Goal: Register for event/course: Sign up to attend an event or enroll in a course

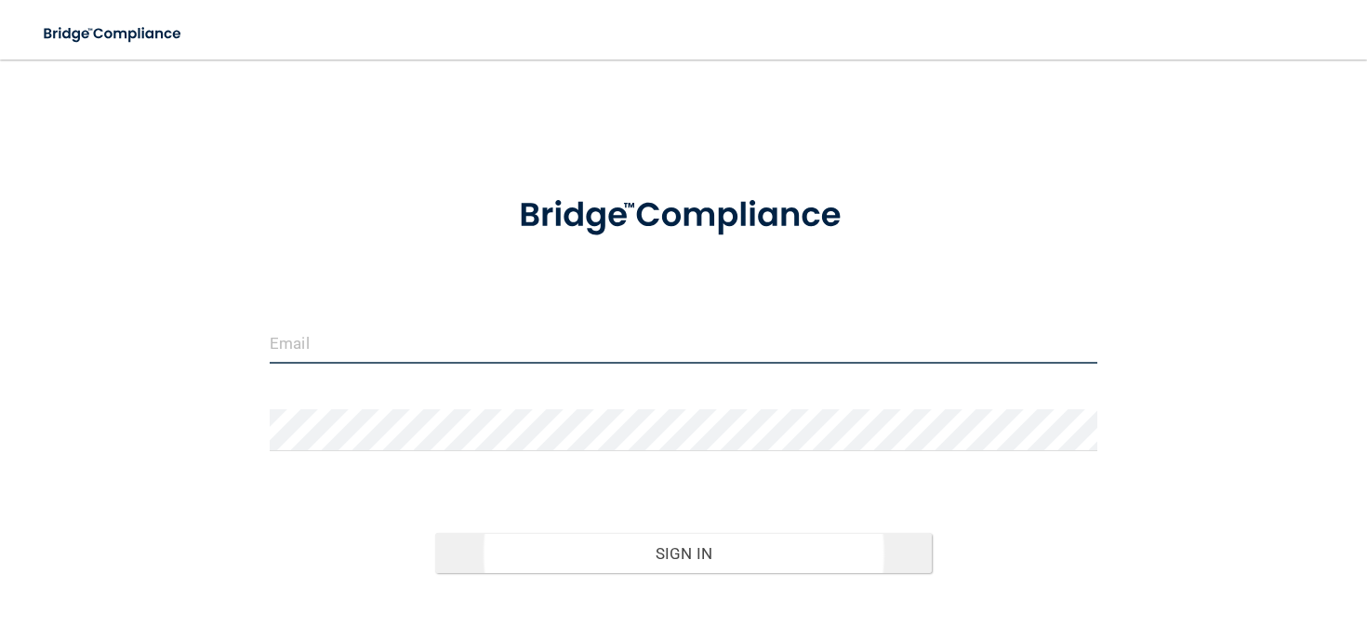
type input "[EMAIL_ADDRESS][DOMAIN_NAME]"
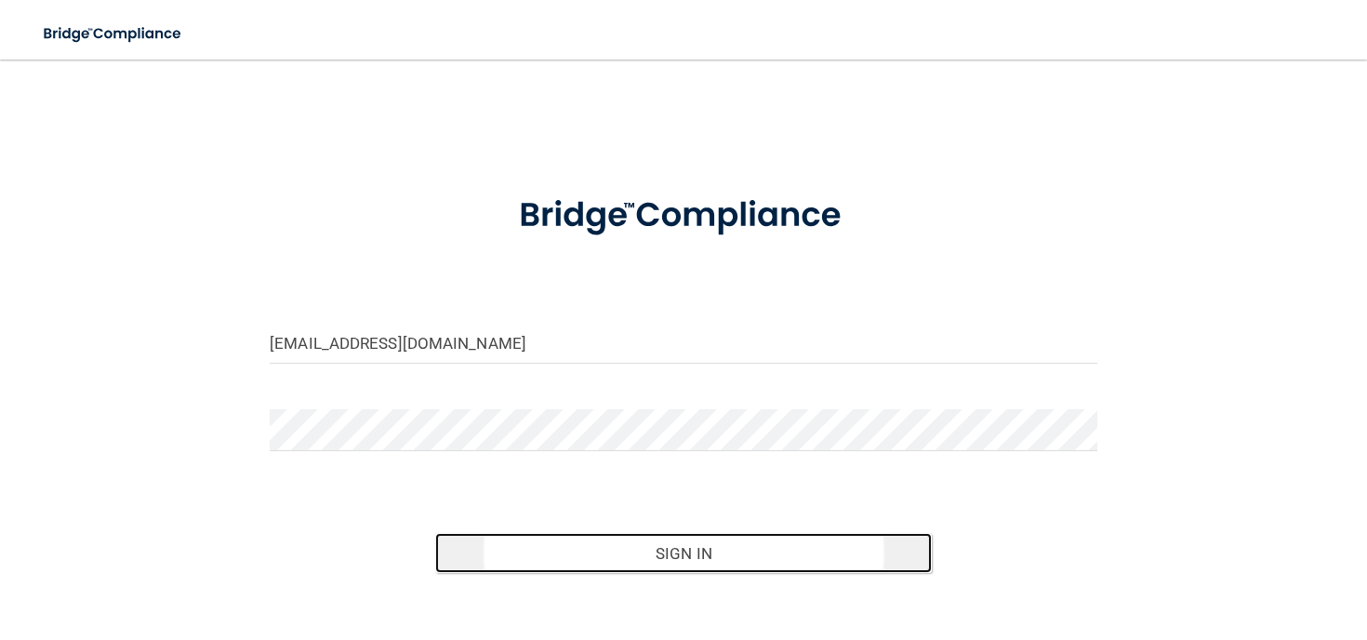
click at [577, 547] on button "Sign In" at bounding box center [683, 553] width 496 height 41
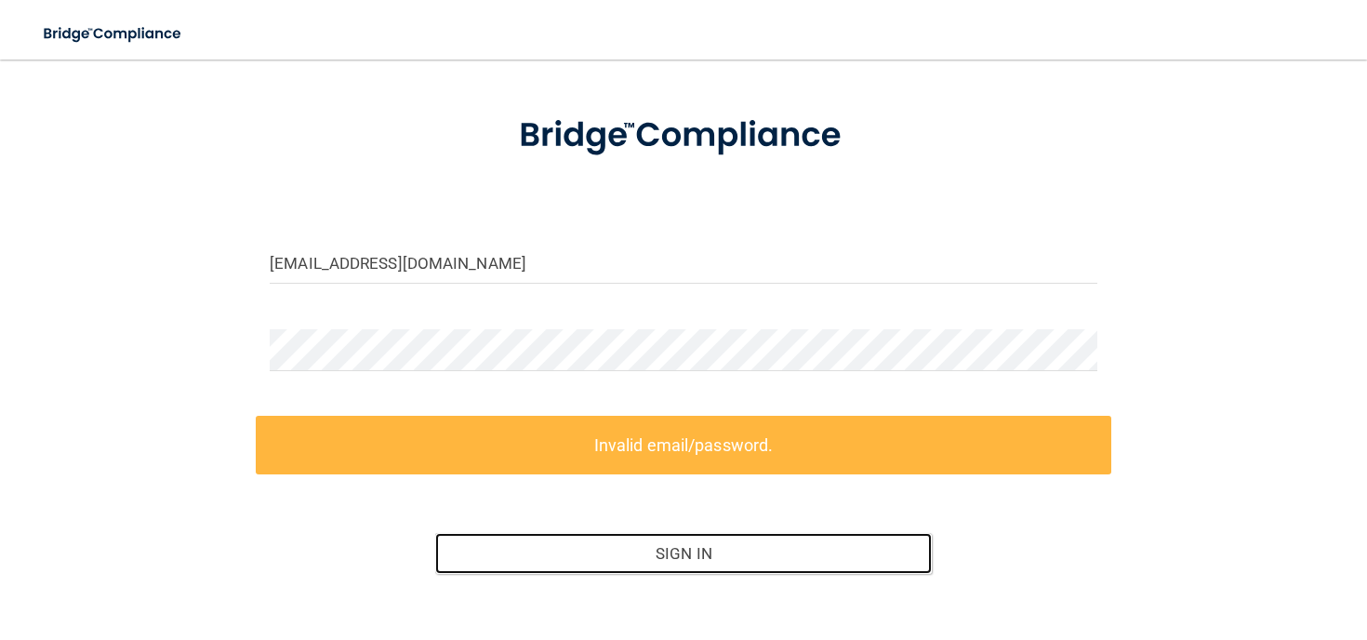
scroll to position [180, 0]
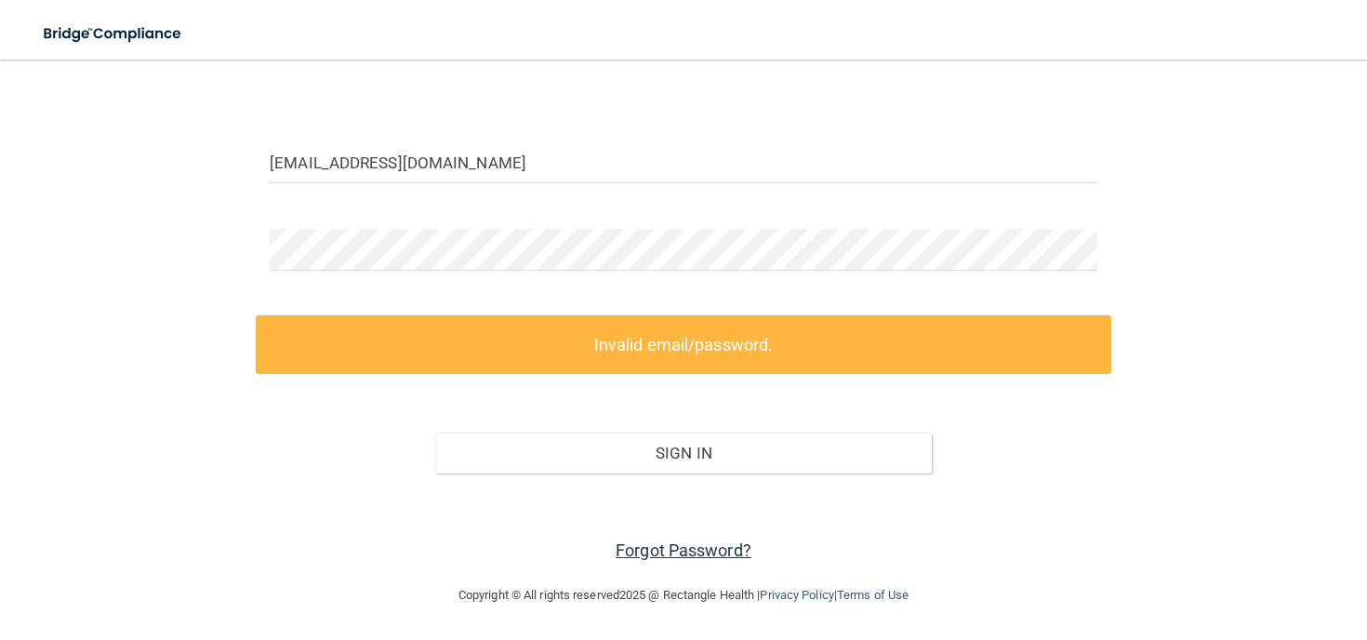
click at [681, 551] on link "Forgot Password?" at bounding box center [683, 550] width 136 height 20
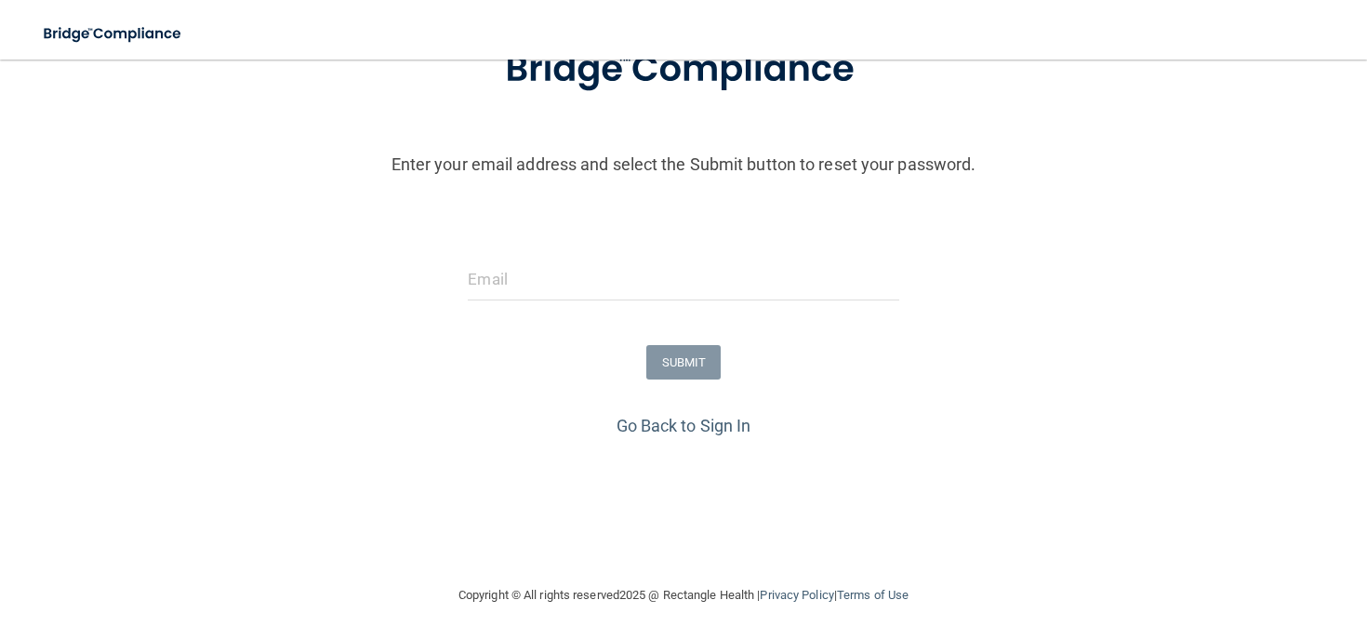
scroll to position [150, 0]
click at [546, 281] on input "email" at bounding box center [683, 279] width 430 height 42
type input "[EMAIL_ADDRESS][DOMAIN_NAME]"
click at [683, 363] on button "SUBMIT" at bounding box center [683, 362] width 75 height 34
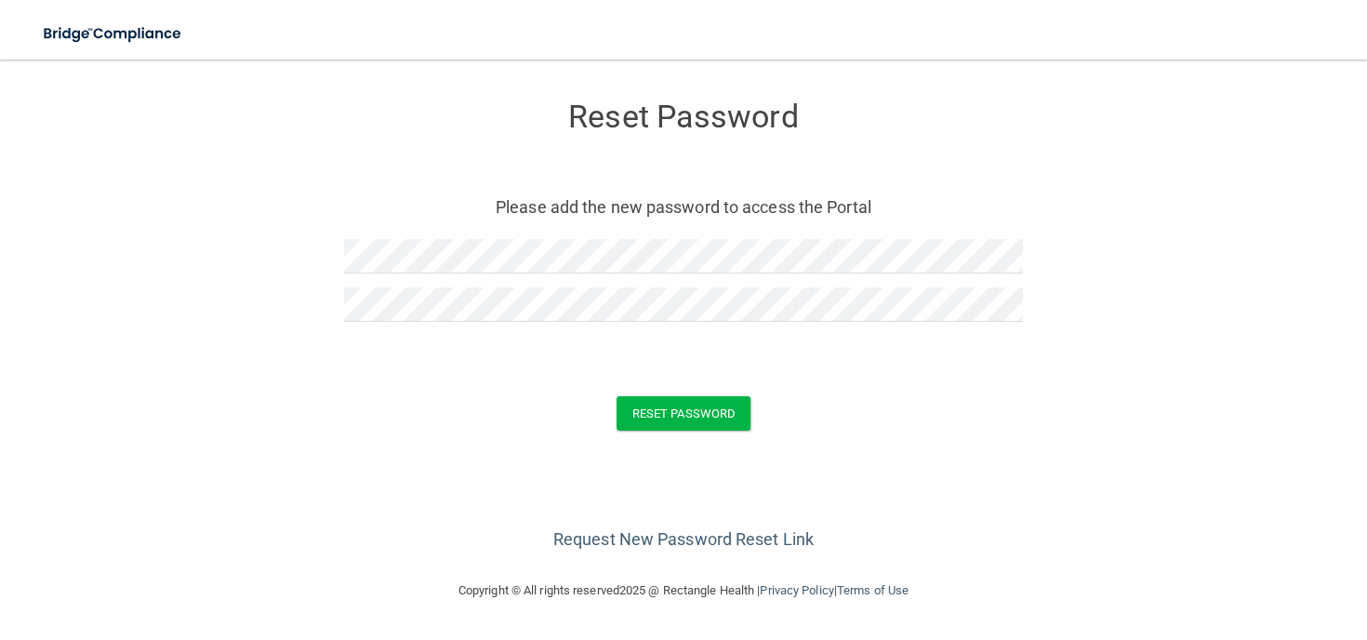
click at [800, 409] on div "Reset Password" at bounding box center [683, 413] width 1320 height 34
click at [683, 413] on button "Reset Password" at bounding box center [683, 413] width 134 height 34
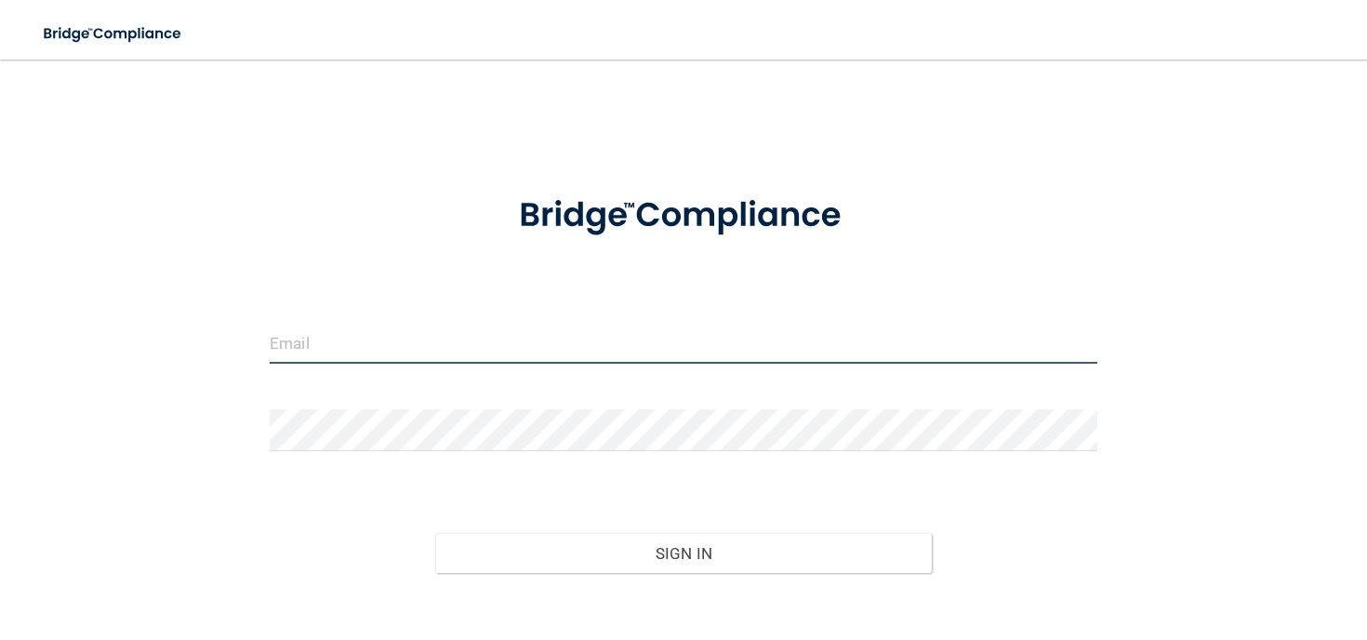
type input "[EMAIL_ADDRESS][DOMAIN_NAME]"
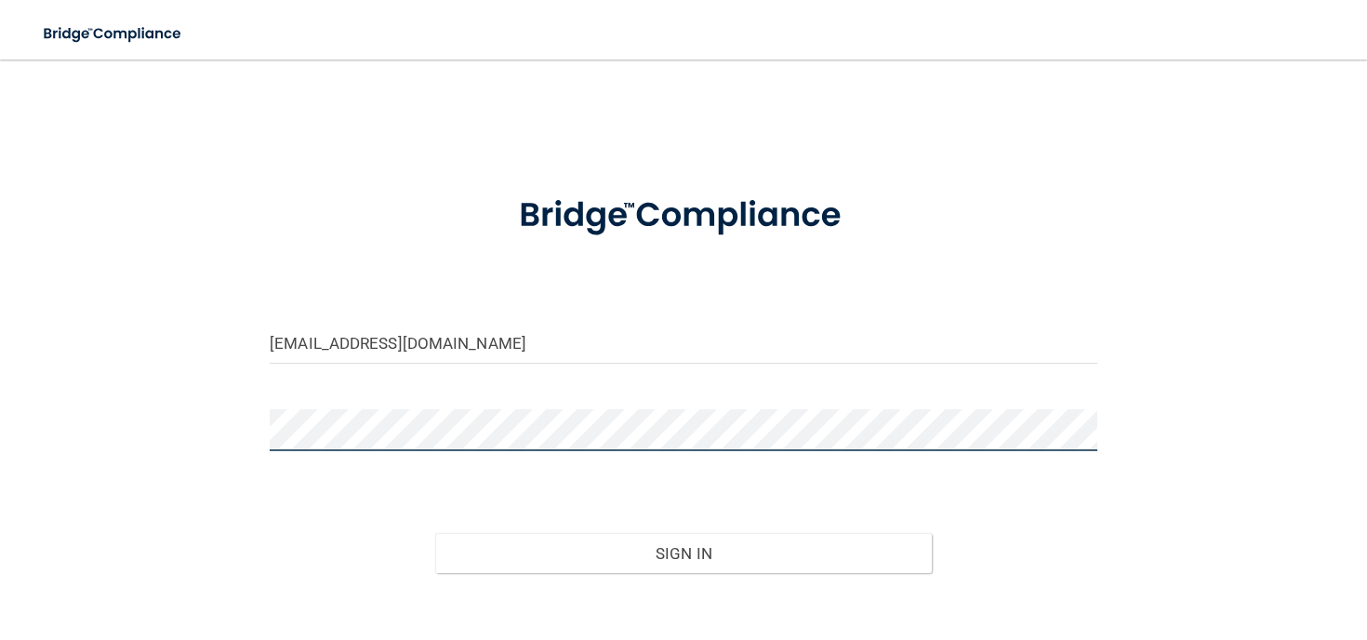
click at [435, 533] on button "Sign In" at bounding box center [683, 553] width 496 height 41
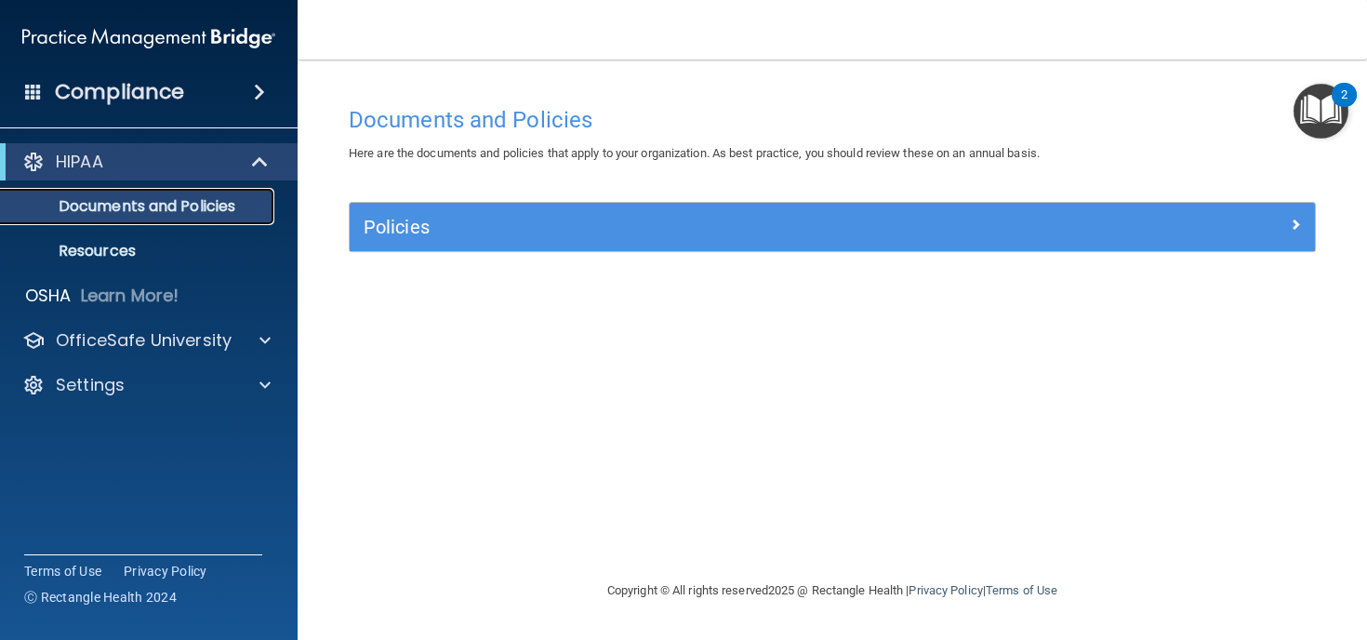
click at [184, 210] on p "Documents and Policies" at bounding box center [139, 206] width 254 height 19
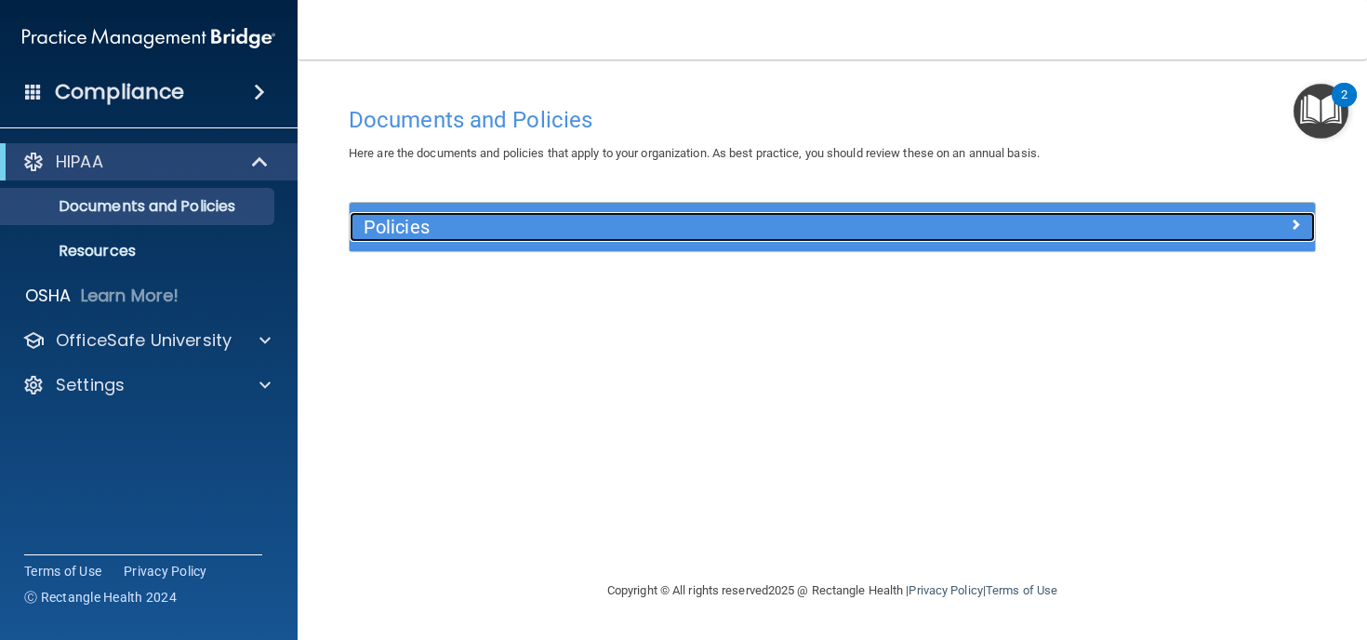
click at [411, 222] on h5 "Policies" at bounding box center [712, 227] width 696 height 20
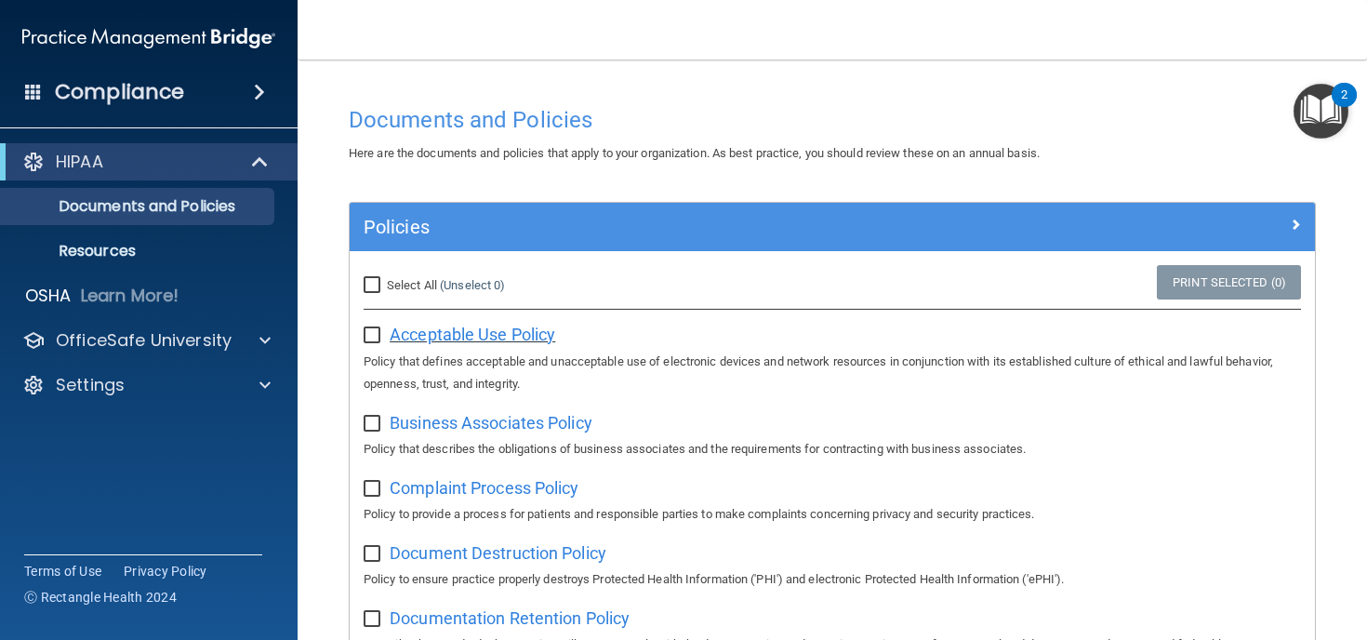
click at [468, 331] on span "Acceptable Use Policy" at bounding box center [472, 334] width 165 height 20
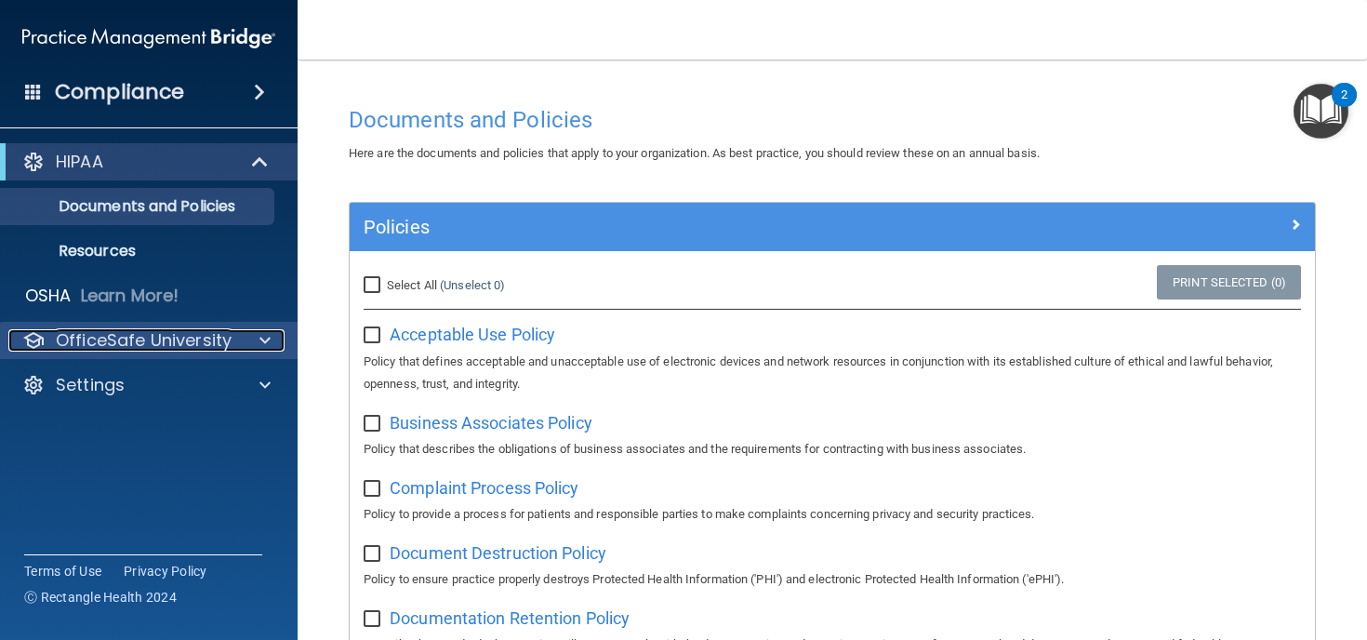
click at [120, 346] on p "OfficeSafe University" at bounding box center [144, 340] width 176 height 22
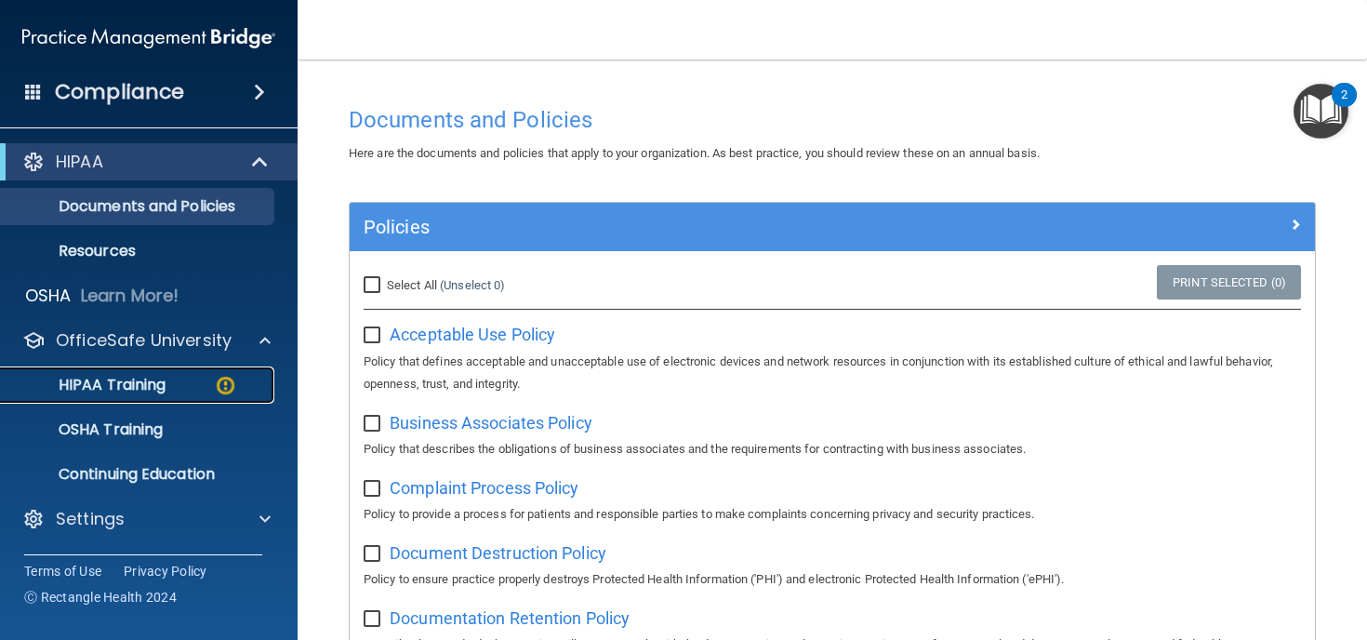
click at [156, 376] on p "HIPAA Training" at bounding box center [88, 385] width 153 height 19
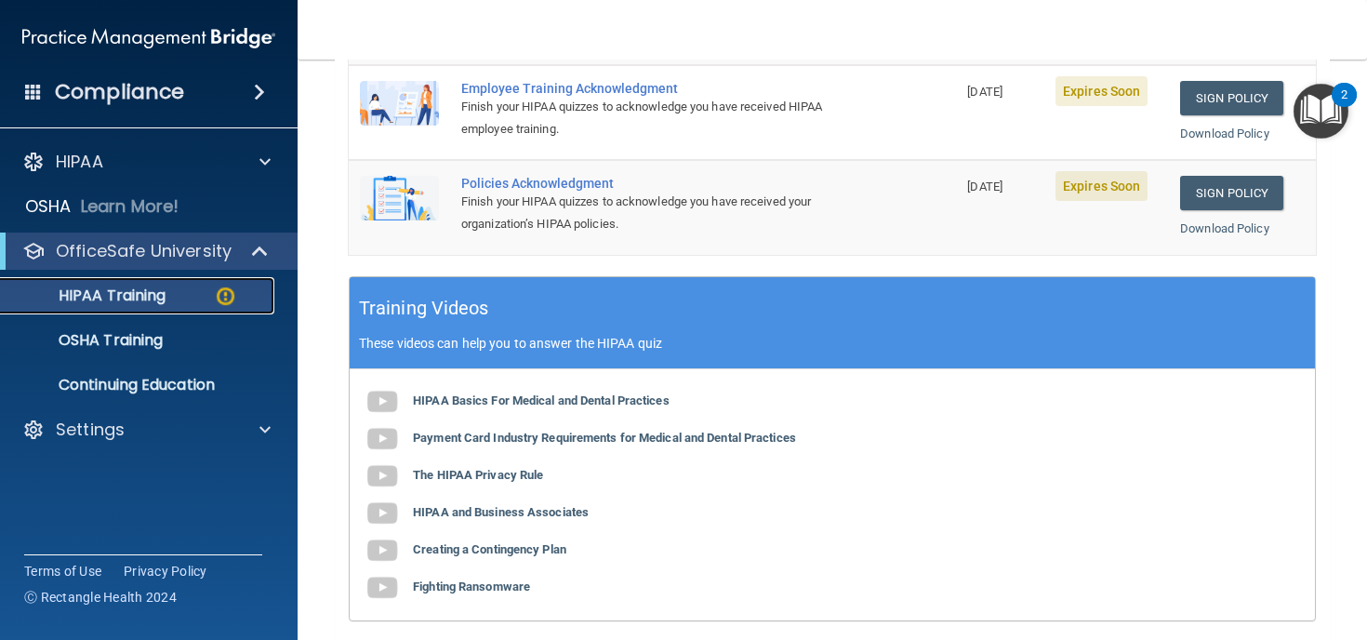
scroll to position [599, 0]
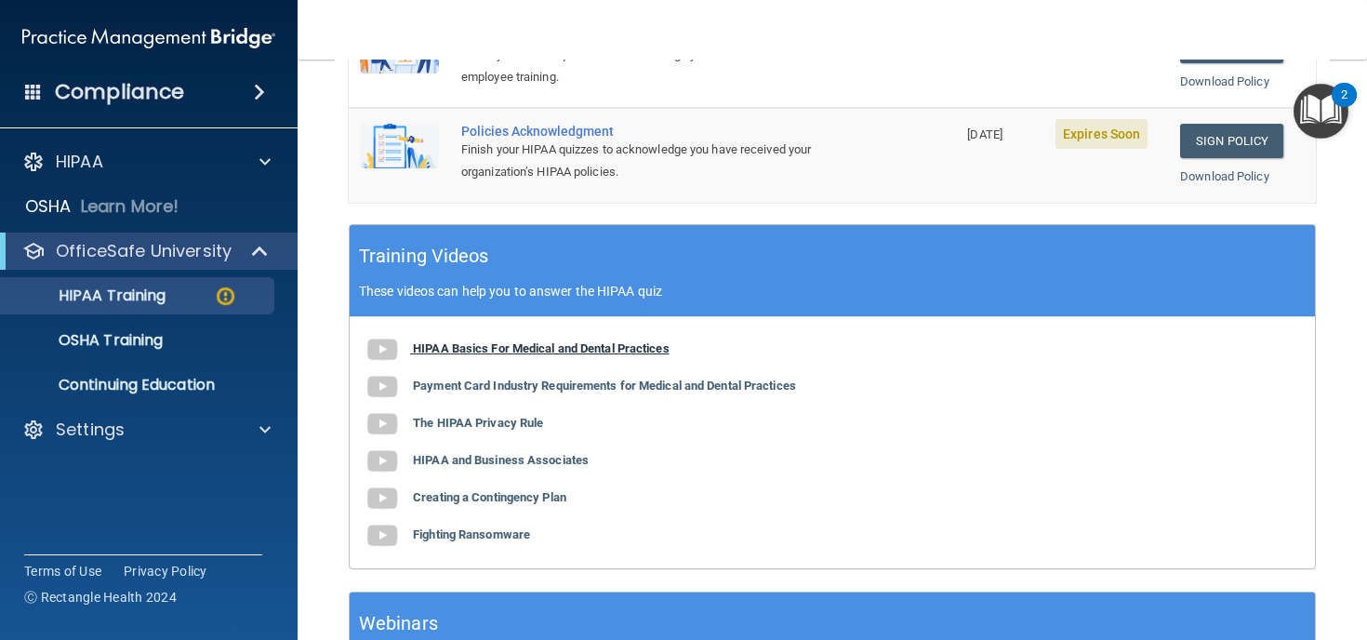
click at [455, 353] on b "HIPAA Basics For Medical and Dental Practices" at bounding box center [541, 348] width 257 height 14
click at [598, 384] on b "Payment Card Industry Requirements for Medical and Dental Practices" at bounding box center [604, 385] width 383 height 14
click at [445, 428] on b "The HIPAA Privacy Rule" at bounding box center [478, 423] width 130 height 14
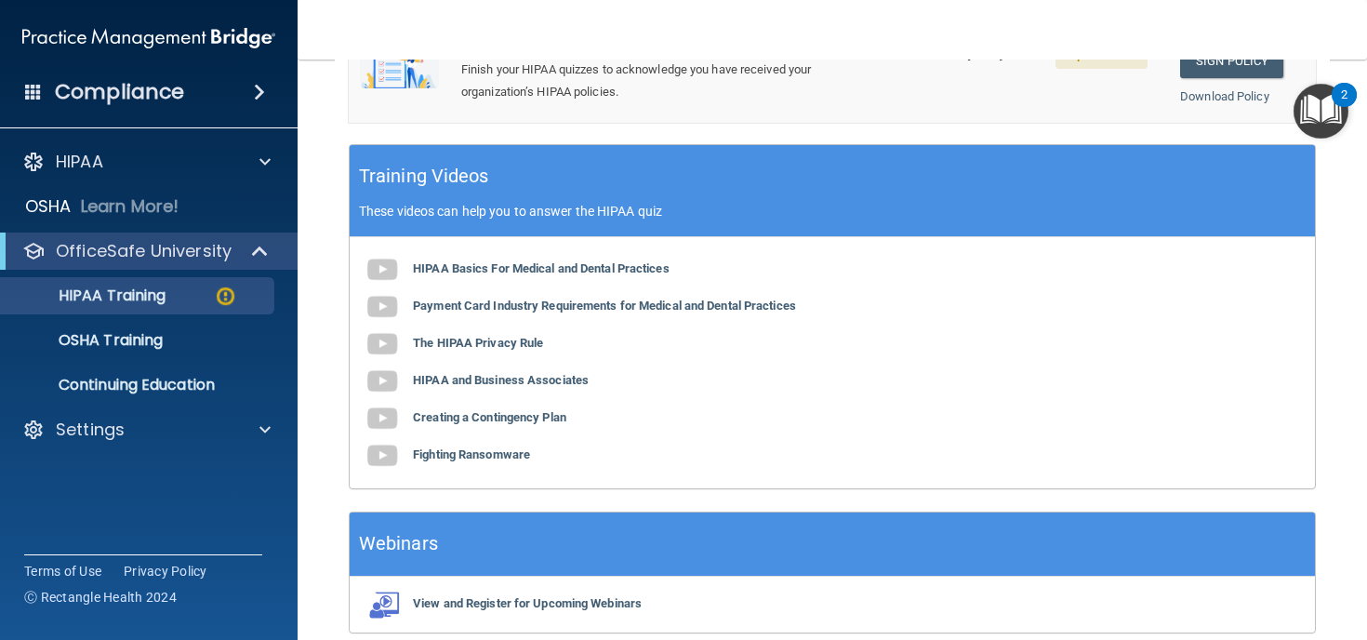
scroll to position [692, 0]
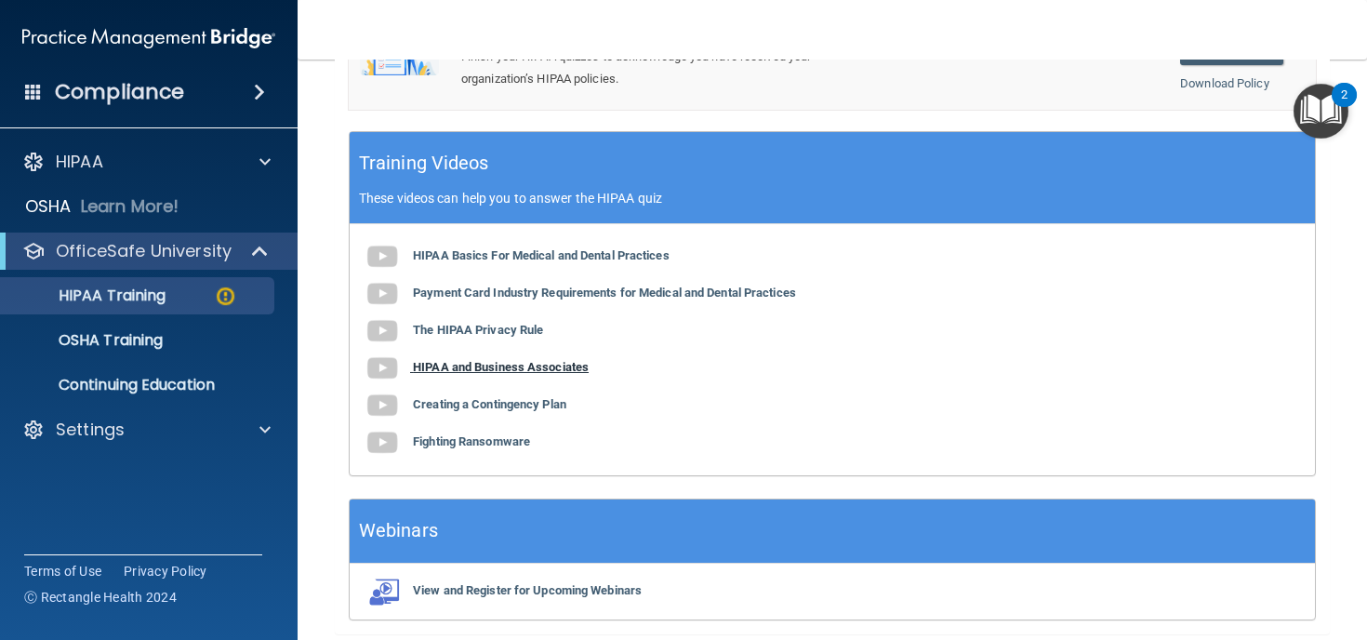
click at [505, 364] on b "HIPAA and Business Associates" at bounding box center [501, 367] width 176 height 14
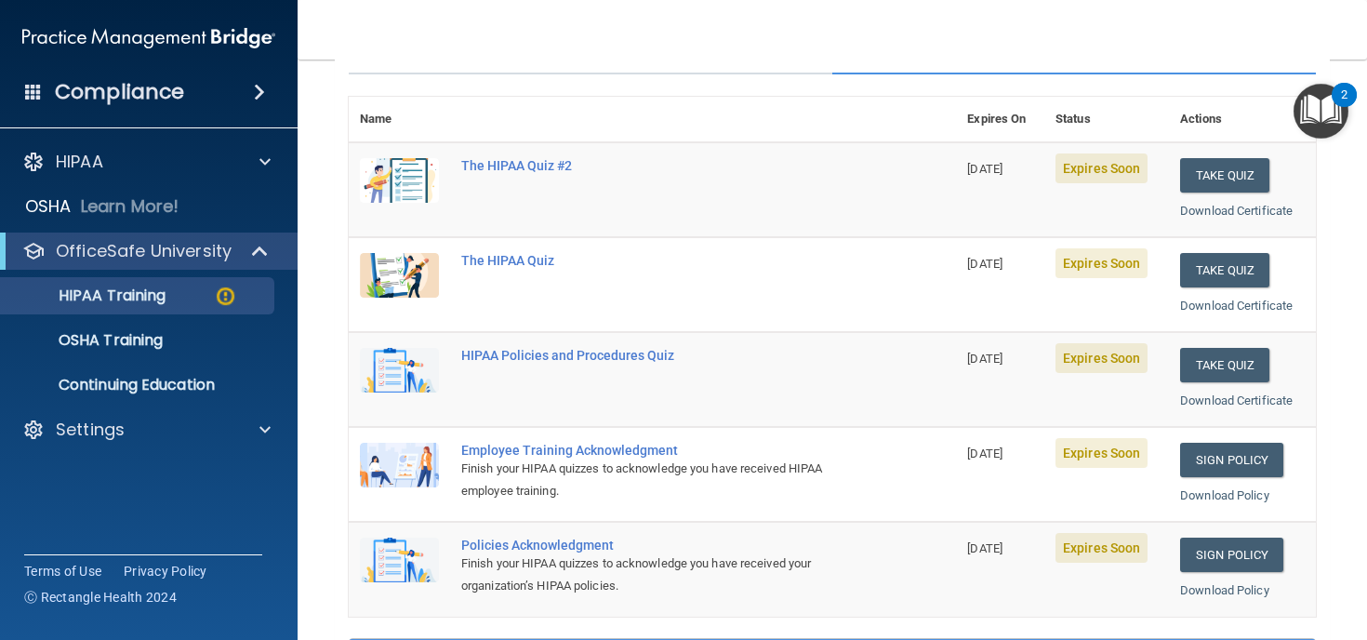
scroll to position [135, 0]
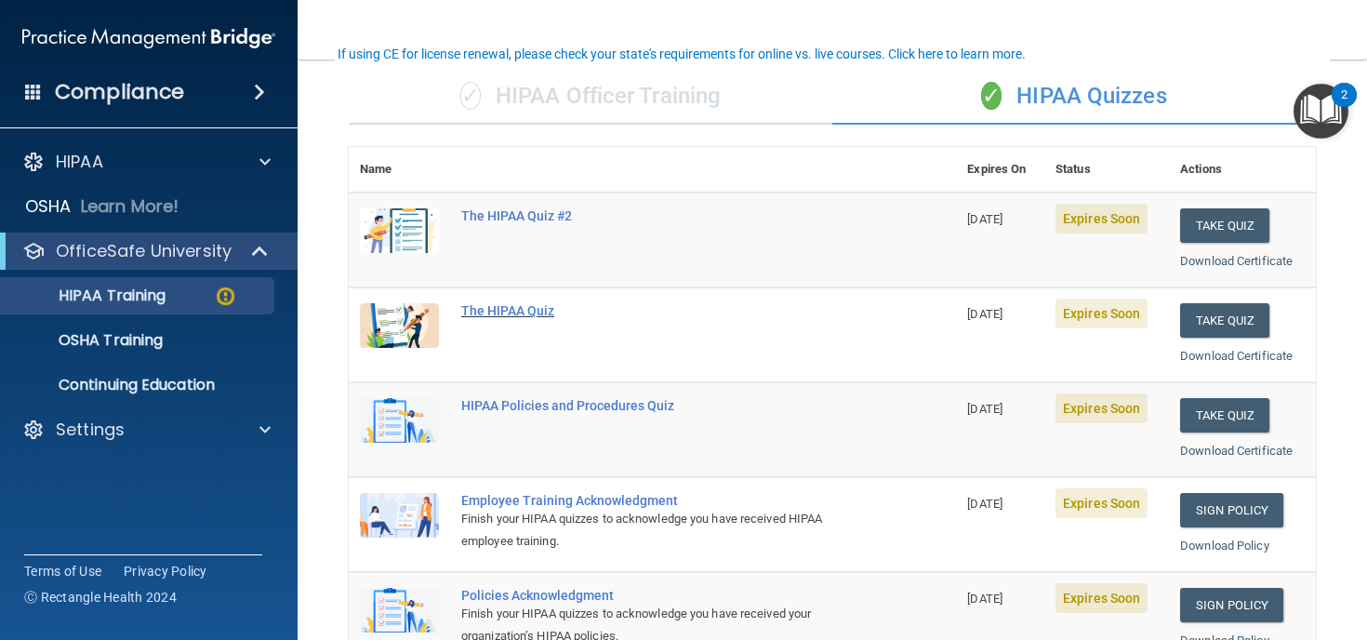
click at [500, 309] on div "The HIPAA Quiz" at bounding box center [662, 310] width 402 height 15
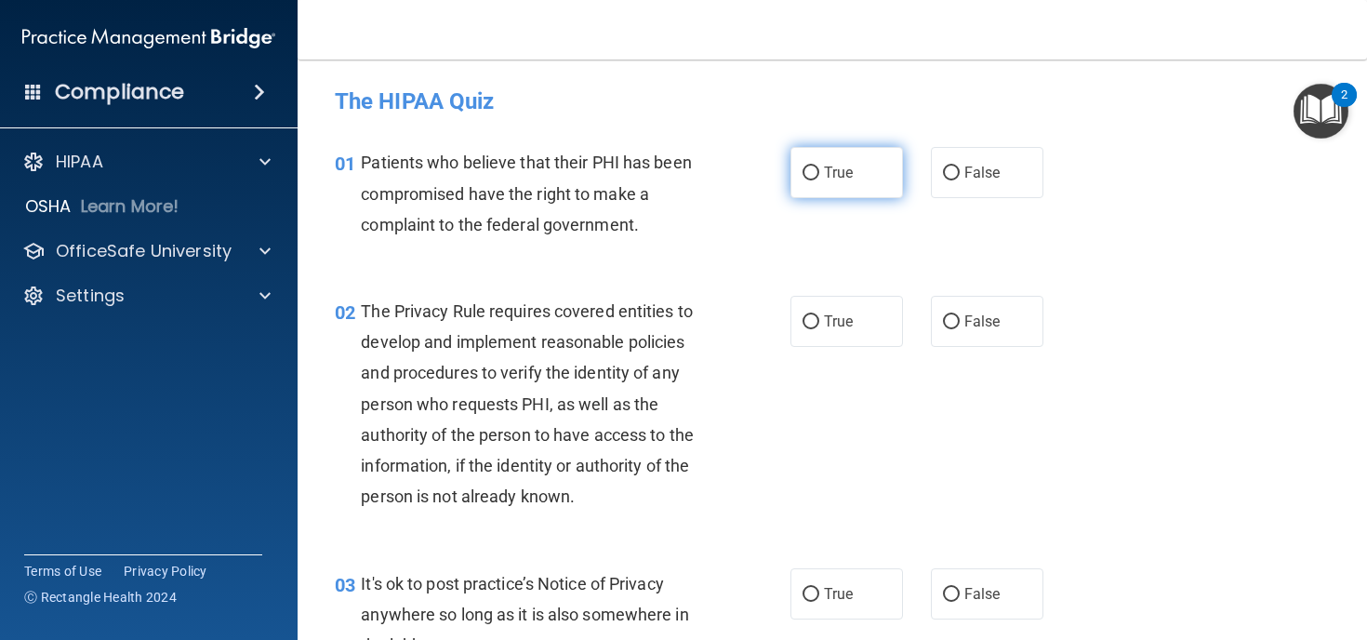
click at [812, 170] on input "True" at bounding box center [810, 173] width 17 height 14
radio input "true"
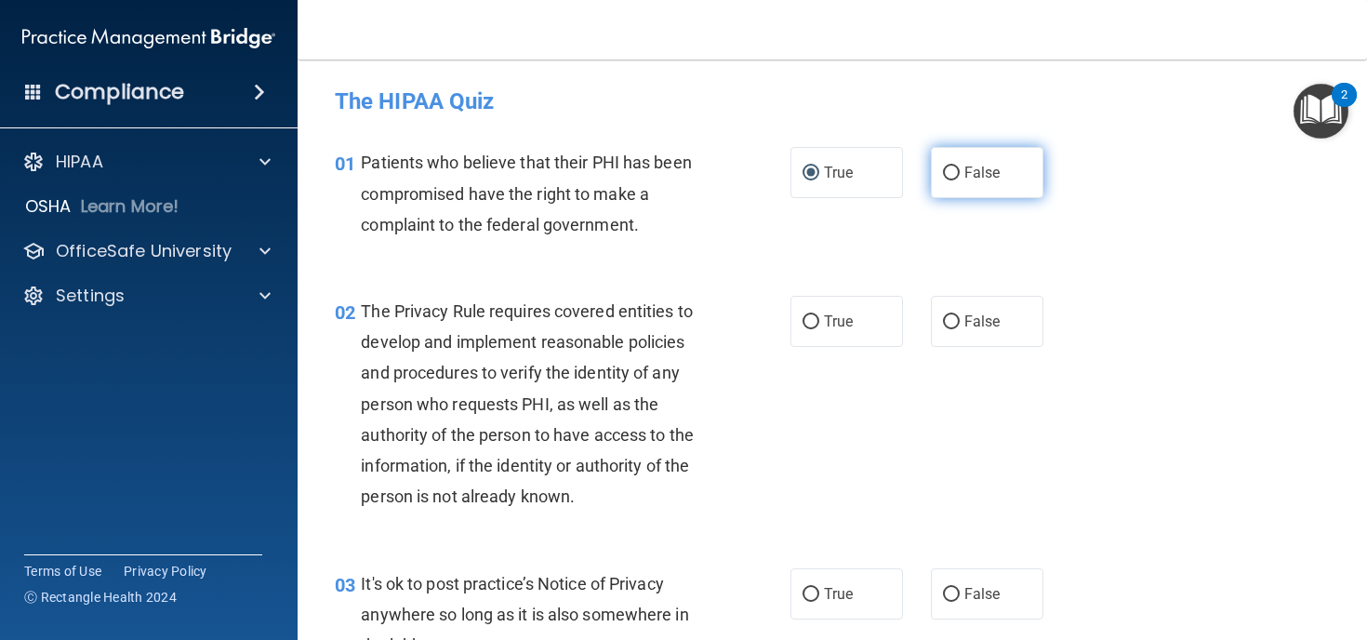
click at [948, 168] on input "False" at bounding box center [951, 173] width 17 height 14
radio input "true"
click at [640, 229] on div "Patients who believe that their PHI has been compromised have the right to make…" at bounding box center [542, 193] width 363 height 93
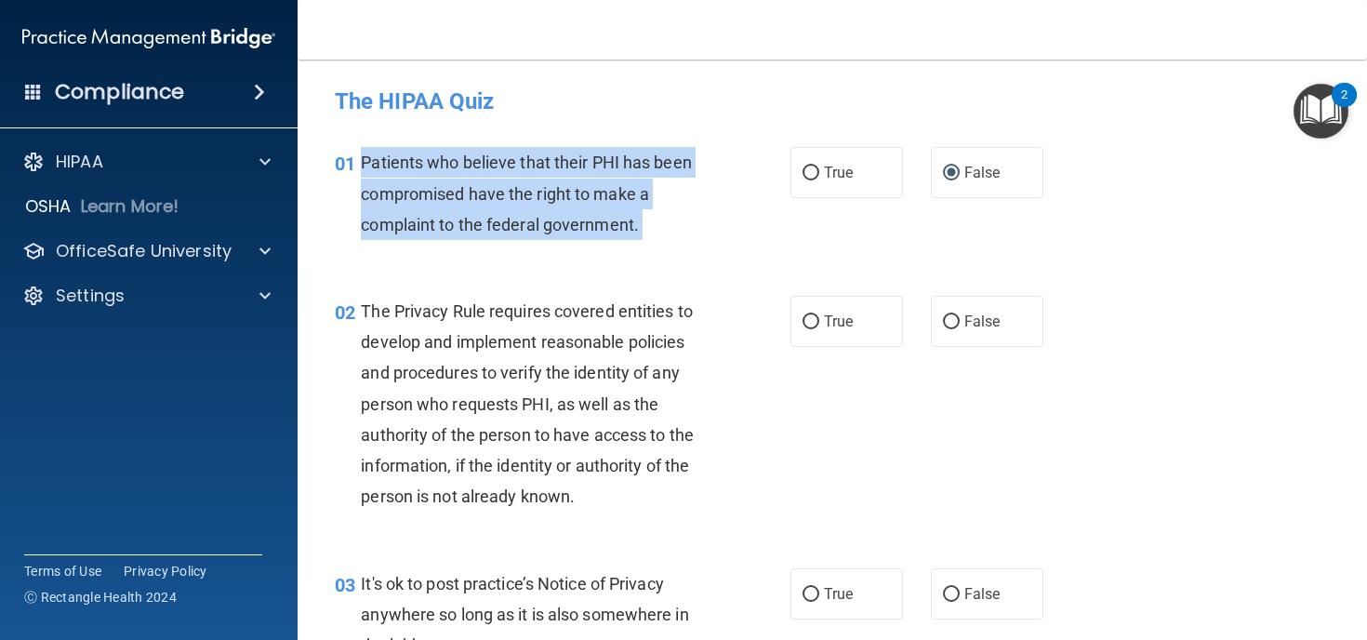
drag, startPoint x: 640, startPoint y: 229, endPoint x: 387, endPoint y: 168, distance: 260.0
click at [387, 168] on div "Patients who believe that their PHI has been compromised have the right to make…" at bounding box center [542, 193] width 363 height 93
copy ng-form "Patients who believe that their PHI has been compromised have the right to make…"
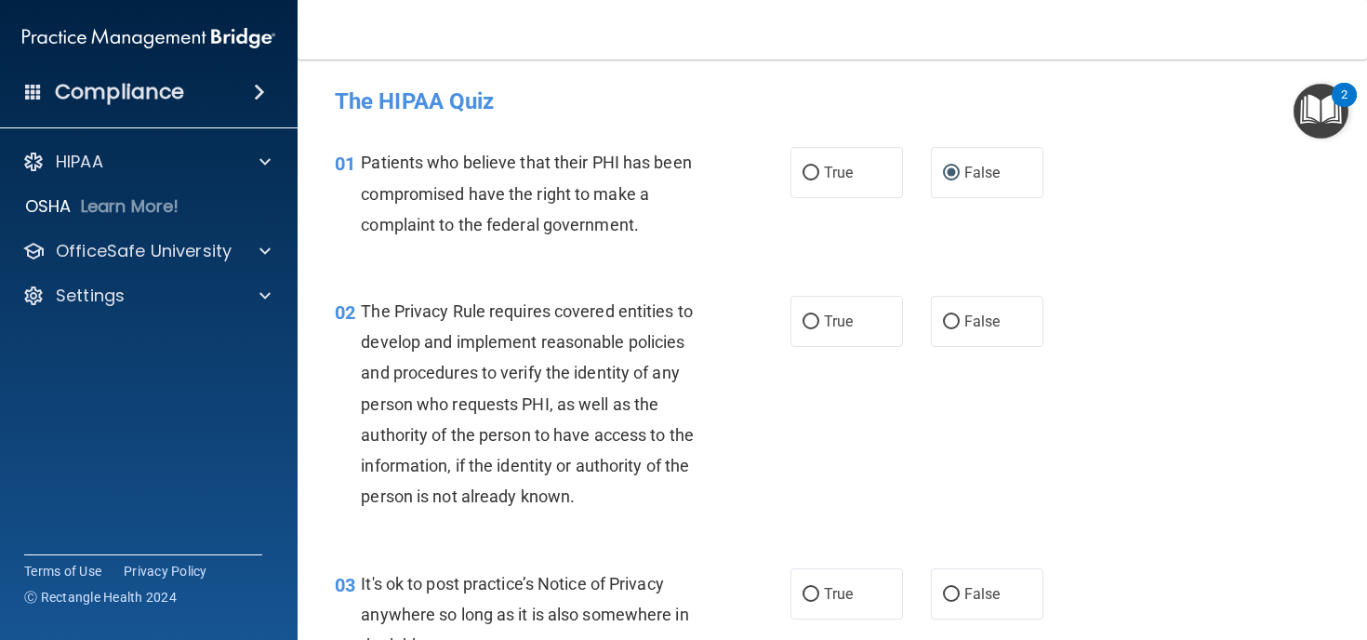
click at [803, 203] on div "01 Patients who believe that their PHI has been compromised have the right to m…" at bounding box center [562, 198] width 511 height 102
click at [811, 171] on input "True" at bounding box center [810, 173] width 17 height 14
radio input "true"
radio input "false"
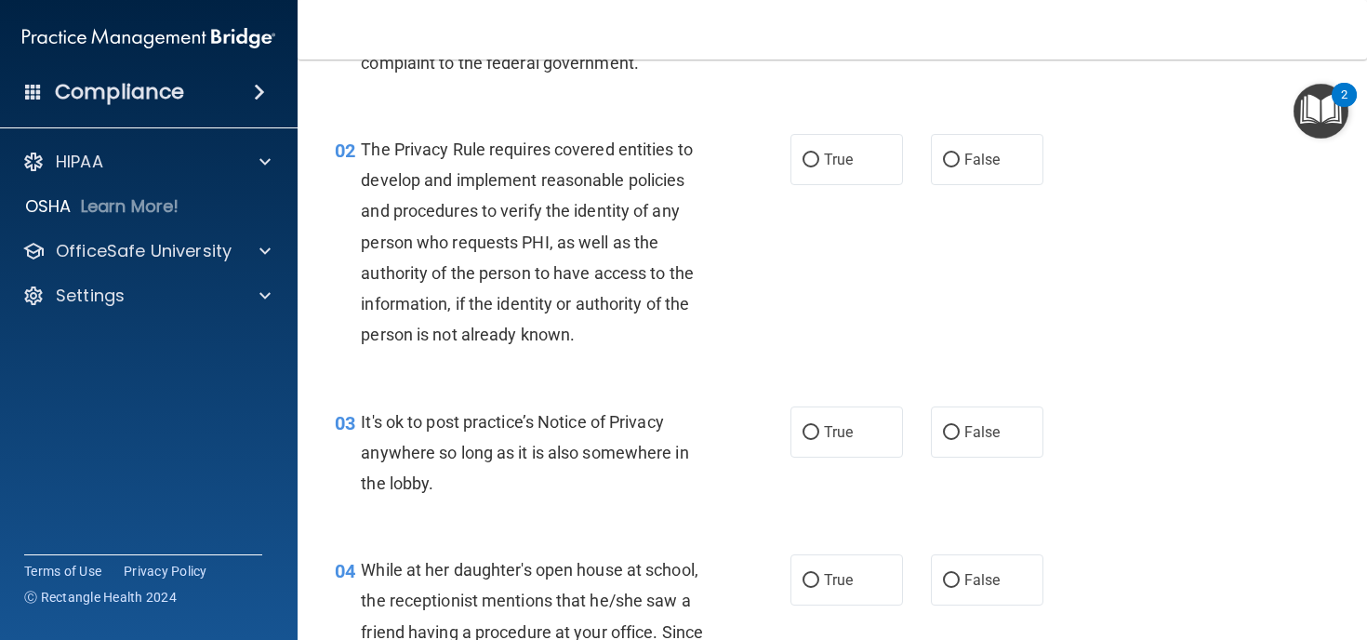
scroll to position [170, 0]
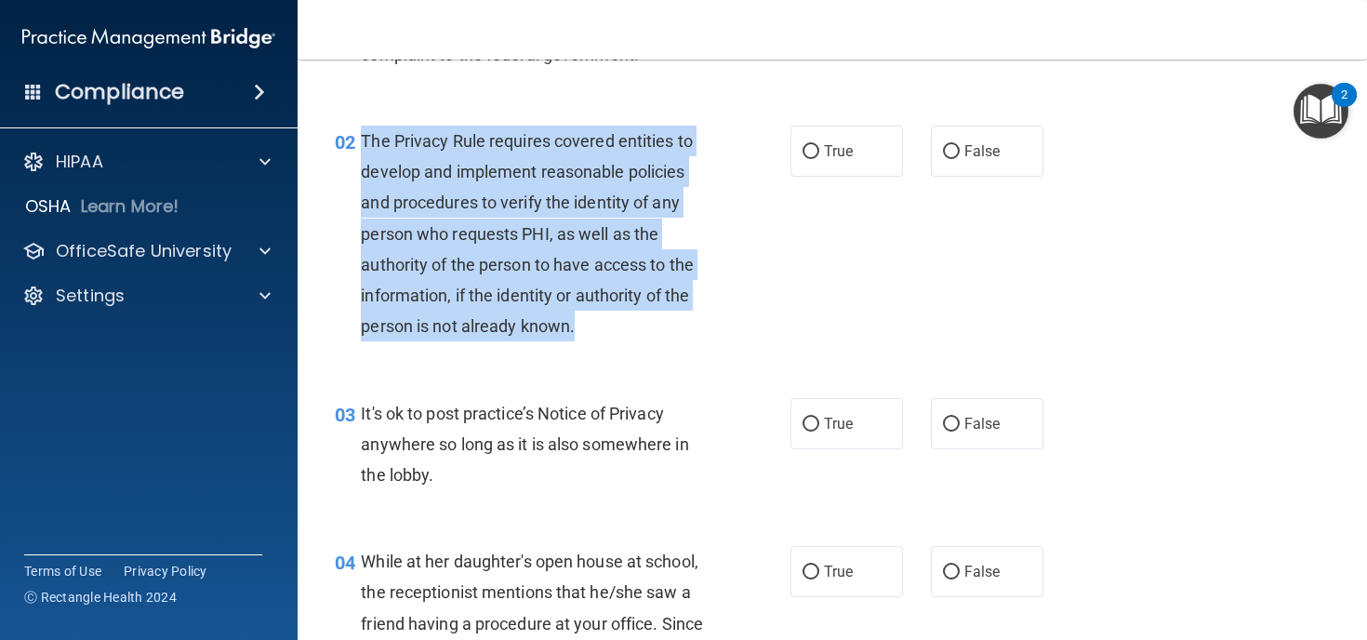
drag, startPoint x: 580, startPoint y: 325, endPoint x: 364, endPoint y: 142, distance: 283.7
click at [364, 142] on div "The Privacy Rule requires covered entities to develop and implement reasonable …" at bounding box center [542, 234] width 363 height 217
copy span "The Privacy Rule requires covered entities to develop and implement reasonable …"
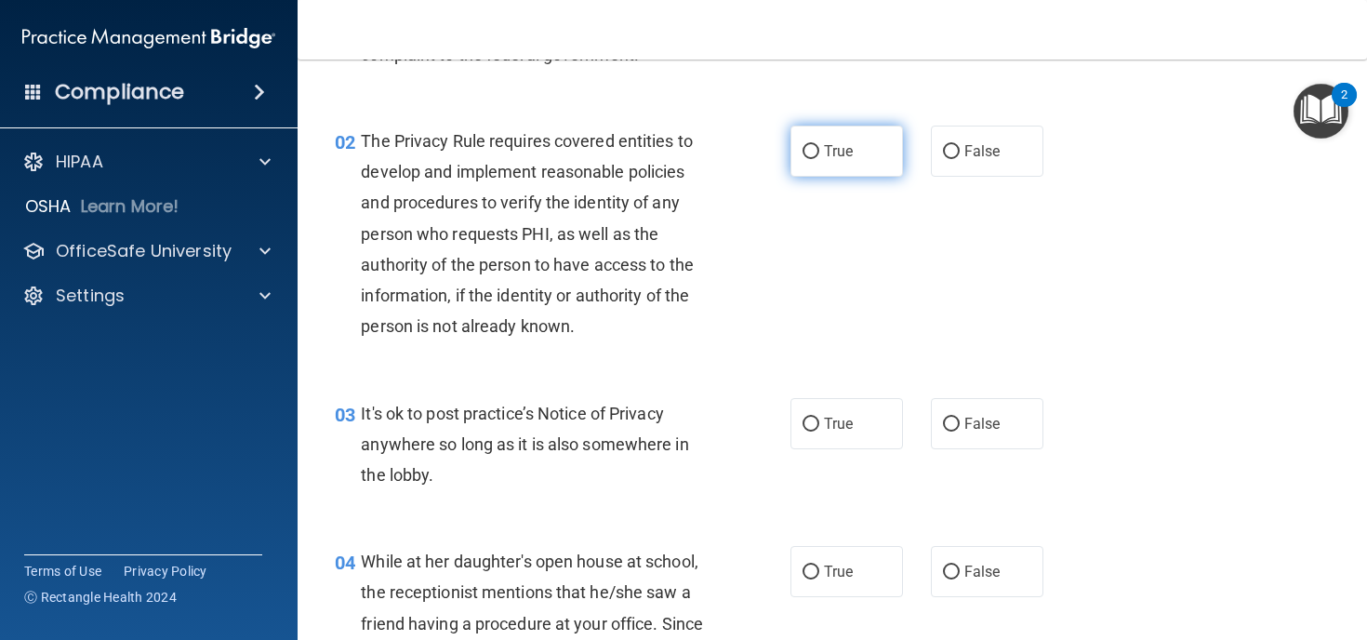
click at [816, 159] on label "True" at bounding box center [846, 151] width 112 height 51
click at [816, 159] on input "True" at bounding box center [810, 152] width 17 height 14
radio input "true"
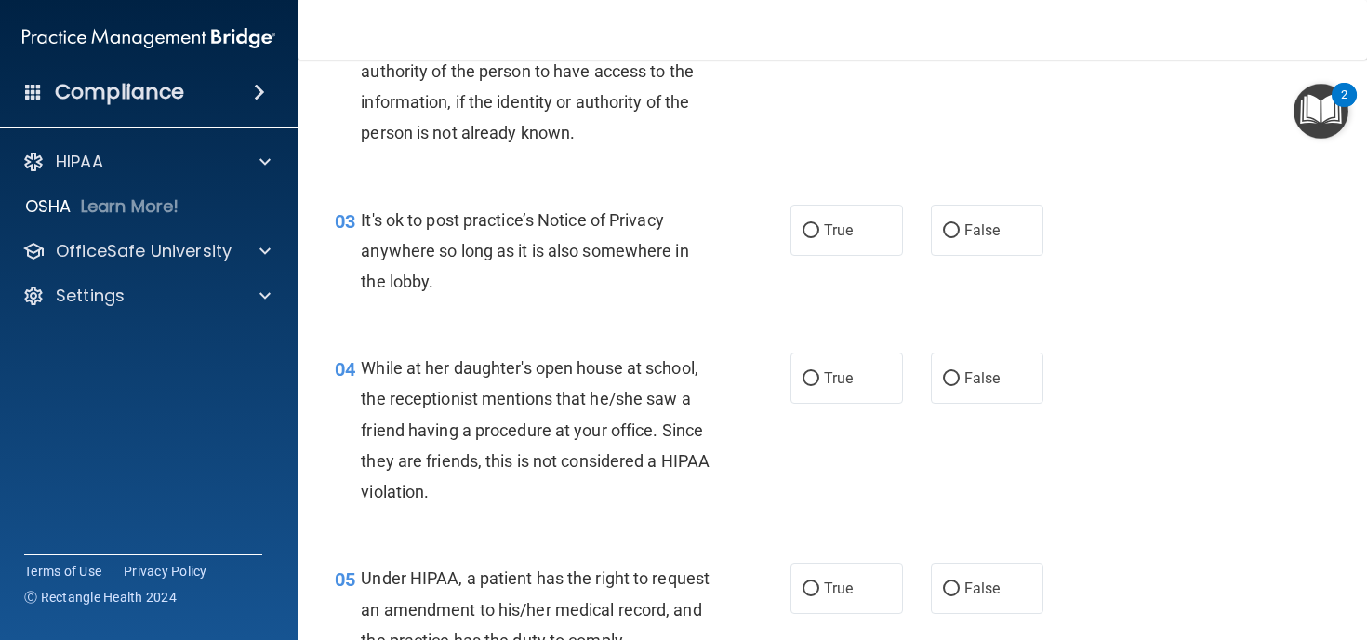
scroll to position [411, 0]
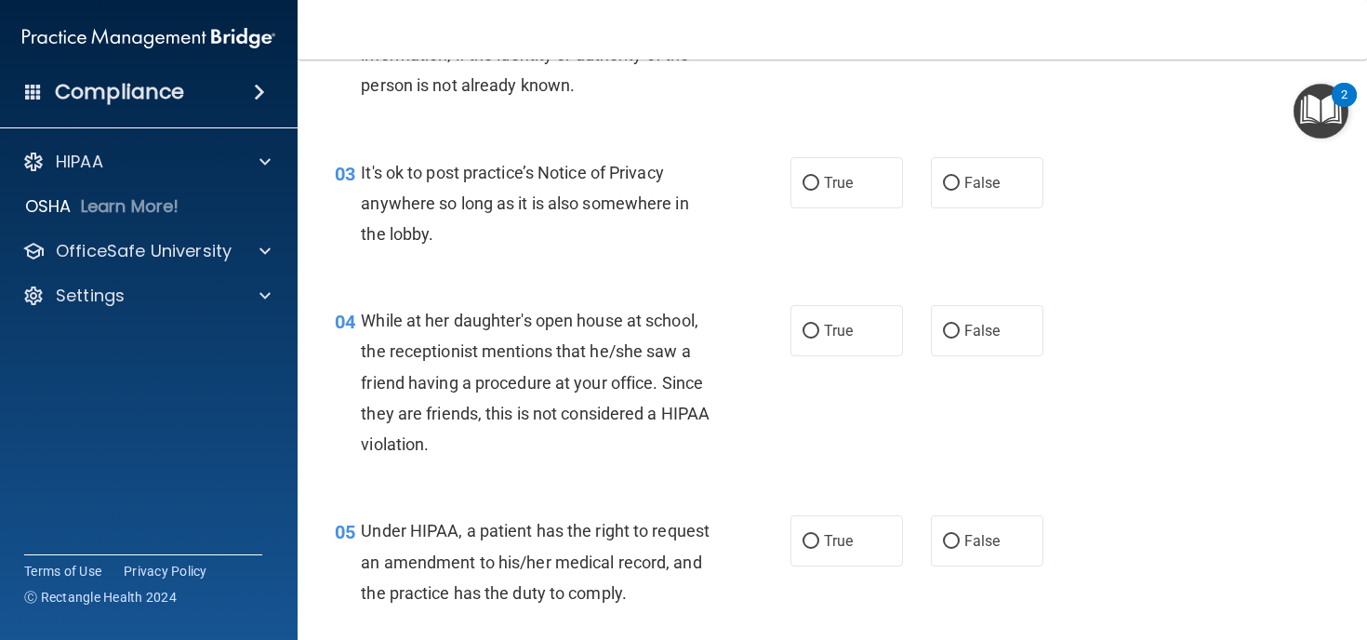
click at [442, 239] on div "It's ok to post practice’s Notice of Privacy anywhere so long as it is also som…" at bounding box center [542, 203] width 363 height 93
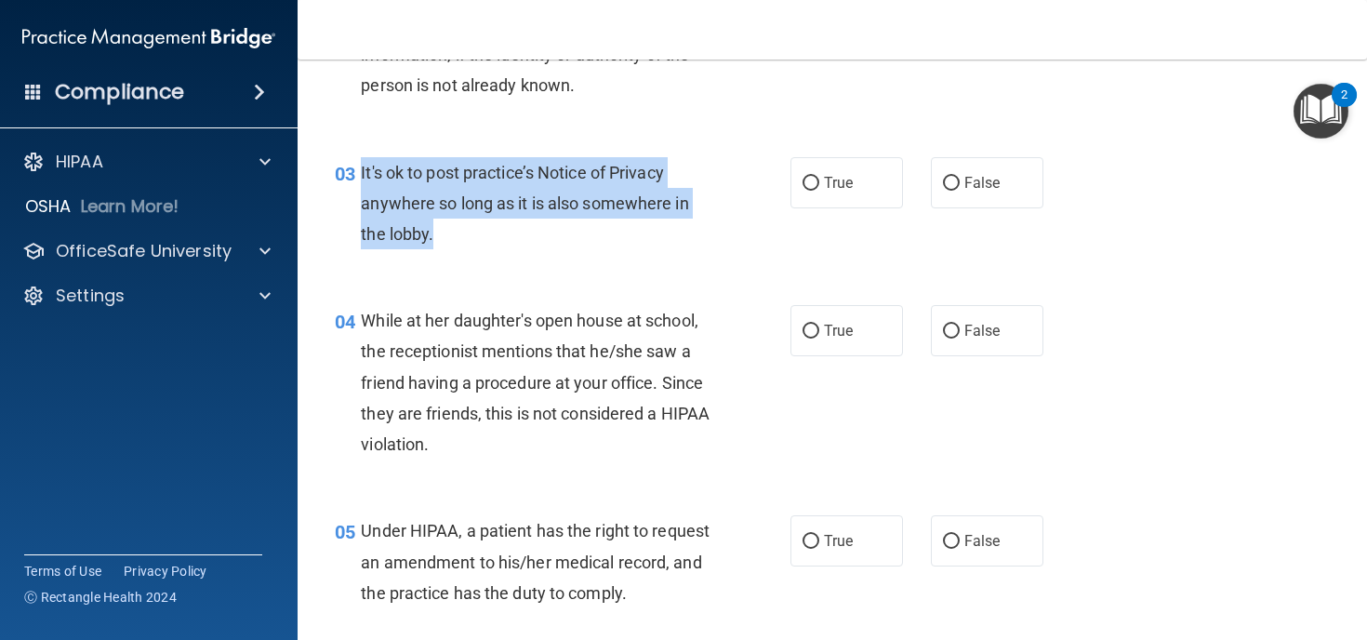
drag, startPoint x: 436, startPoint y: 239, endPoint x: 359, endPoint y: 180, distance: 96.9
click at [359, 180] on div "03 It's ok to post practice’s Notice of Privacy anywhere so long as it is also …" at bounding box center [562, 208] width 511 height 102
copy div "It's ok to post practice’s Notice of Privacy anywhere so long as it is also som…"
click at [598, 230] on div "It's ok to post practice’s Notice of Privacy anywhere so long as it is also som…" at bounding box center [542, 203] width 363 height 93
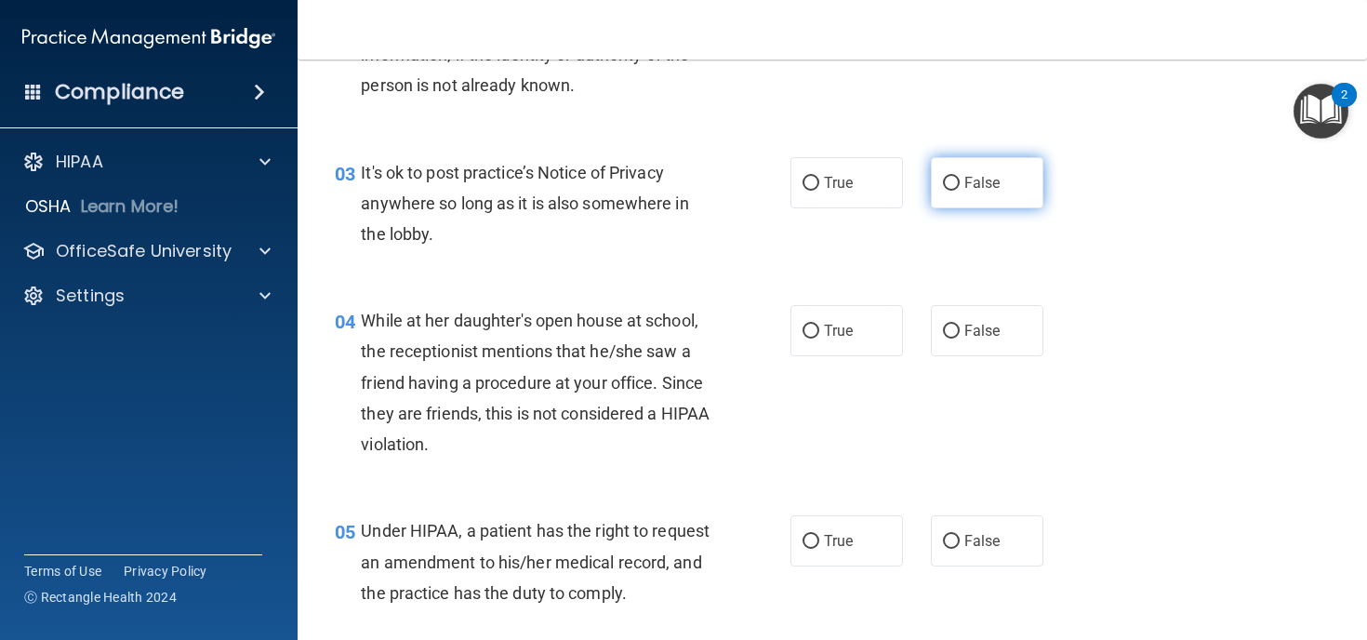
click at [949, 187] on input "False" at bounding box center [951, 184] width 17 height 14
radio input "true"
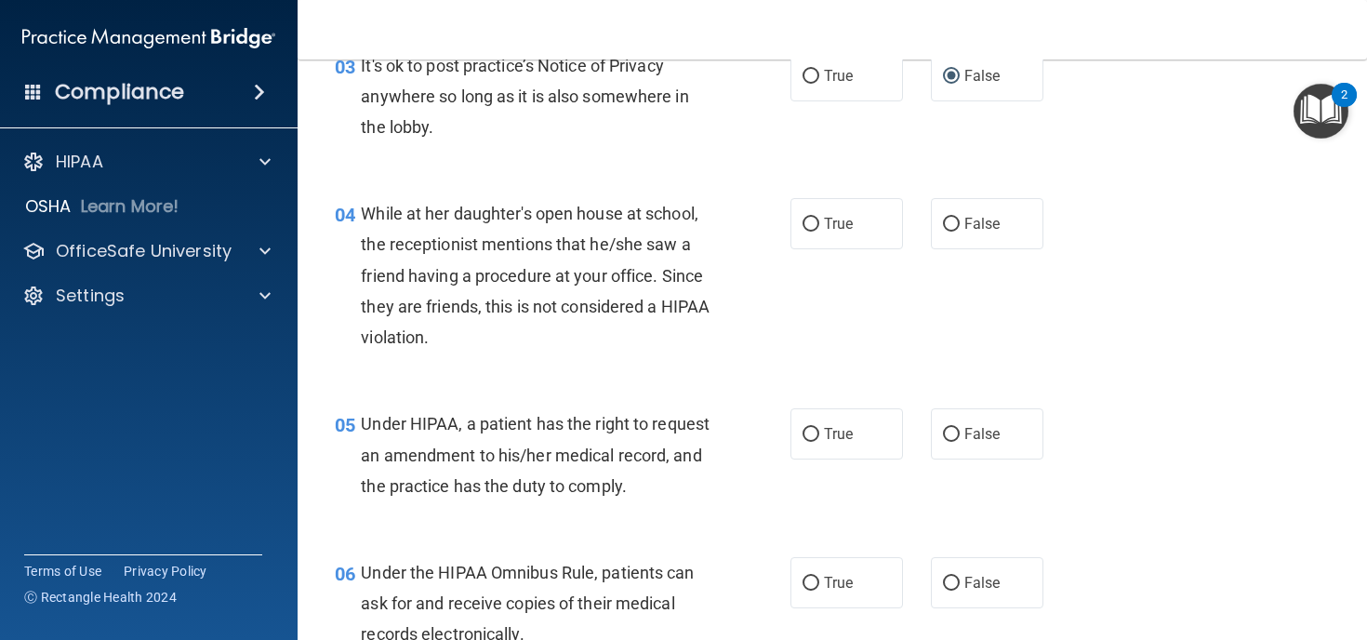
scroll to position [538, 0]
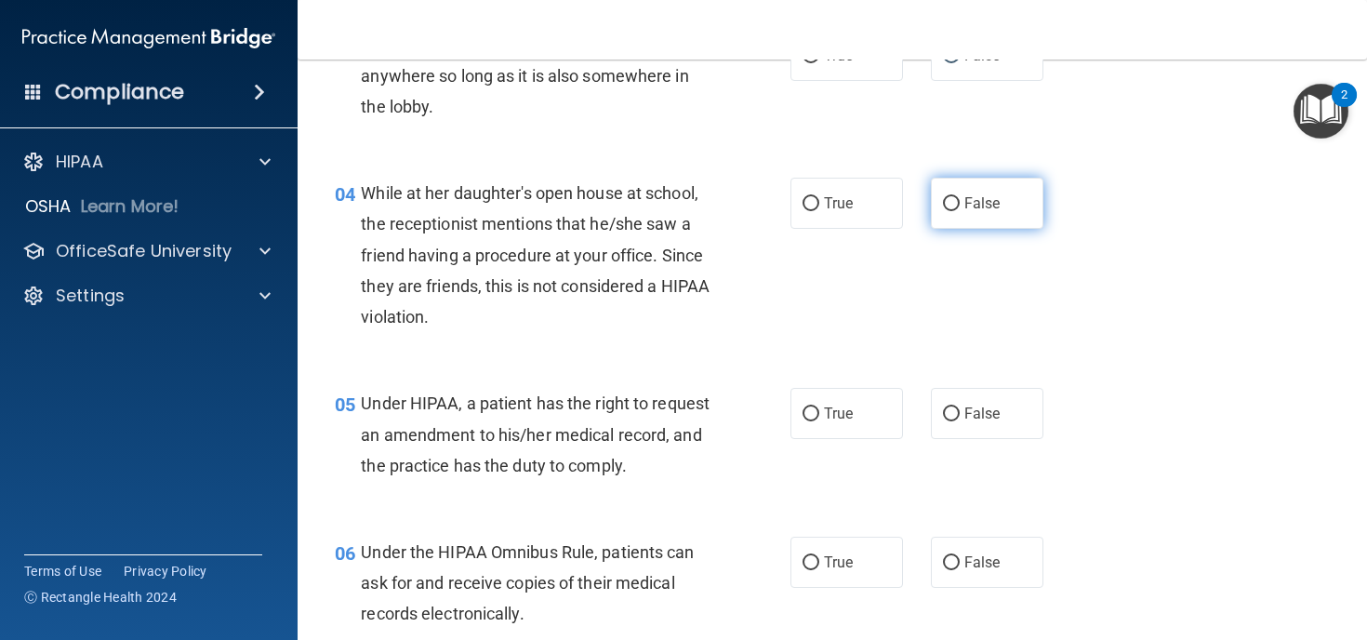
click at [953, 203] on input "False" at bounding box center [951, 204] width 17 height 14
radio input "true"
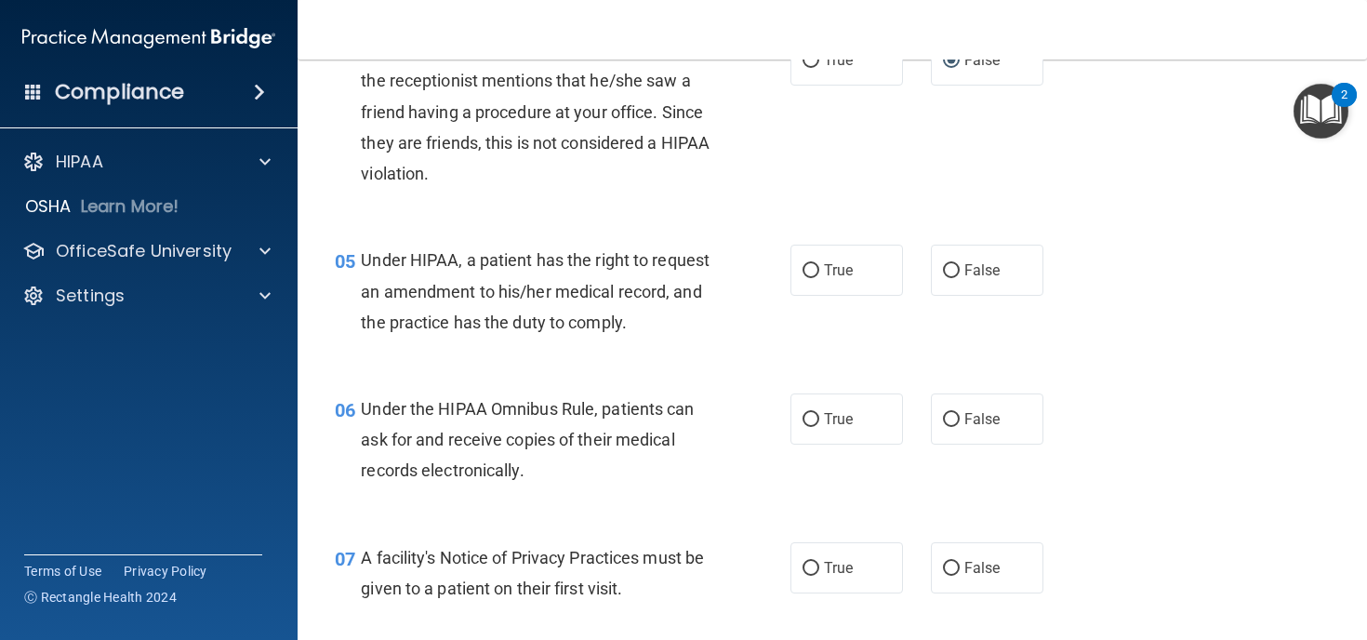
scroll to position [689, 0]
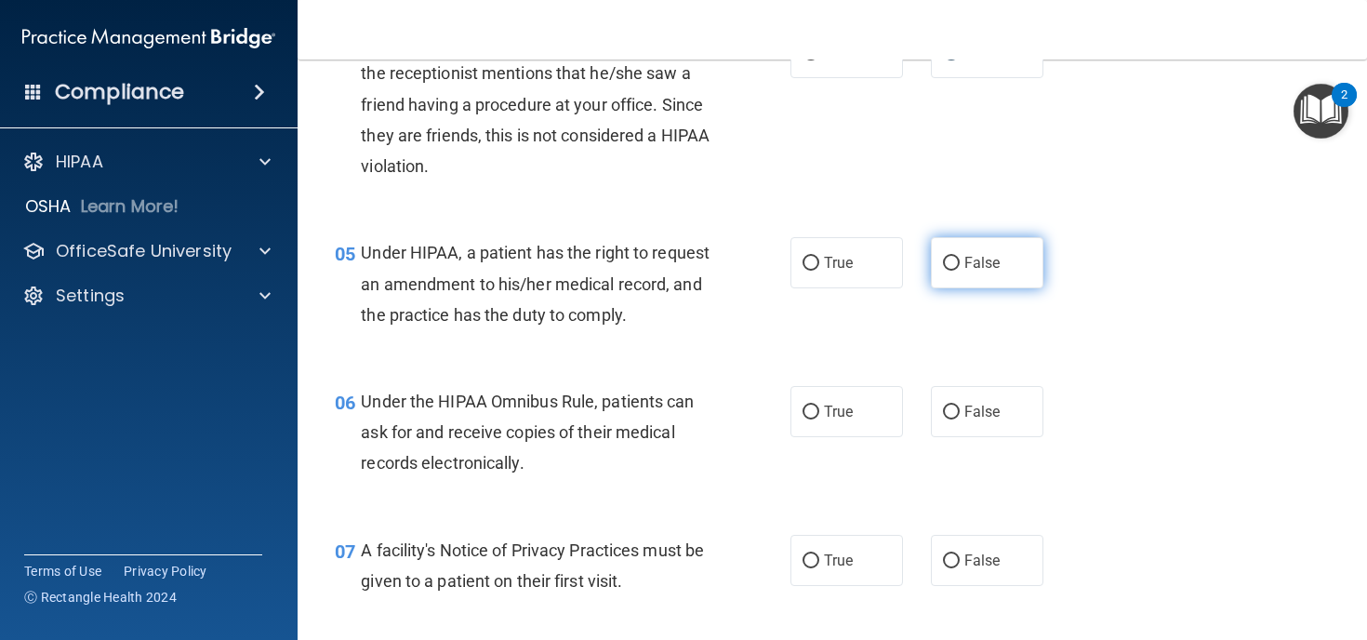
click at [952, 266] on input "False" at bounding box center [951, 264] width 17 height 14
radio input "true"
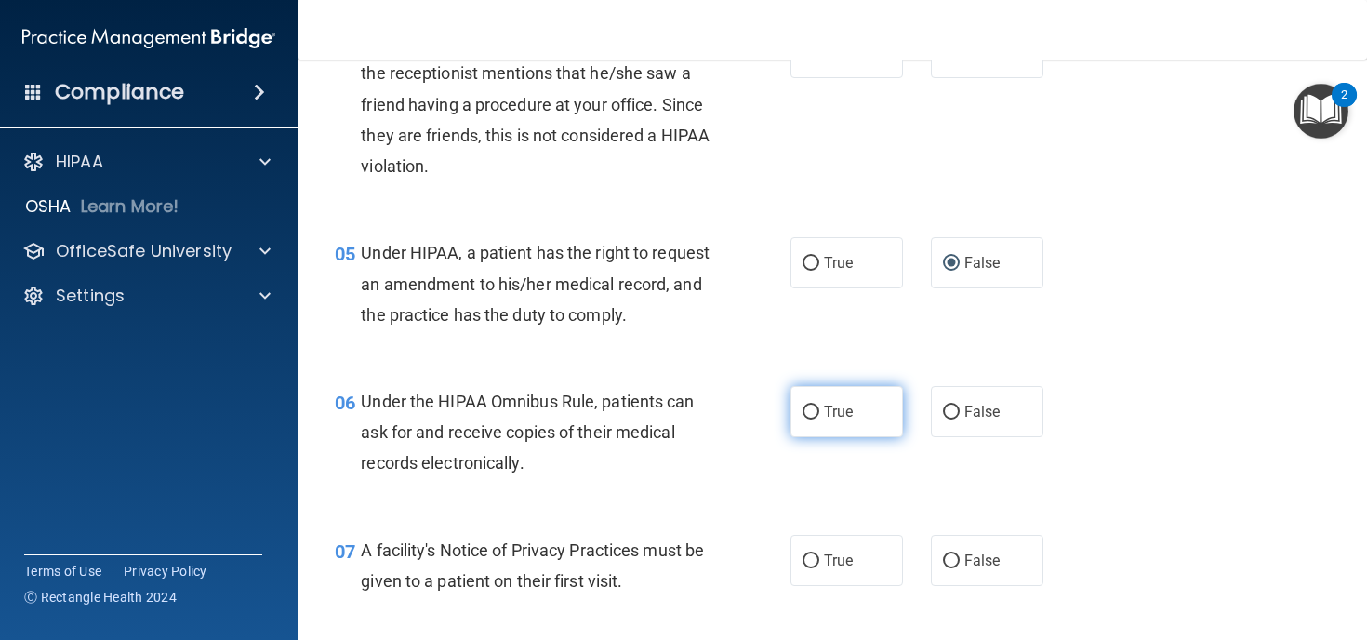
scroll to position [825, 0]
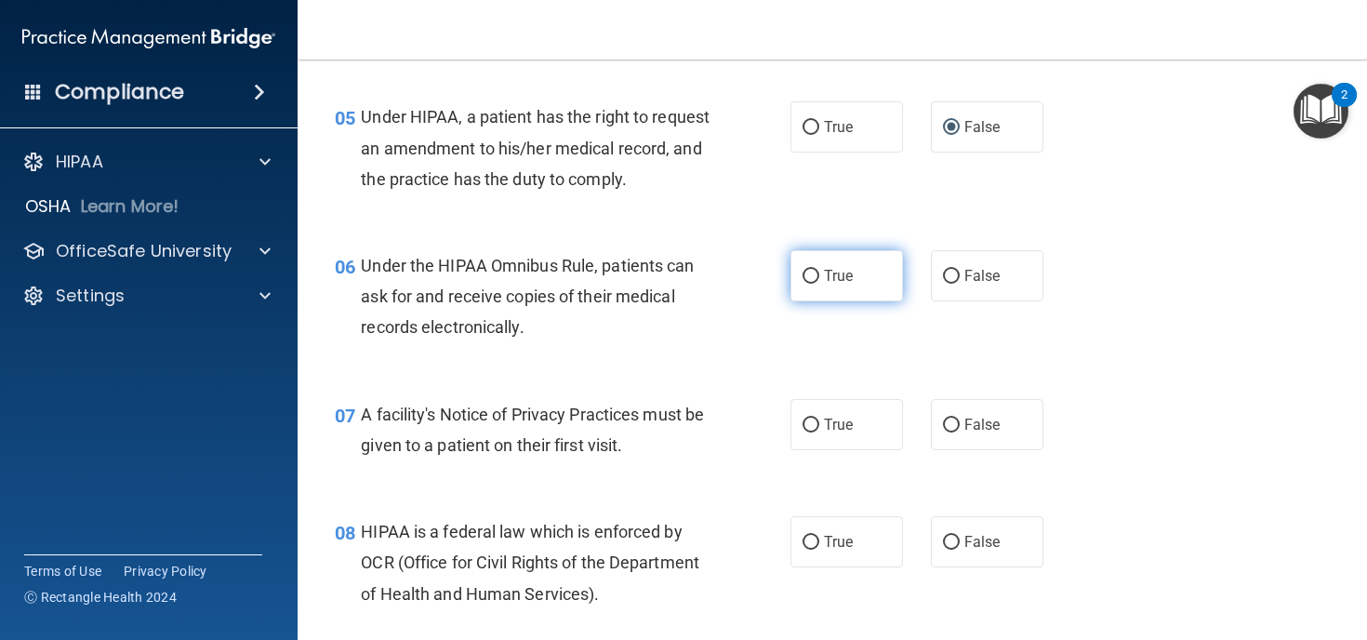
click at [820, 301] on label "True" at bounding box center [846, 275] width 112 height 51
click at [819, 284] on input "True" at bounding box center [810, 277] width 17 height 14
radio input "true"
click at [516, 337] on span "Under the HIPAA Omnibus Rule, patients can ask for and receive copies of their …" at bounding box center [527, 296] width 333 height 81
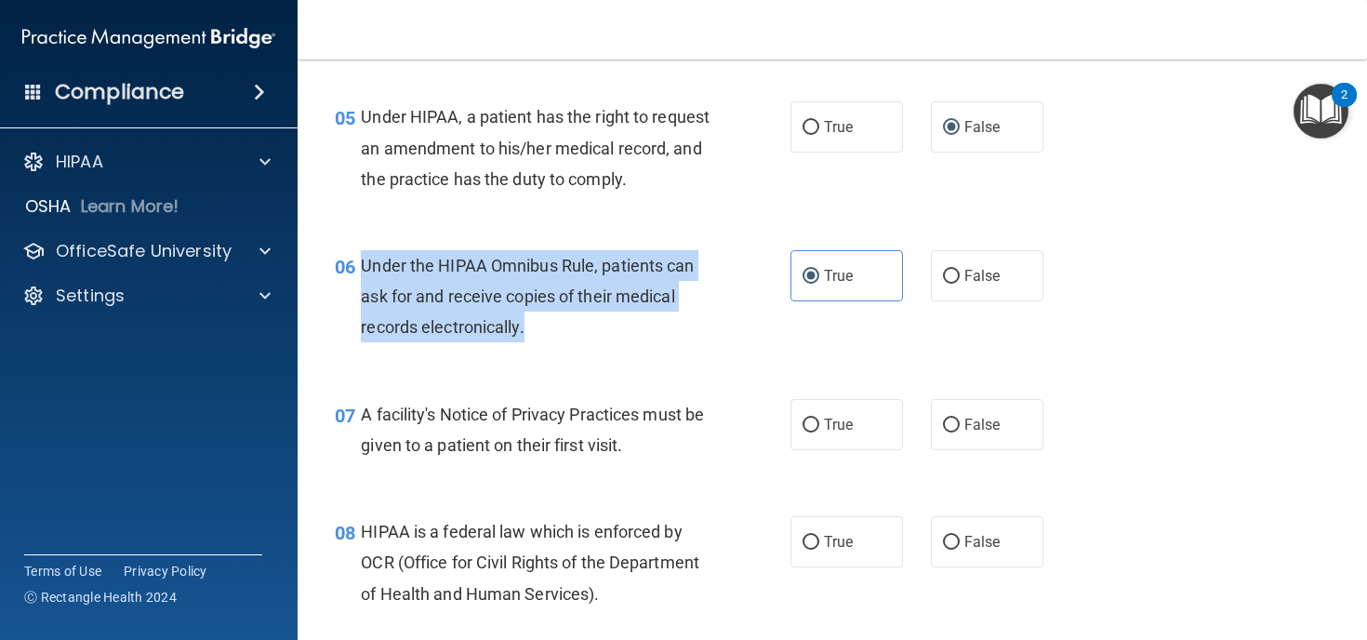
drag, startPoint x: 535, startPoint y: 359, endPoint x: 360, endPoint y: 298, distance: 185.2
click at [360, 298] on div "06 Under the HIPAA Omnibus Rule, patients can ask for and receive copies of the…" at bounding box center [562, 301] width 511 height 102
copy div "Under the HIPAA Omnibus Rule, patients can ask for and receive copies of their …"
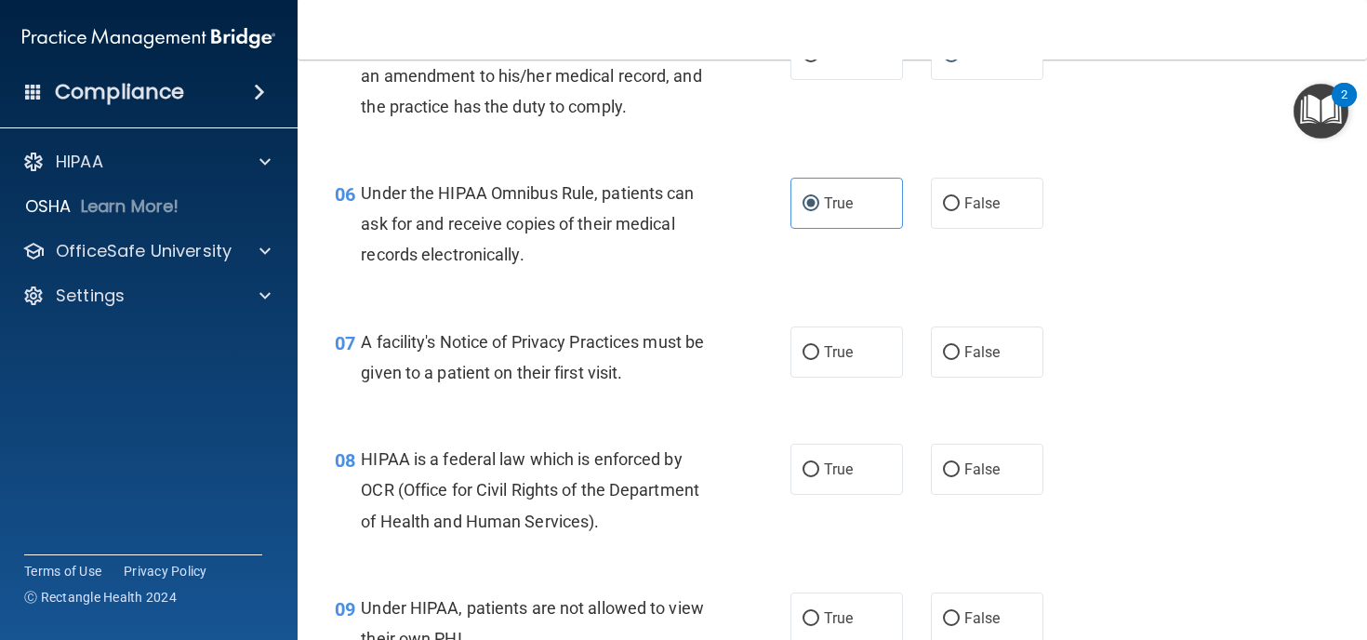
click at [640, 346] on div "07 A facility's Notice of Privacy Practices must be given to a patient on their…" at bounding box center [832, 361] width 1023 height 117
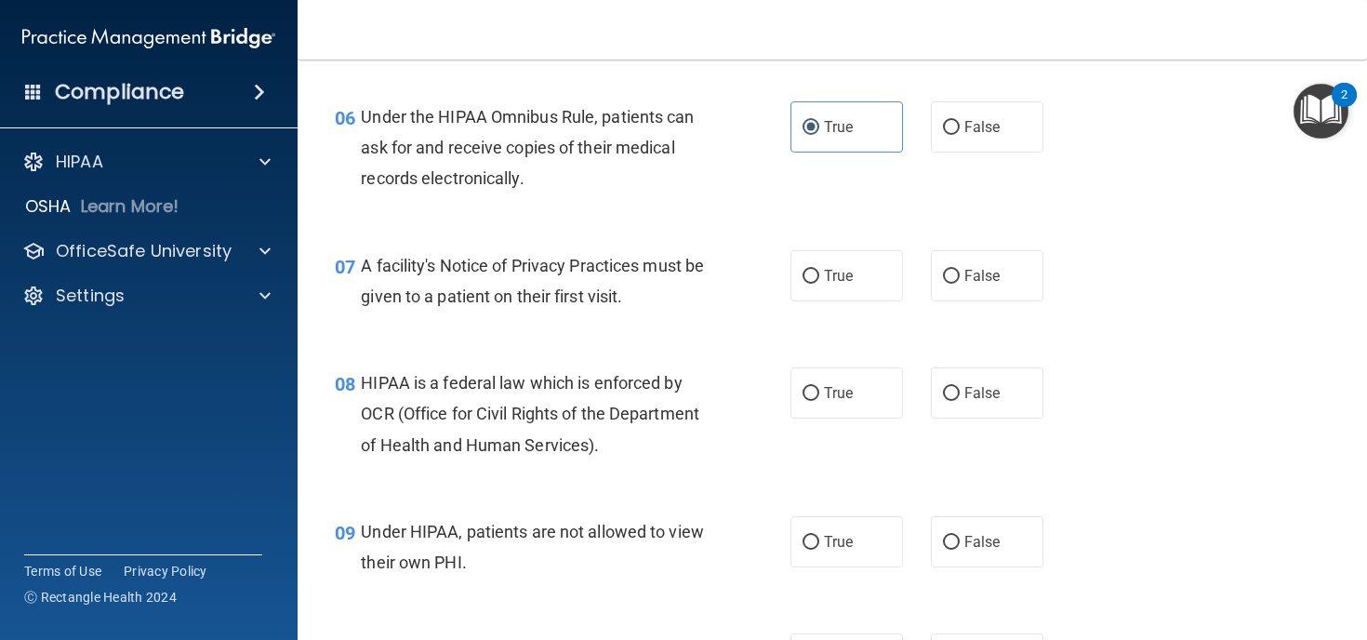
scroll to position [999, 0]
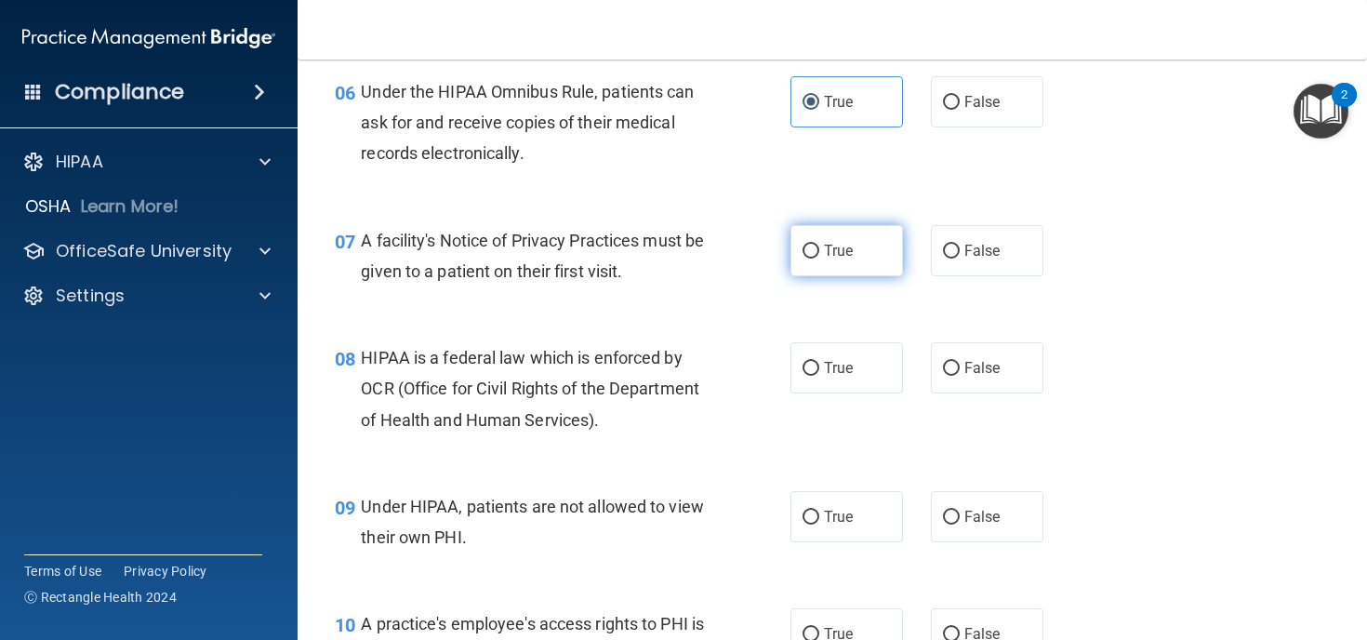
click at [818, 258] on input "True" at bounding box center [810, 252] width 17 height 14
radio input "true"
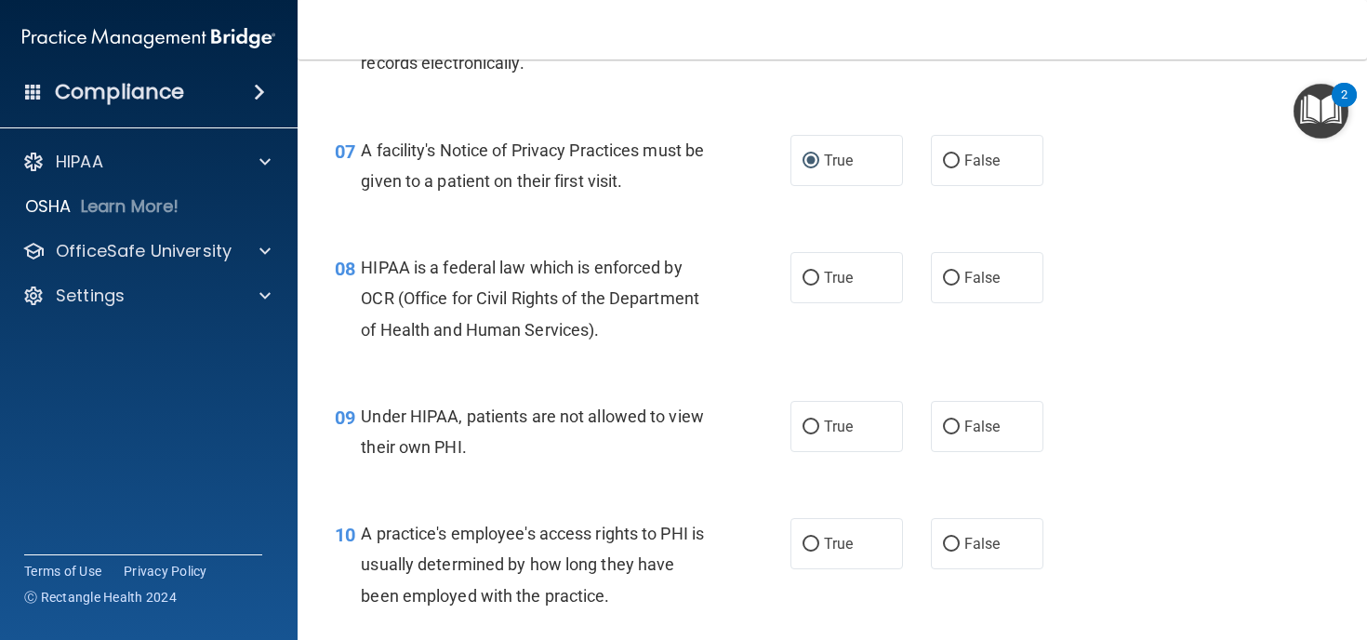
scroll to position [1096, 0]
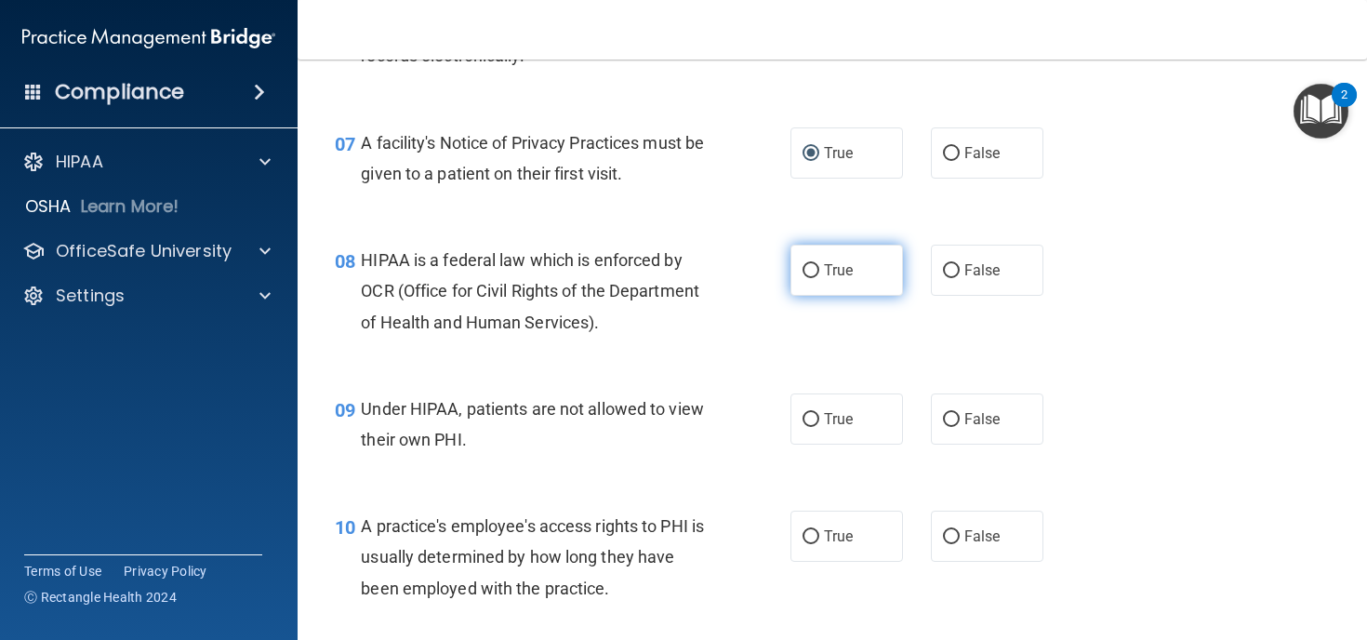
click at [820, 296] on label "True" at bounding box center [846, 270] width 112 height 51
click at [819, 278] on input "True" at bounding box center [810, 271] width 17 height 14
radio input "true"
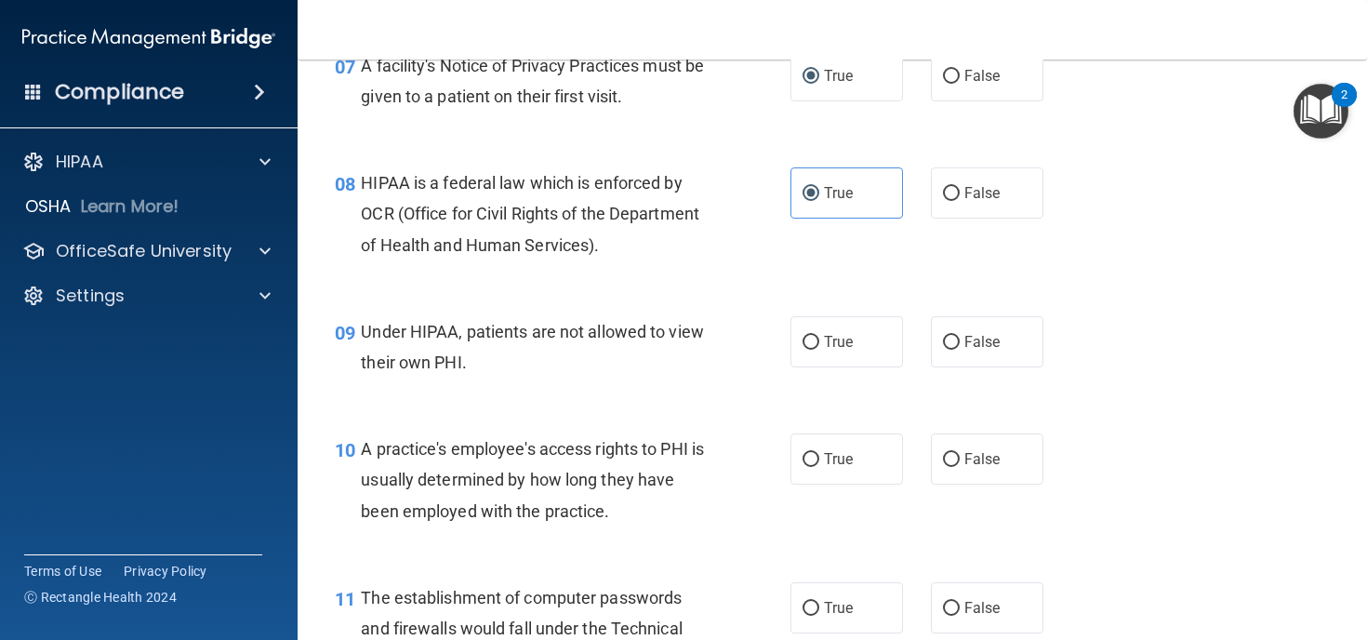
scroll to position [1176, 0]
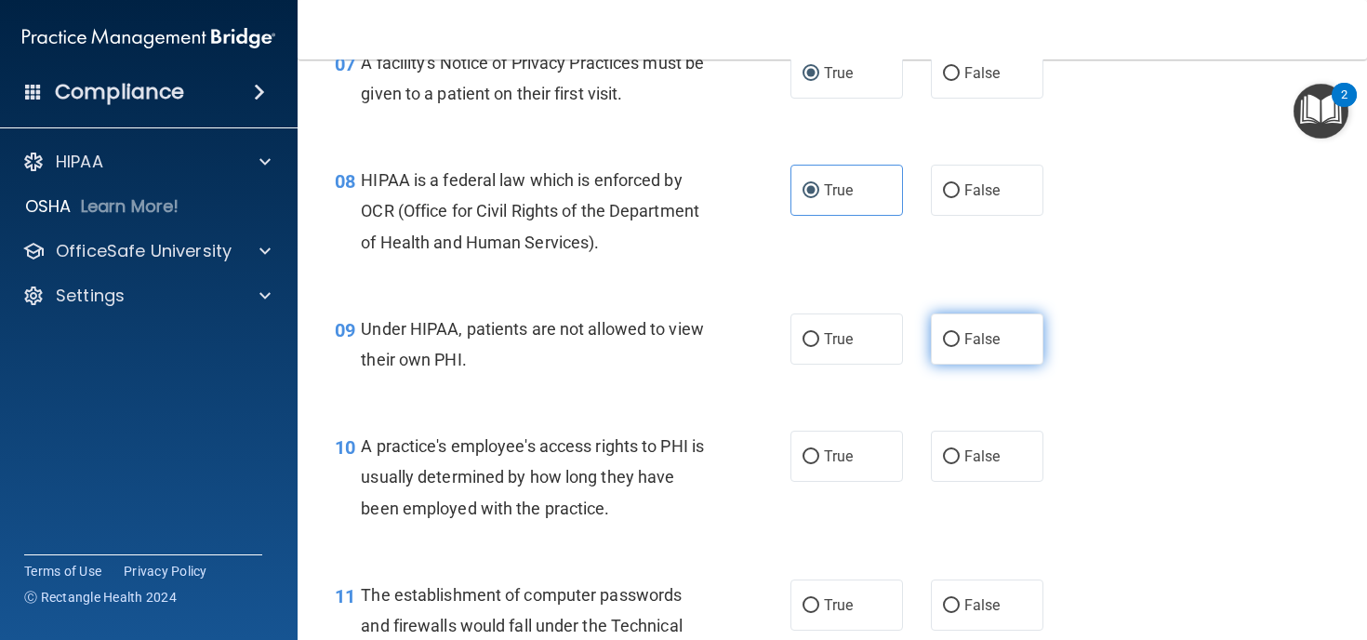
click at [949, 347] on input "False" at bounding box center [951, 340] width 17 height 14
radio input "true"
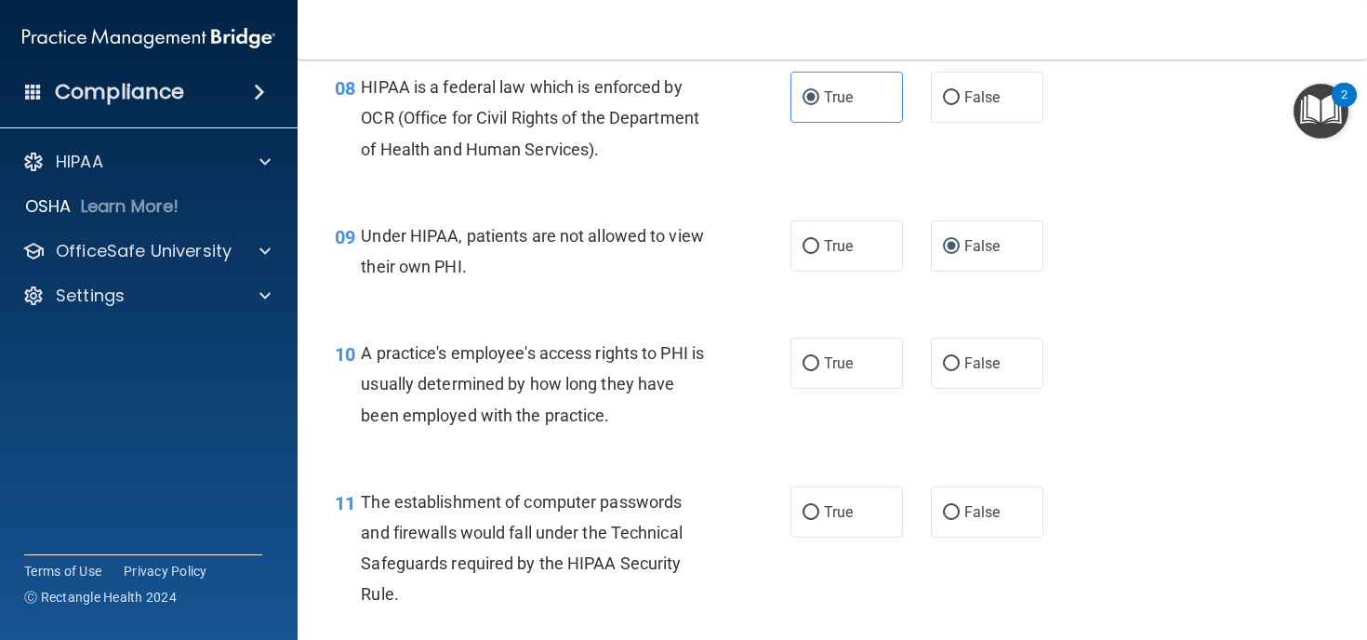
scroll to position [1284, 0]
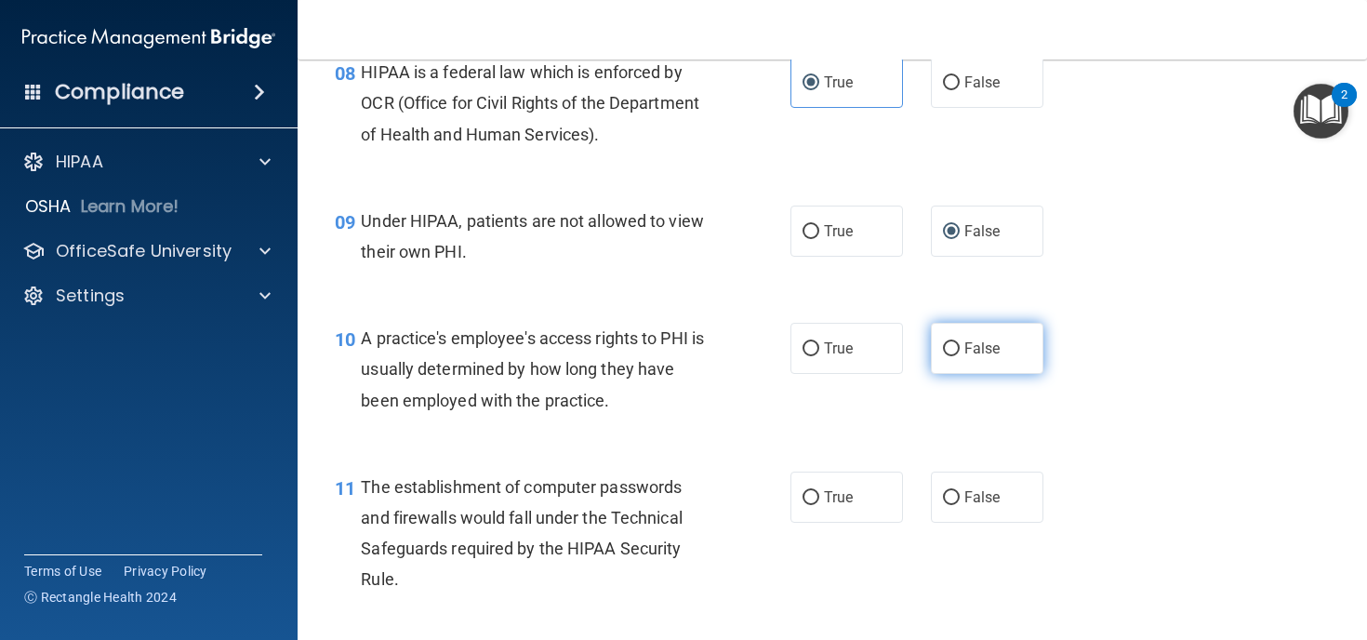
click at [949, 356] on input "False" at bounding box center [951, 349] width 17 height 14
radio input "true"
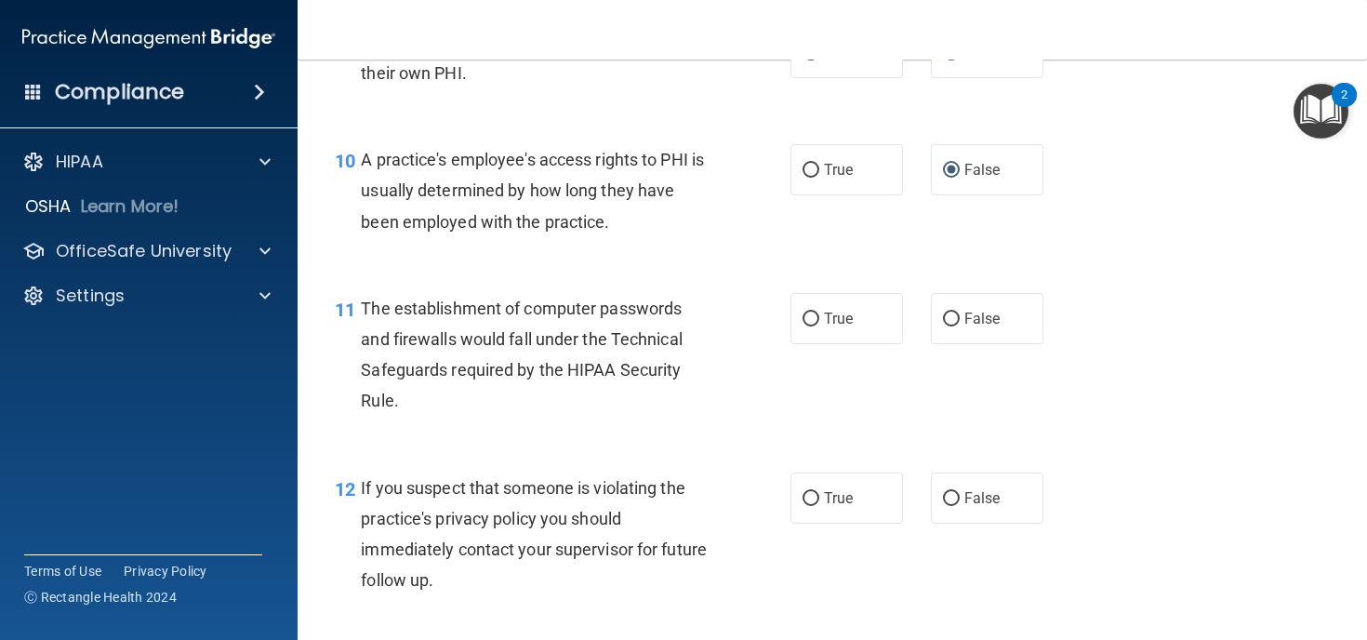
scroll to position [1470, 0]
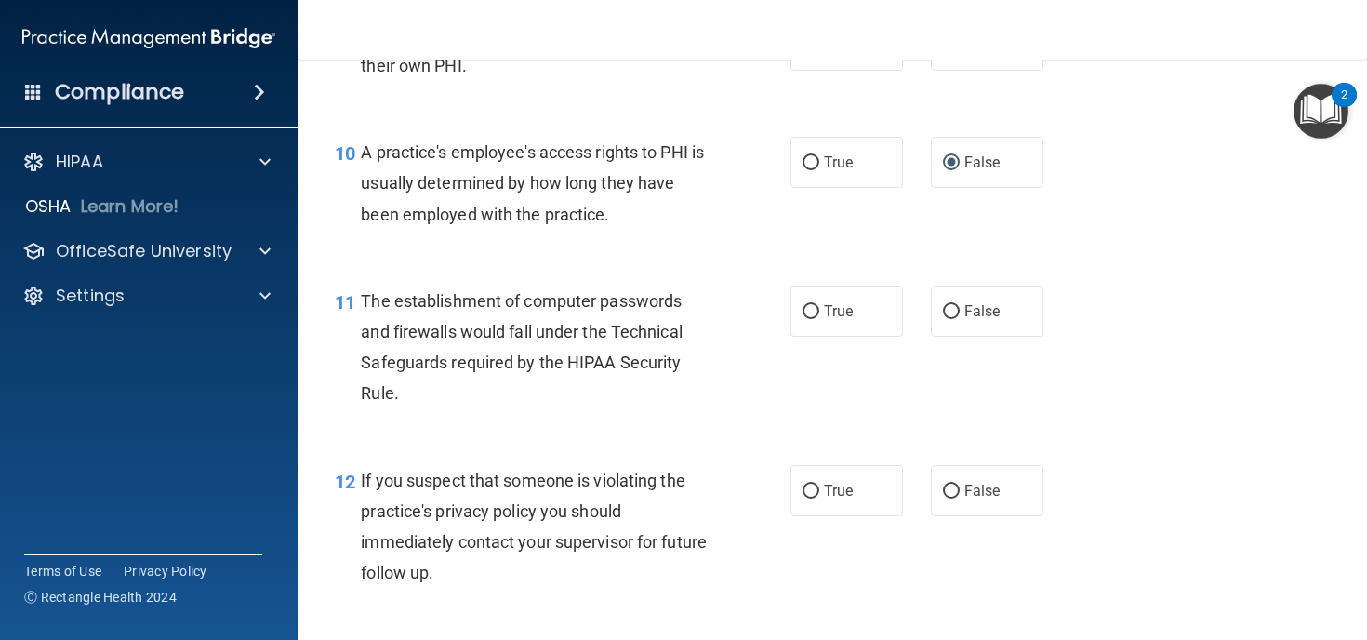
click at [403, 409] on div "The establishment of computer passwords and firewalls would fall under the Tech…" at bounding box center [542, 347] width 363 height 124
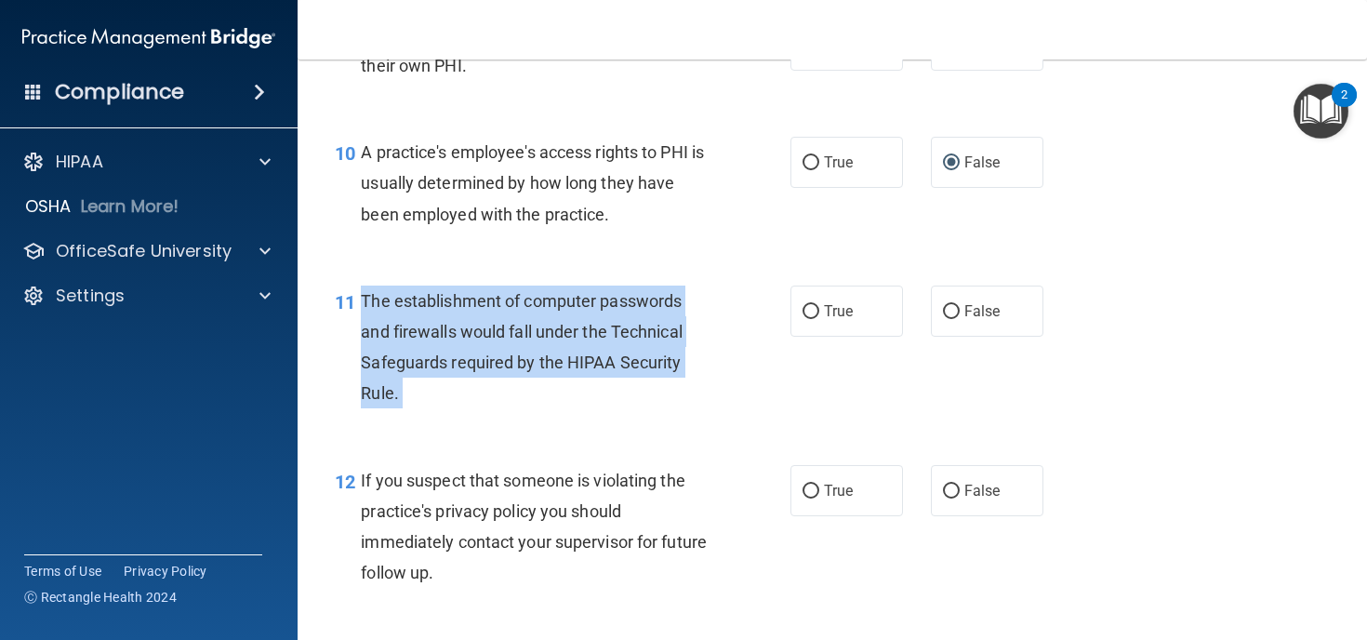
drag, startPoint x: 403, startPoint y: 430, endPoint x: 371, endPoint y: 344, distance: 91.2
click at [371, 344] on div "The establishment of computer passwords and firewalls would fall under the Tech…" at bounding box center [542, 347] width 363 height 124
copy ng-form "The establishment of computer passwords and firewalls would fall under the Tech…"
click at [678, 409] on div "The establishment of computer passwords and firewalls would fall under the Tech…" at bounding box center [542, 347] width 363 height 124
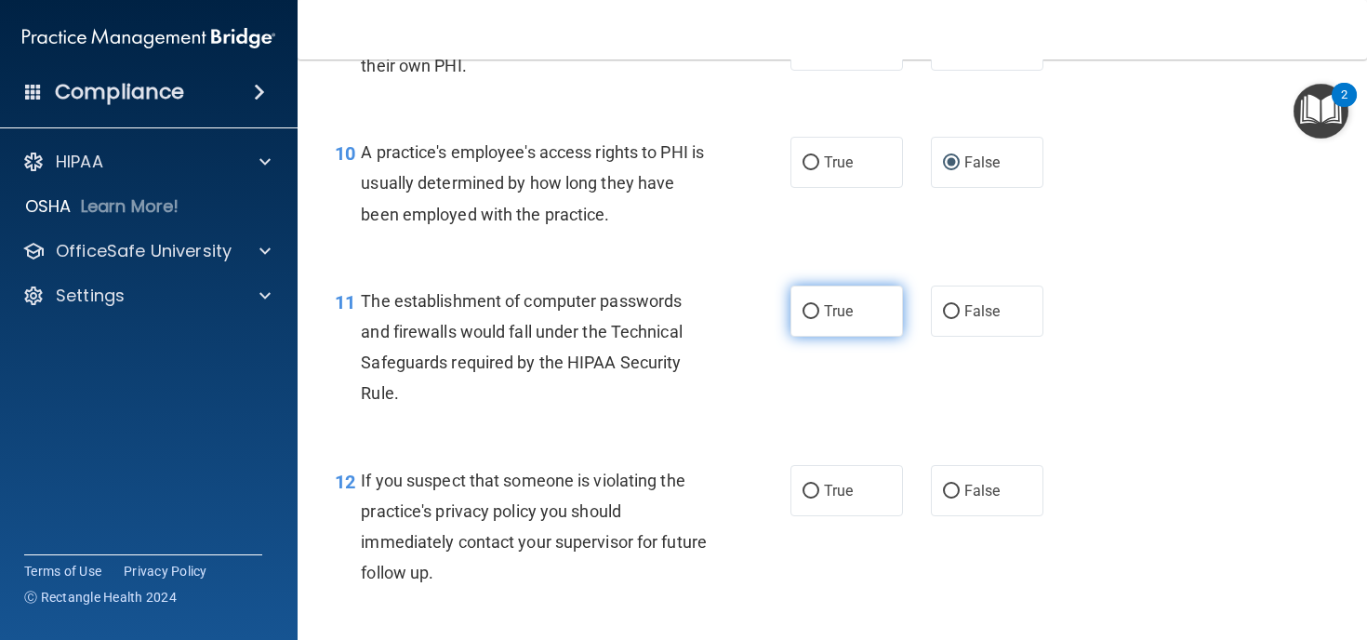
click at [808, 319] on input "True" at bounding box center [810, 312] width 17 height 14
radio input "true"
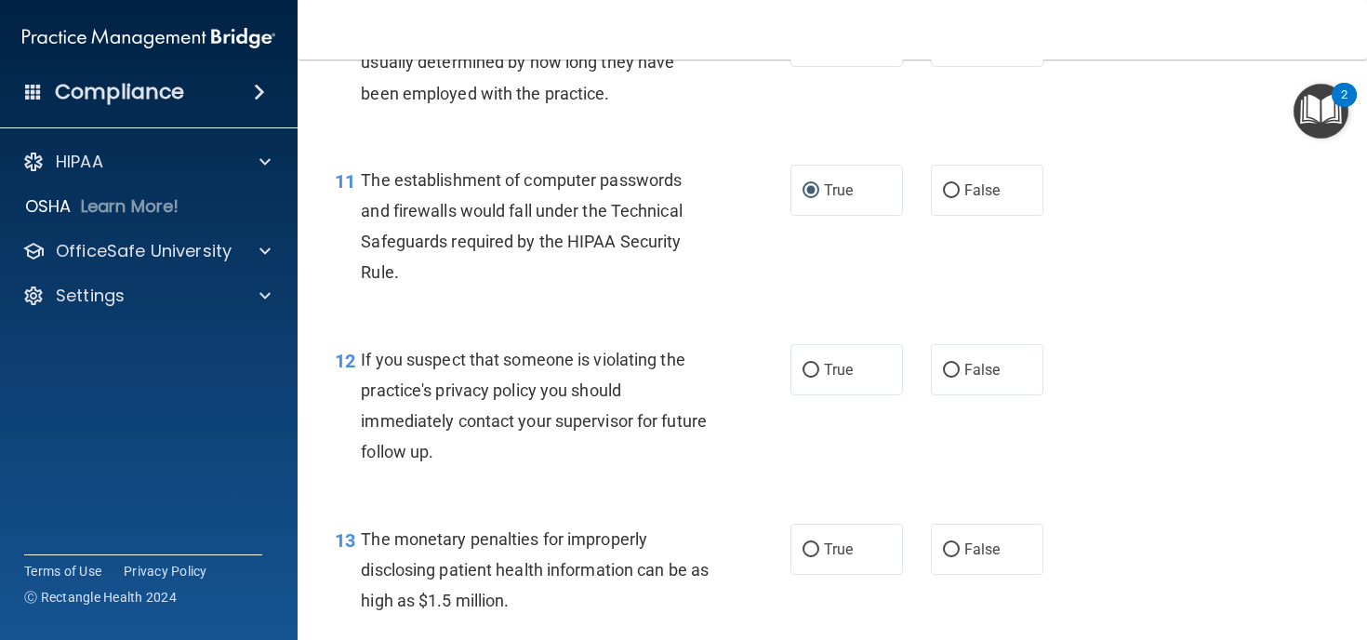
scroll to position [1601, 0]
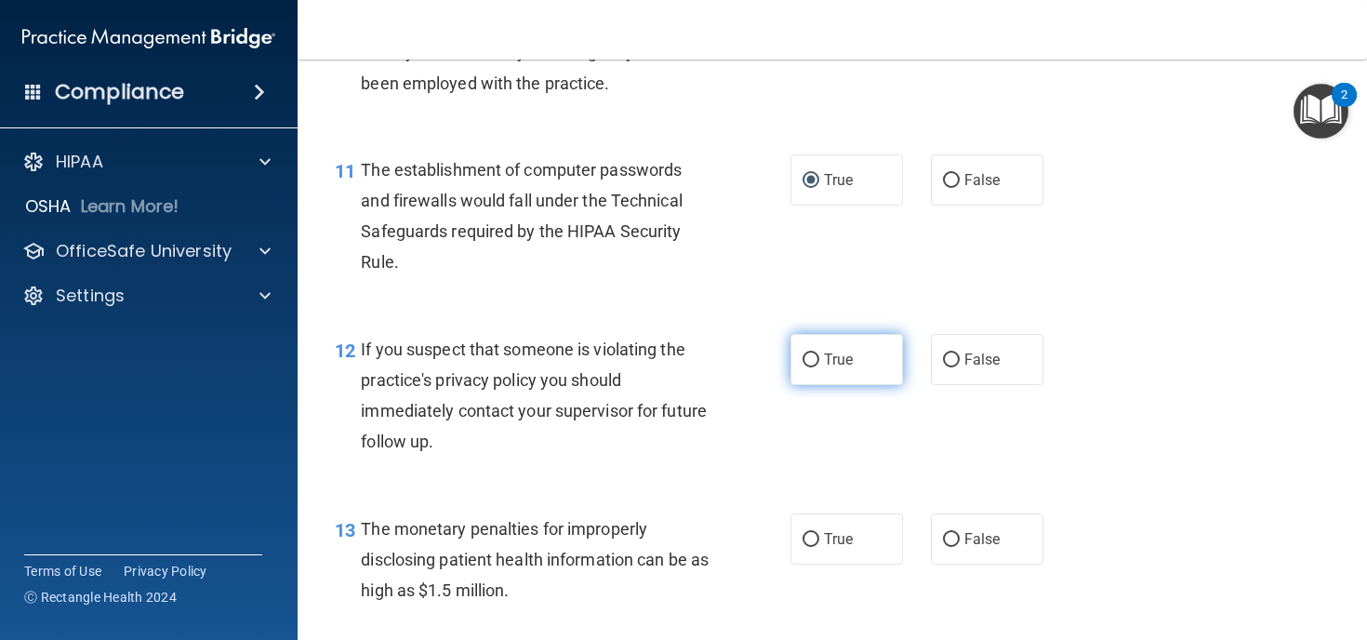
click at [814, 367] on input "True" at bounding box center [810, 360] width 17 height 14
radio input "true"
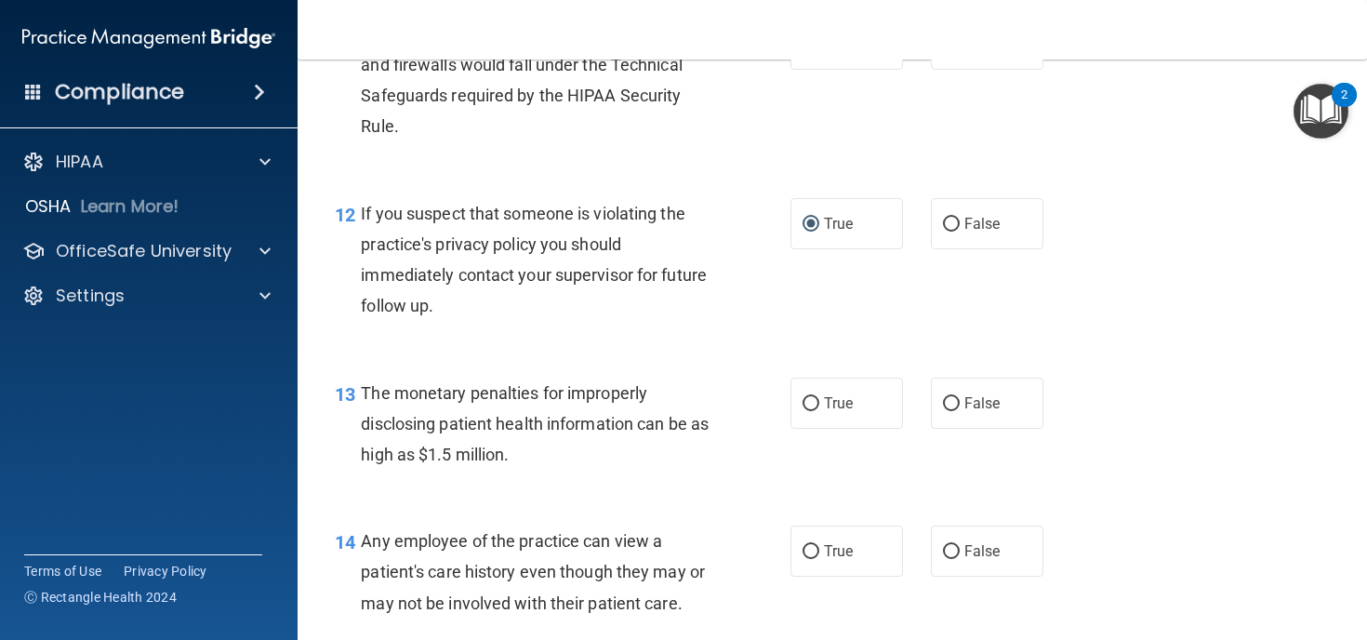
scroll to position [1738, 0]
click at [814, 410] on input "True" at bounding box center [810, 403] width 17 height 14
radio input "true"
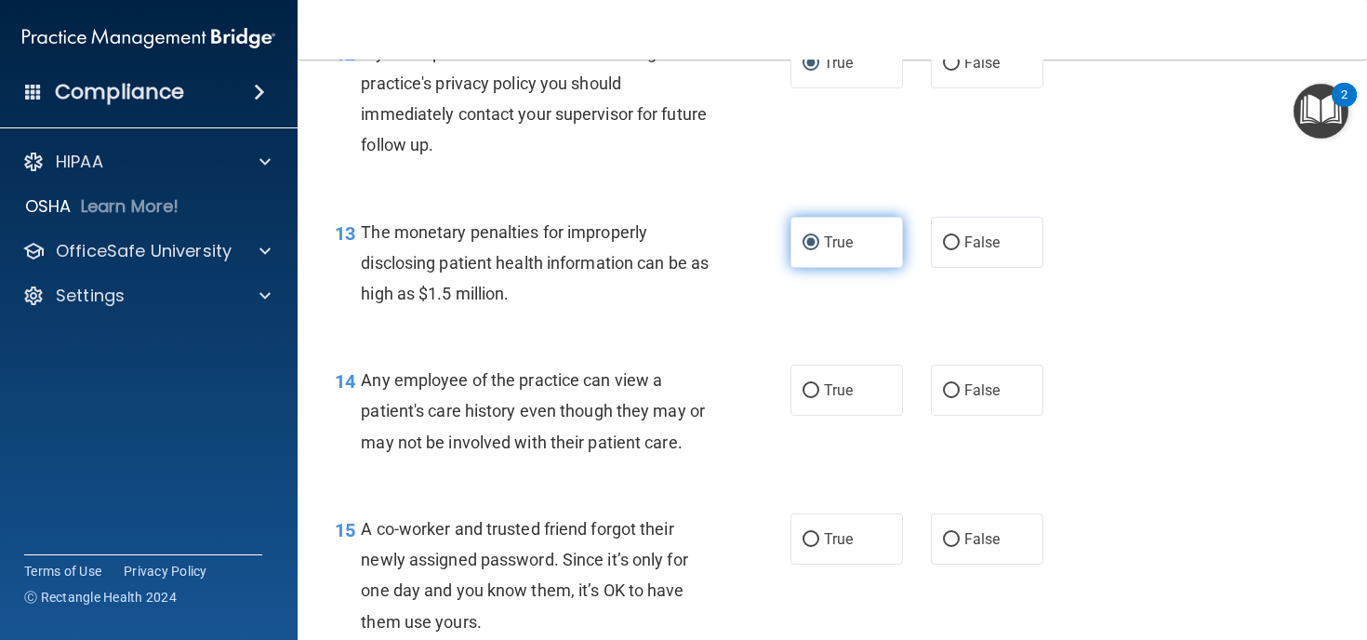
scroll to position [1899, 0]
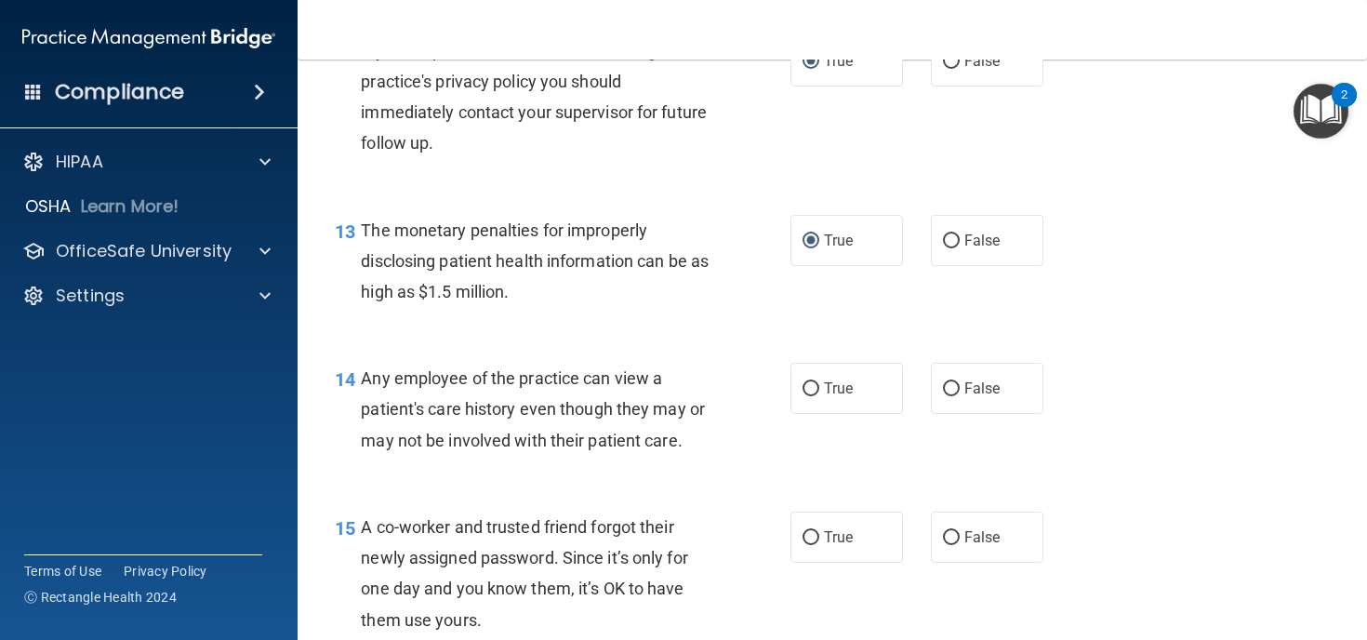
click at [557, 308] on div "The monetary penalties for improperly disclosing patient health information can…" at bounding box center [542, 261] width 363 height 93
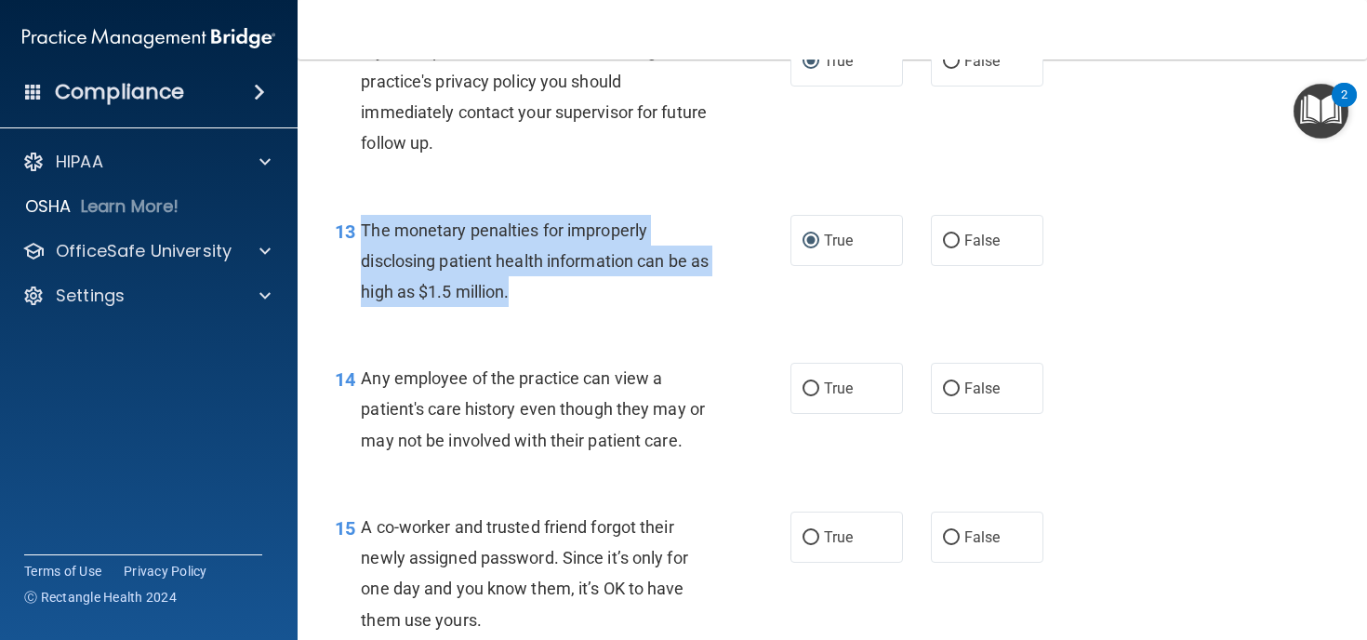
drag, startPoint x: 536, startPoint y: 323, endPoint x: 361, endPoint y: 251, distance: 188.9
click at [361, 251] on div "The monetary penalties for improperly disclosing patient health information can…" at bounding box center [542, 261] width 363 height 93
copy span "The monetary penalties for improperly disclosing patient health information can…"
click at [681, 308] on div "The monetary penalties for improperly disclosing patient health information can…" at bounding box center [542, 261] width 363 height 93
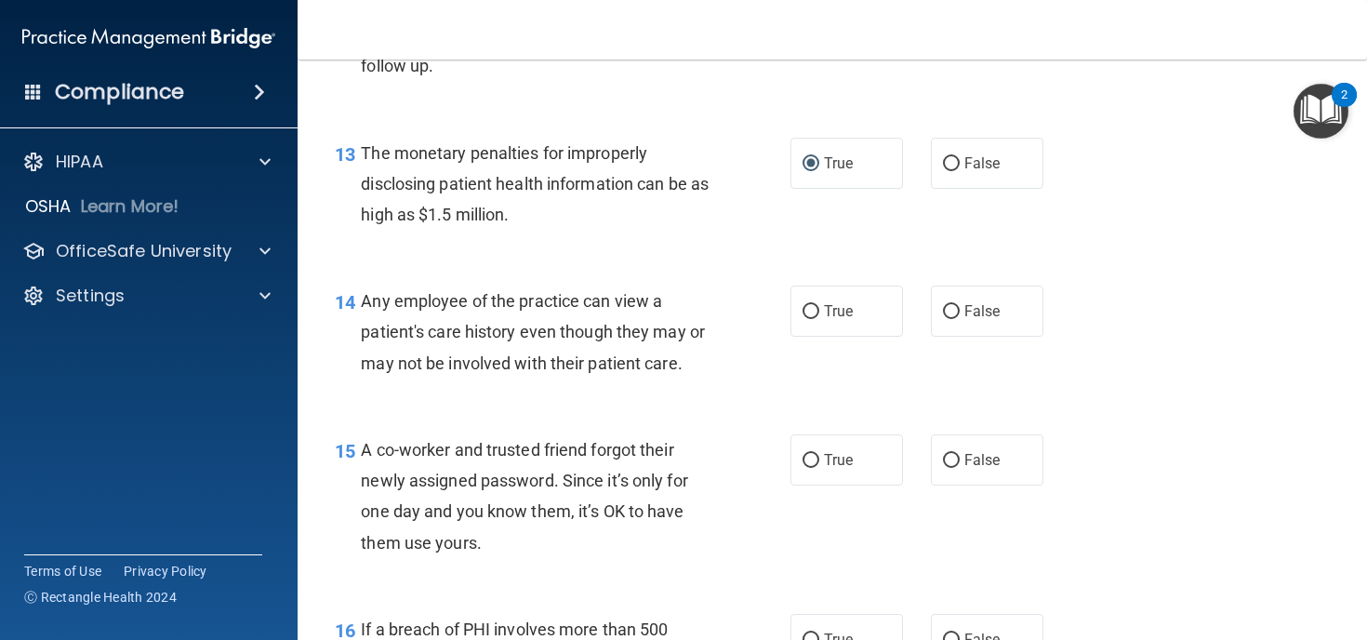
scroll to position [2047, 0]
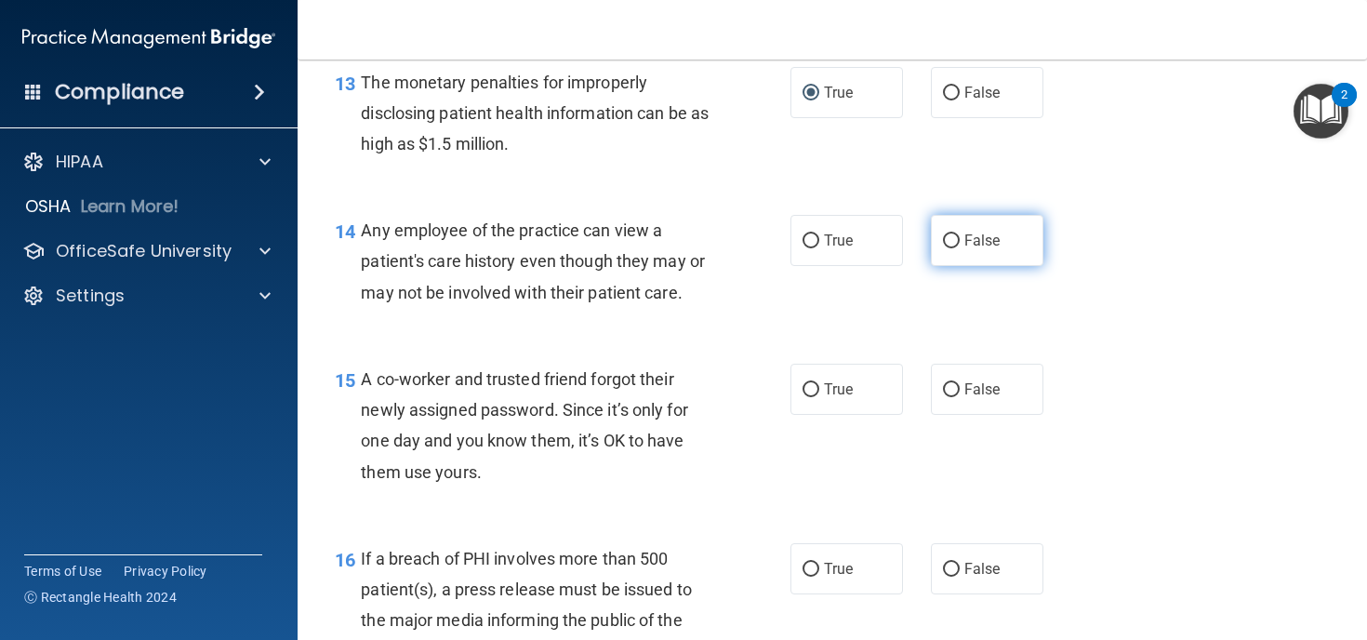
click at [949, 248] on input "False" at bounding box center [951, 241] width 17 height 14
radio input "true"
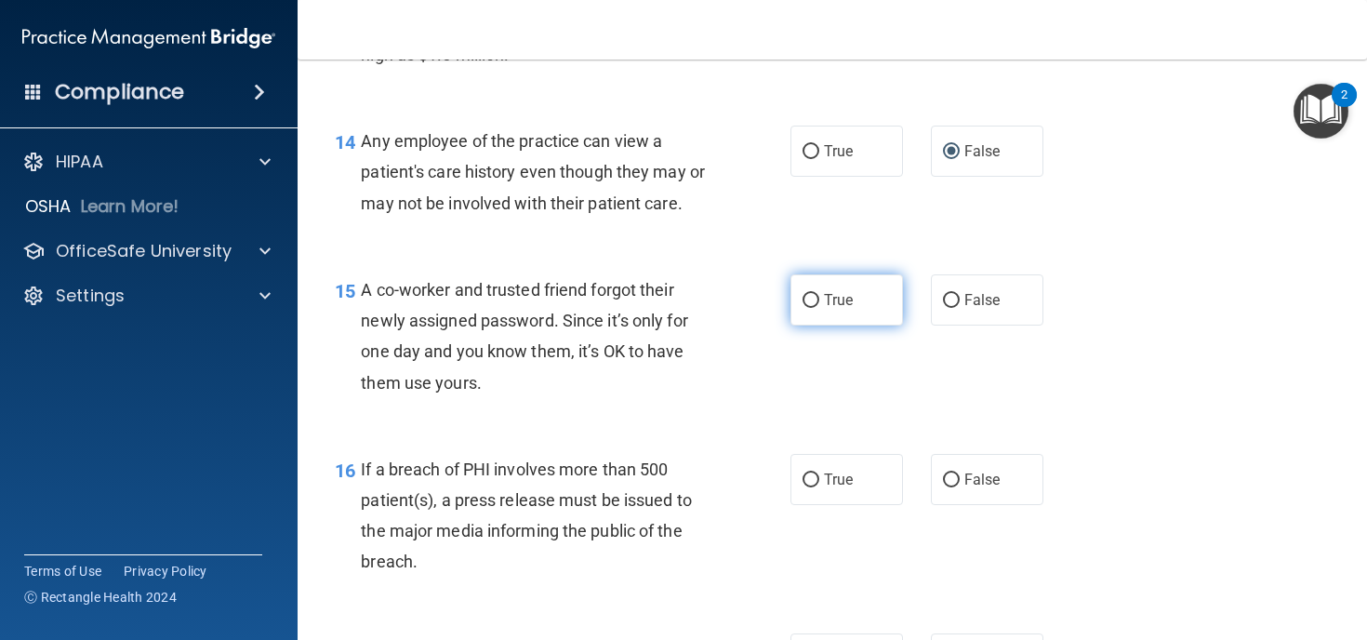
scroll to position [2139, 0]
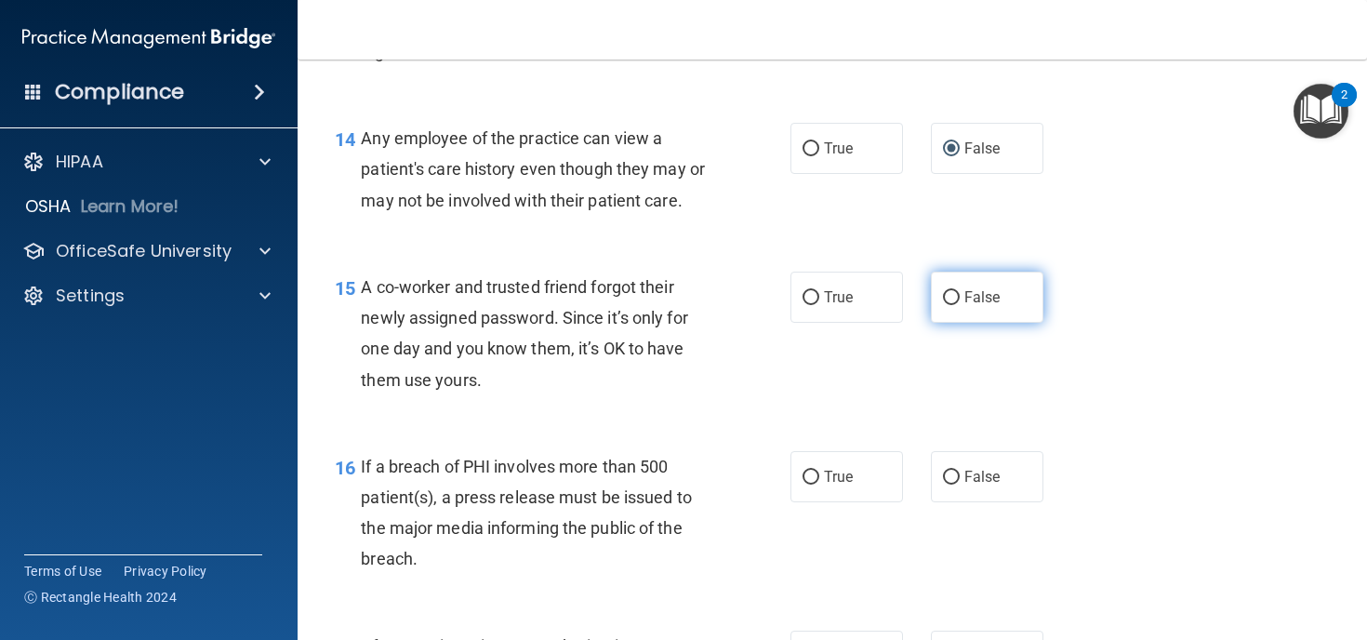
click at [954, 305] on input "False" at bounding box center [951, 298] width 17 height 14
radio input "true"
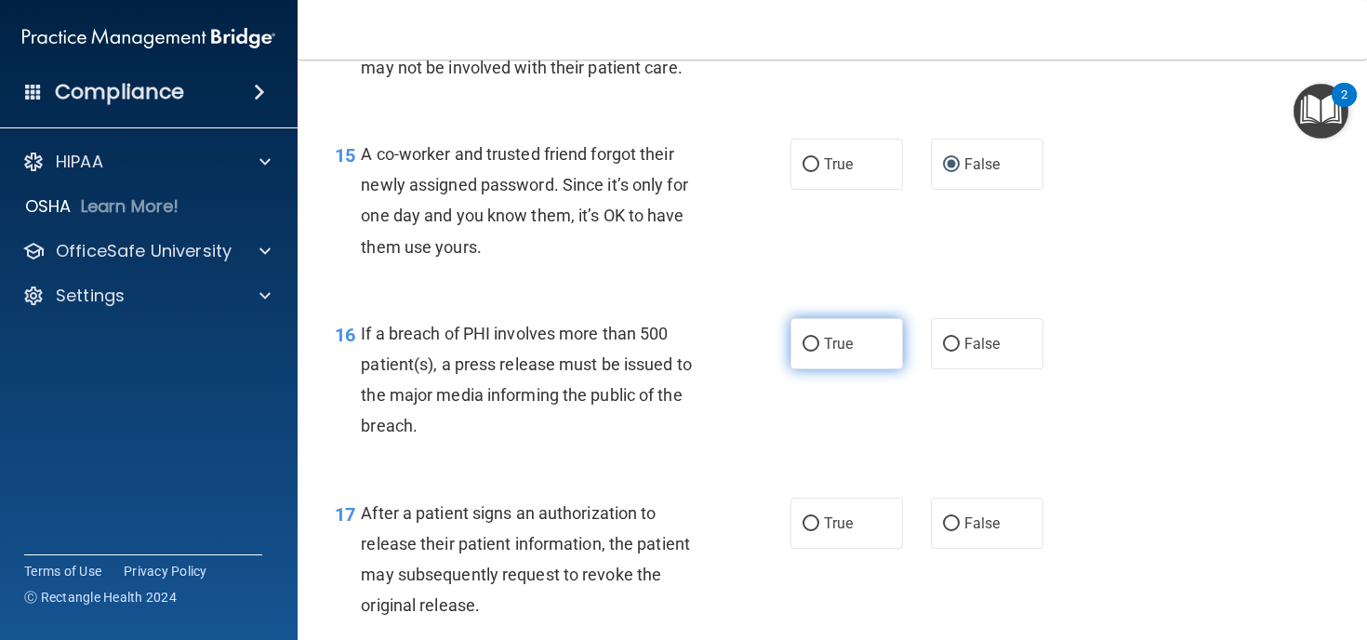
scroll to position [2274, 0]
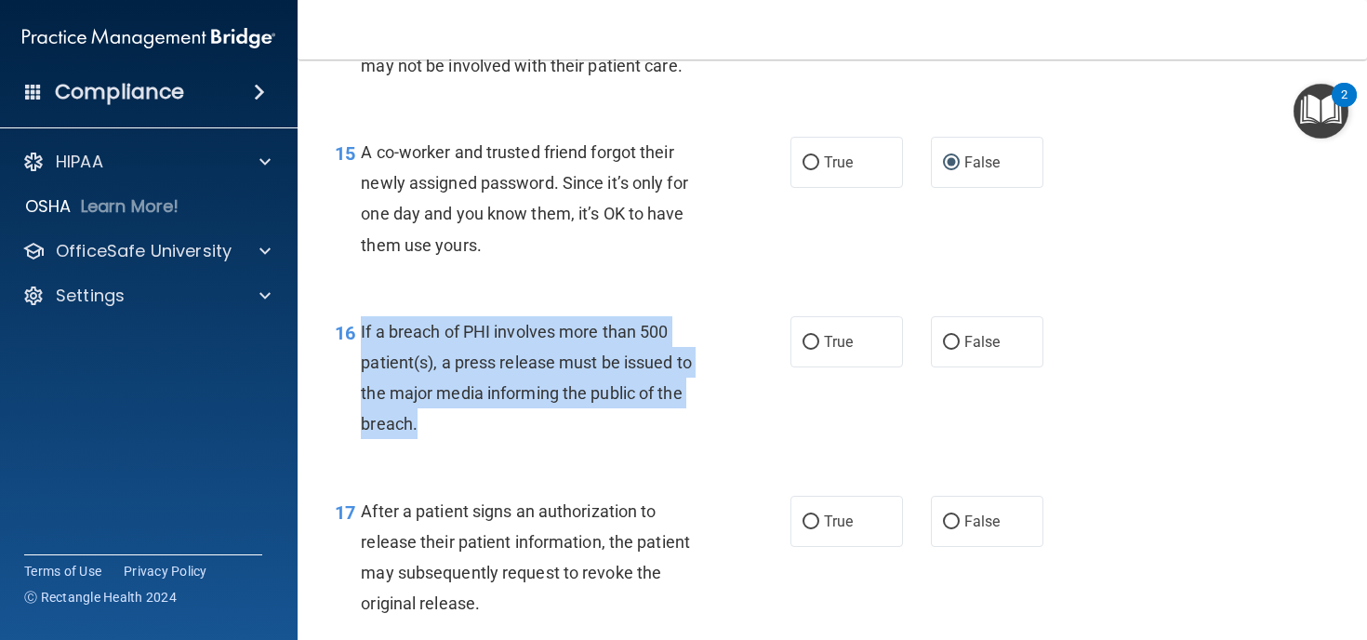
drag, startPoint x: 415, startPoint y: 463, endPoint x: 355, endPoint y: 355, distance: 123.2
click at [355, 355] on div "16 If a breach of PHI involves more than 500 patient(s), a press release must b…" at bounding box center [562, 382] width 511 height 133
copy div "If a breach of PHI involves more than 500 patient(s), a press release must be i…"
click at [717, 362] on div "If a breach of PHI involves more than 500 patient(s), a press release must be i…" at bounding box center [542, 378] width 363 height 124
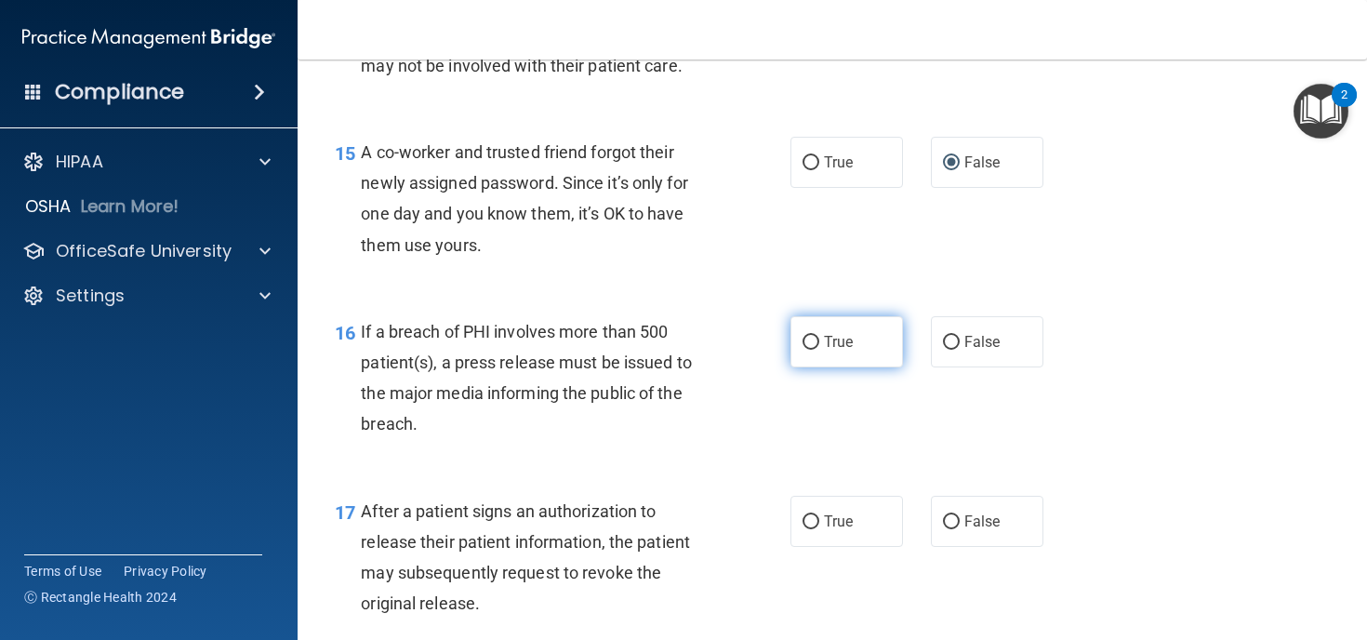
click at [814, 350] on input "True" at bounding box center [810, 343] width 17 height 14
radio input "true"
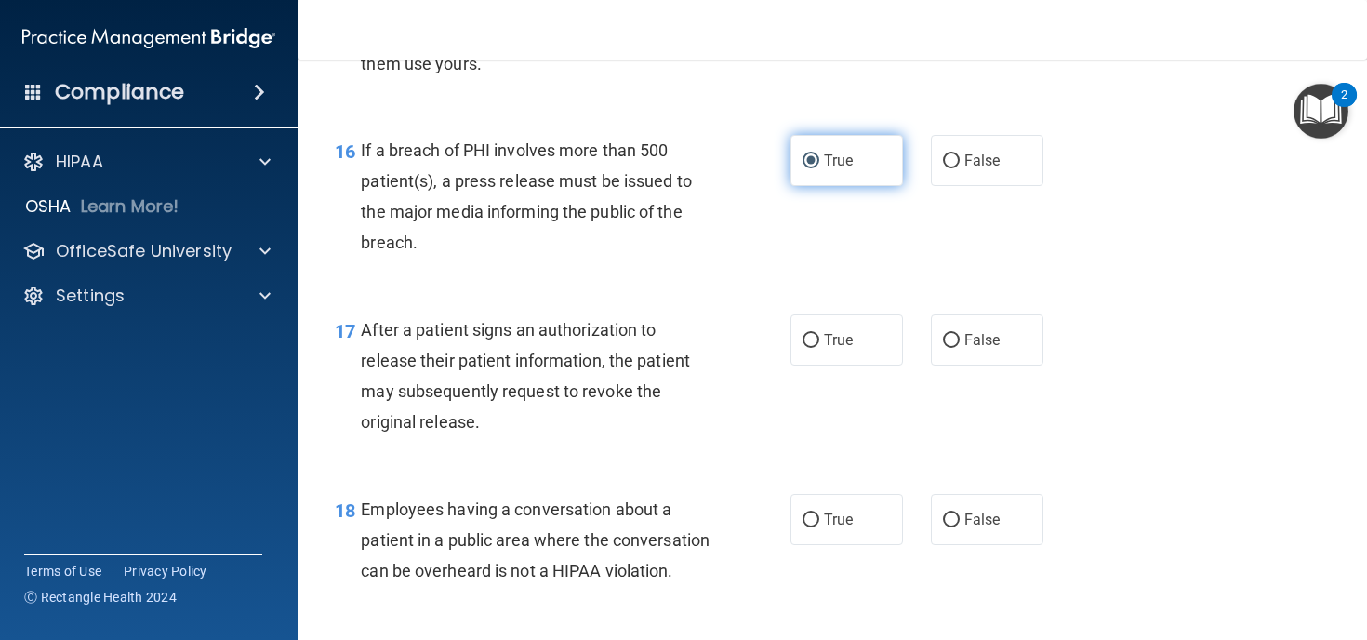
scroll to position [2463, 0]
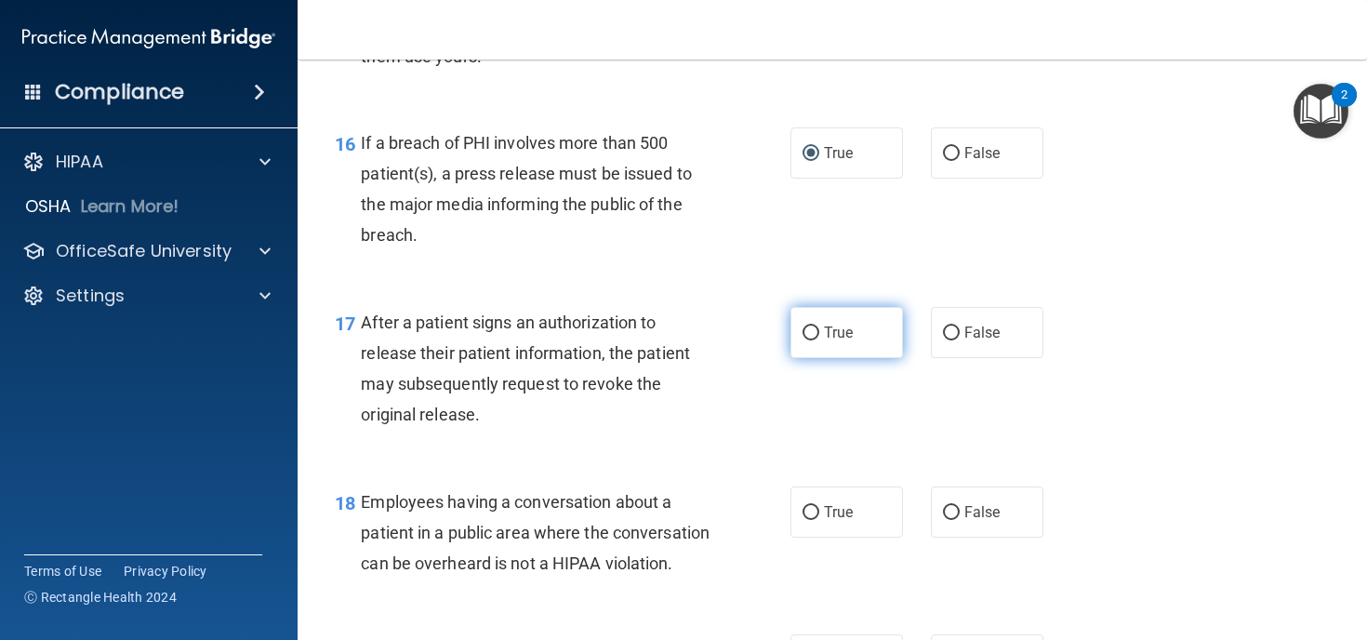
click at [810, 340] on input "True" at bounding box center [810, 333] width 17 height 14
radio input "true"
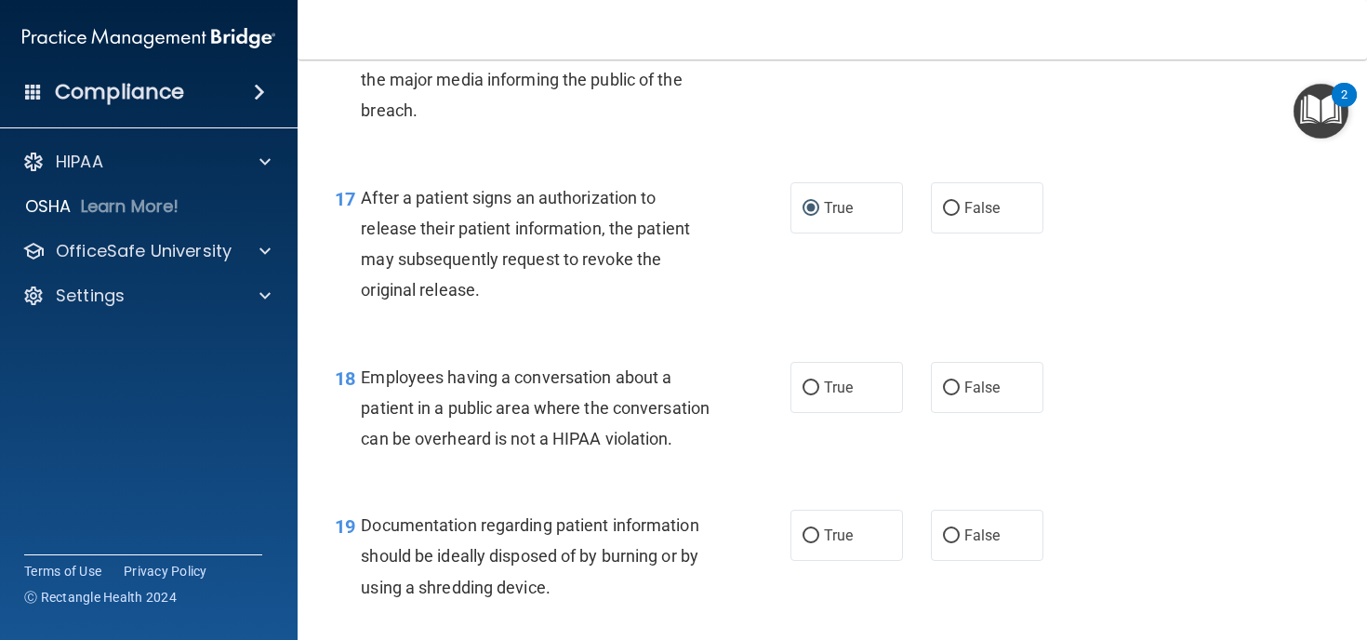
scroll to position [2588, 0]
click at [948, 394] on input "False" at bounding box center [951, 387] width 17 height 14
radio input "true"
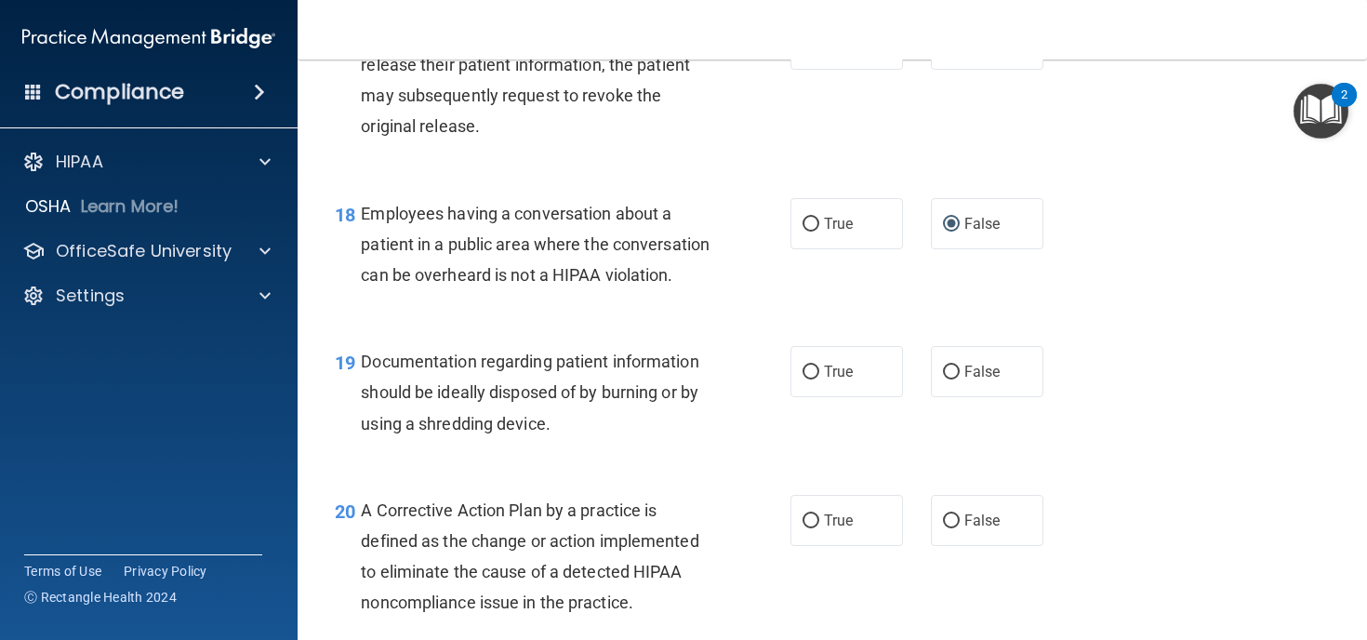
scroll to position [2752, 0]
click at [807, 378] on input "True" at bounding box center [810, 371] width 17 height 14
radio input "true"
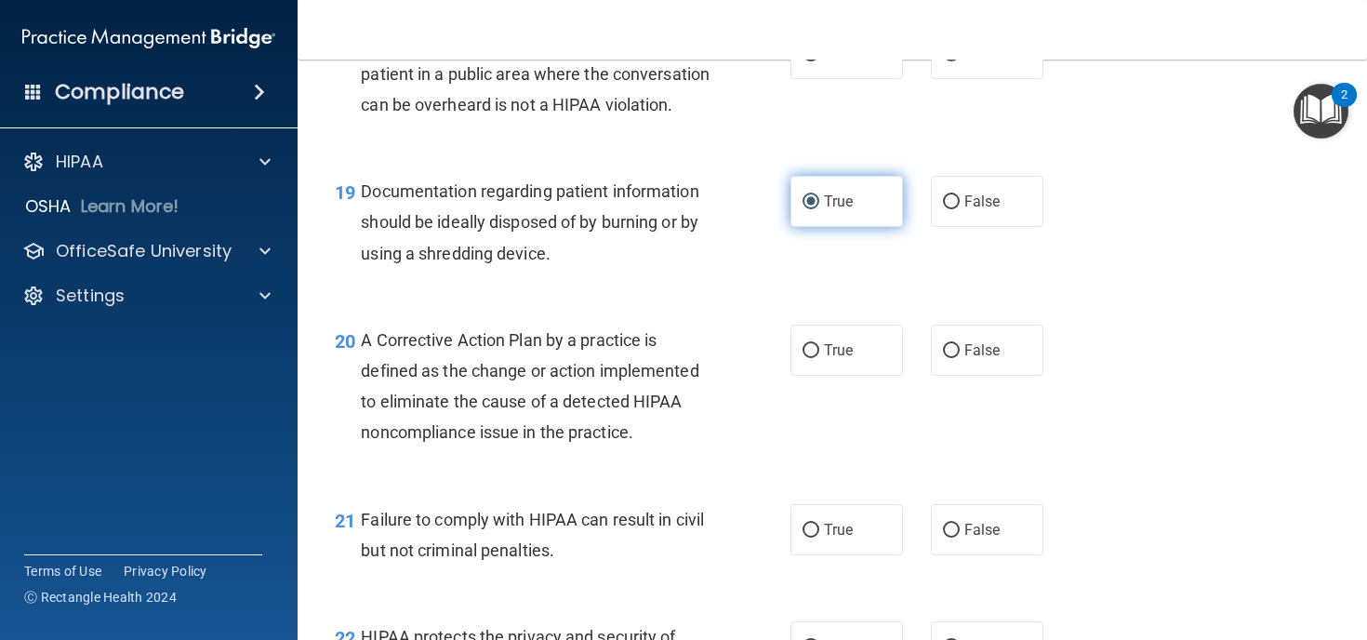
scroll to position [2931, 0]
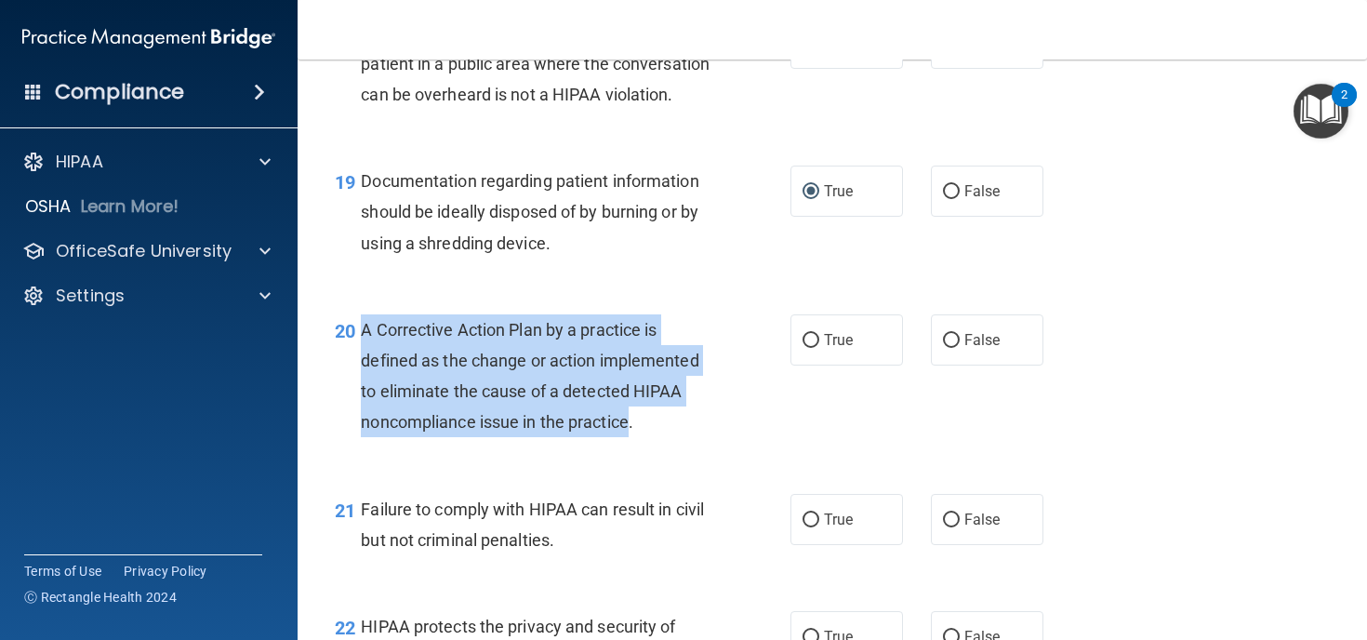
drag, startPoint x: 632, startPoint y: 486, endPoint x: 360, endPoint y: 390, distance: 288.7
click at [360, 390] on div "20 A Corrective Action Plan by a practice is defined as the change or action im…" at bounding box center [562, 380] width 511 height 133
copy div "A Corrective Action Plan by a practice is defined as the change or action imple…"
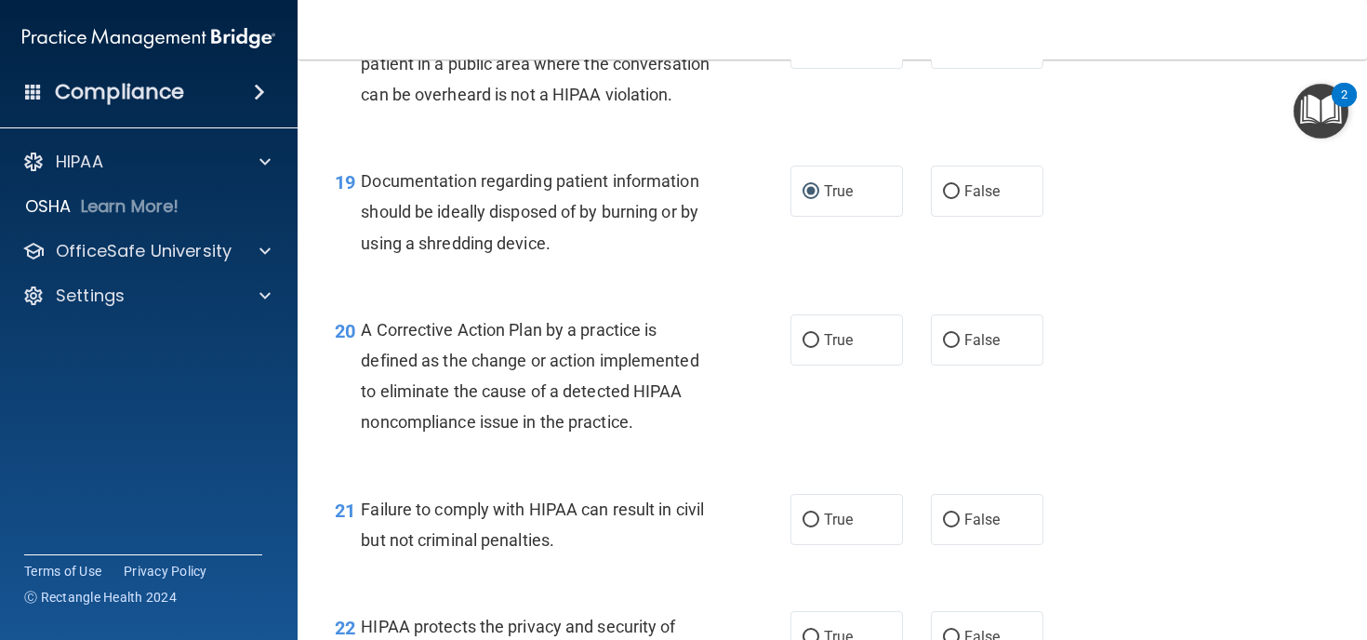
click at [691, 258] on div "Documentation regarding patient information should be ideally disposed of by bu…" at bounding box center [542, 211] width 363 height 93
click at [810, 348] on input "True" at bounding box center [810, 341] width 17 height 14
radio input "true"
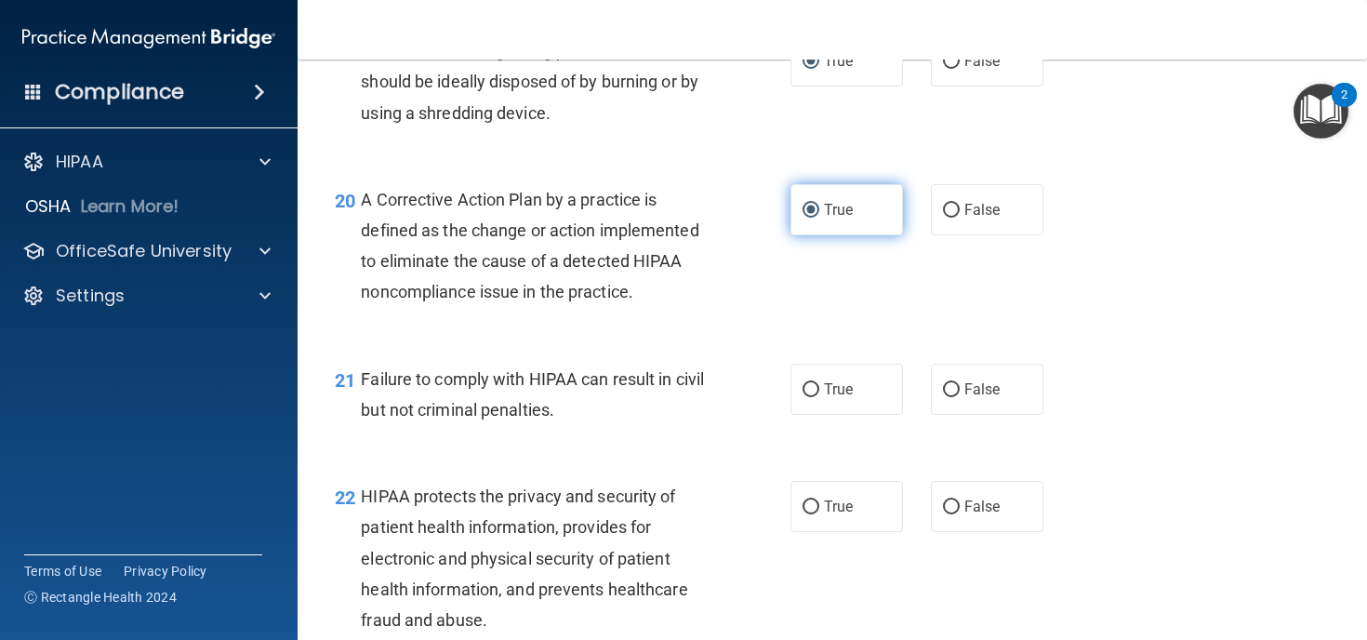
scroll to position [3071, 0]
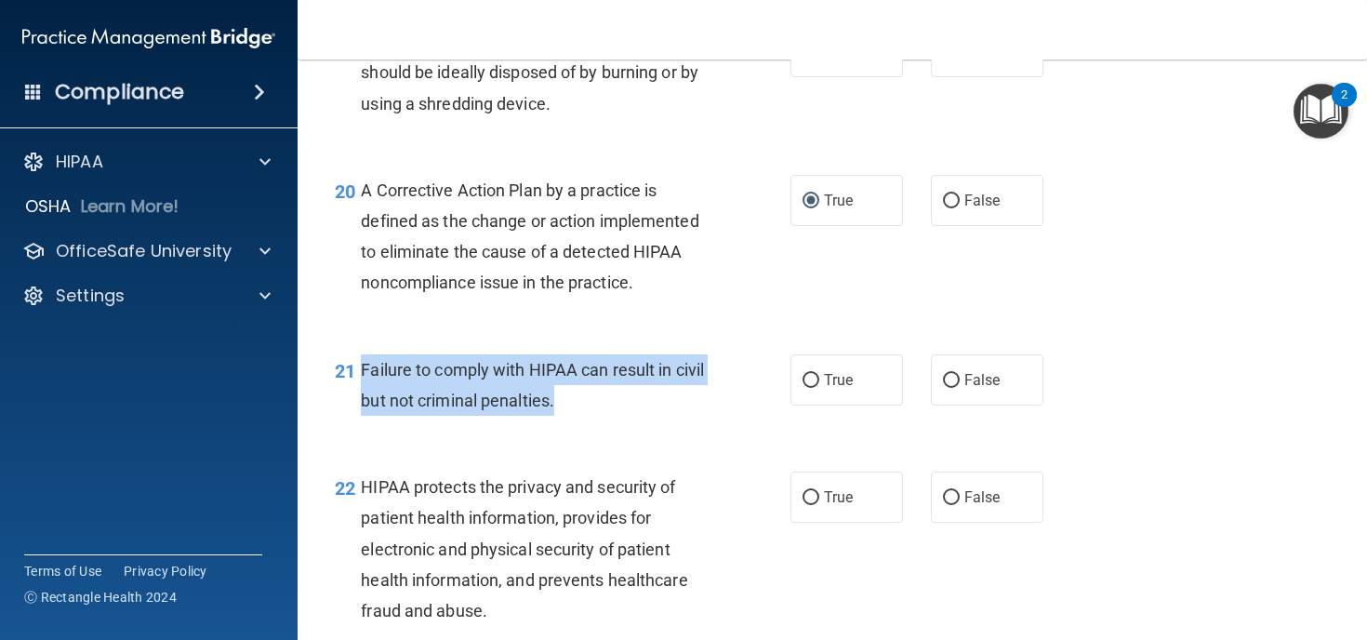
drag, startPoint x: 560, startPoint y: 468, endPoint x: 356, endPoint y: 433, distance: 206.5
click at [356, 425] on div "21 Failure to comply with HIPAA can result in civil but not criminal penalties." at bounding box center [562, 389] width 511 height 71
copy div "Failure to comply with HIPAA can result in civil but not criminal penalties."
click at [742, 448] on div "21 Failure to comply with HIPAA can result in civil but not criminal penalties.…" at bounding box center [832, 389] width 1023 height 117
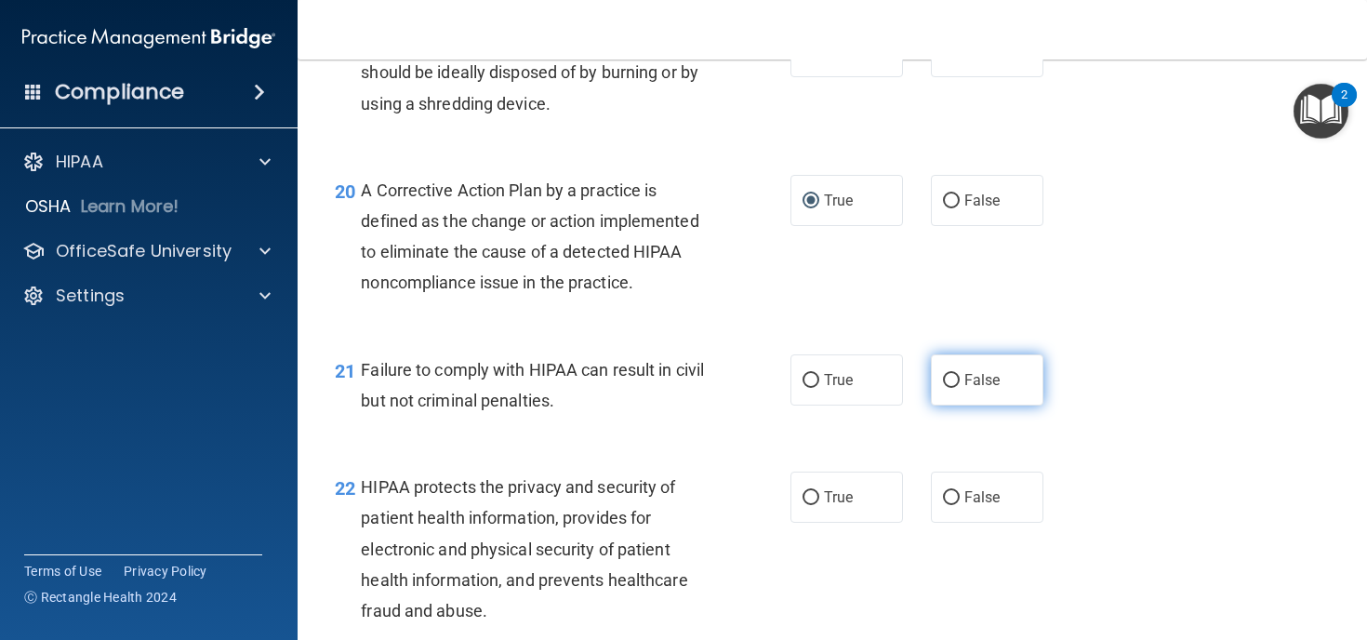
click at [957, 388] on input "False" at bounding box center [951, 381] width 17 height 14
radio input "true"
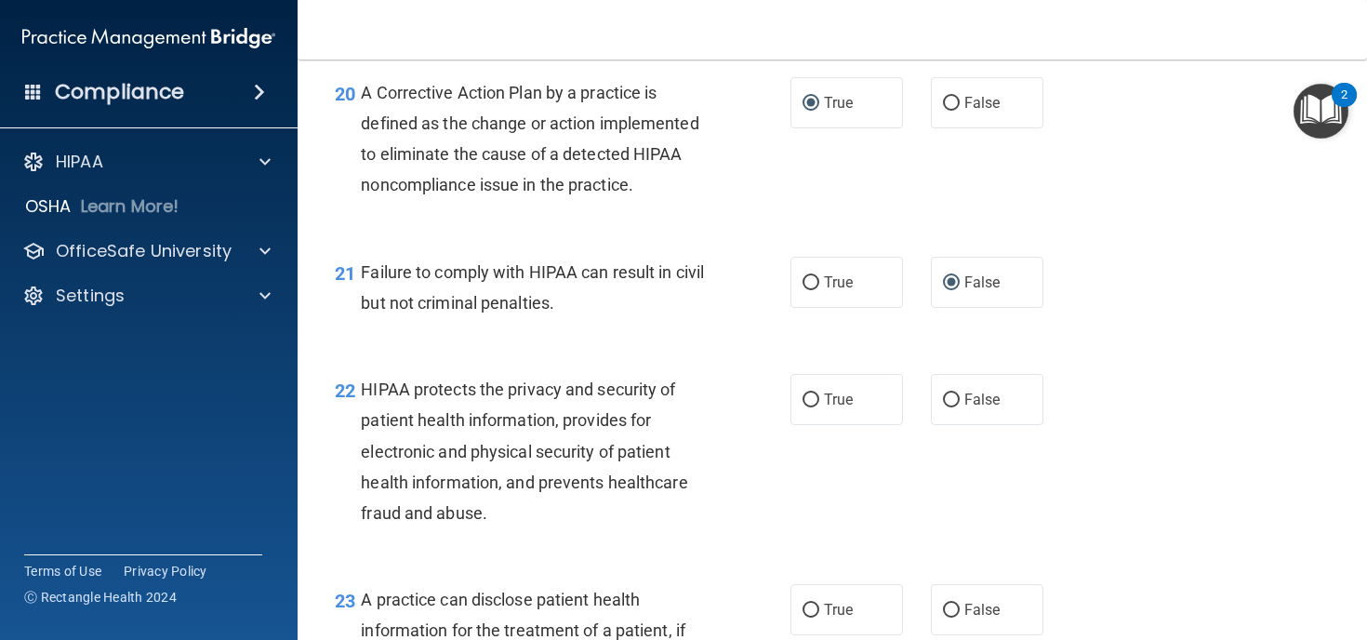
scroll to position [3225, 0]
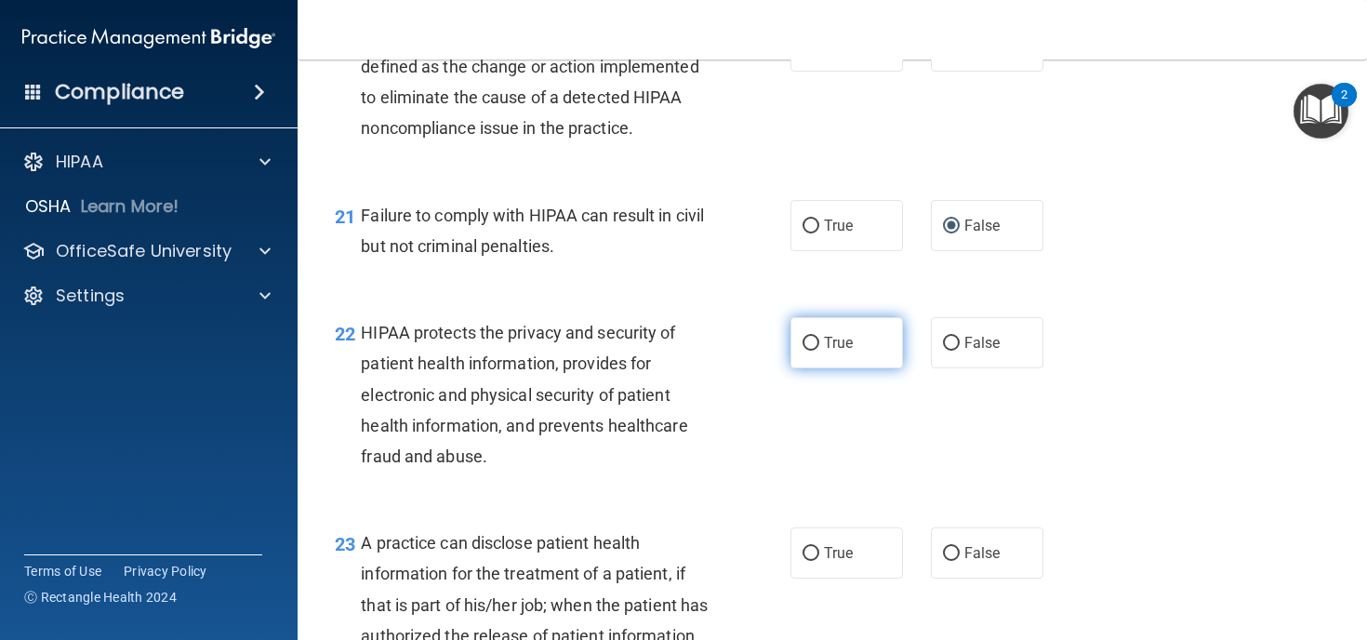
click at [812, 351] on input "True" at bounding box center [810, 344] width 17 height 14
radio input "true"
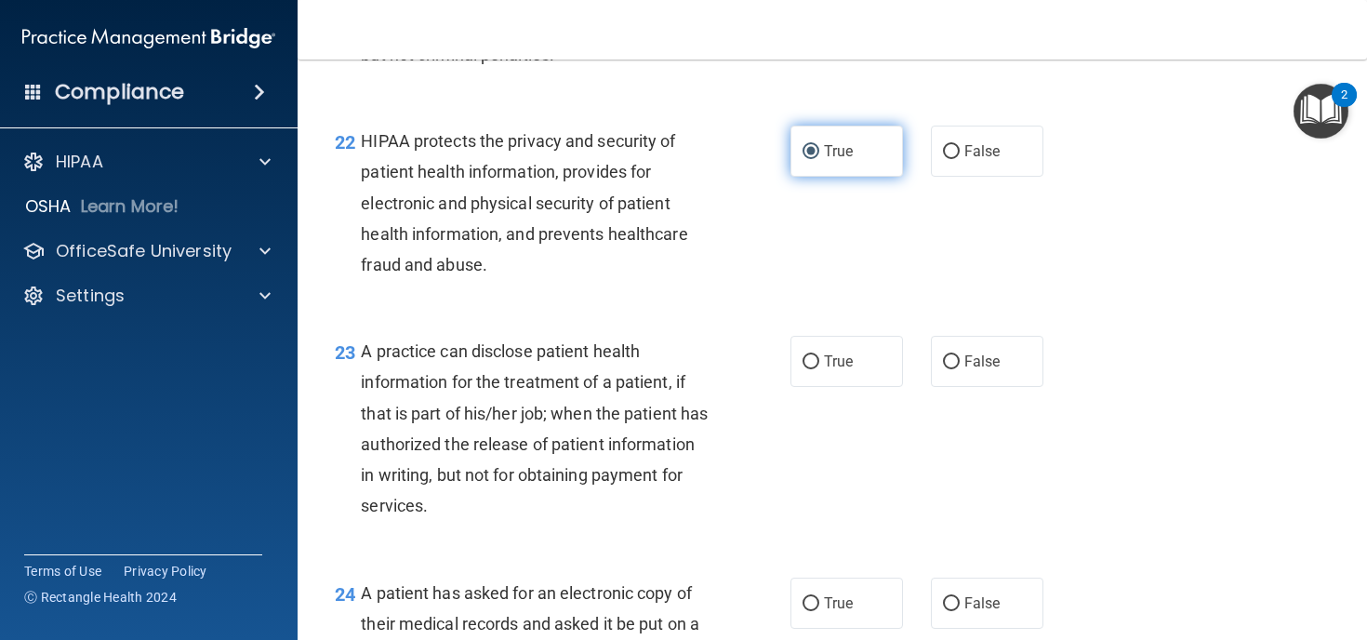
scroll to position [3470, 0]
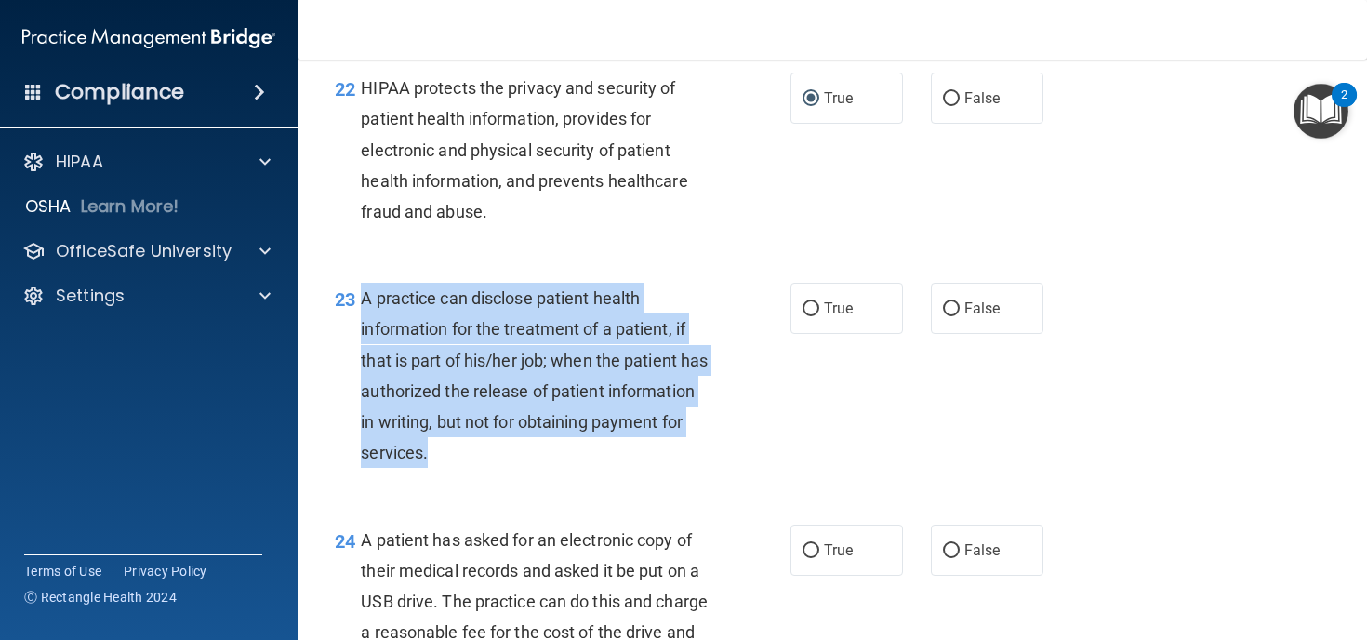
drag, startPoint x: 523, startPoint y: 517, endPoint x: 361, endPoint y: 368, distance: 220.5
click at [361, 368] on div "A practice can disclose patient health information for the treatment of a patie…" at bounding box center [542, 375] width 363 height 185
copy span "A practice can disclose patient health information for the treatment of a patie…"
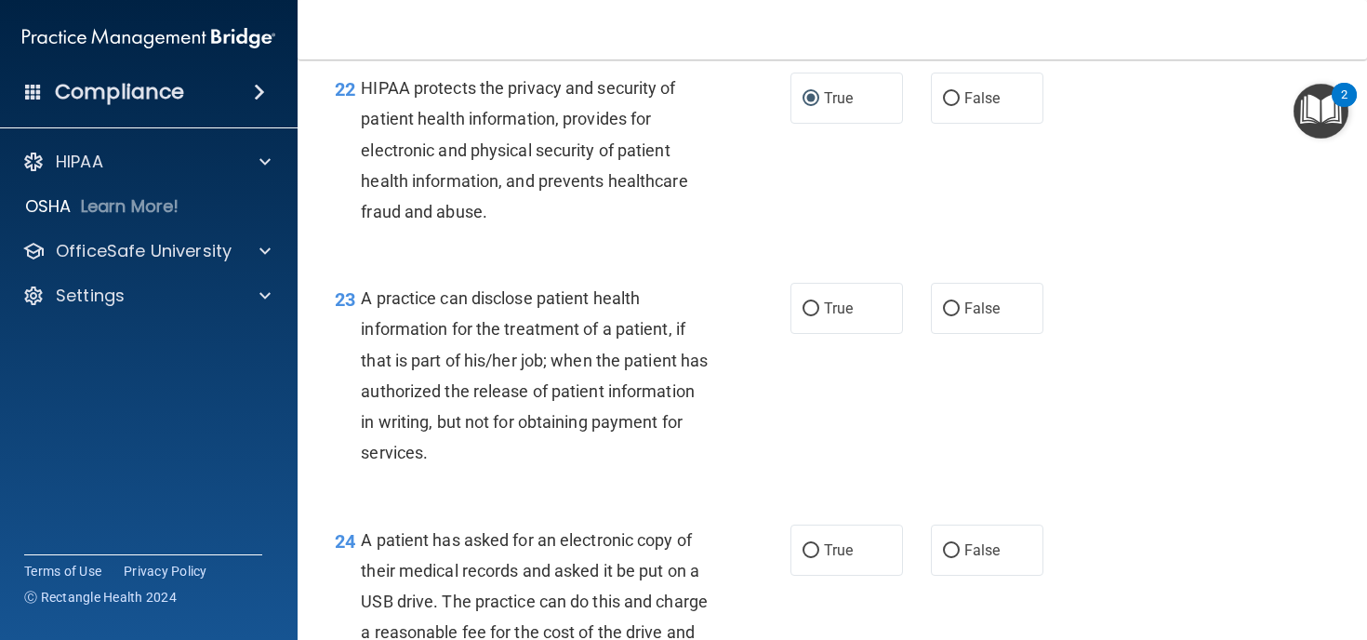
click at [760, 400] on div "23 A practice can disclose patient health information for the treatment of a pa…" at bounding box center [562, 380] width 511 height 194
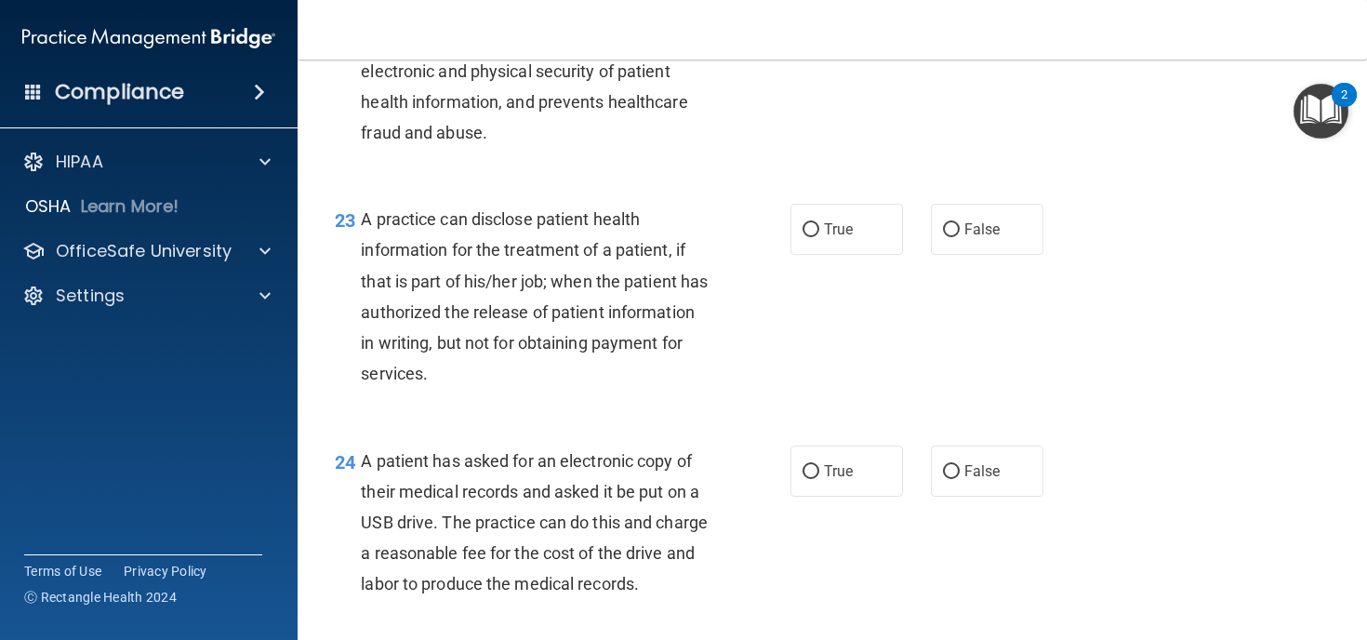
scroll to position [3551, 0]
click at [949, 235] on input "False" at bounding box center [951, 228] width 17 height 14
radio input "true"
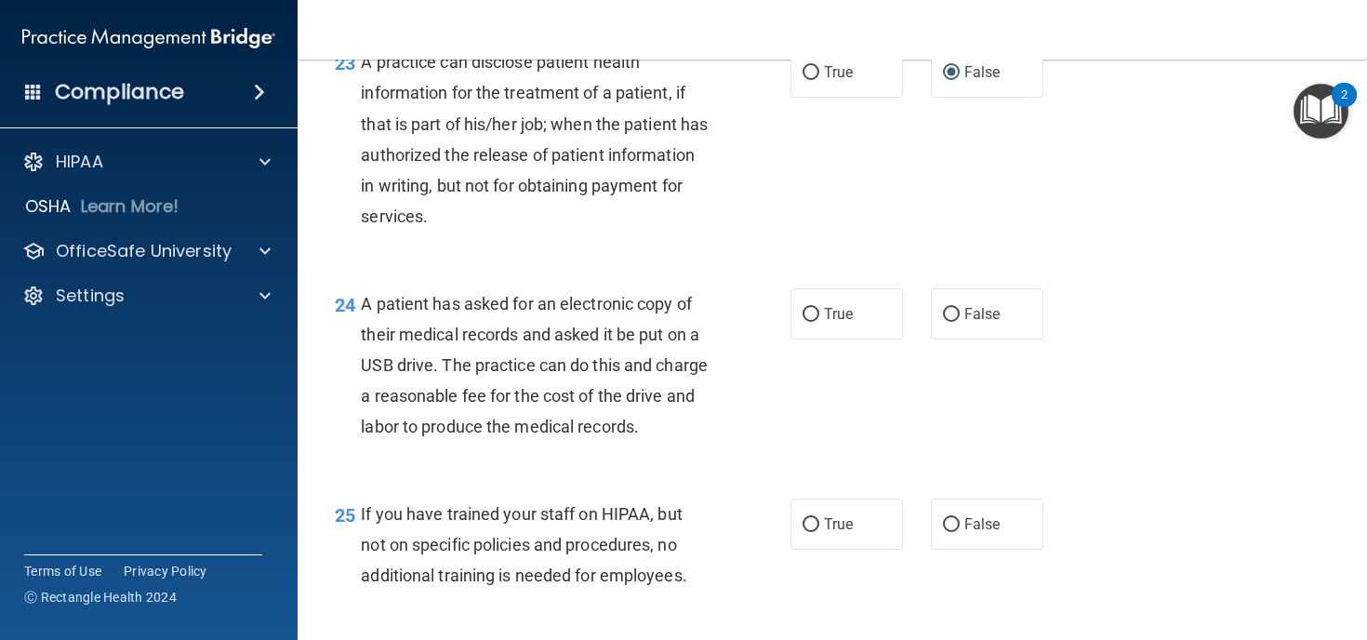
scroll to position [3709, 0]
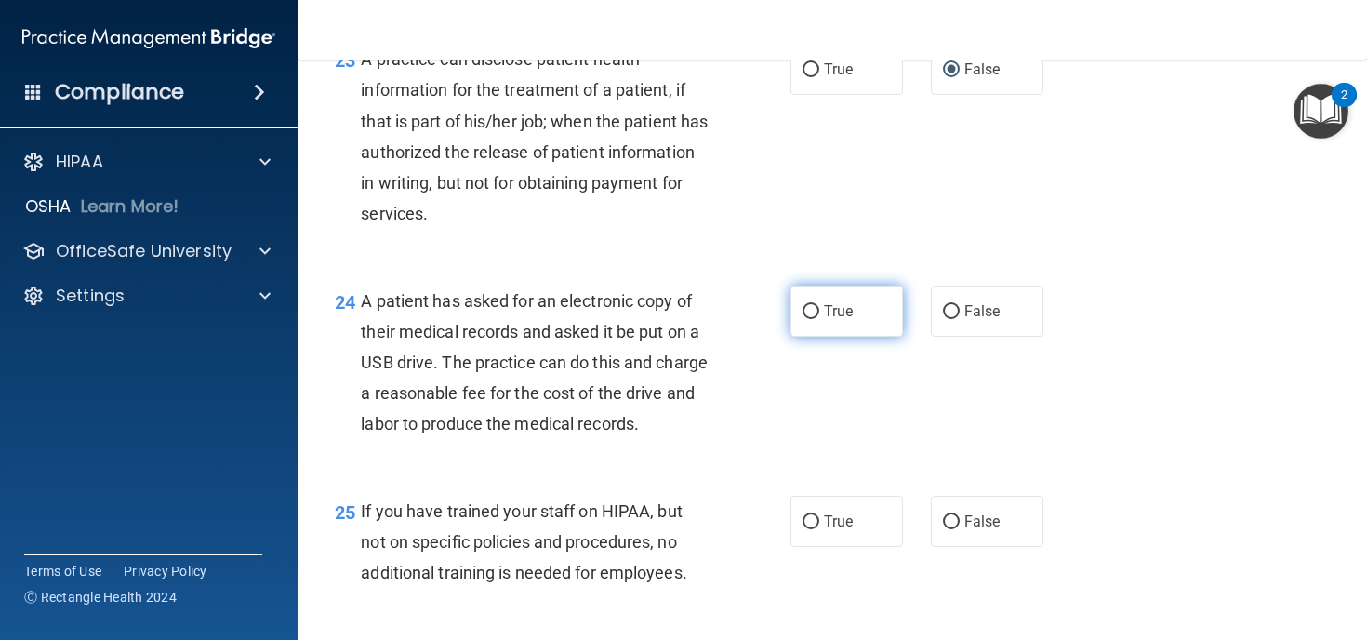
click at [818, 319] on input "True" at bounding box center [810, 312] width 17 height 14
radio input "true"
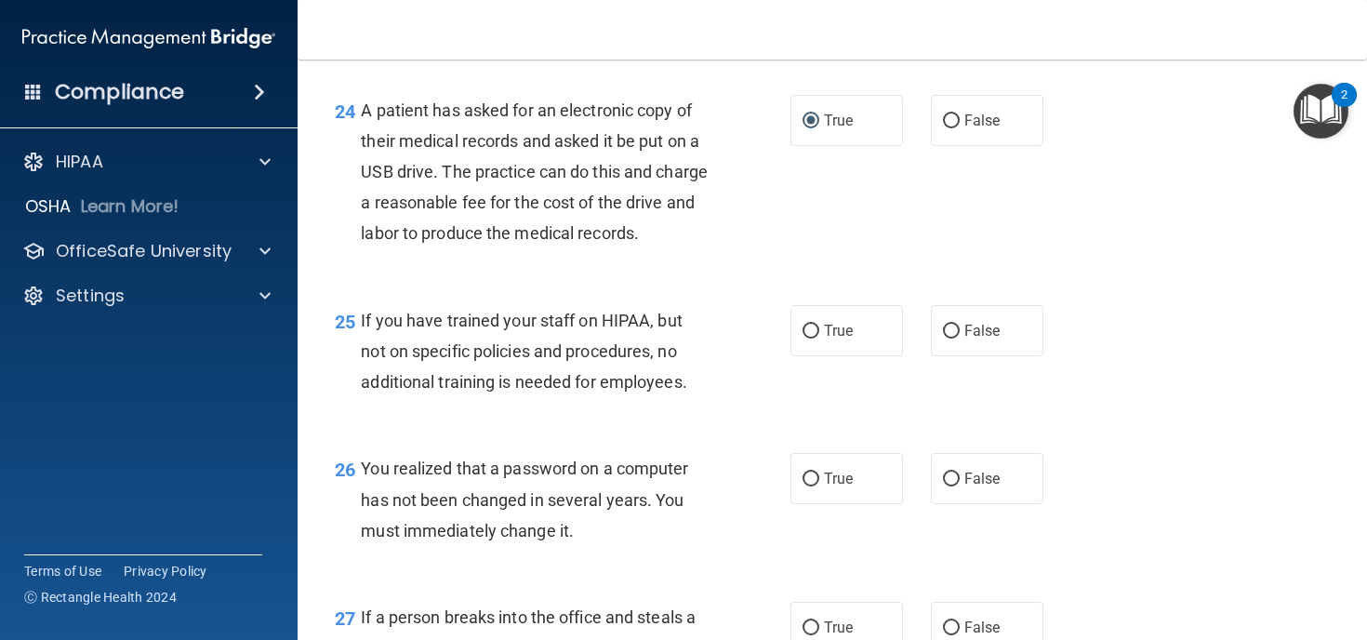
scroll to position [3909, 0]
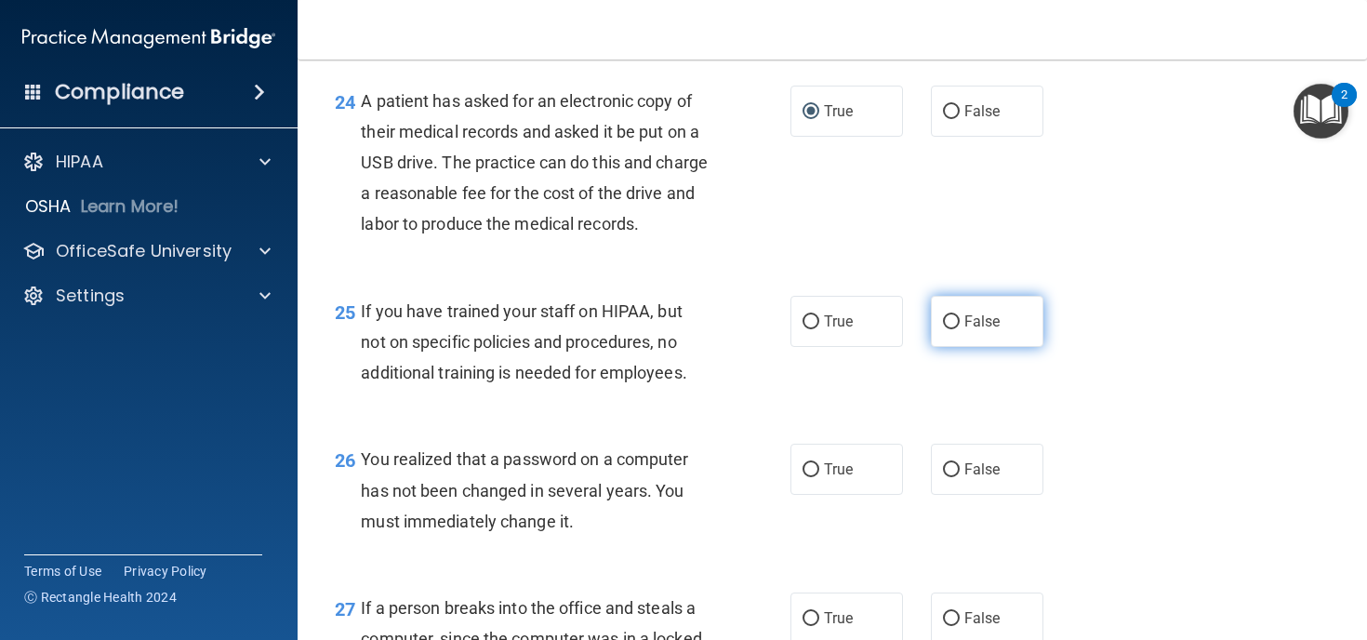
click at [951, 329] on input "False" at bounding box center [951, 322] width 17 height 14
radio input "true"
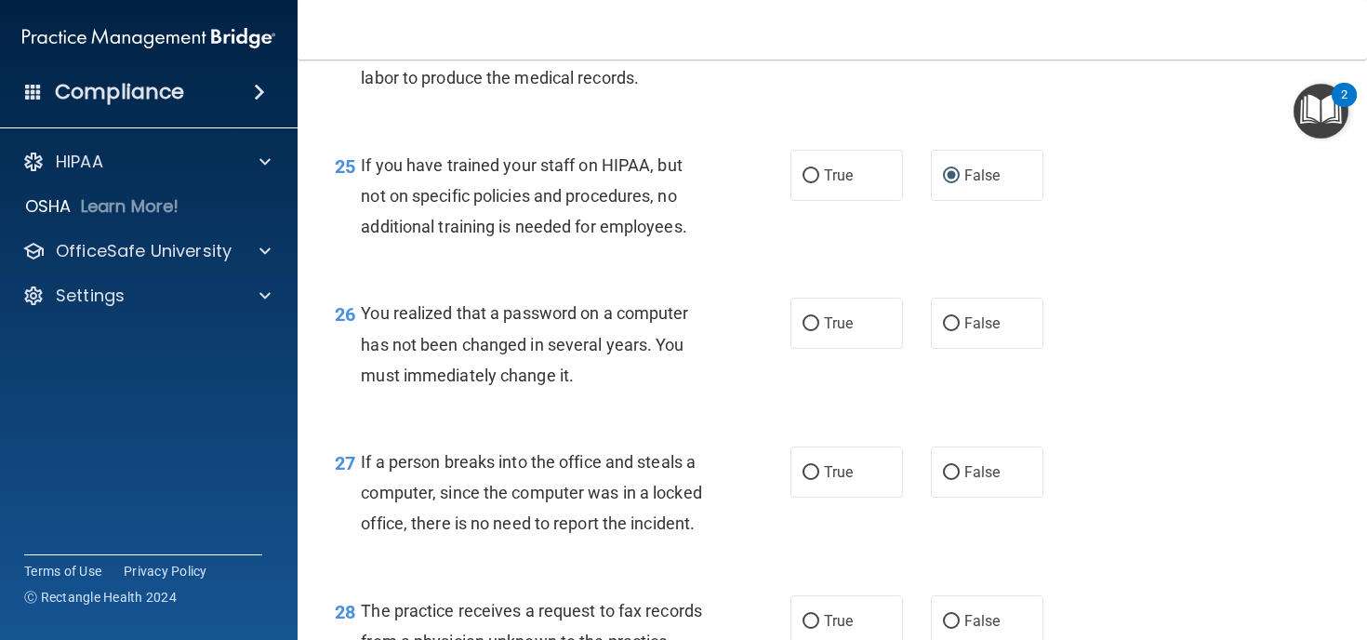
scroll to position [4055, 0]
click at [811, 330] on input "True" at bounding box center [810, 323] width 17 height 14
radio input "true"
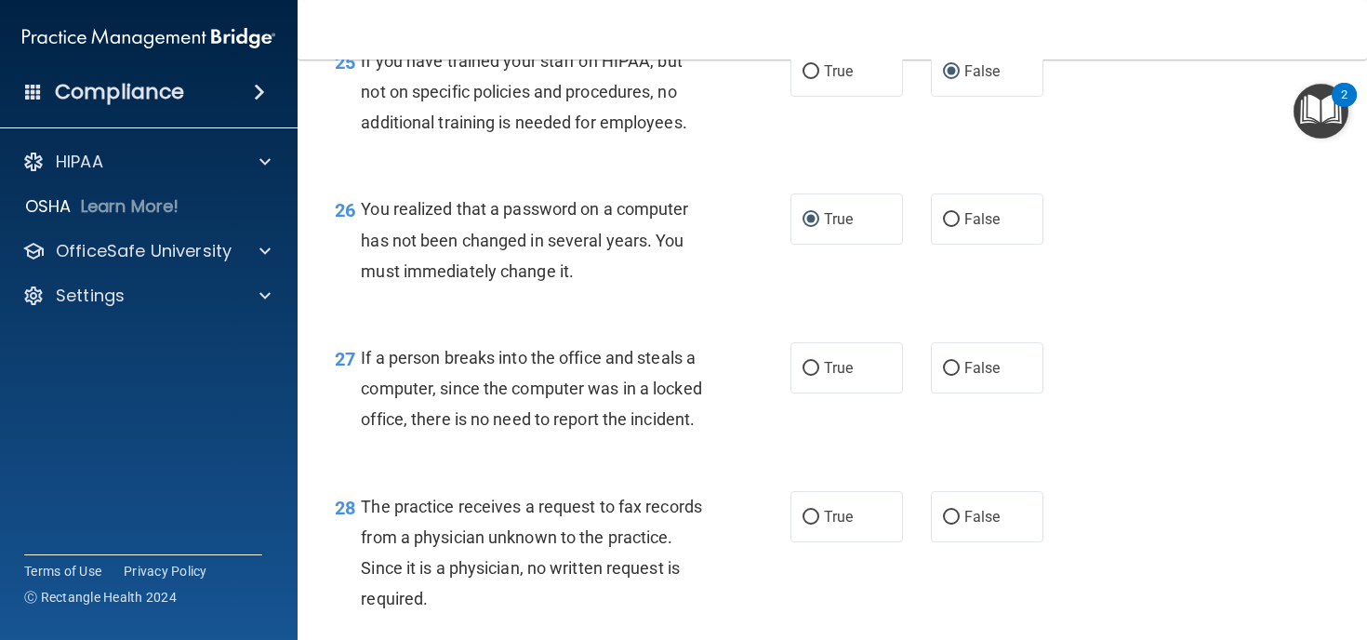
scroll to position [4176, 0]
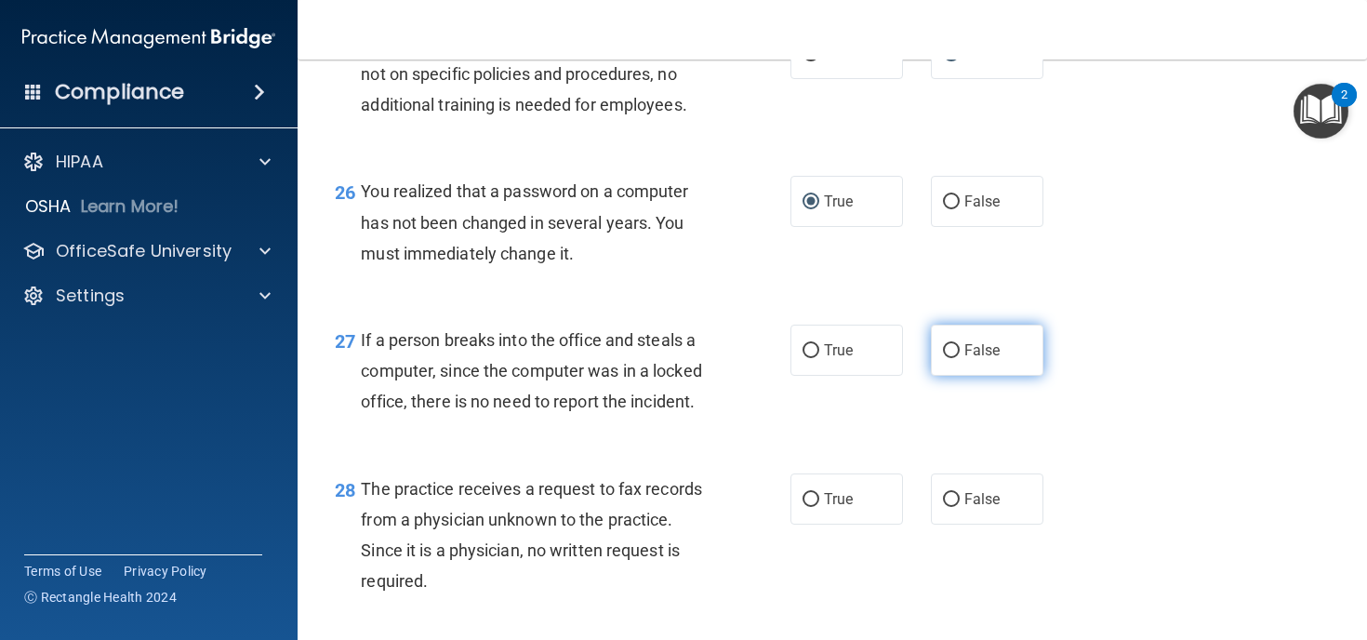
click at [971, 359] on span "False" at bounding box center [982, 350] width 36 height 18
click at [959, 358] on input "False" at bounding box center [951, 351] width 17 height 14
radio input "true"
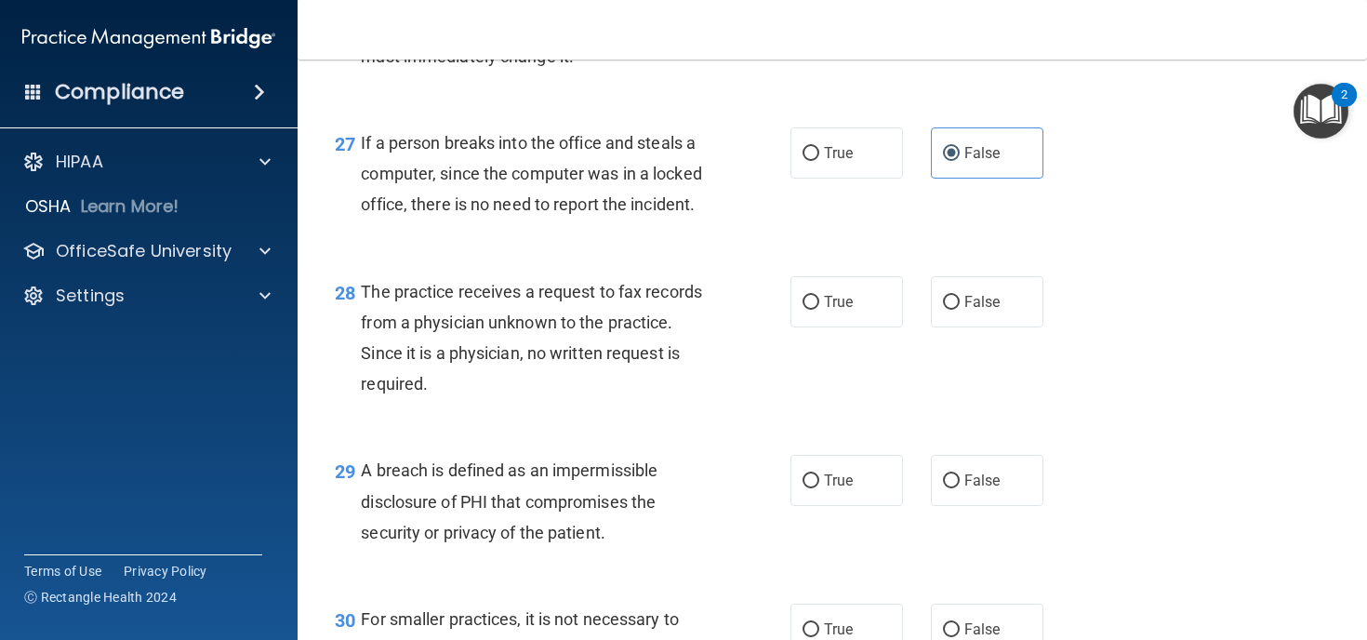
scroll to position [4379, 0]
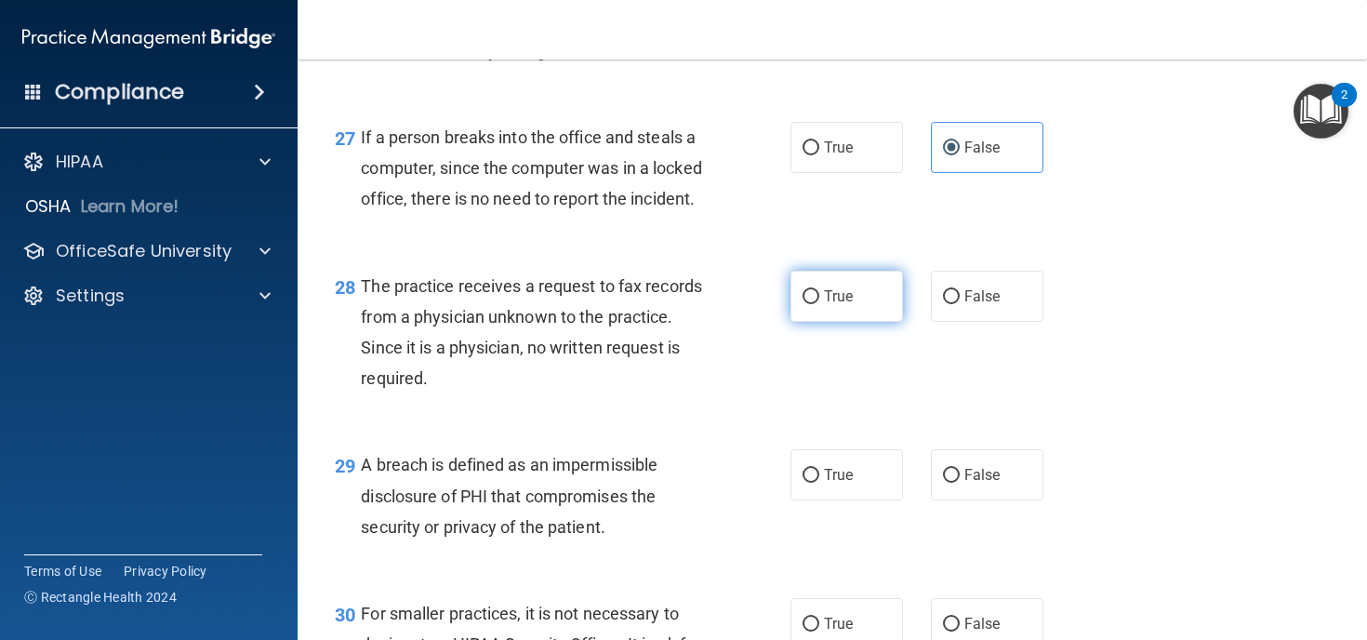
click at [808, 304] on input "True" at bounding box center [810, 297] width 17 height 14
radio input "true"
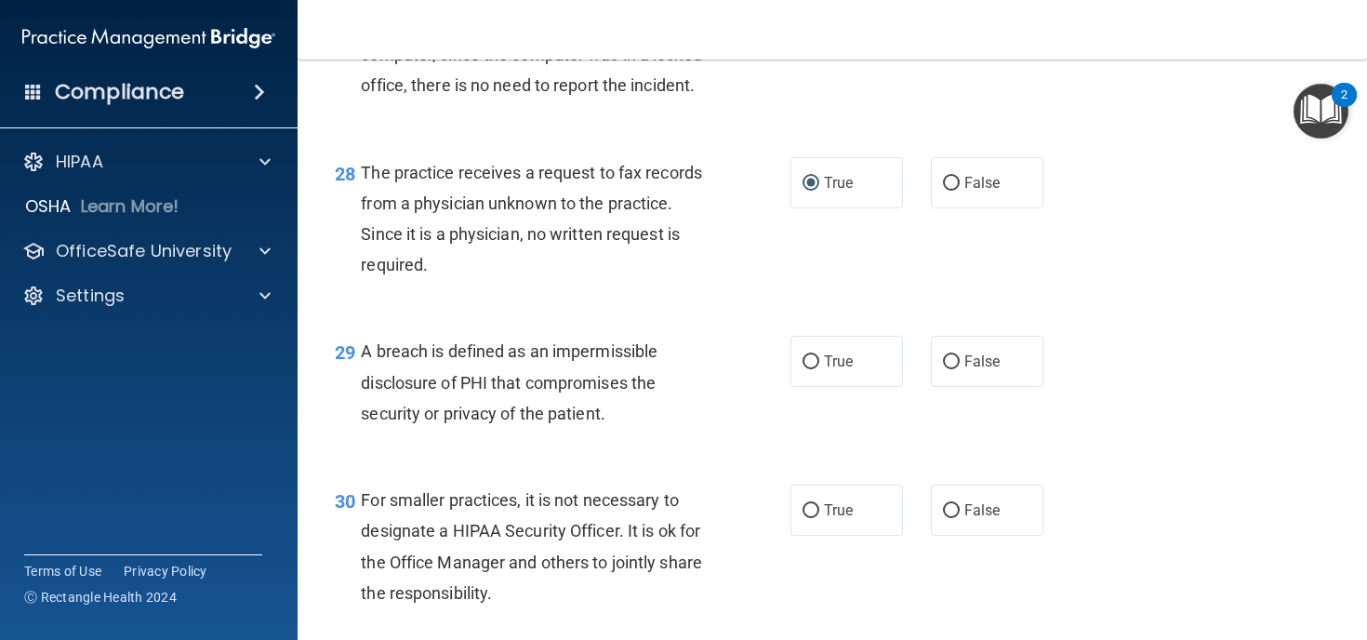
scroll to position [4517, 0]
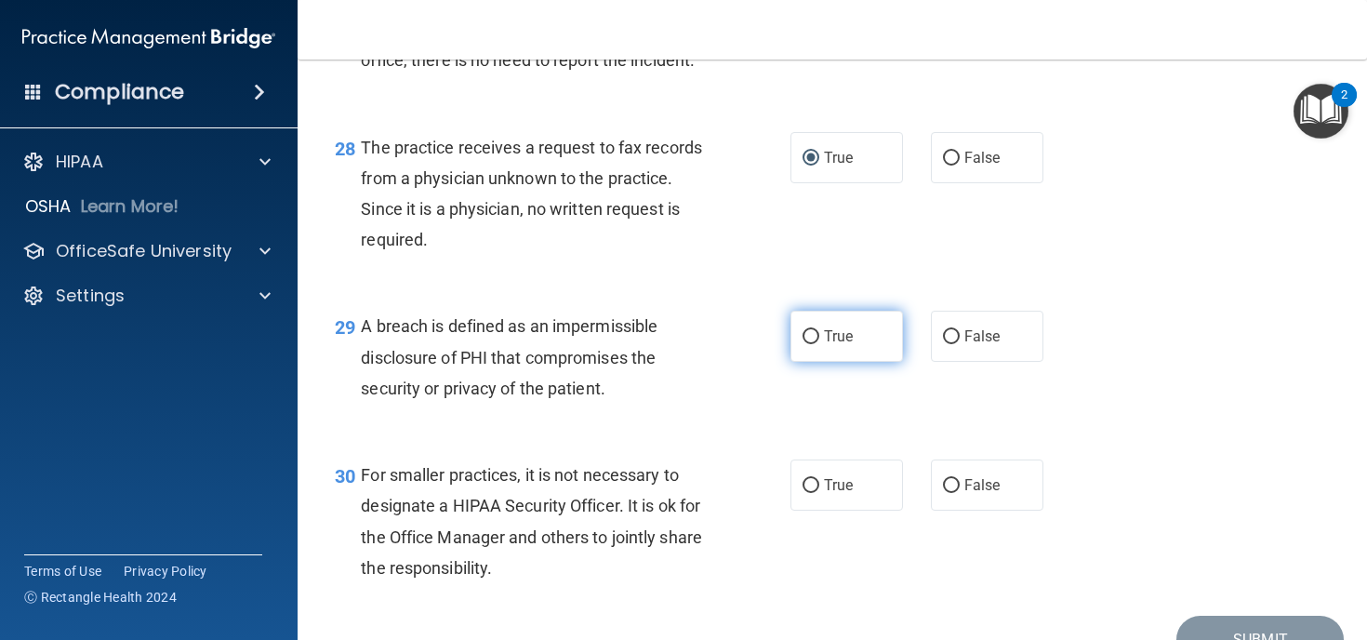
click at [816, 344] on input "True" at bounding box center [810, 337] width 17 height 14
radio input "true"
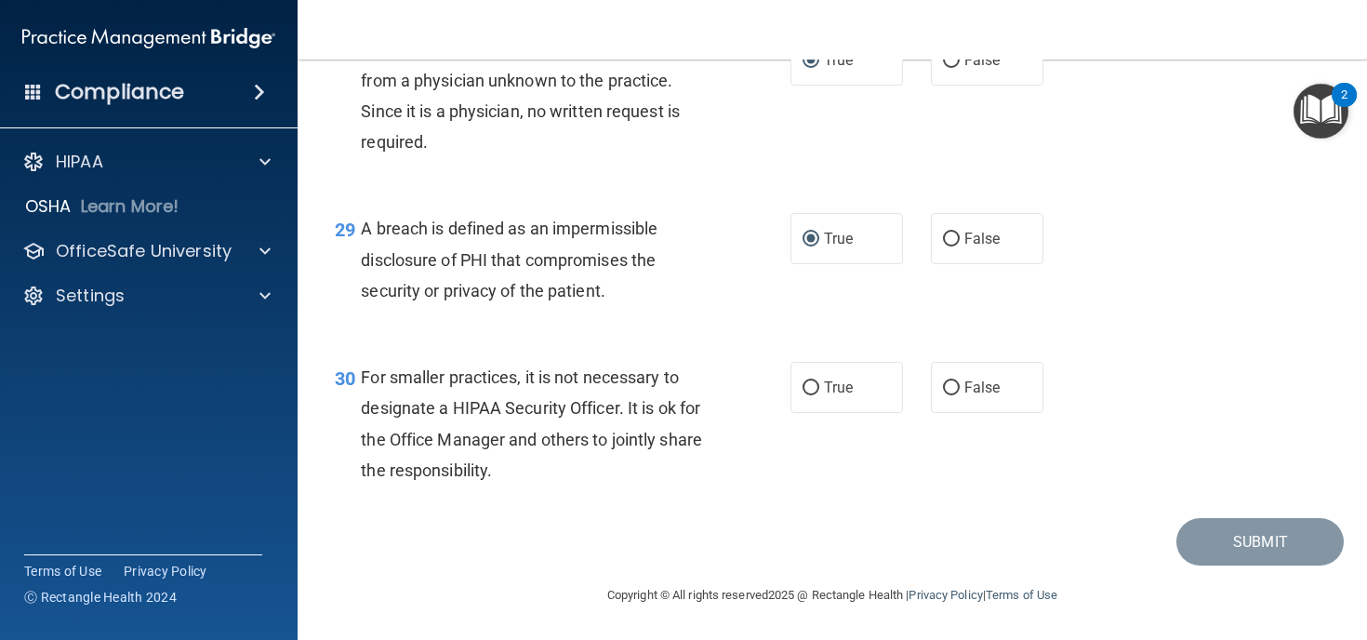
scroll to position [4649, 0]
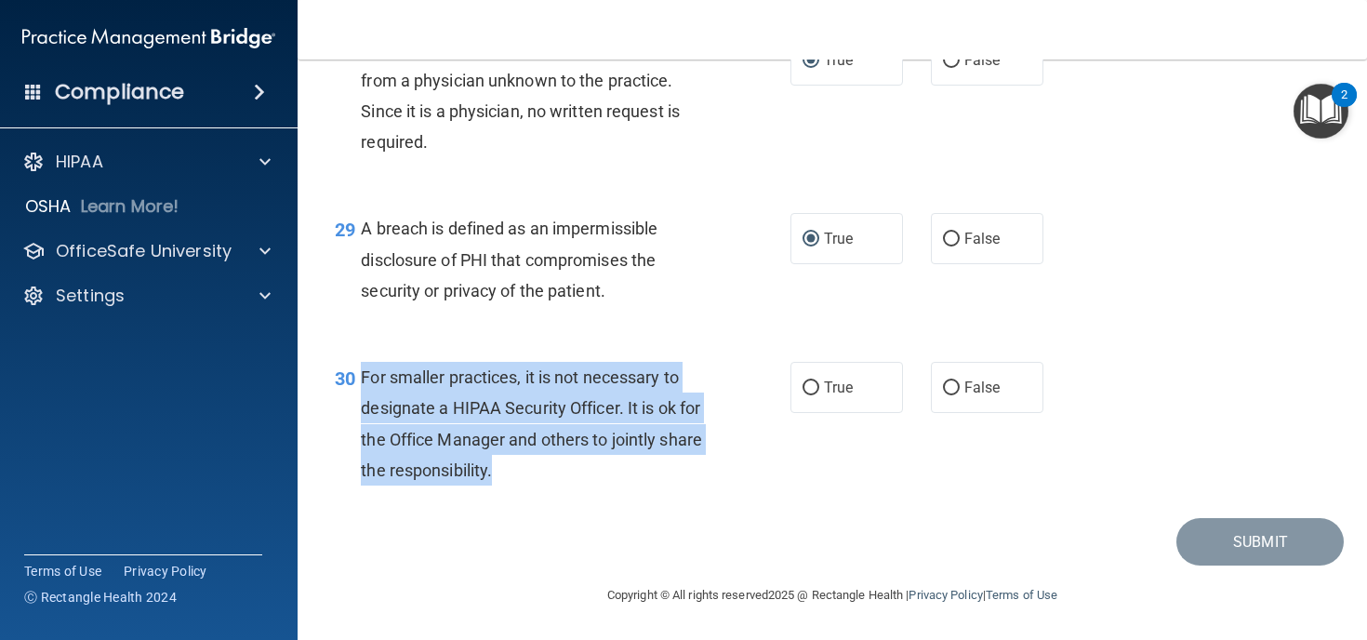
drag, startPoint x: 496, startPoint y: 535, endPoint x: 361, endPoint y: 445, distance: 161.7
click at [361, 445] on div "For smaller practices, it is not necessary to designate a HIPAA Security Office…" at bounding box center [542, 424] width 363 height 124
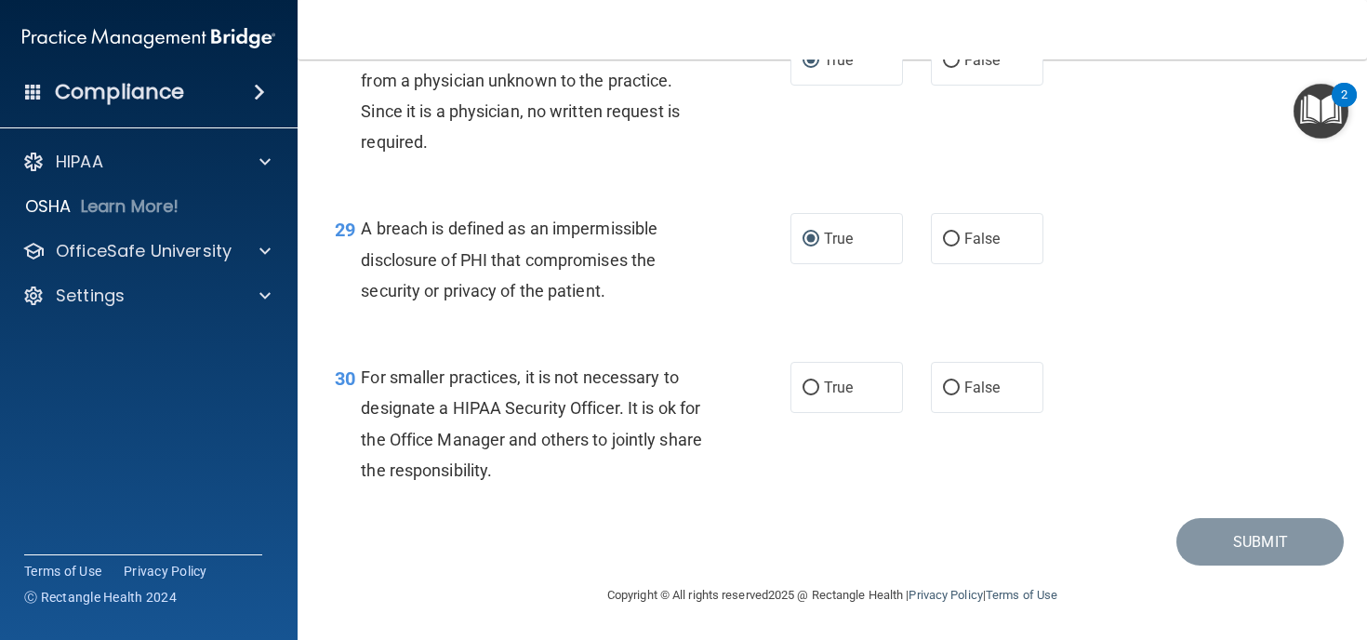
click at [718, 400] on div "30 For smaller practices, it is not necessary to designate a HIPAA Security Off…" at bounding box center [832, 427] width 1023 height 179
click at [949, 395] on input "False" at bounding box center [951, 388] width 17 height 14
radio input "true"
click at [1237, 534] on button "Submit" at bounding box center [1259, 541] width 167 height 47
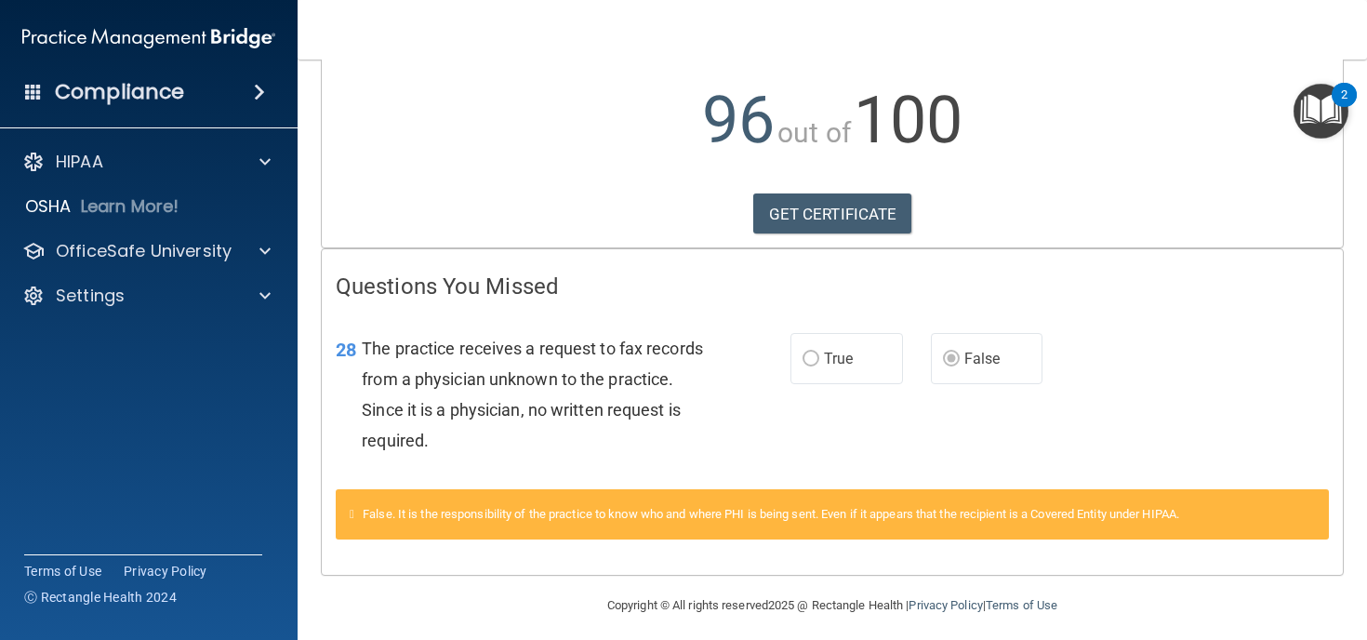
scroll to position [199, 0]
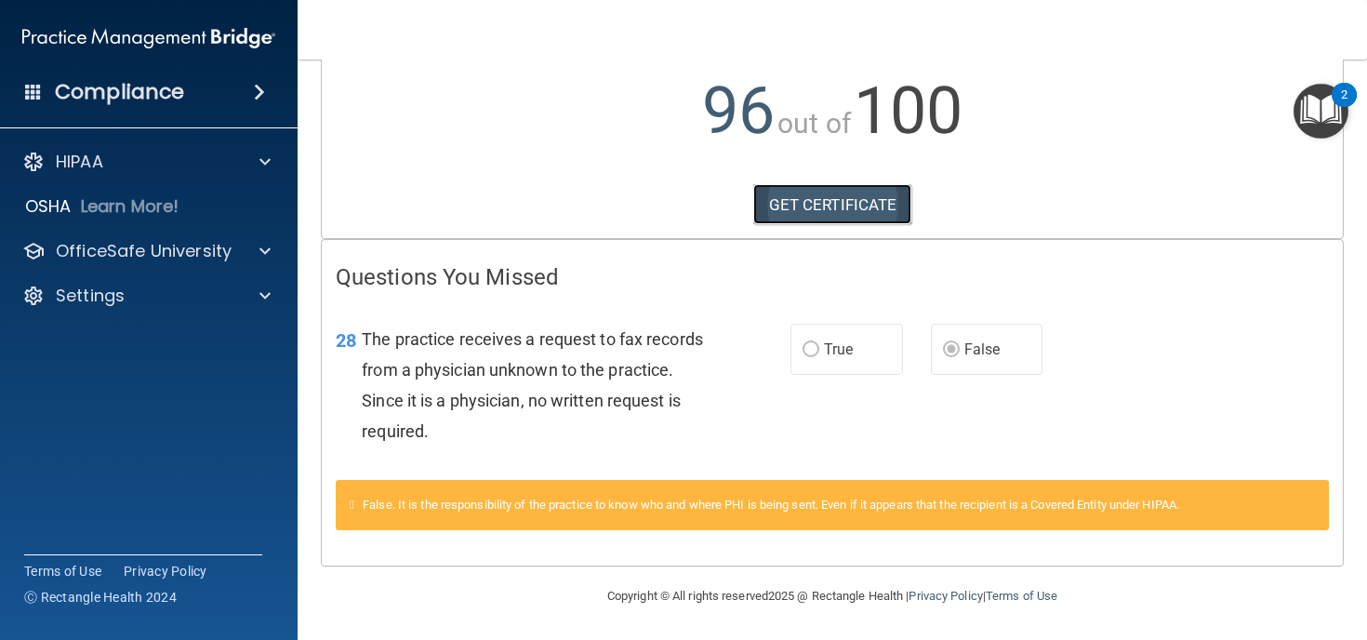
click at [839, 200] on link "GET CERTIFICATE" at bounding box center [832, 204] width 159 height 41
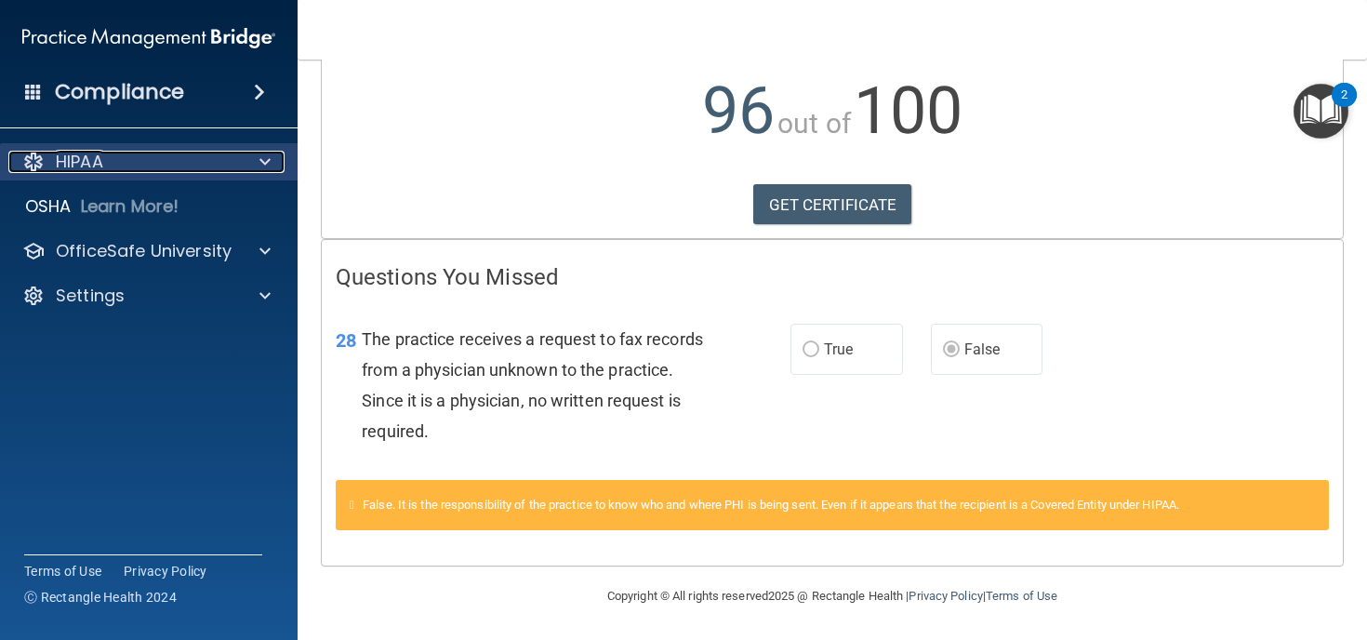
click at [95, 159] on p "HIPAA" at bounding box center [79, 162] width 47 height 22
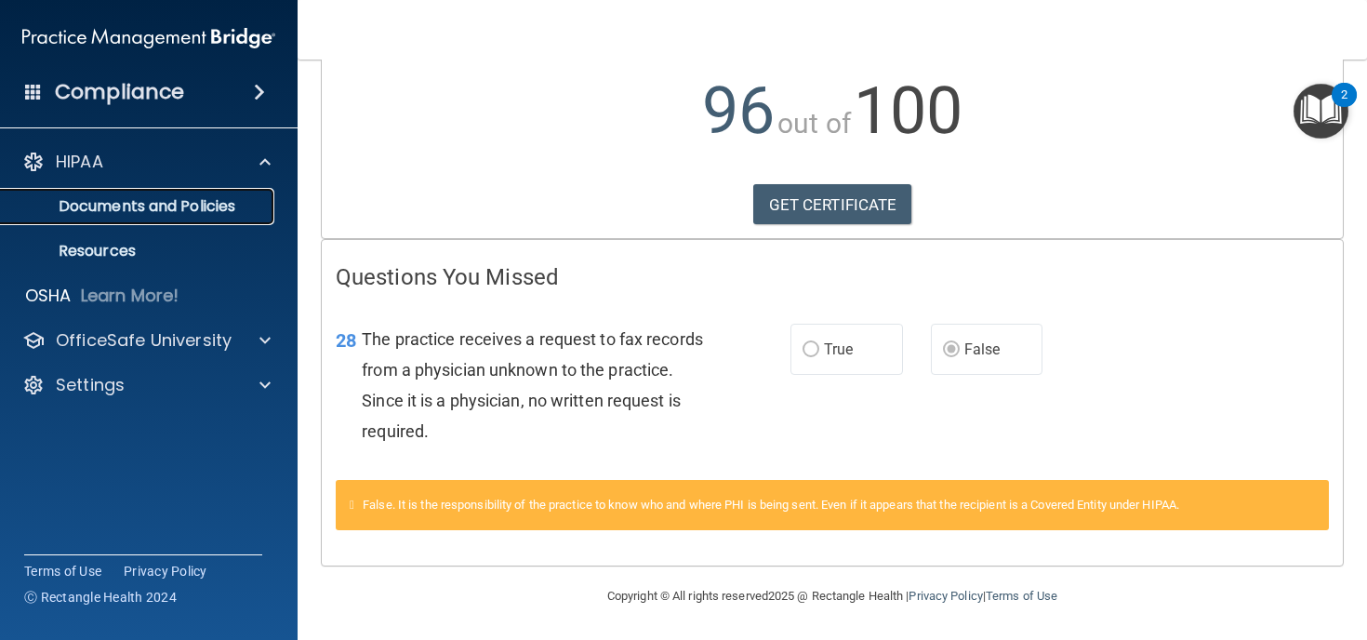
click at [114, 209] on p "Documents and Policies" at bounding box center [139, 206] width 254 height 19
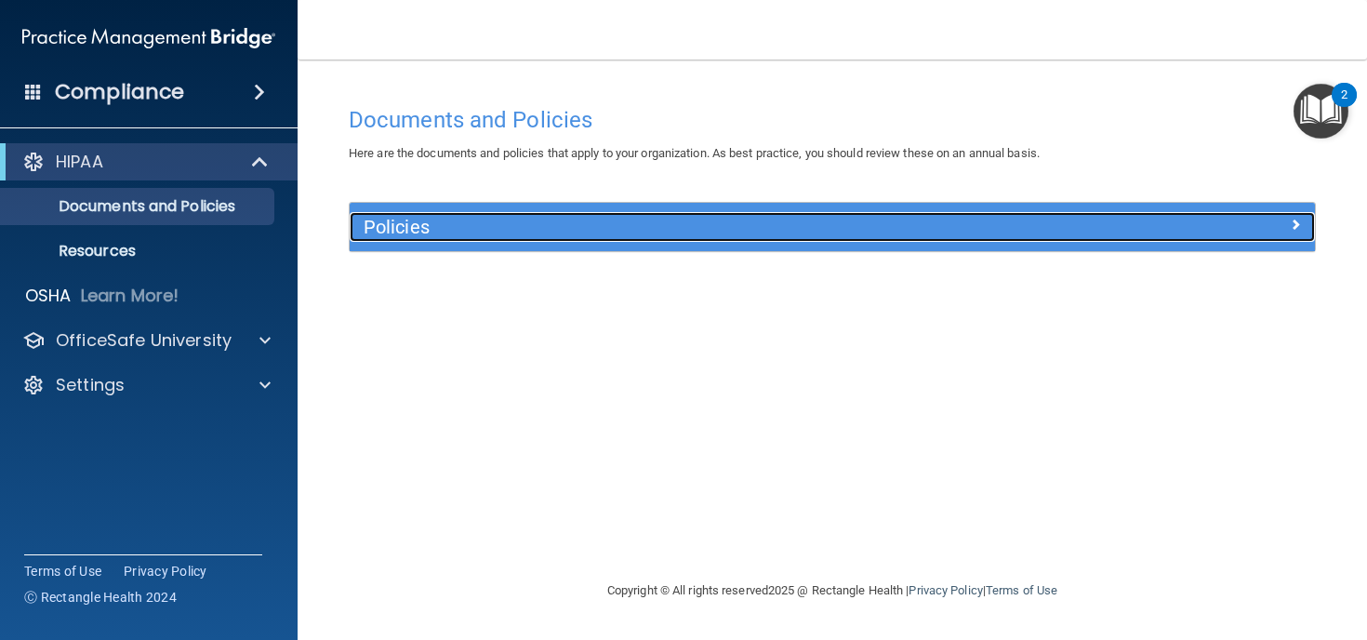
click at [444, 231] on h5 "Policies" at bounding box center [712, 227] width 696 height 20
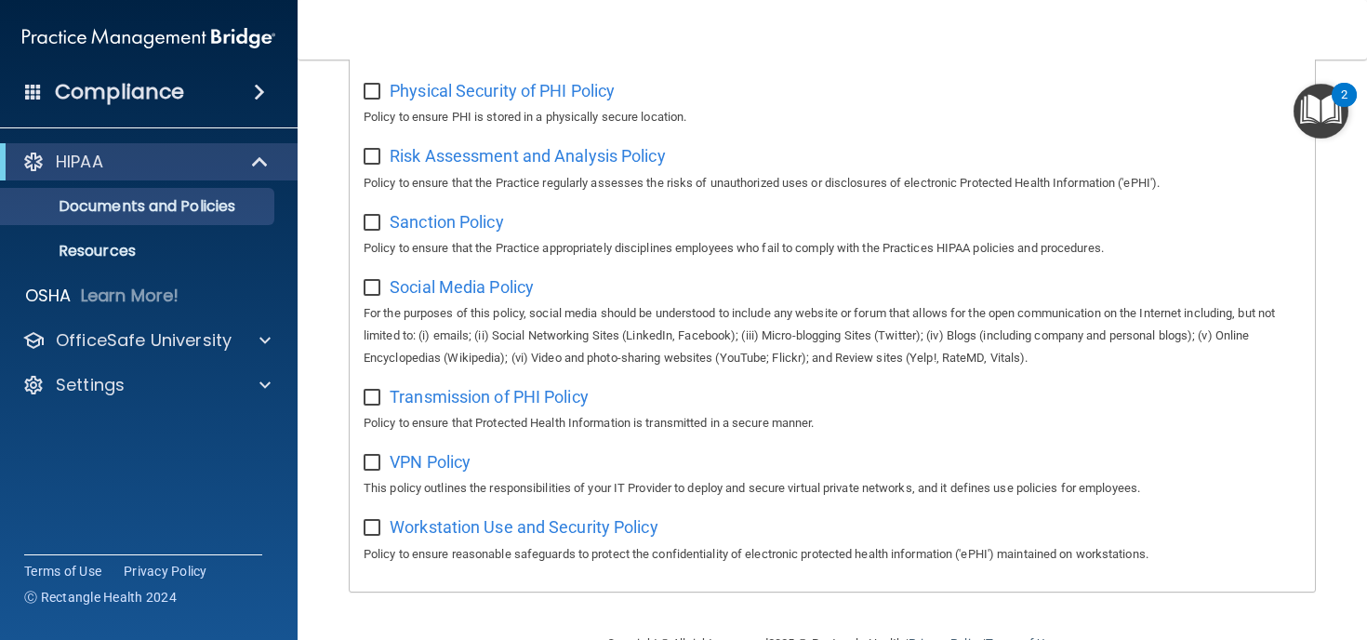
scroll to position [1260, 0]
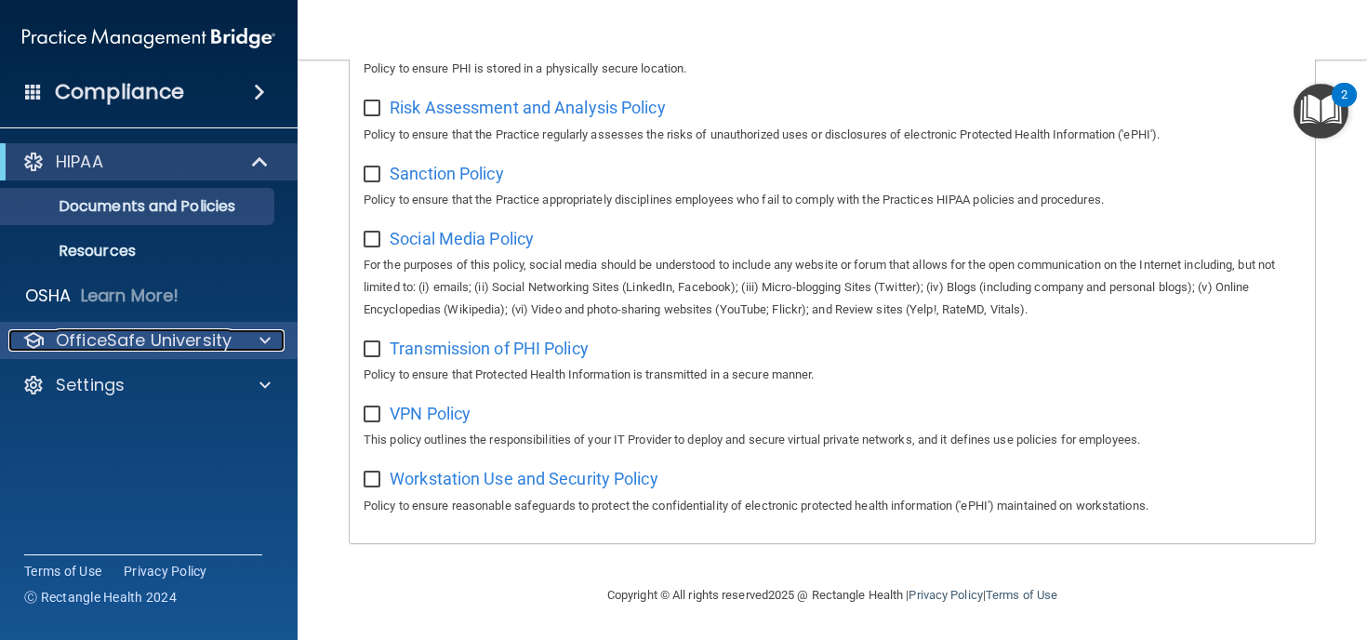
click at [169, 336] on p "OfficeSafe University" at bounding box center [144, 340] width 176 height 22
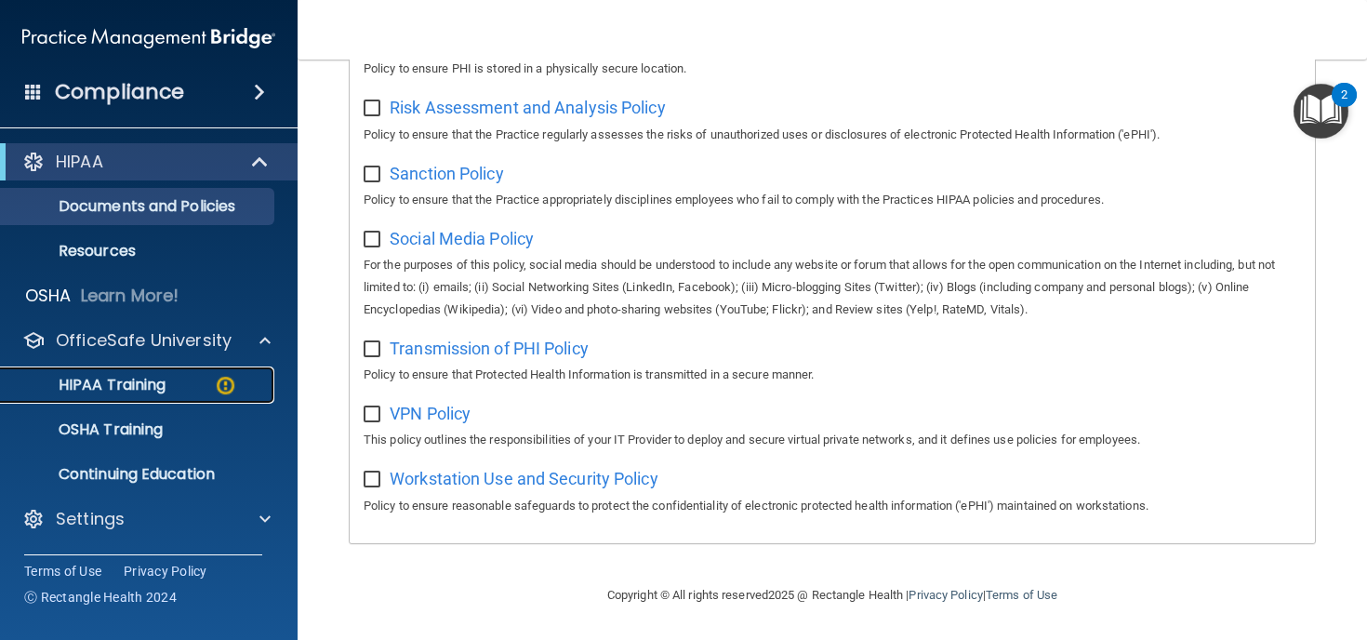
click at [137, 384] on p "HIPAA Training" at bounding box center [88, 385] width 153 height 19
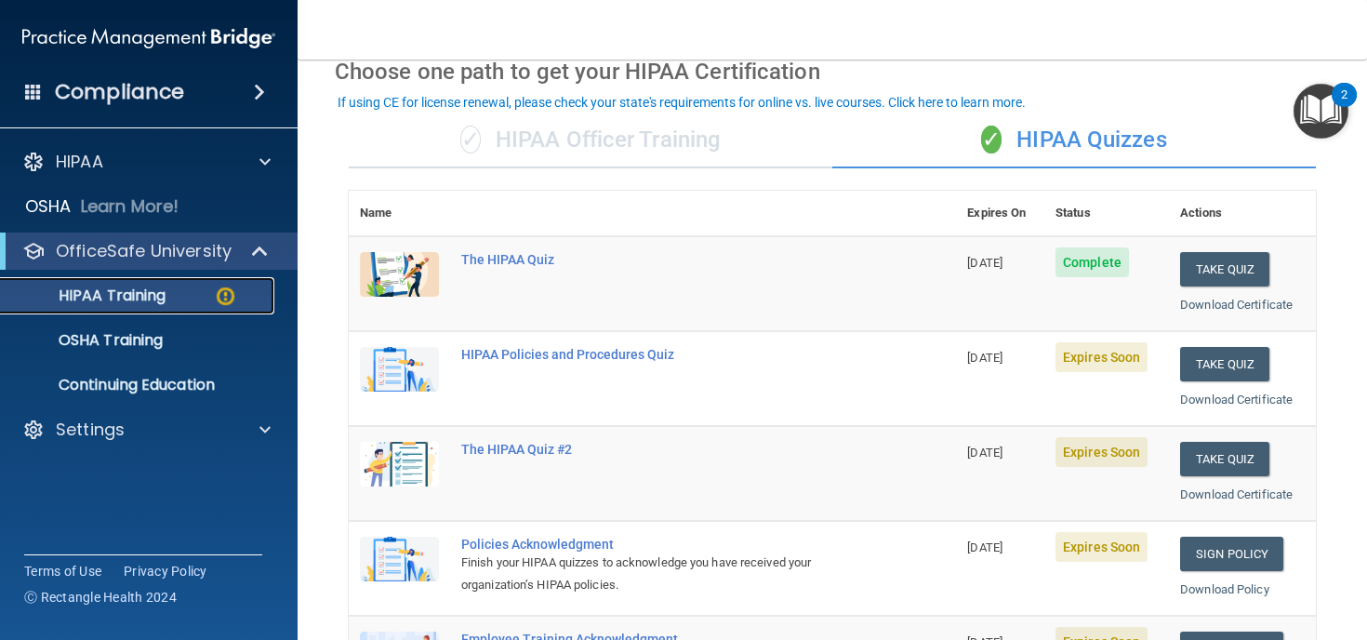
scroll to position [92, 0]
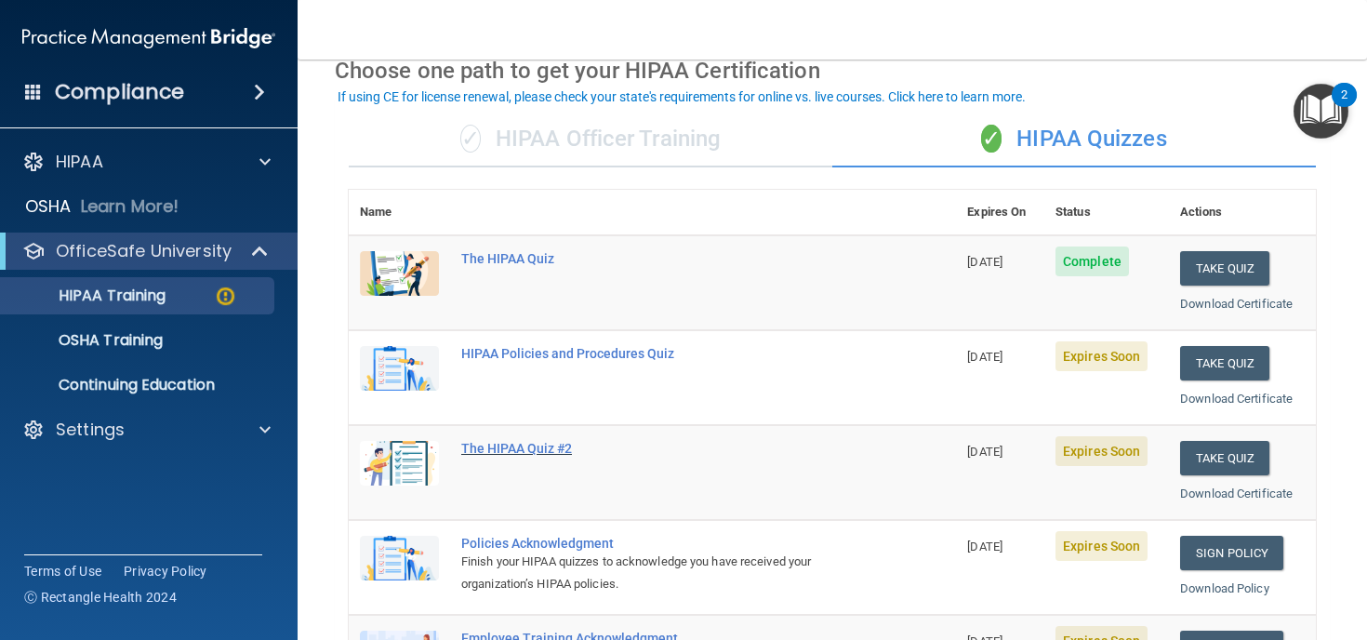
click at [549, 448] on div "The HIPAA Quiz #2" at bounding box center [662, 448] width 402 height 15
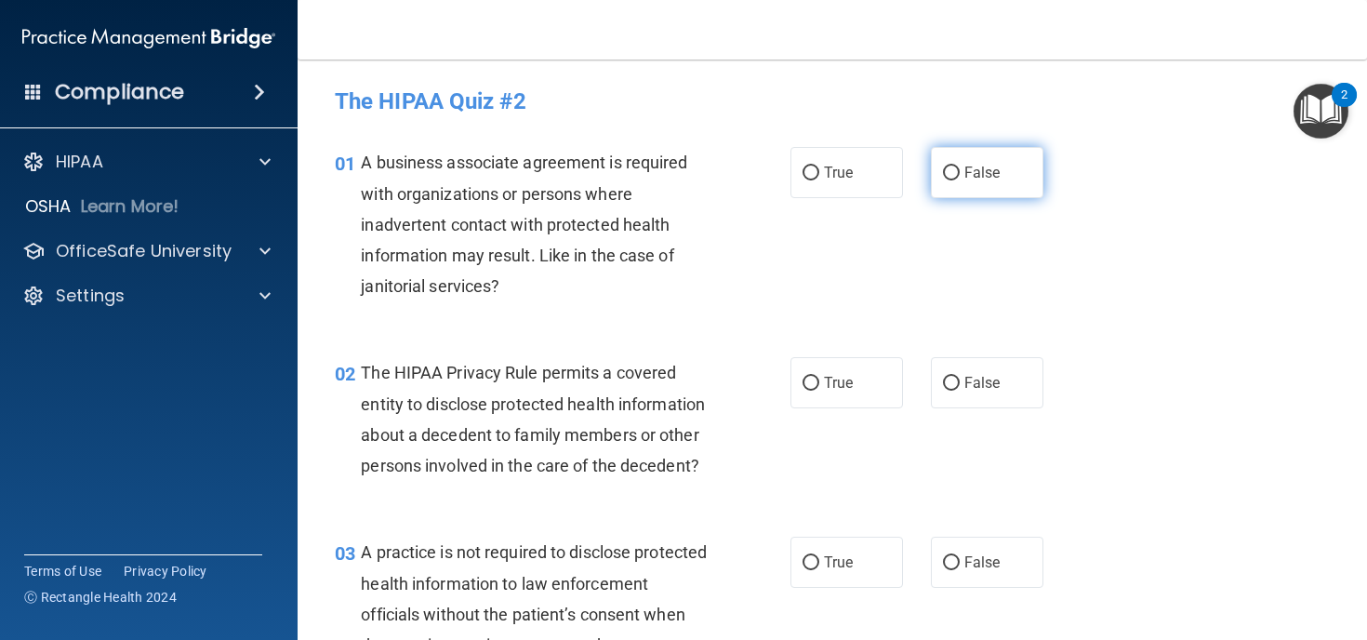
click at [958, 168] on input "False" at bounding box center [951, 173] width 17 height 14
radio input "true"
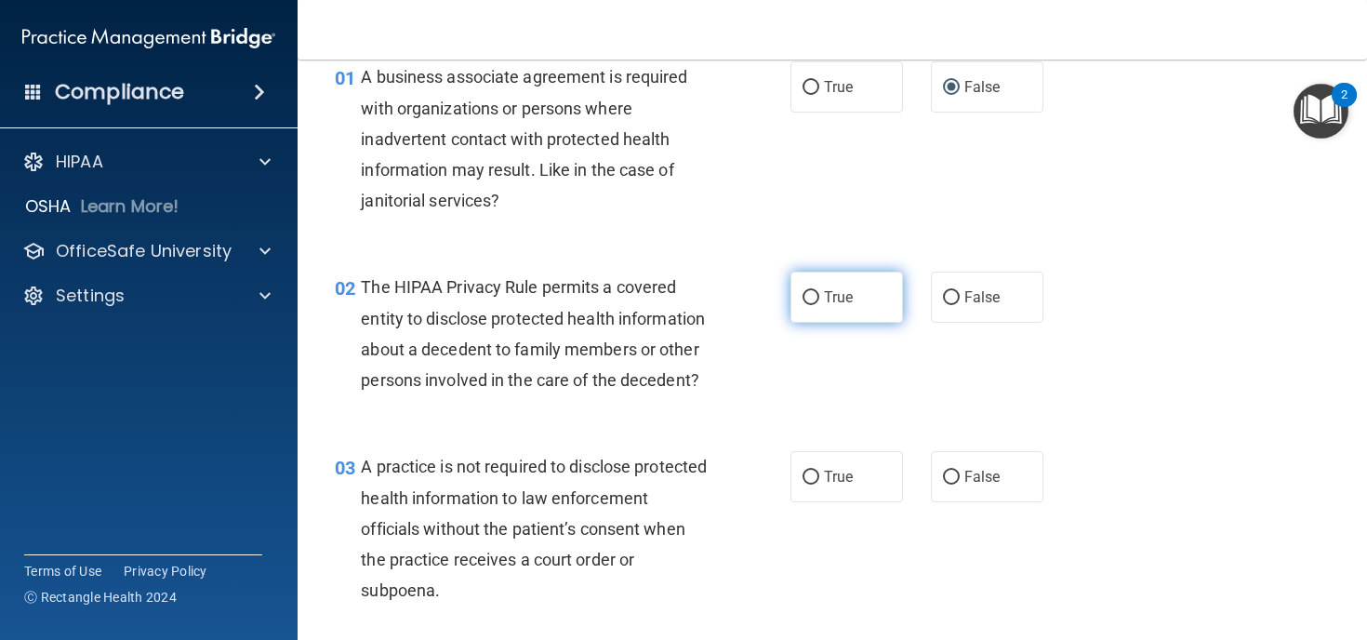
scroll to position [127, 0]
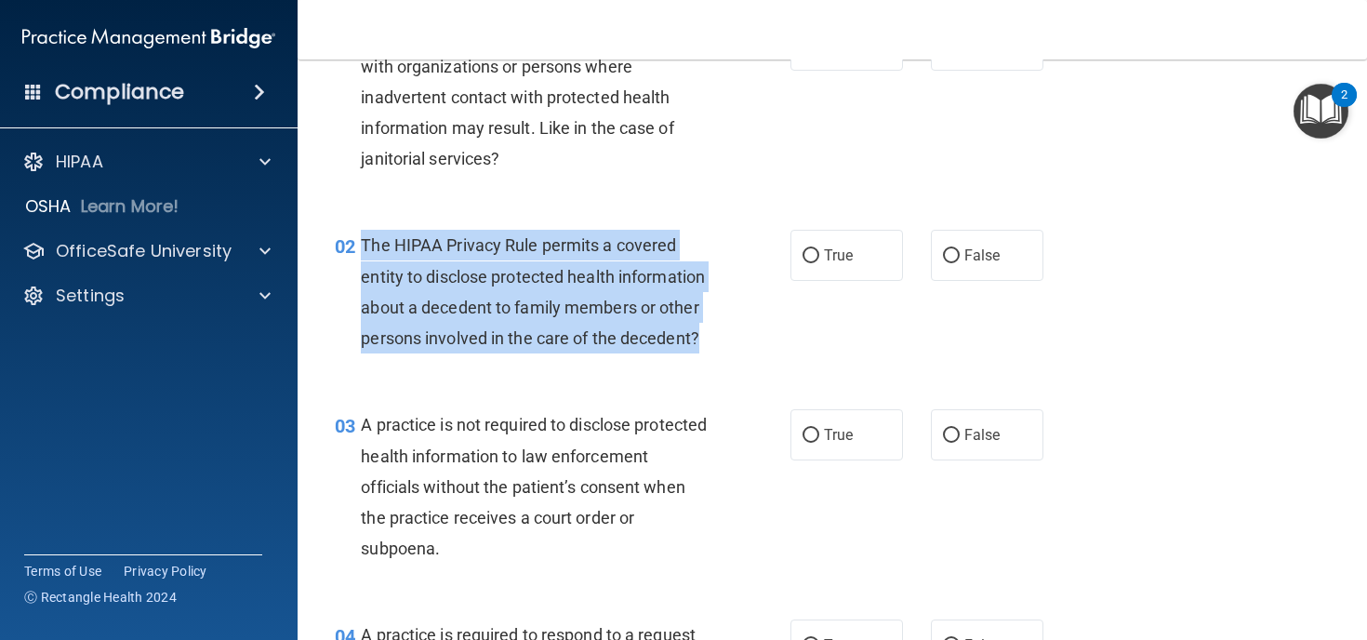
drag, startPoint x: 711, startPoint y: 336, endPoint x: 361, endPoint y: 250, distance: 360.8
click at [361, 250] on div "The HIPAA Privacy Rule permits a covered entity to disclose protected health in…" at bounding box center [542, 292] width 363 height 124
click at [766, 328] on div "02 The HIPAA Privacy Rule permits a covered entity to disclose protected health…" at bounding box center [562, 296] width 511 height 133
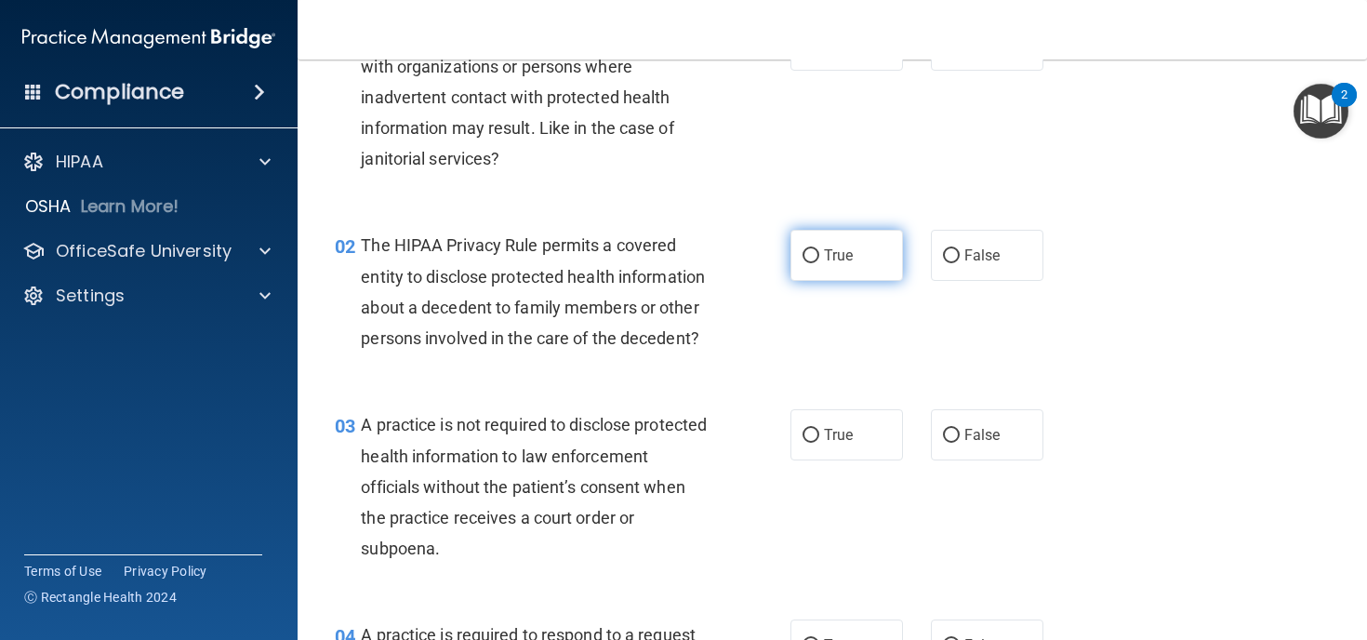
click at [810, 249] on input "True" at bounding box center [810, 256] width 17 height 14
radio input "true"
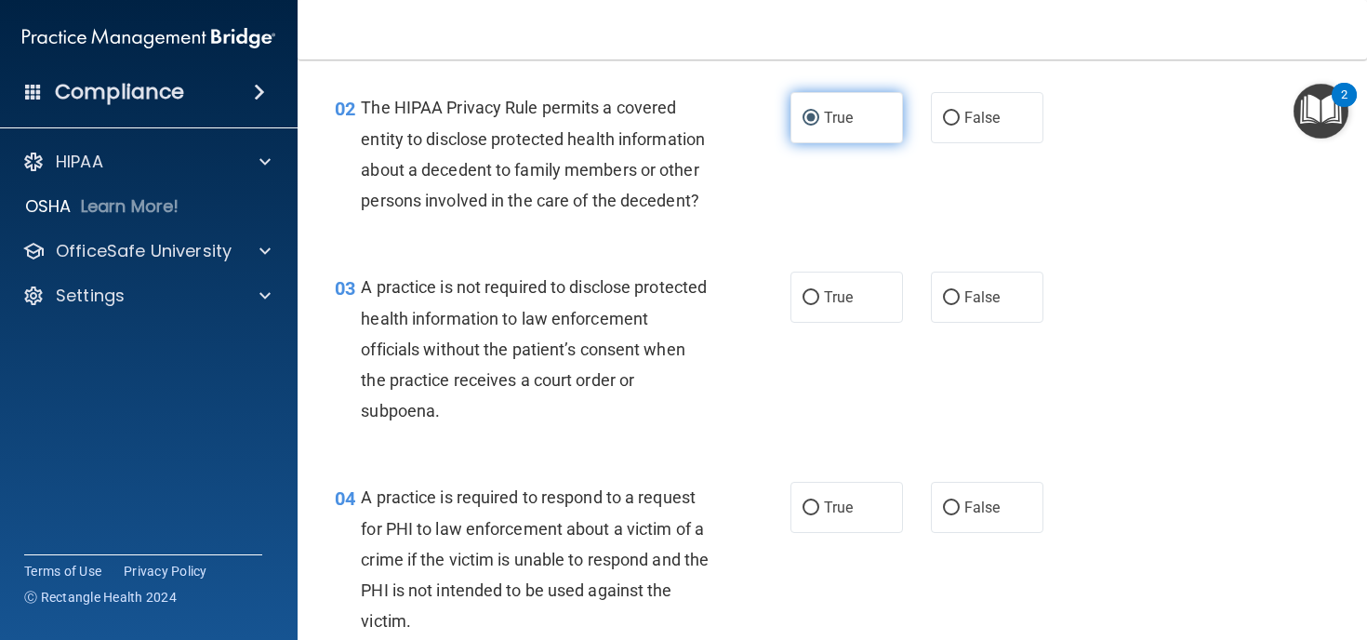
scroll to position [274, 0]
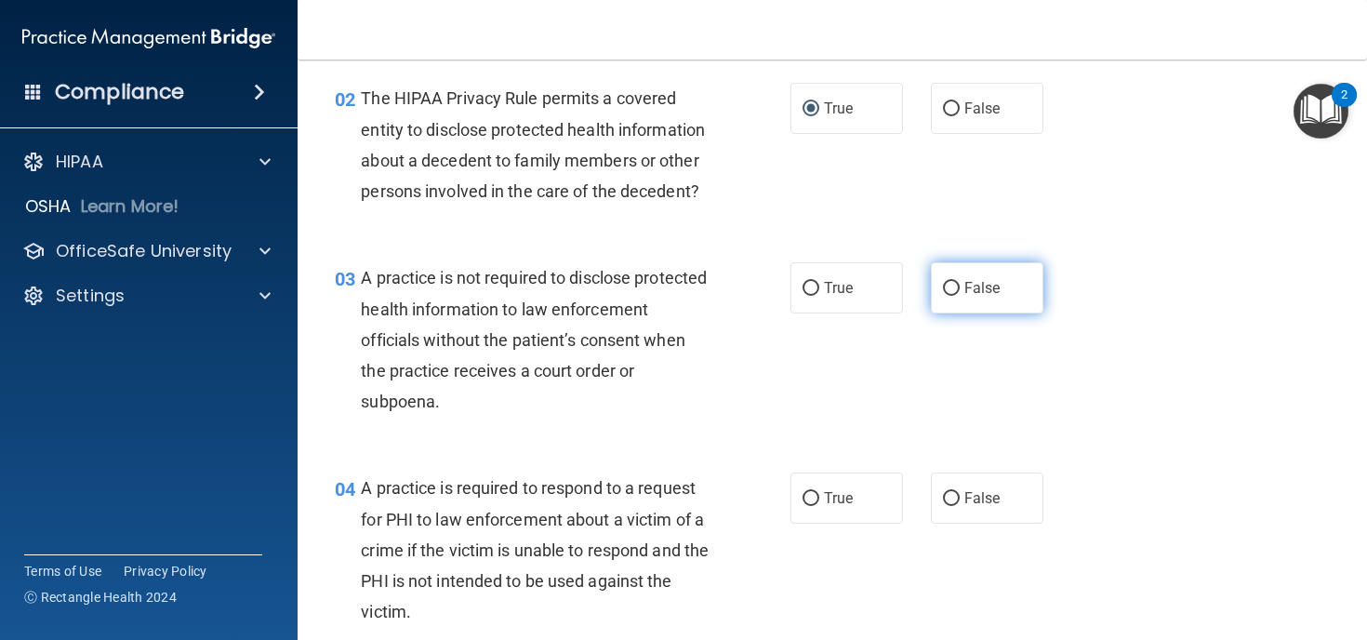
click at [956, 290] on input "False" at bounding box center [951, 289] width 17 height 14
radio input "true"
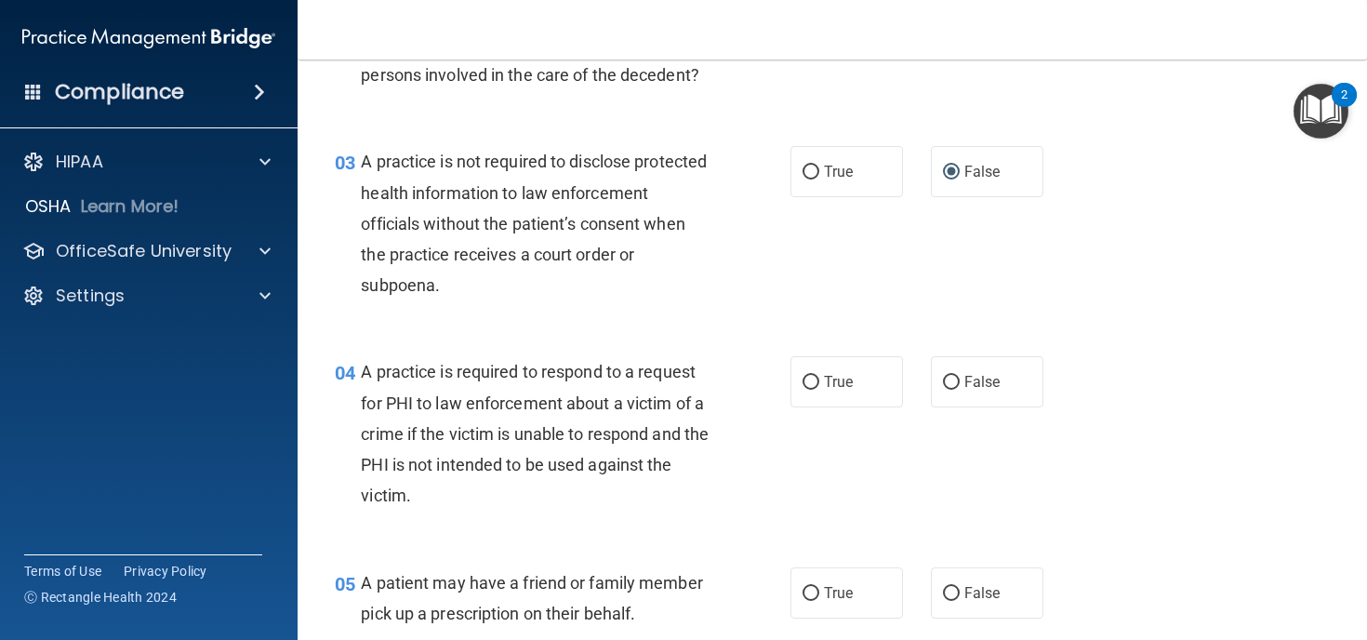
scroll to position [401, 0]
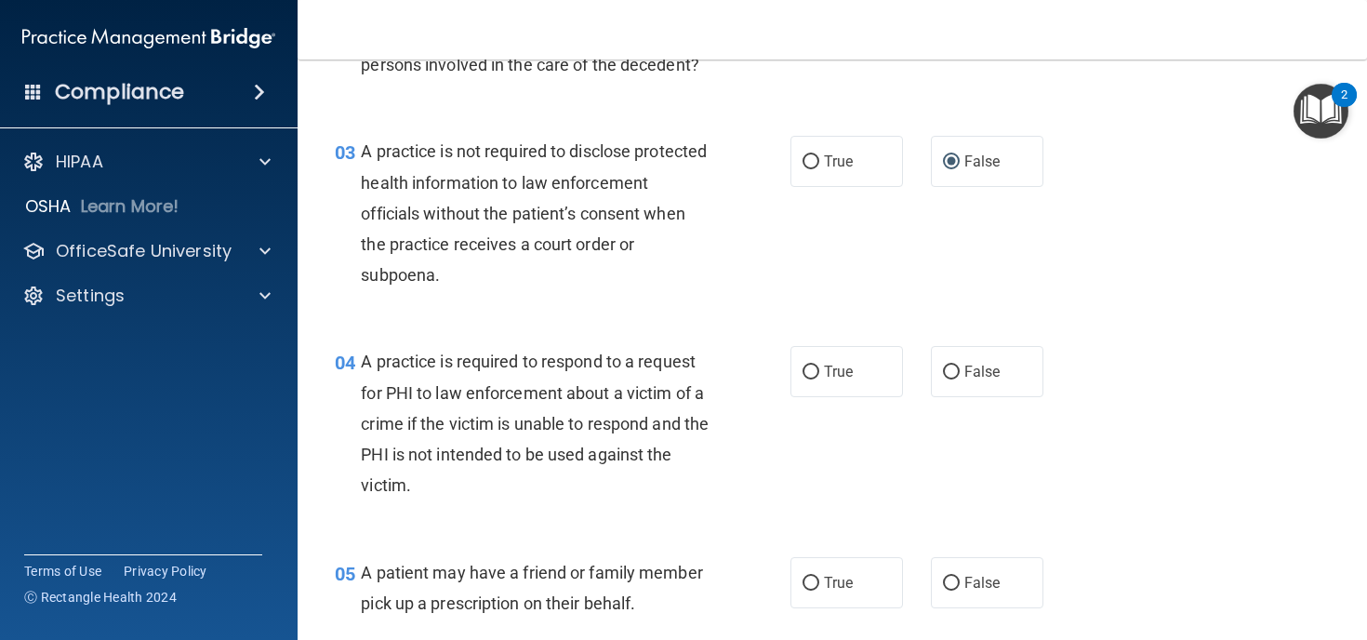
click at [518, 245] on span "A practice is not required to disclose protected health information to law enfo…" at bounding box center [534, 212] width 346 height 143
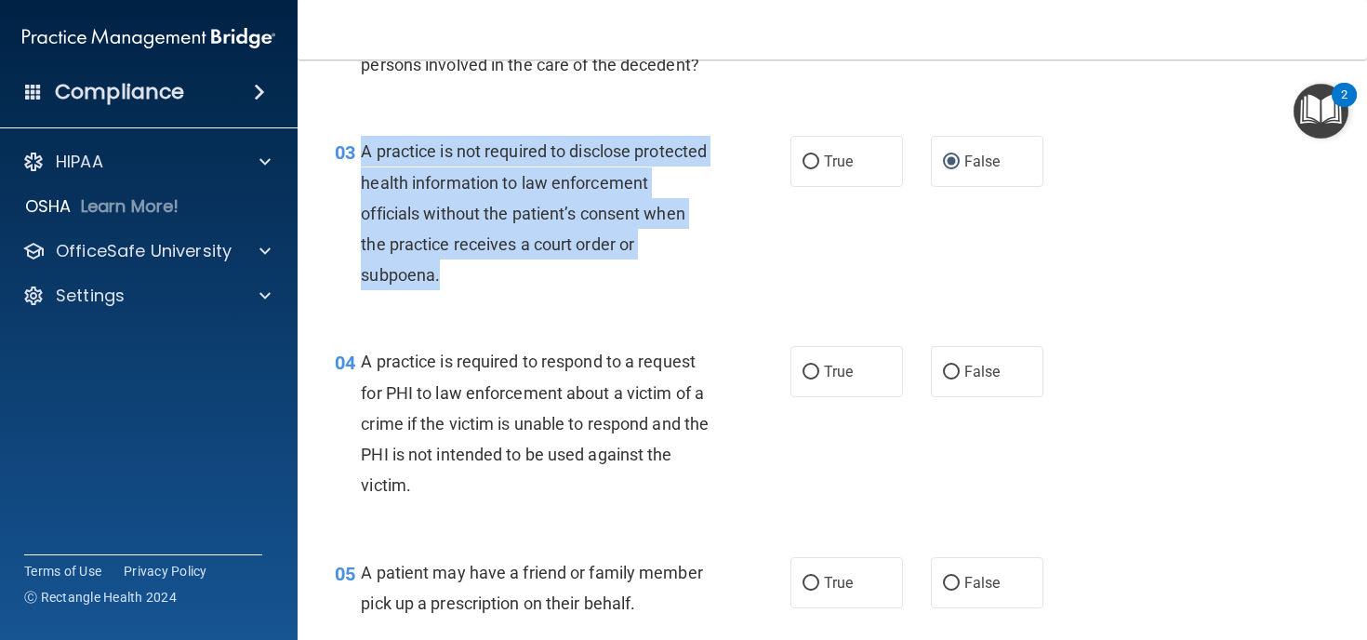
drag, startPoint x: 505, startPoint y: 279, endPoint x: 363, endPoint y: 152, distance: 190.9
click at [363, 152] on div "A practice is not required to disclose protected health information to law enfo…" at bounding box center [542, 213] width 363 height 154
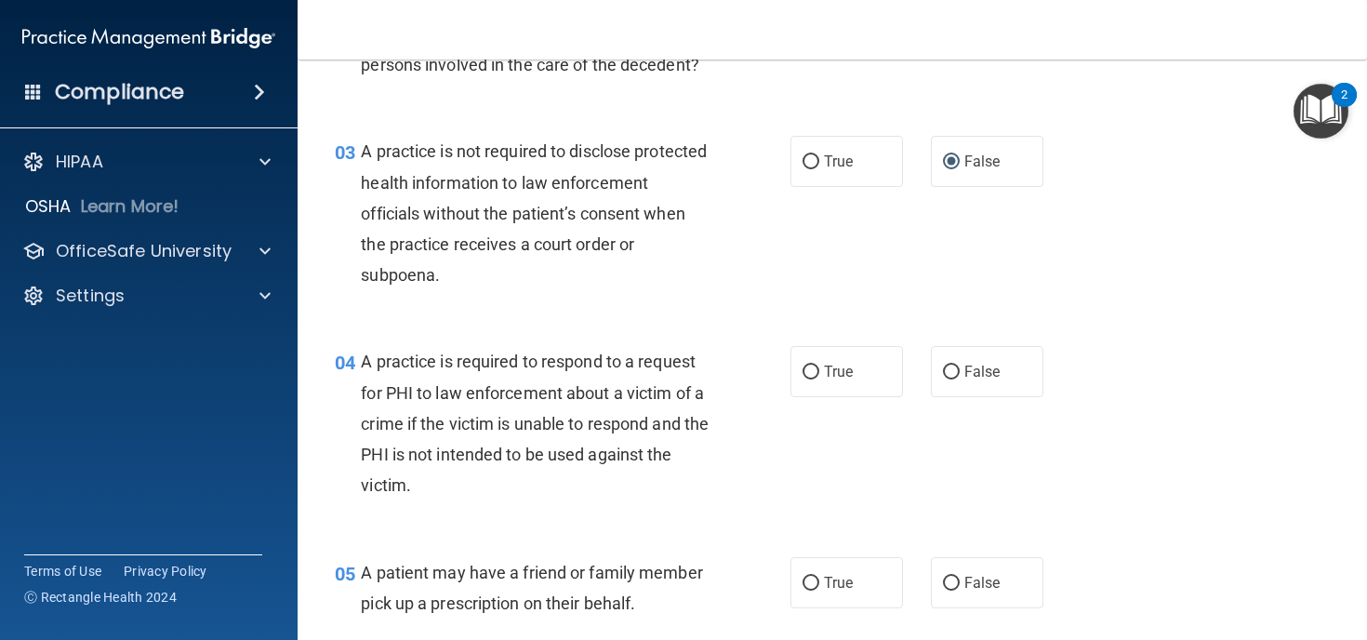
click at [766, 336] on div "04 A practice is required to respond to a request for PHI to law enforcement ab…" at bounding box center [832, 428] width 1023 height 210
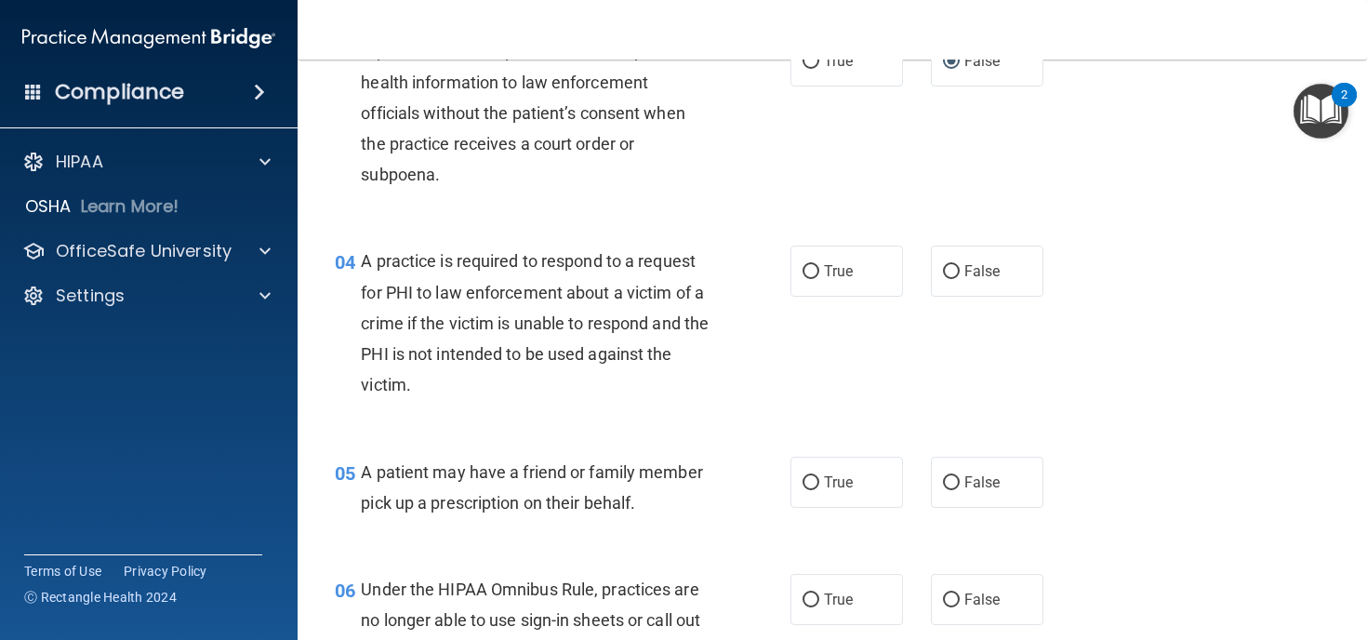
scroll to position [508, 0]
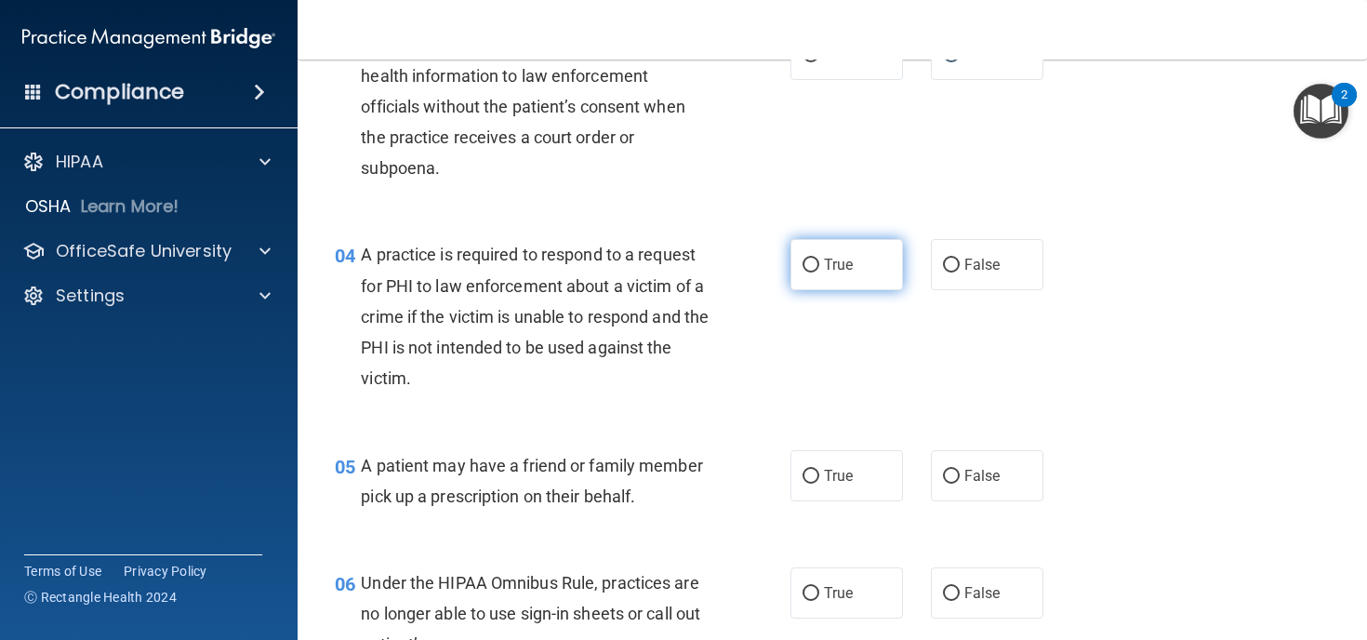
click at [824, 258] on span "True" at bounding box center [838, 265] width 29 height 18
click at [819, 258] on input "True" at bounding box center [810, 265] width 17 height 14
radio input "true"
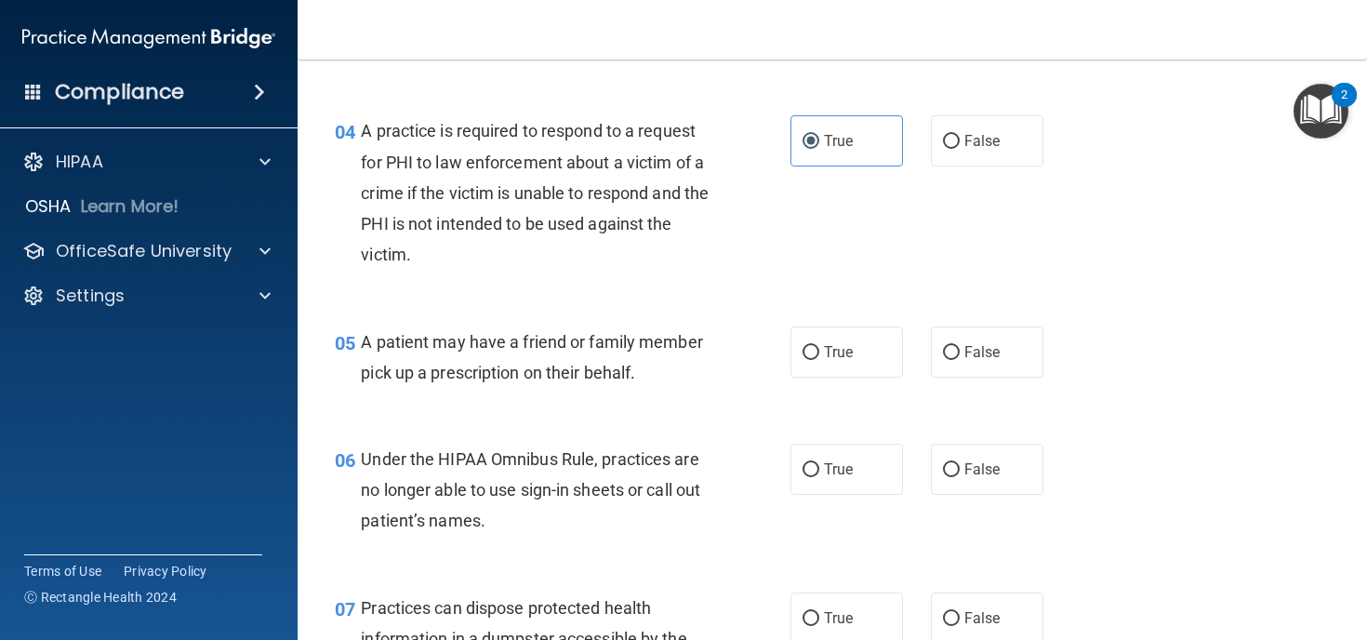
scroll to position [632, 0]
click at [812, 357] on input "True" at bounding box center [810, 352] width 17 height 14
radio input "true"
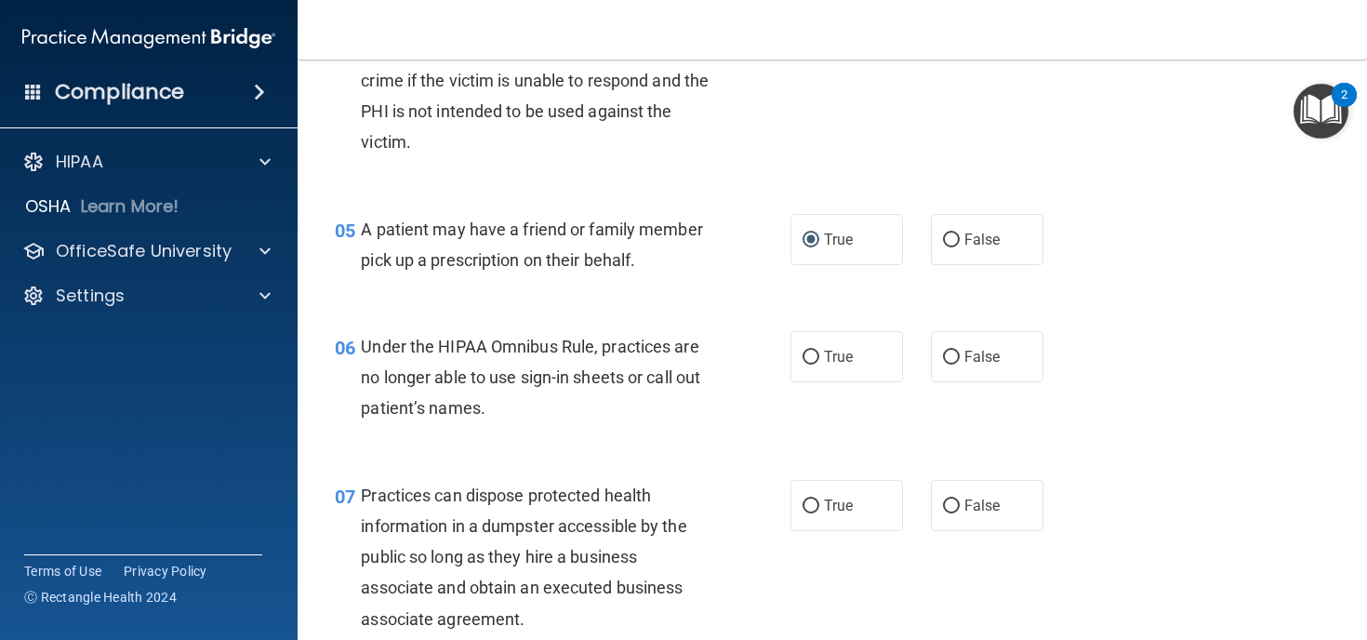
click at [493, 405] on div "Under the HIPAA Omnibus Rule, practices are no longer able to use sign-in sheet…" at bounding box center [542, 377] width 363 height 93
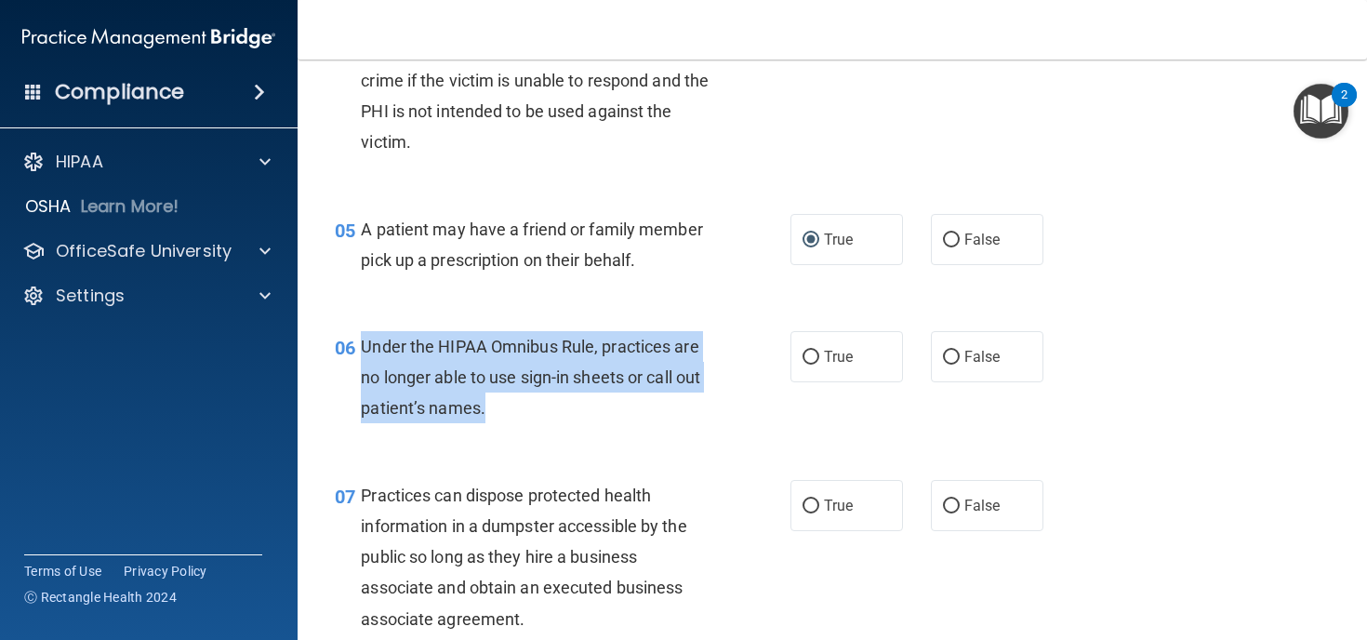
drag, startPoint x: 484, startPoint y: 413, endPoint x: 361, endPoint y: 351, distance: 138.0
click at [361, 351] on div "Under the HIPAA Omnibus Rule, practices are no longer able to use sign-in sheet…" at bounding box center [542, 377] width 363 height 93
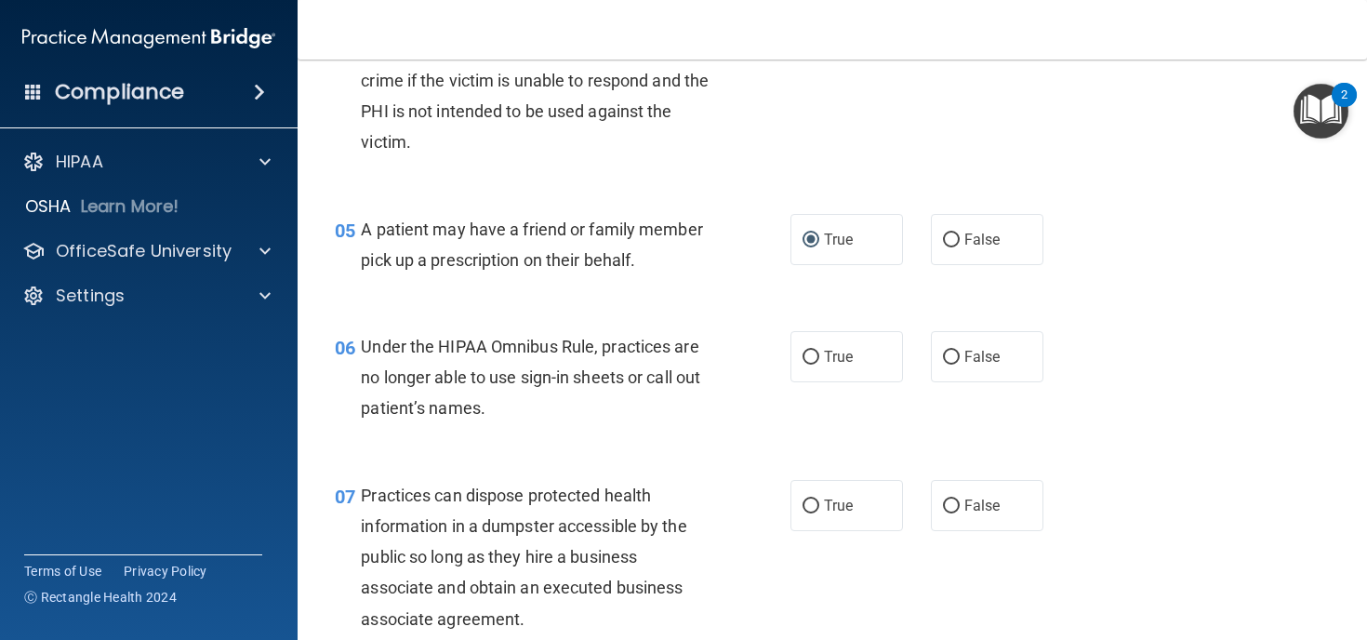
click at [708, 329] on div "06 Under the HIPAA Omnibus Rule, practices are no longer able to use sign-in sh…" at bounding box center [832, 382] width 1023 height 149
click at [948, 355] on input "False" at bounding box center [951, 358] width 17 height 14
radio input "true"
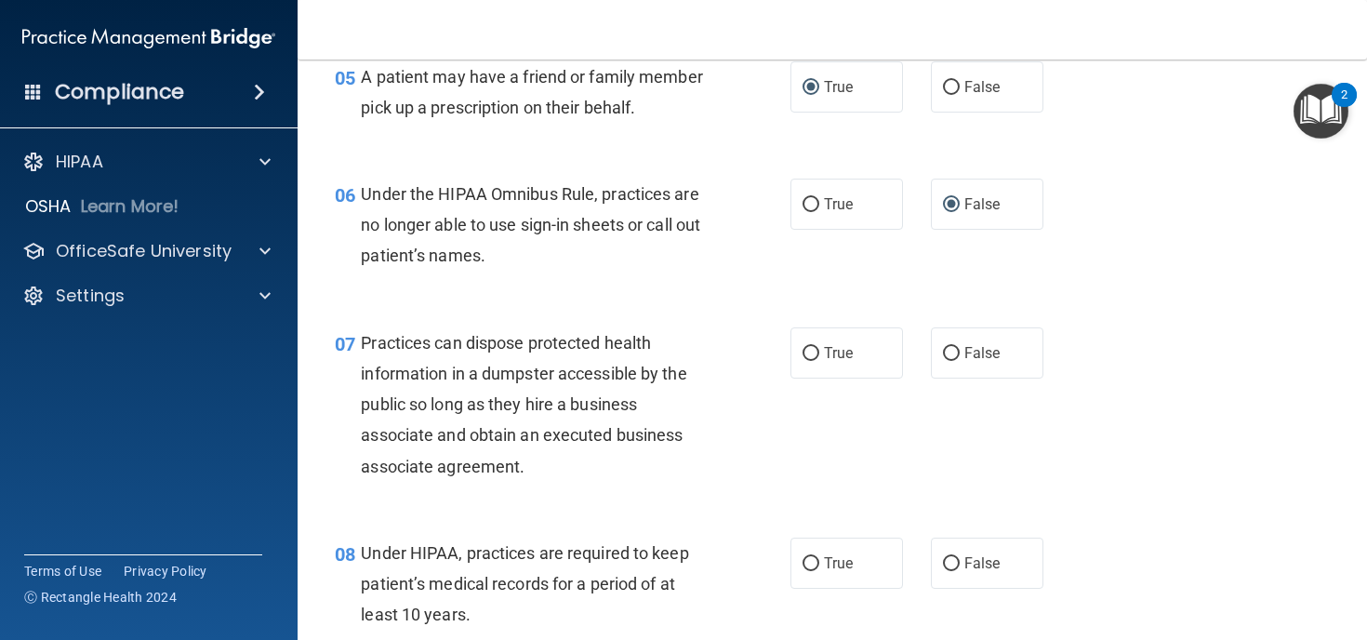
scroll to position [898, 0]
click at [946, 342] on label "False" at bounding box center [987, 350] width 112 height 51
click at [946, 345] on input "False" at bounding box center [951, 352] width 17 height 14
radio input "true"
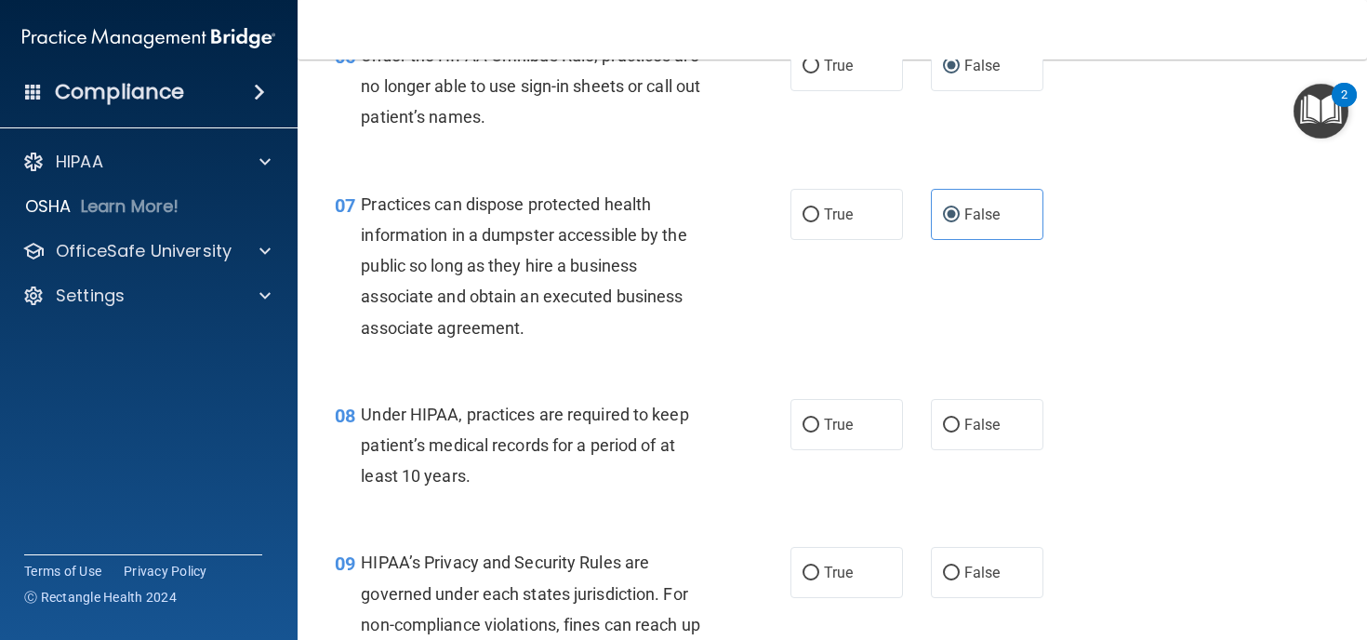
scroll to position [1037, 0]
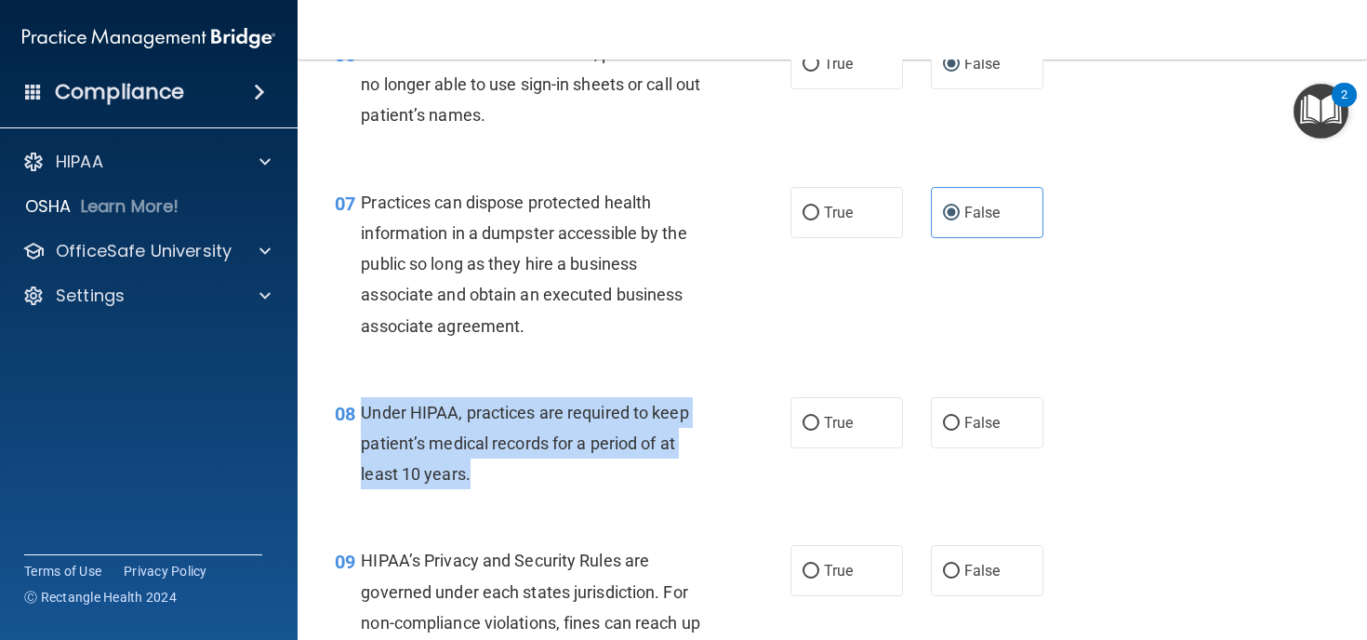
drag, startPoint x: 471, startPoint y: 479, endPoint x: 357, endPoint y: 417, distance: 129.8
click at [357, 417] on div "08 Under HIPAA, practices are required to keep patient’s medical records for a …" at bounding box center [562, 448] width 511 height 102
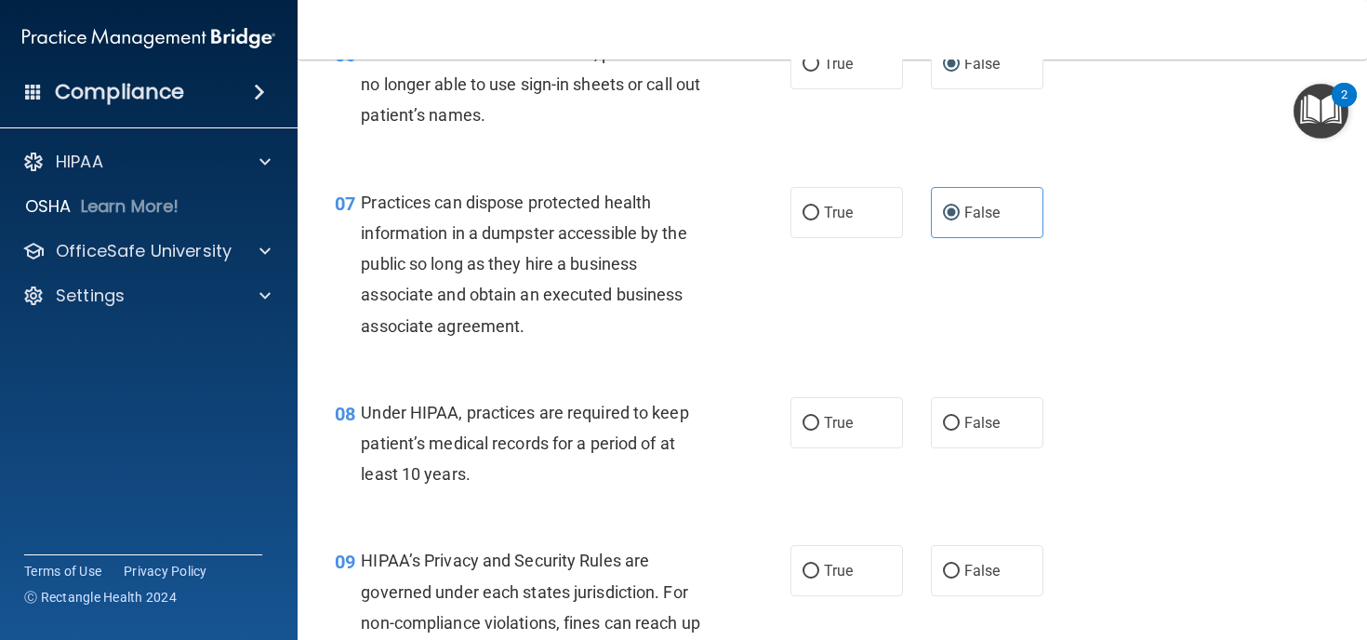
click at [722, 253] on div "Practices can dispose protected health information in a dumpster accessible by …" at bounding box center [542, 264] width 363 height 154
click at [954, 425] on input "False" at bounding box center [951, 424] width 17 height 14
radio input "true"
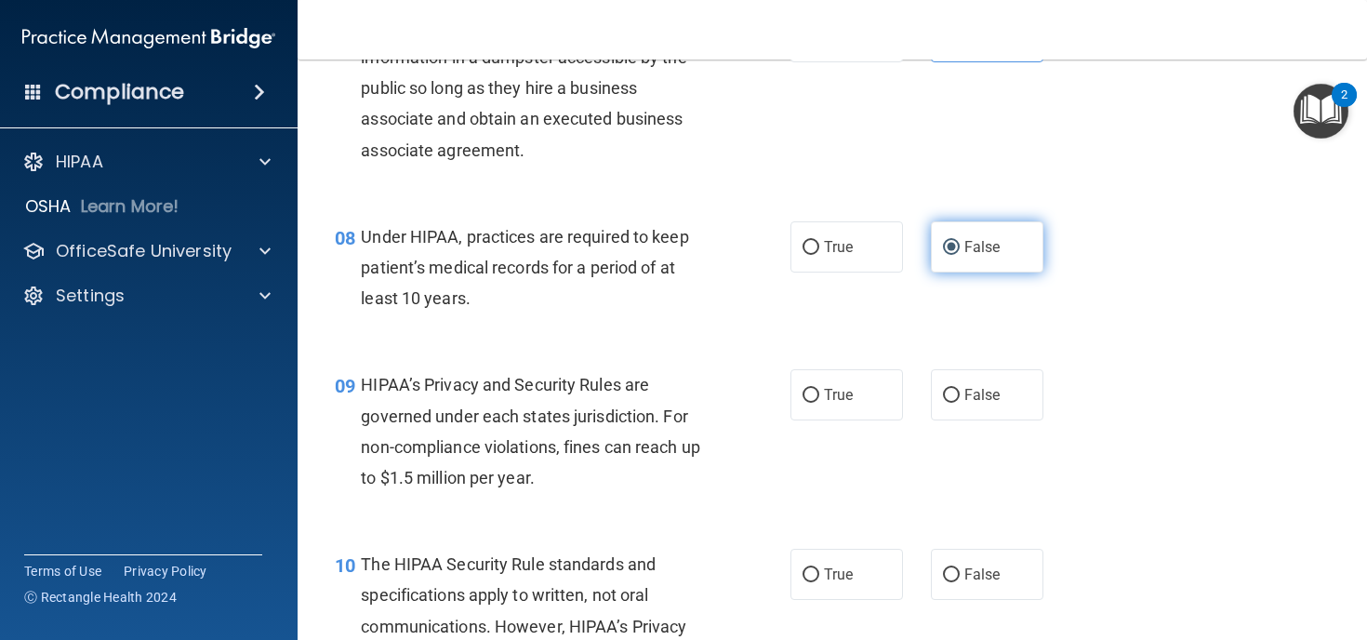
scroll to position [1215, 0]
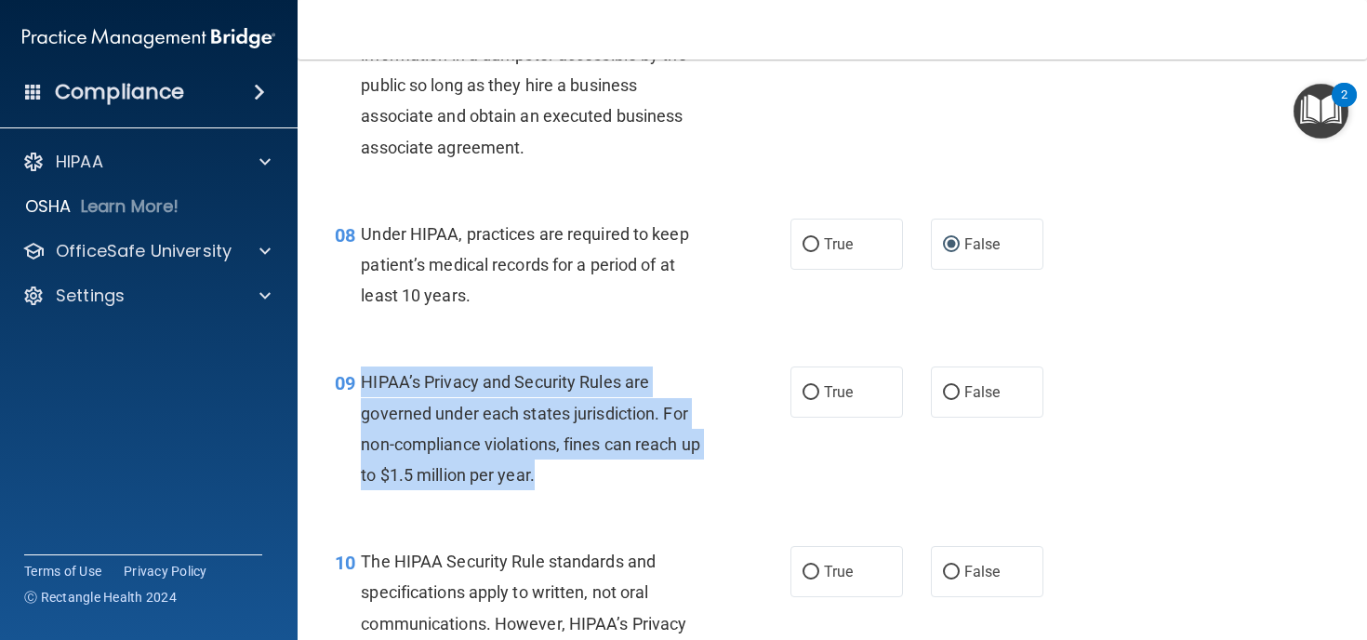
drag, startPoint x: 534, startPoint y: 481, endPoint x: 364, endPoint y: 387, distance: 194.3
click at [364, 387] on span "HIPAA’s Privacy and Security Rules are governed under each states jurisdiction.…" at bounding box center [530, 428] width 339 height 112
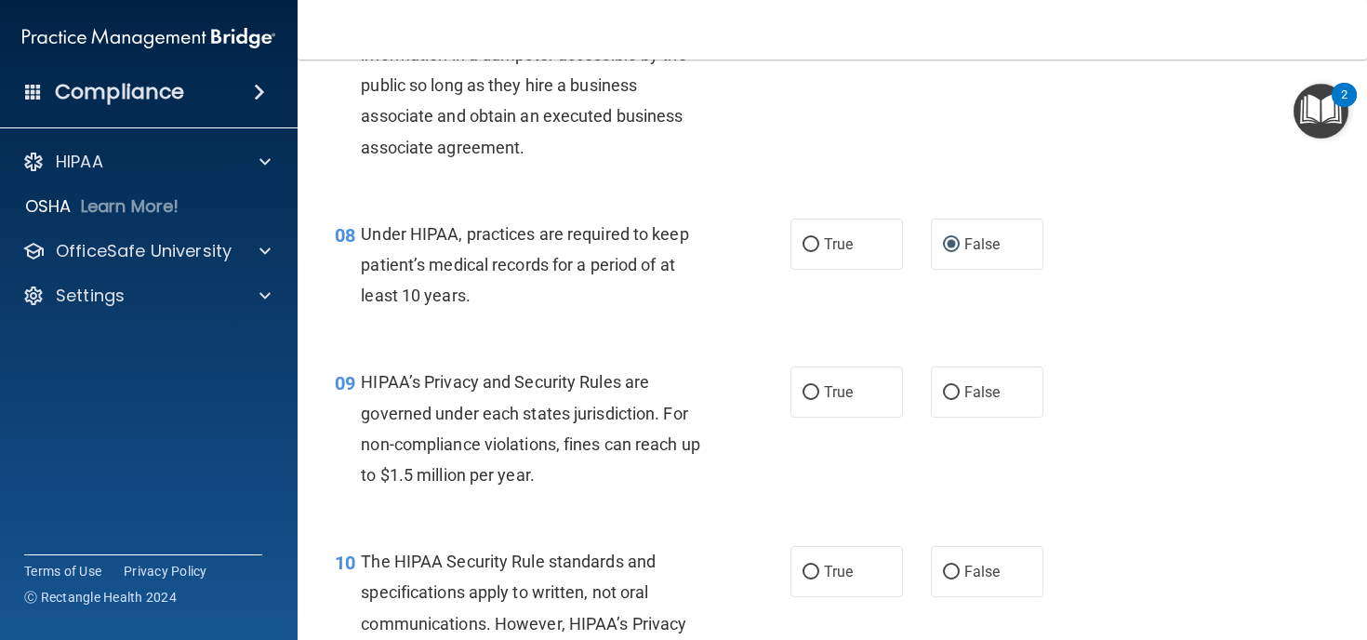
click at [697, 516] on div "09 HIPAA’s Privacy and Security Rules are governed under each states jurisdicti…" at bounding box center [832, 432] width 1023 height 179
click at [954, 393] on input "False" at bounding box center [951, 393] width 17 height 14
radio input "true"
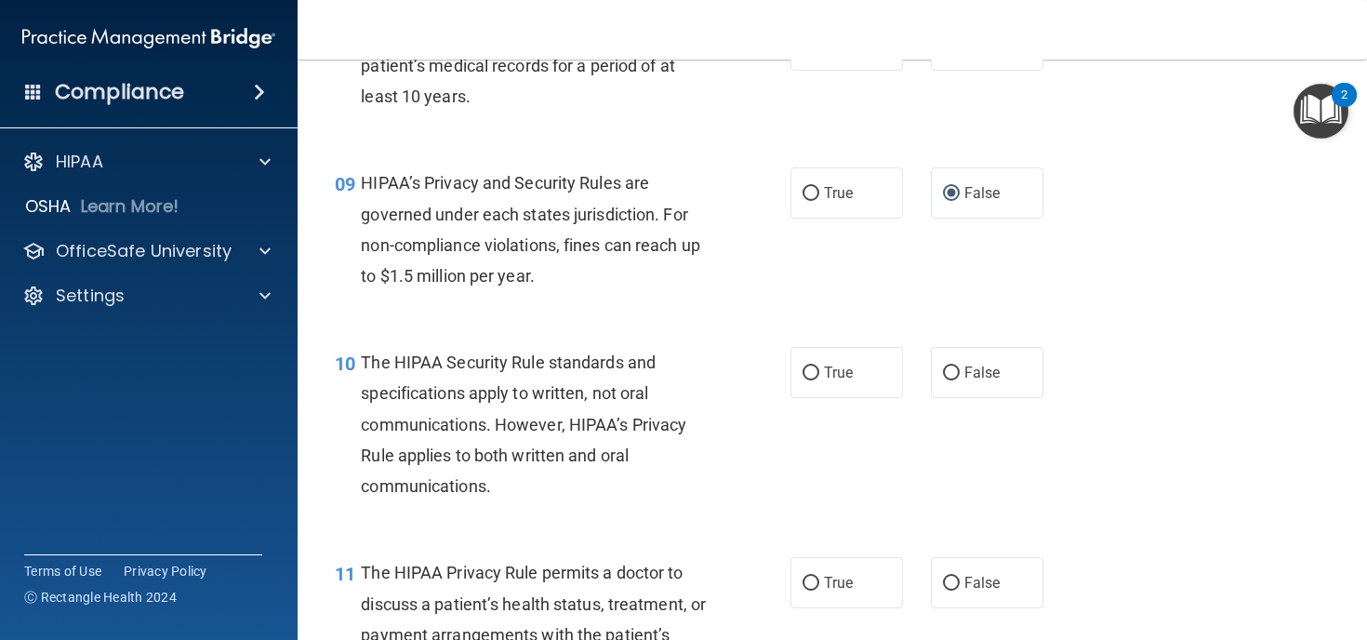
scroll to position [1425, 0]
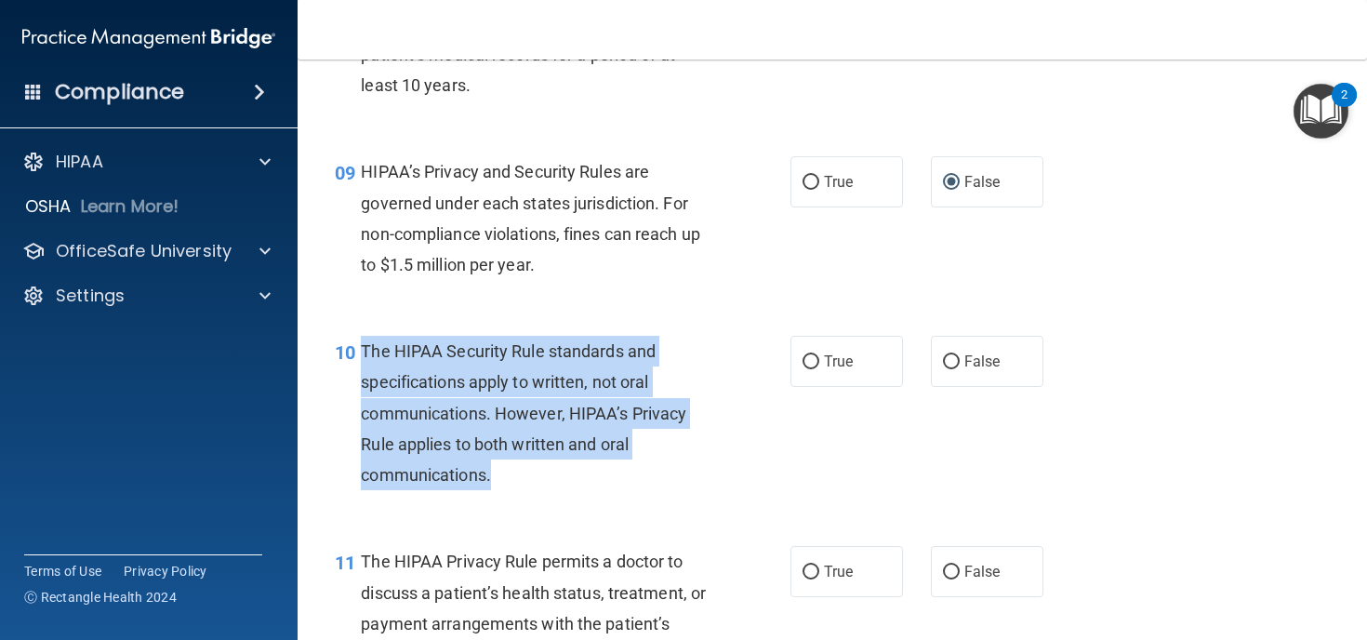
drag, startPoint x: 495, startPoint y: 474, endPoint x: 362, endPoint y: 350, distance: 182.2
click at [362, 350] on div "The HIPAA Security Rule standards and specifications apply to written, not oral…" at bounding box center [542, 413] width 363 height 154
click at [731, 456] on div "10 The HIPAA Security Rule standards and specifications apply to written, not o…" at bounding box center [562, 418] width 511 height 164
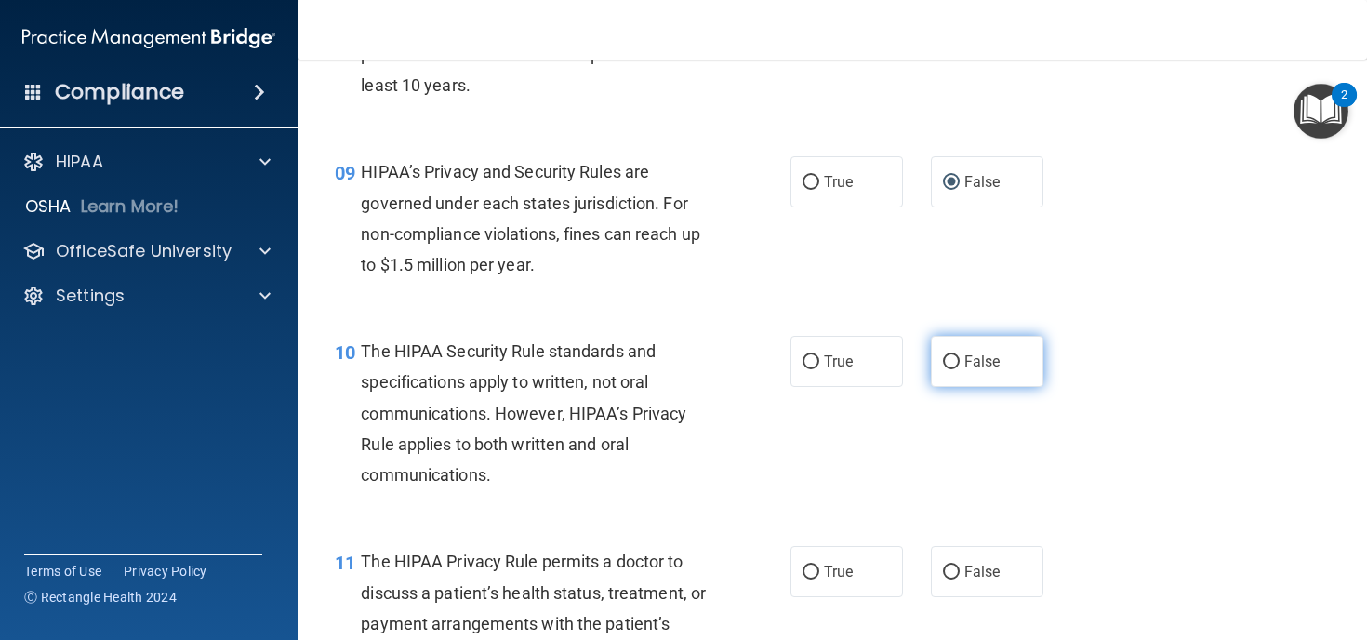
click at [950, 361] on input "False" at bounding box center [951, 362] width 17 height 14
radio input "true"
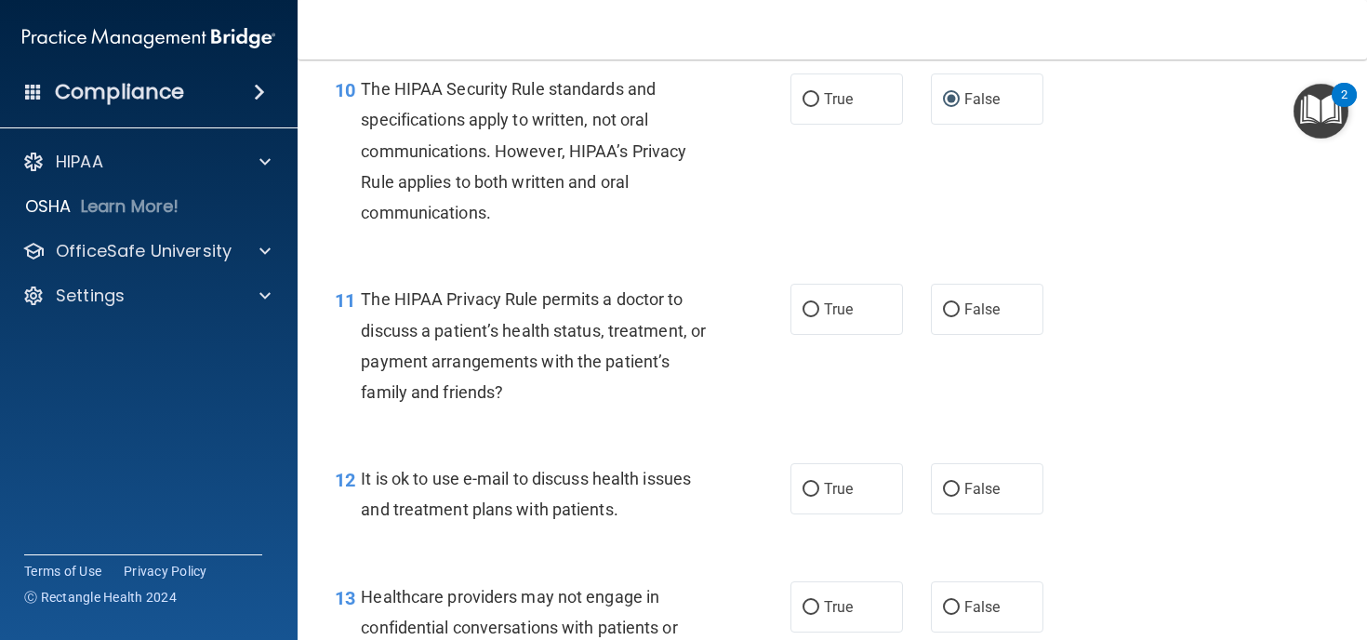
scroll to position [1689, 0]
click at [816, 312] on input "True" at bounding box center [810, 308] width 17 height 14
radio input "true"
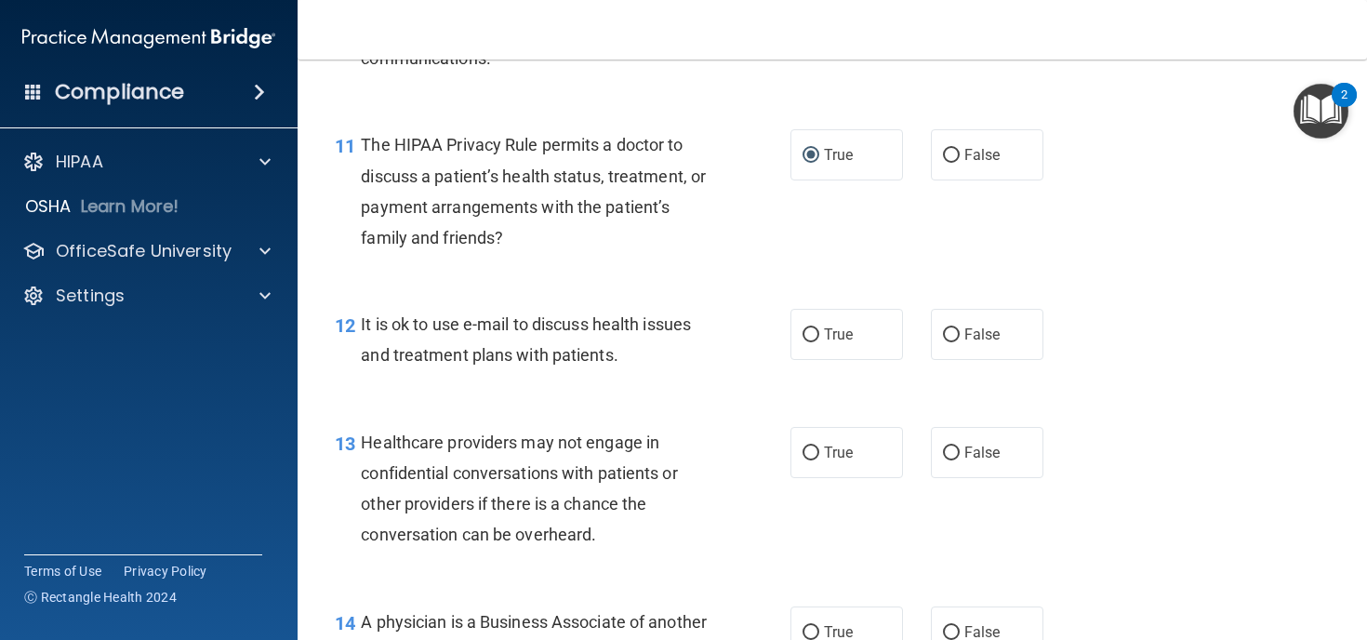
scroll to position [1844, 0]
click at [813, 337] on input "True" at bounding box center [810, 333] width 17 height 14
radio input "true"
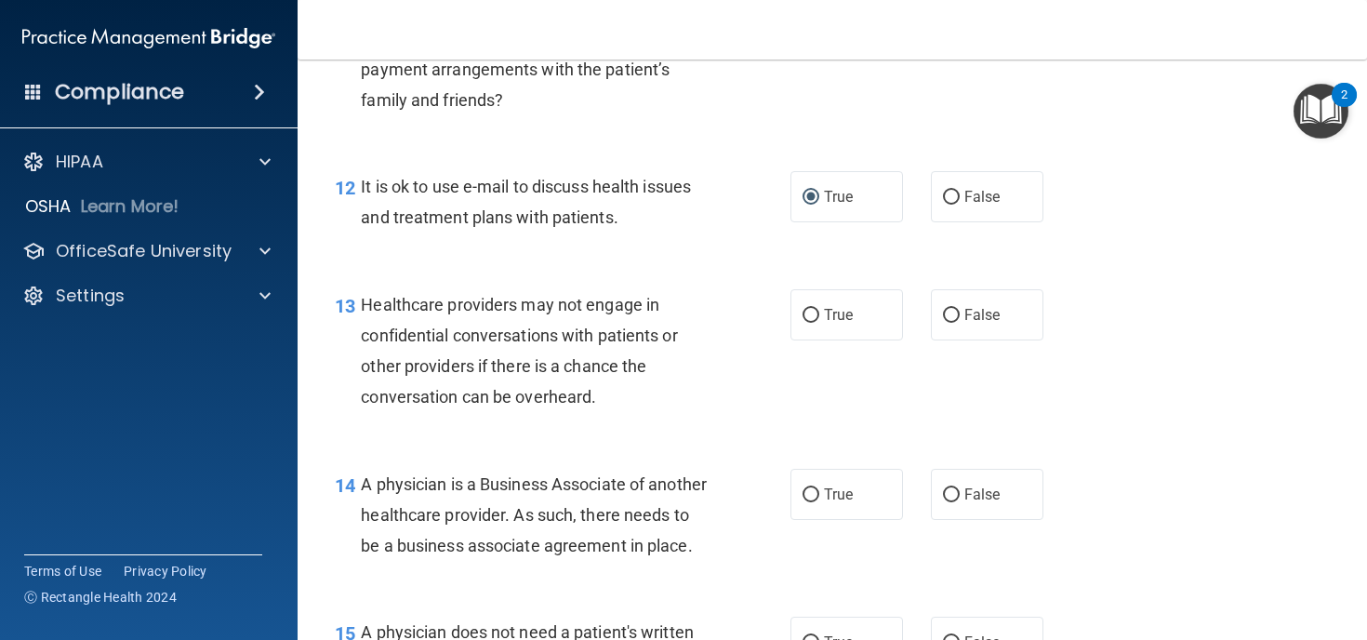
scroll to position [1983, 0]
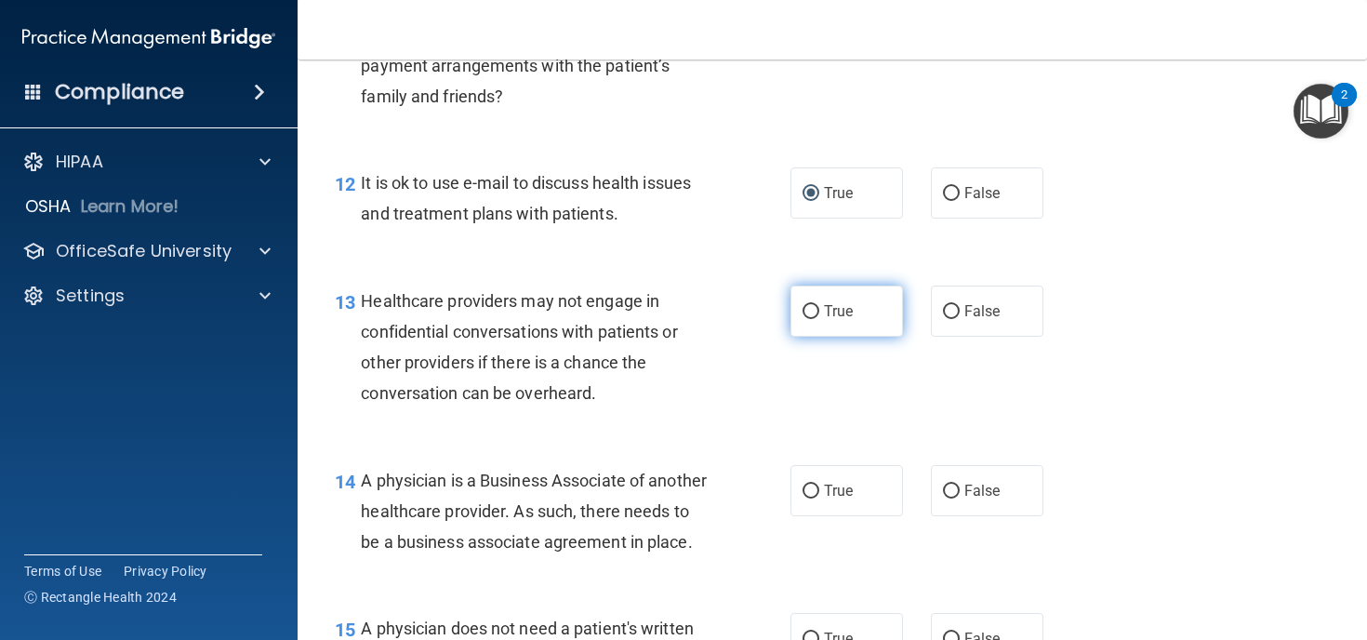
click at [814, 311] on input "True" at bounding box center [810, 312] width 17 height 14
radio input "true"
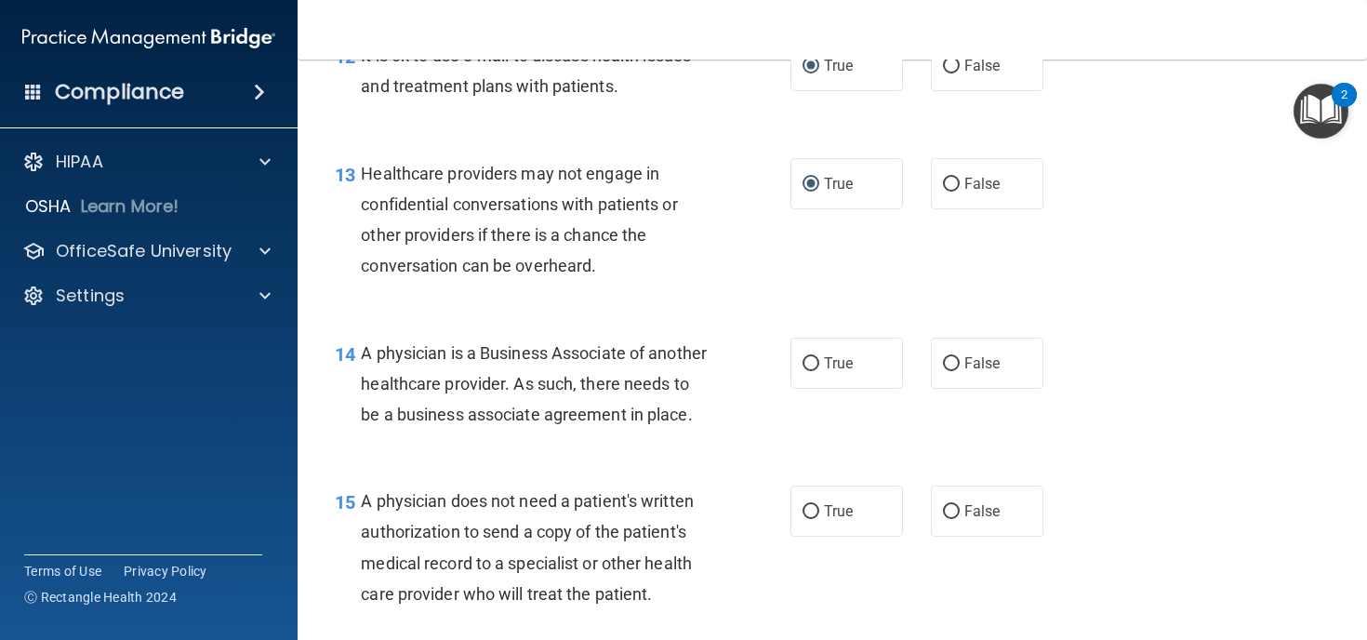
scroll to position [2112, 0]
drag, startPoint x: 422, startPoint y: 450, endPoint x: 359, endPoint y: 349, distance: 119.4
click at [359, 349] on div "14 A physician is a Business Associate of another healthcare provider. As such,…" at bounding box center [562, 387] width 511 height 102
click at [702, 403] on div "A physician is a Business Associate of another healthcare provider. As such, th…" at bounding box center [542, 382] width 363 height 93
click at [946, 355] on input "False" at bounding box center [951, 362] width 17 height 14
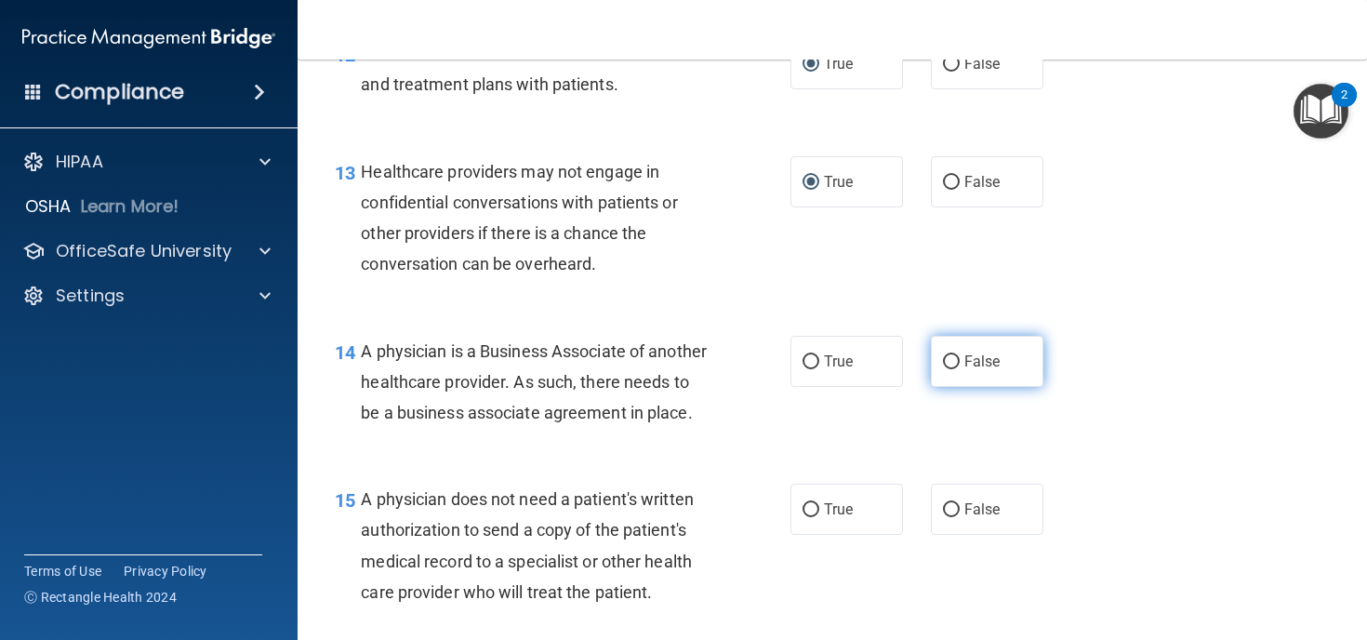
radio input "true"
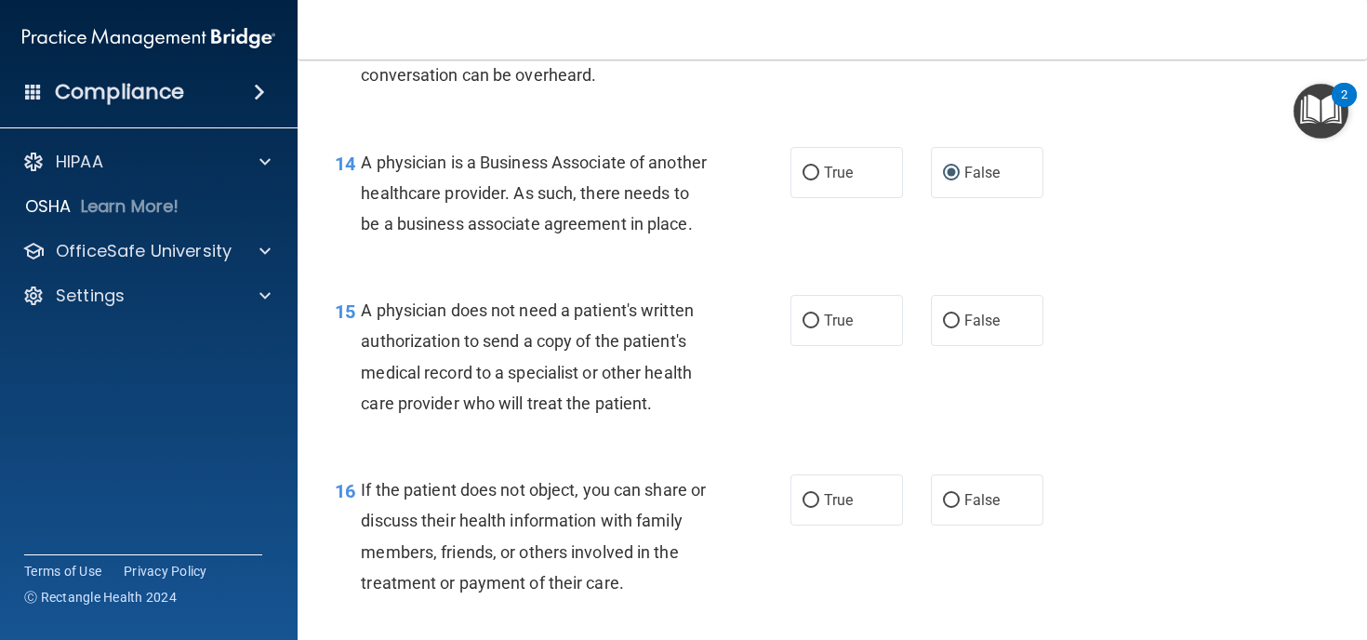
scroll to position [2303, 0]
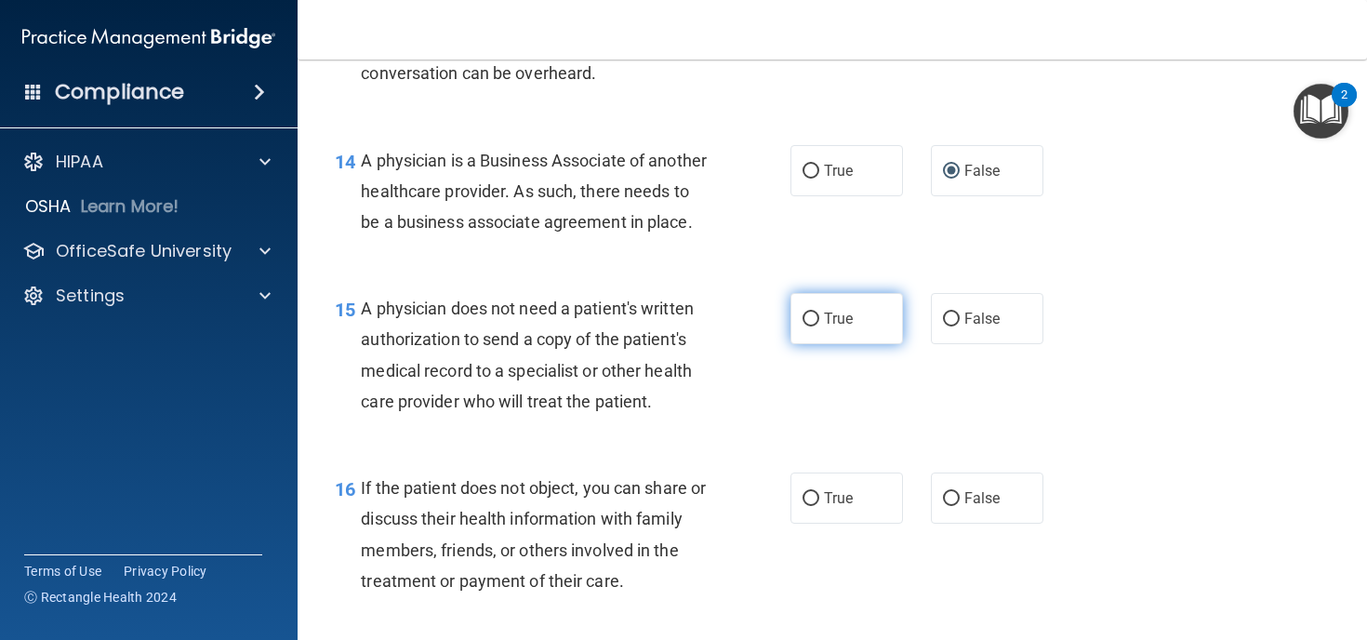
click at [811, 326] on input "True" at bounding box center [810, 319] width 17 height 14
radio input "true"
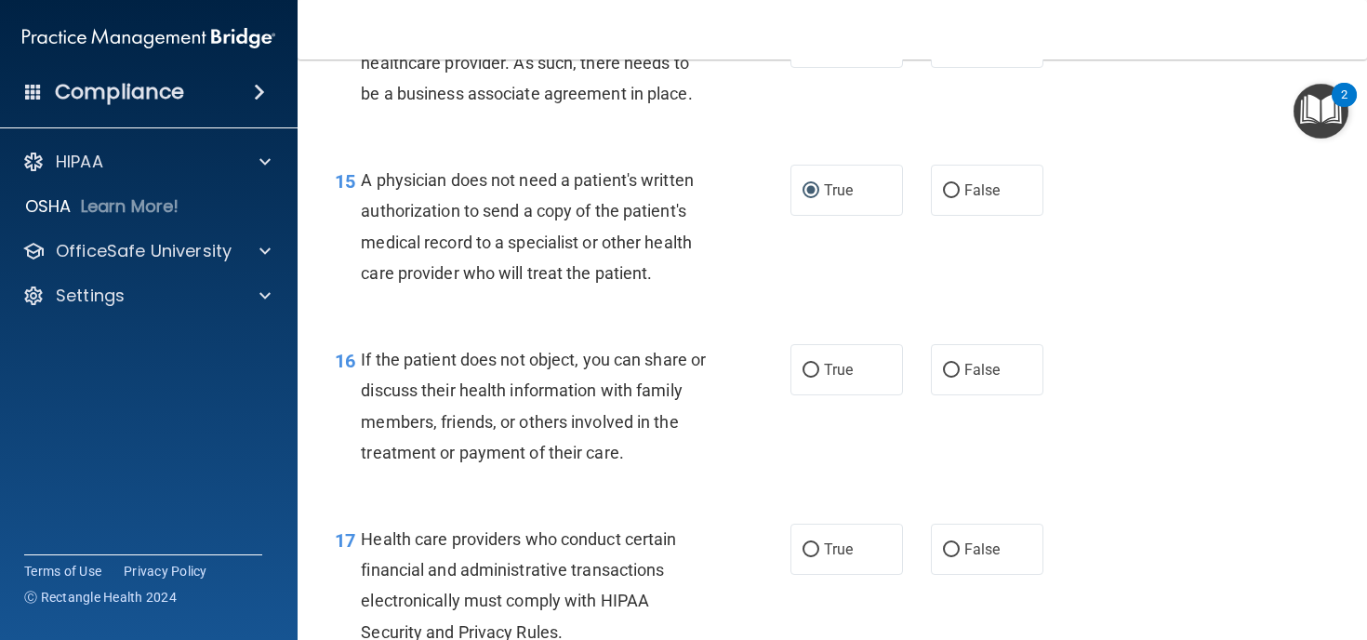
scroll to position [2481, 0]
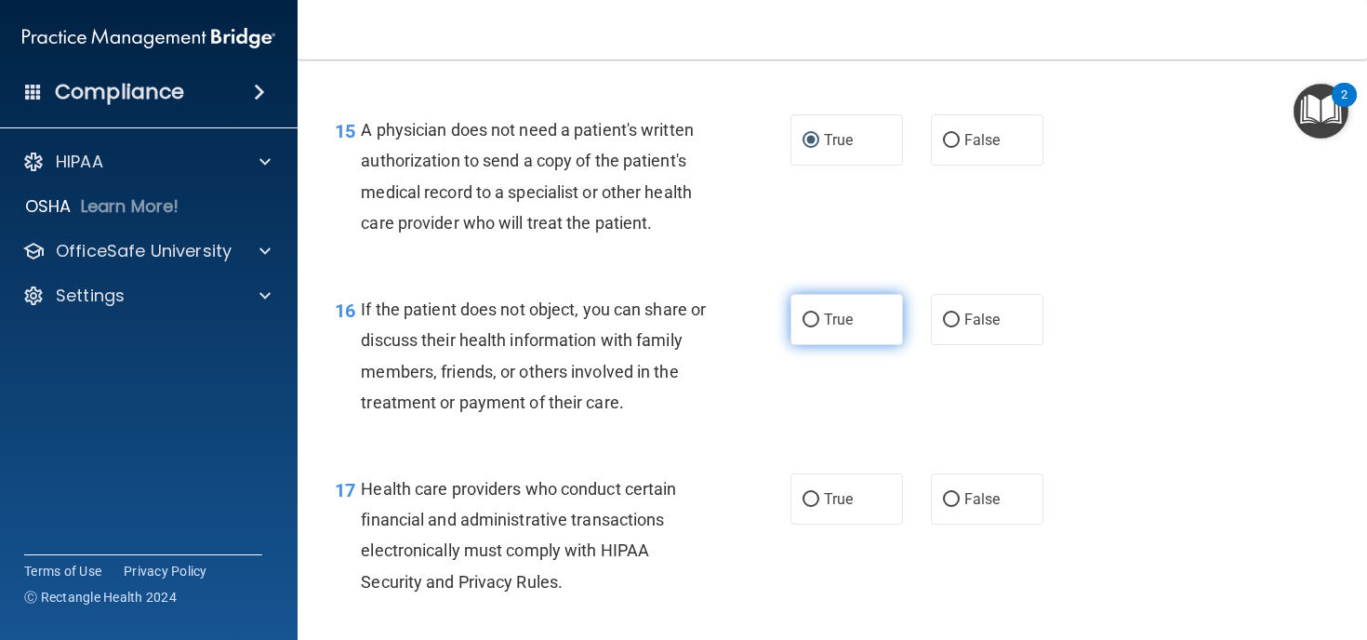
click at [845, 328] on span "True" at bounding box center [838, 320] width 29 height 18
click at [819, 327] on input "True" at bounding box center [810, 320] width 17 height 14
radio input "true"
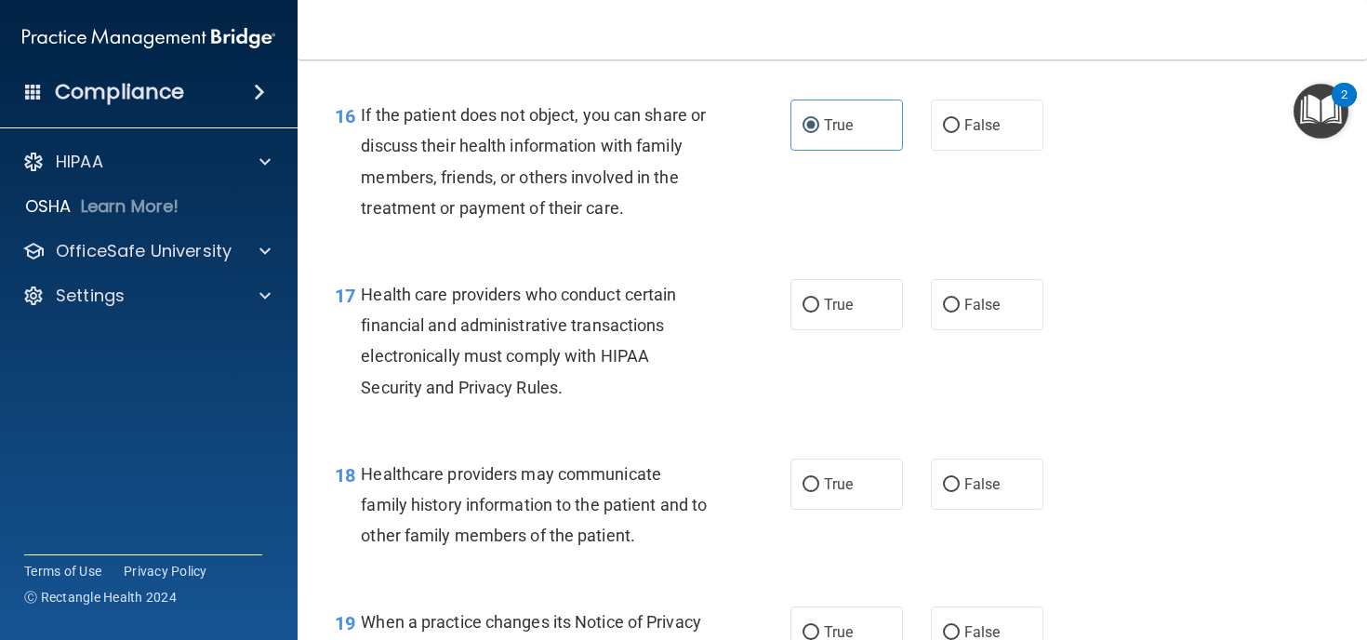
scroll to position [2686, 0]
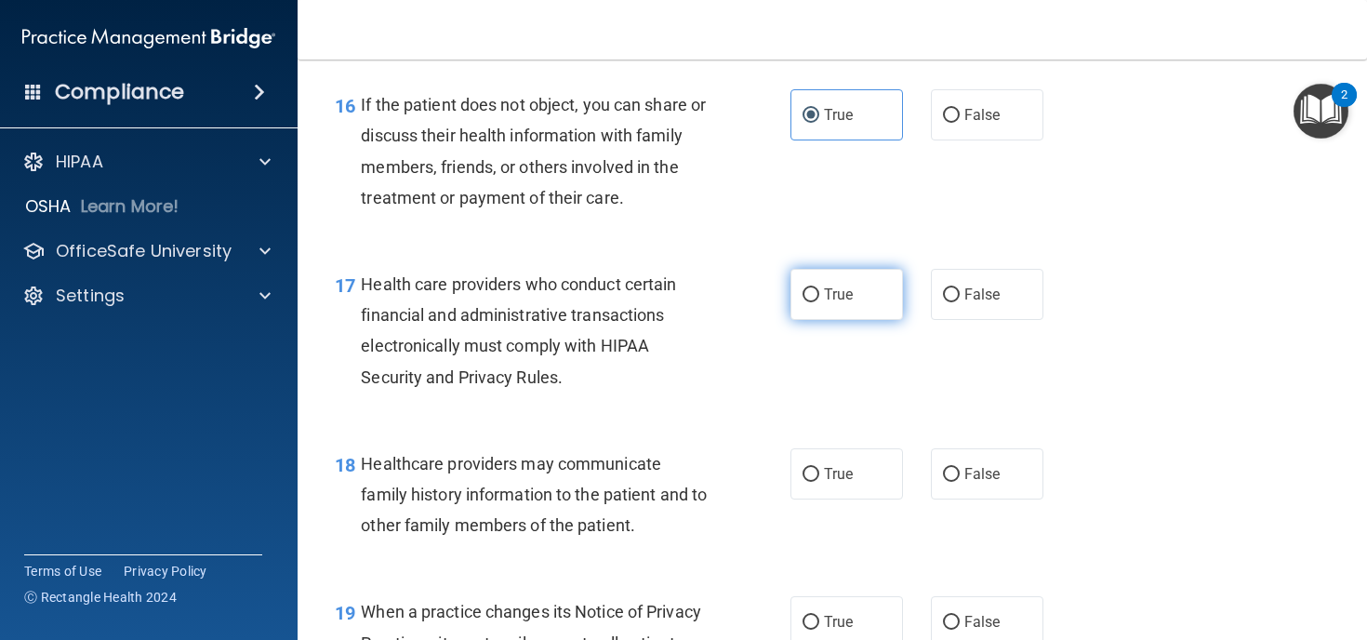
click at [817, 302] on input "True" at bounding box center [810, 295] width 17 height 14
radio input "true"
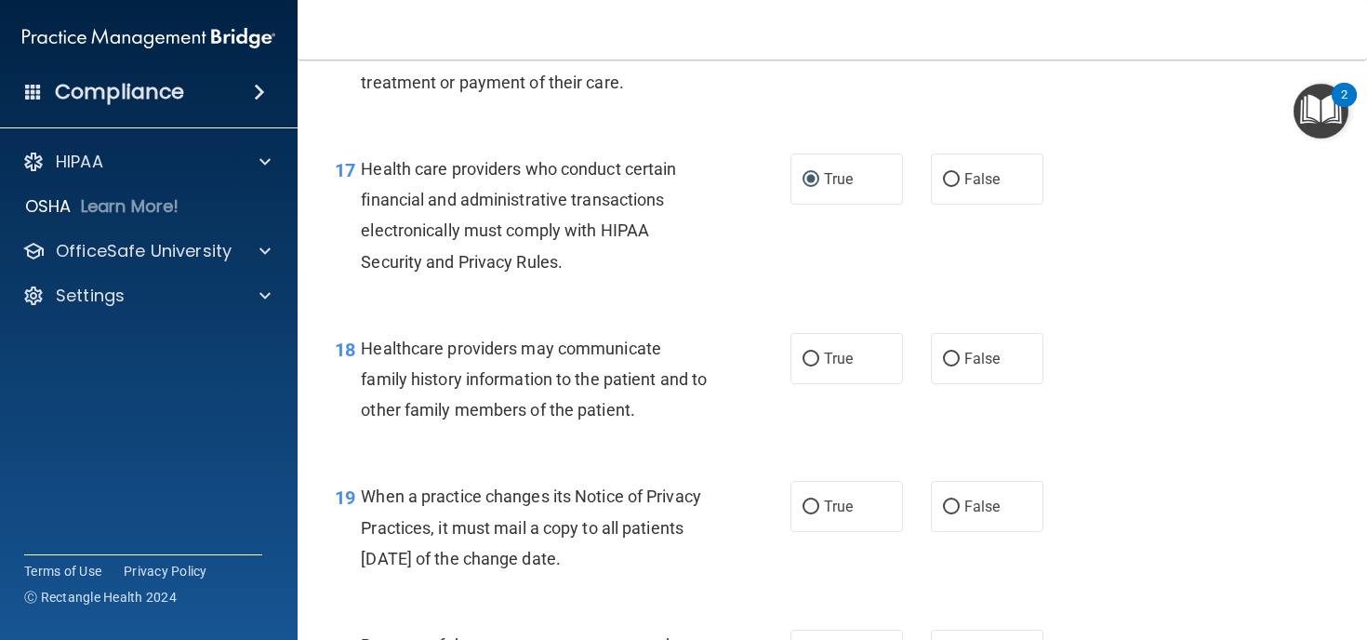
scroll to position [2806, 0]
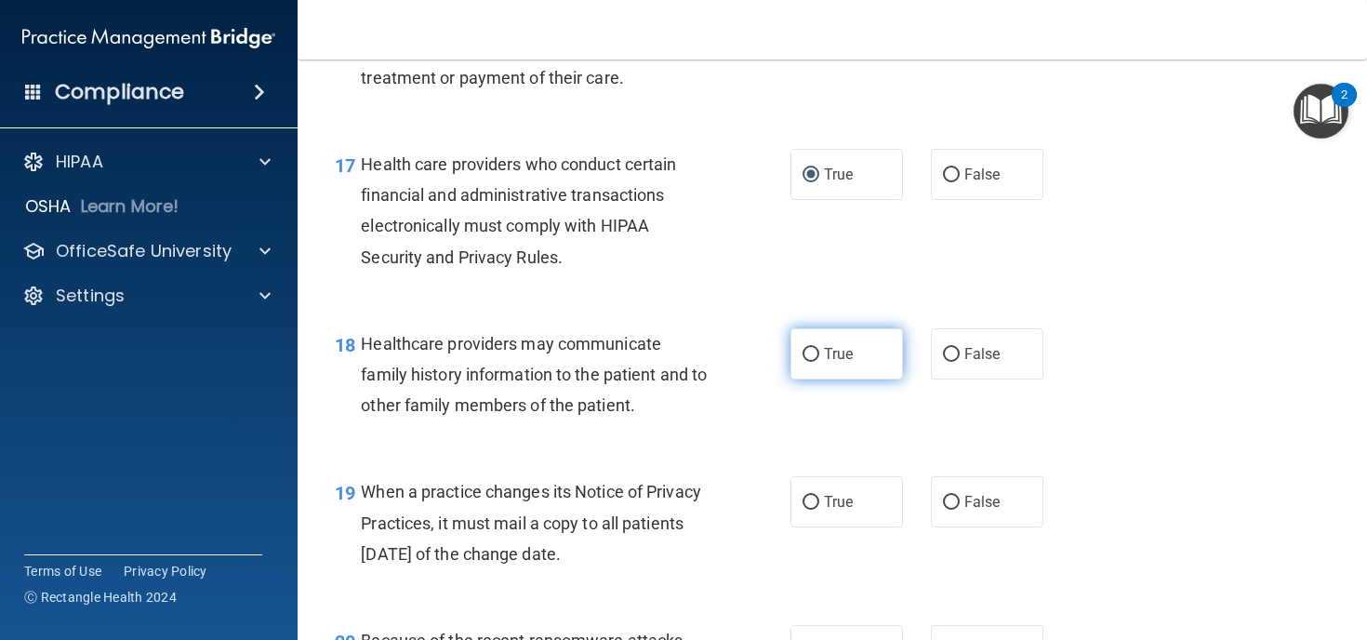
click at [821, 377] on label "True" at bounding box center [846, 353] width 112 height 51
click at [819, 362] on input "True" at bounding box center [810, 355] width 17 height 14
radio input "true"
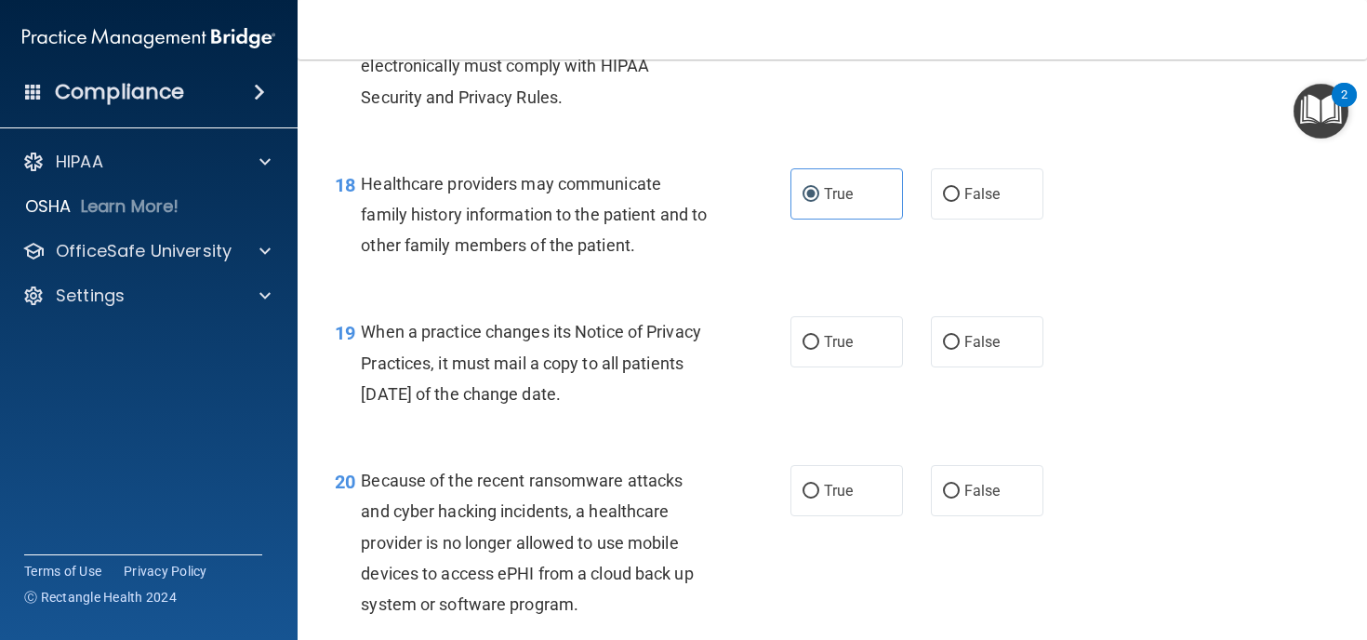
scroll to position [2972, 0]
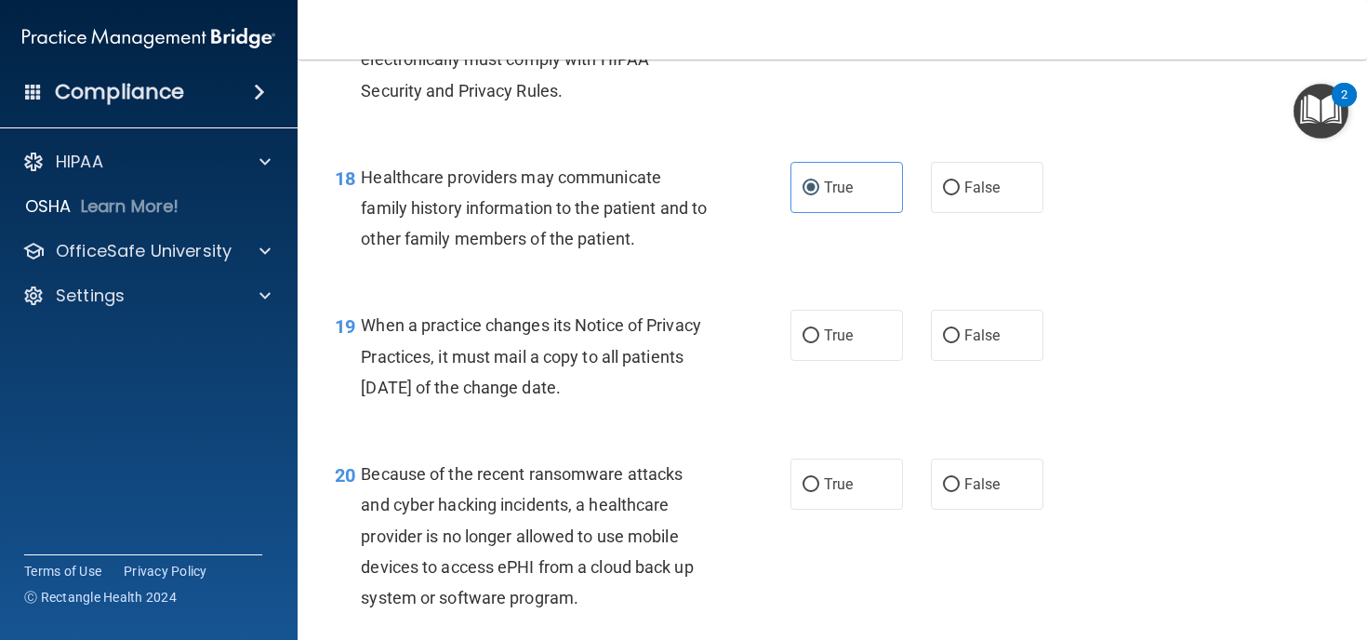
drag, startPoint x: 618, startPoint y: 424, endPoint x: 362, endPoint y: 355, distance: 265.7
click at [362, 355] on div "When a practice changes its Notice of Privacy Practices, it must mail a copy to…" at bounding box center [542, 356] width 363 height 93
click at [736, 331] on div "19 When a practice changes its Notice of Privacy Practices, it must mail a copy…" at bounding box center [832, 360] width 1023 height 149
click at [958, 343] on input "False" at bounding box center [951, 336] width 17 height 14
radio input "true"
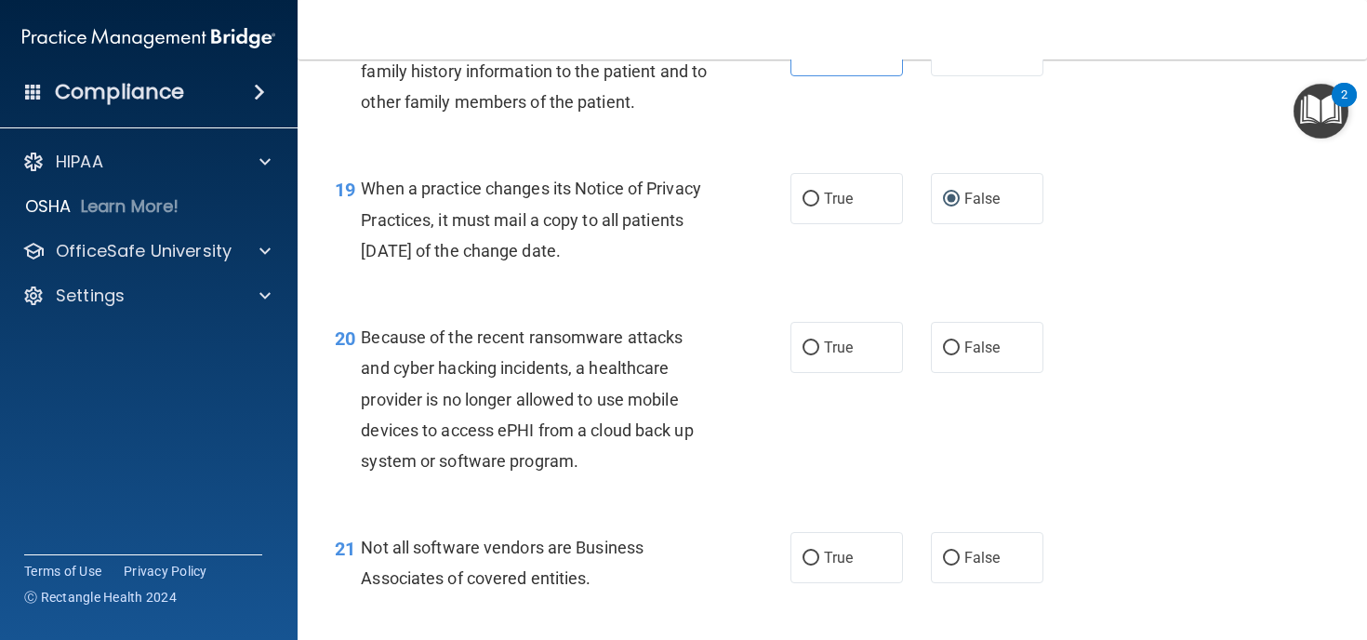
scroll to position [3115, 0]
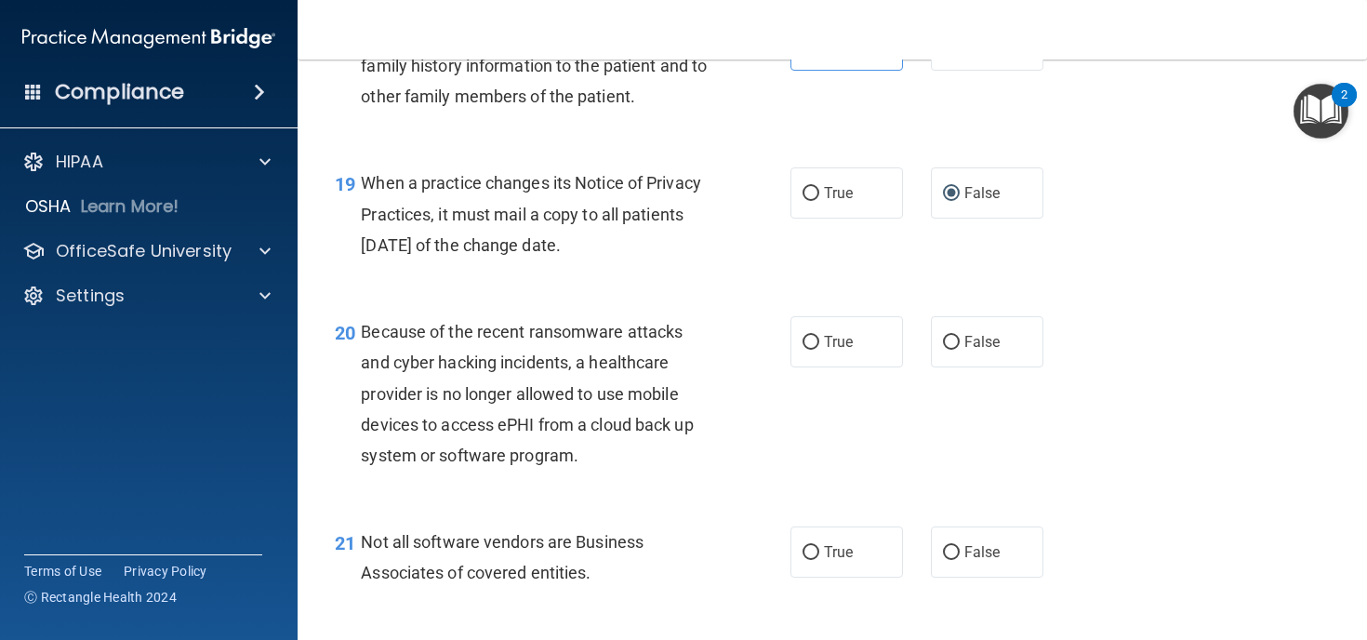
click at [583, 470] on div "Because of the recent ransomware attacks and cyber hacking incidents, a healthc…" at bounding box center [542, 393] width 363 height 154
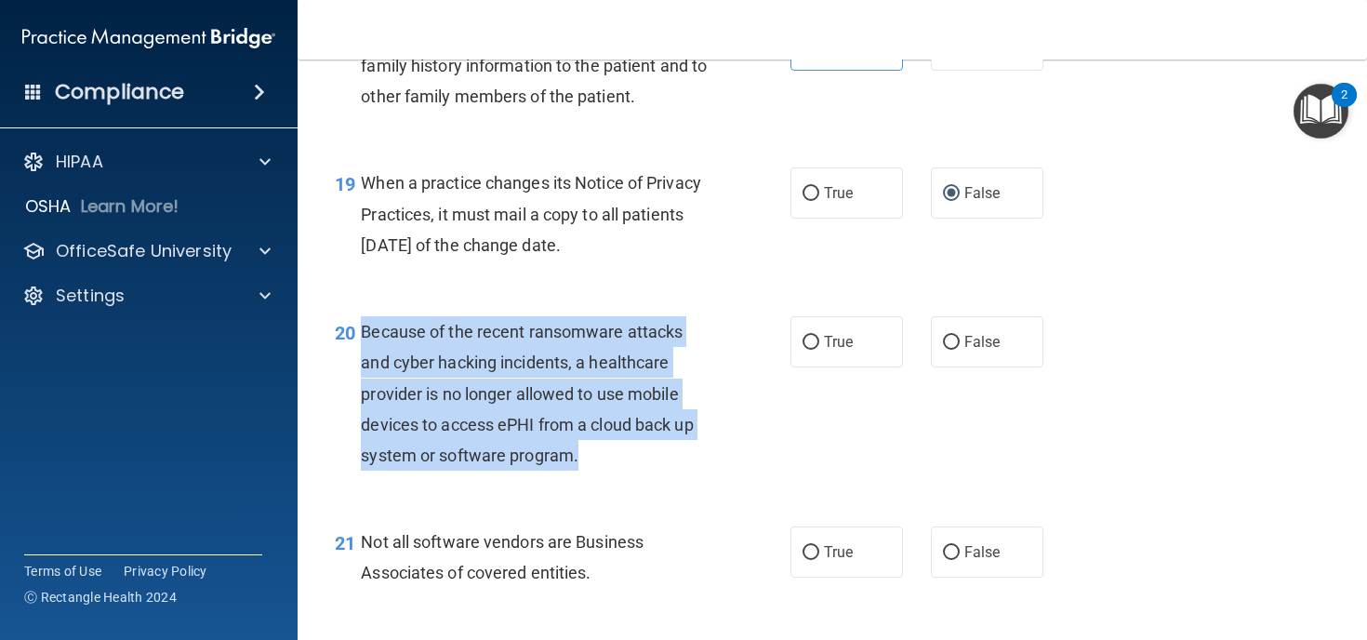
drag, startPoint x: 583, startPoint y: 486, endPoint x: 363, endPoint y: 364, distance: 251.8
click at [363, 364] on div "Because of the recent ransomware attacks and cyber hacking incidents, a healthc…" at bounding box center [542, 393] width 363 height 154
click at [706, 430] on div "Because of the recent ransomware attacks and cyber hacking incidents, a healthc…" at bounding box center [542, 393] width 363 height 154
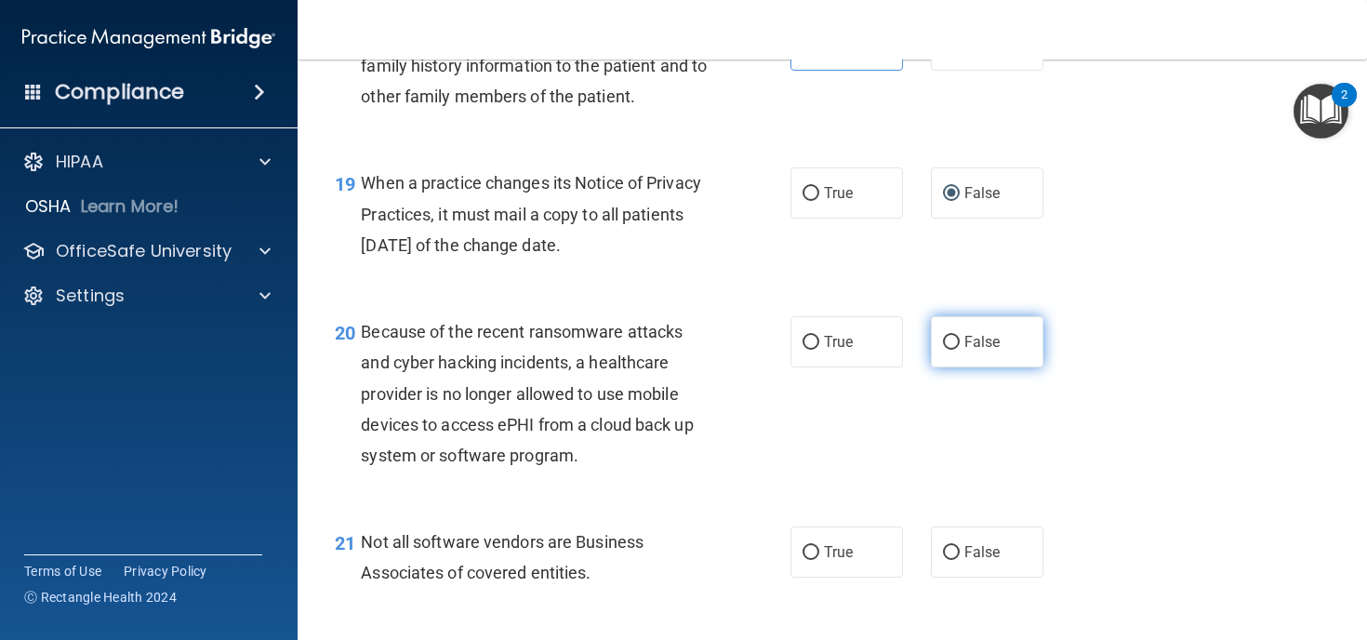
click at [960, 367] on label "False" at bounding box center [987, 341] width 112 height 51
click at [959, 350] on input "False" at bounding box center [951, 343] width 17 height 14
radio input "true"
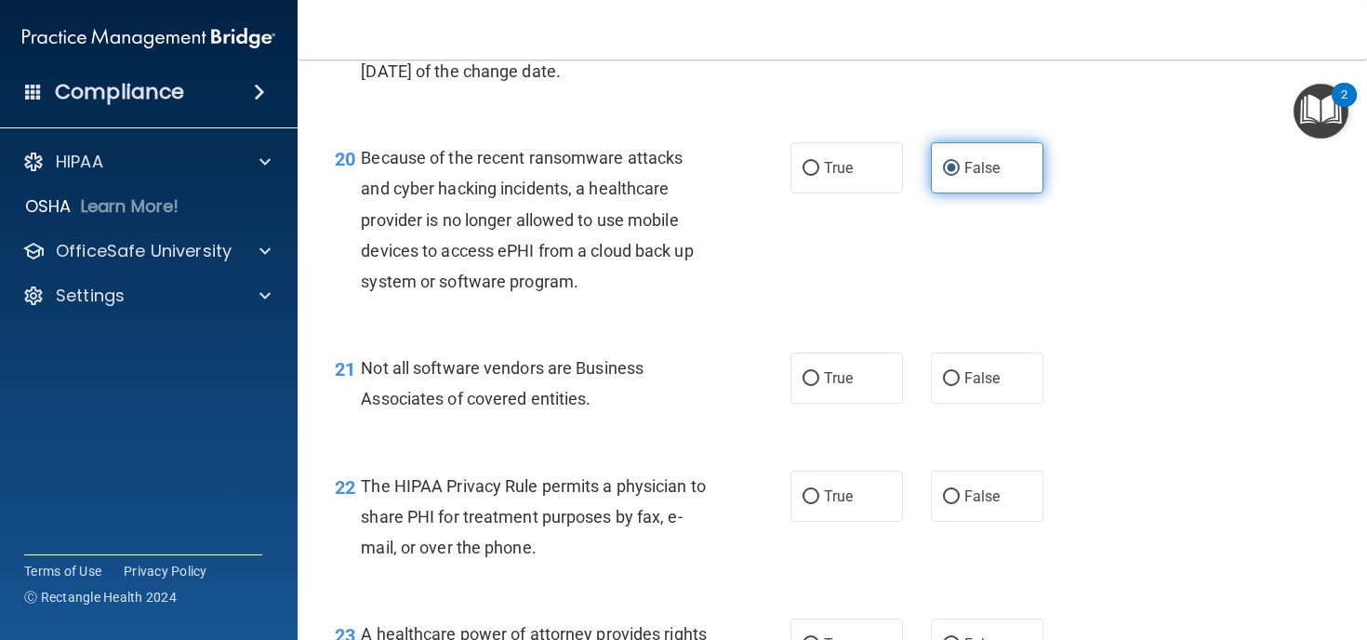
scroll to position [3290, 0]
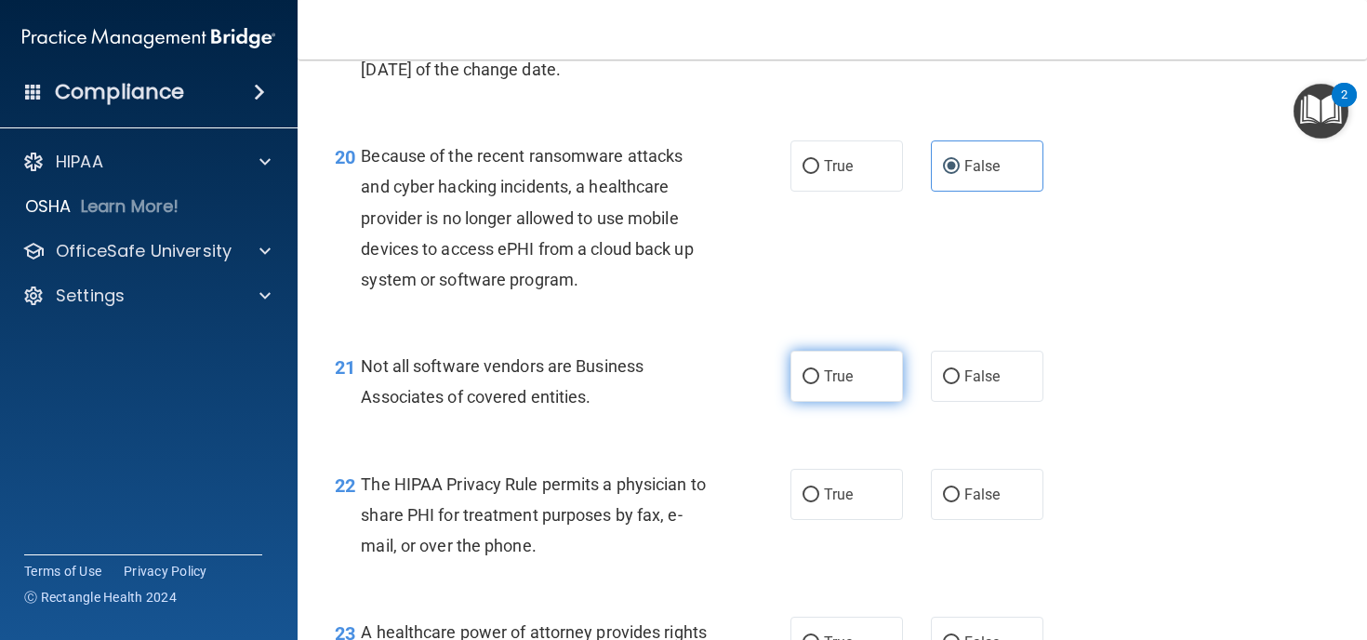
click at [807, 384] on input "True" at bounding box center [810, 377] width 17 height 14
radio input "true"
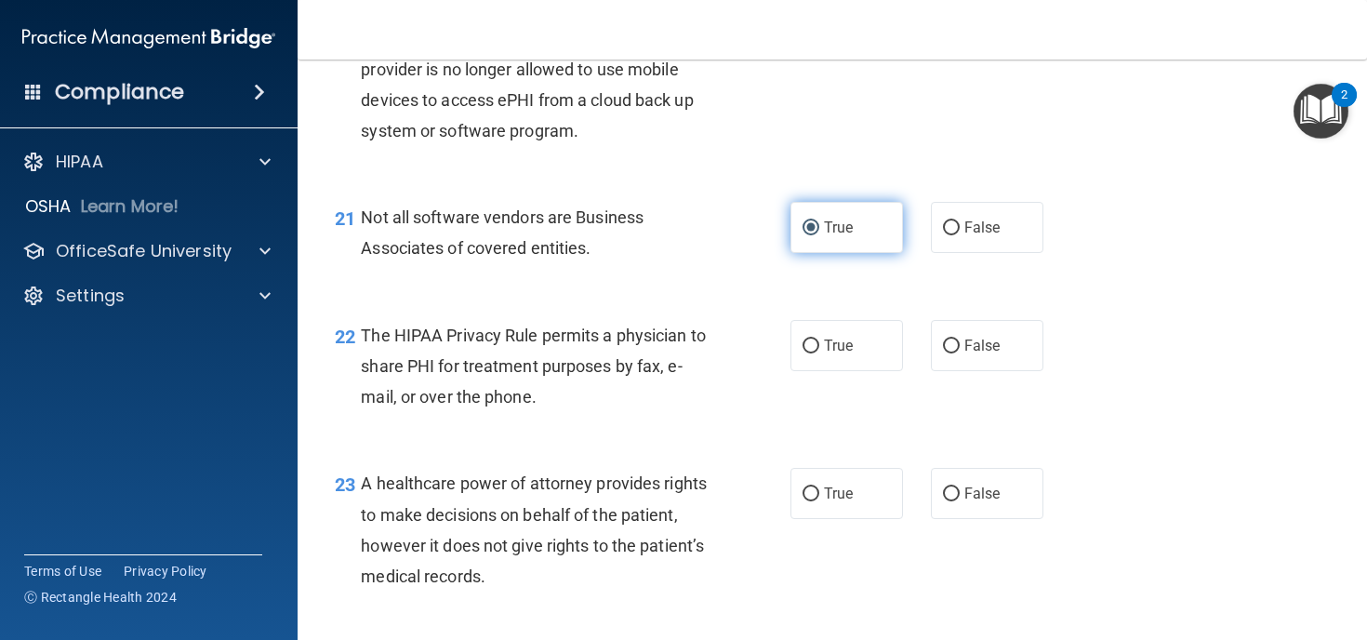
scroll to position [3448, 0]
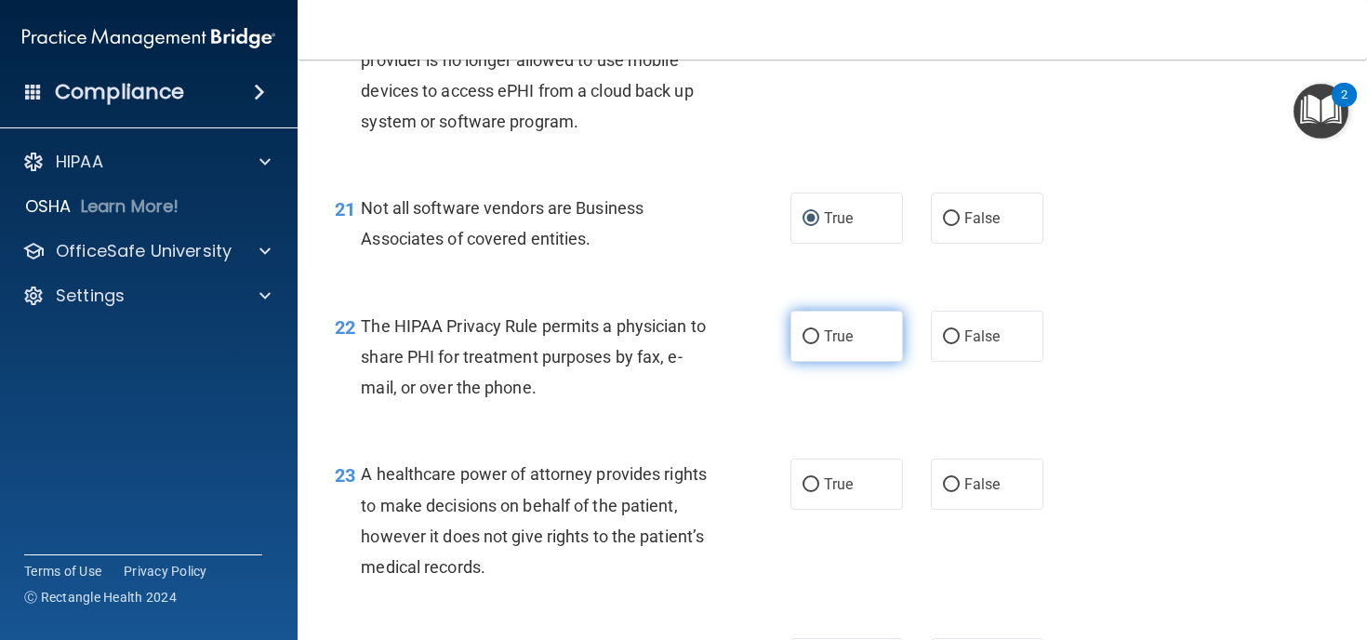
click at [812, 344] on input "True" at bounding box center [810, 337] width 17 height 14
radio input "true"
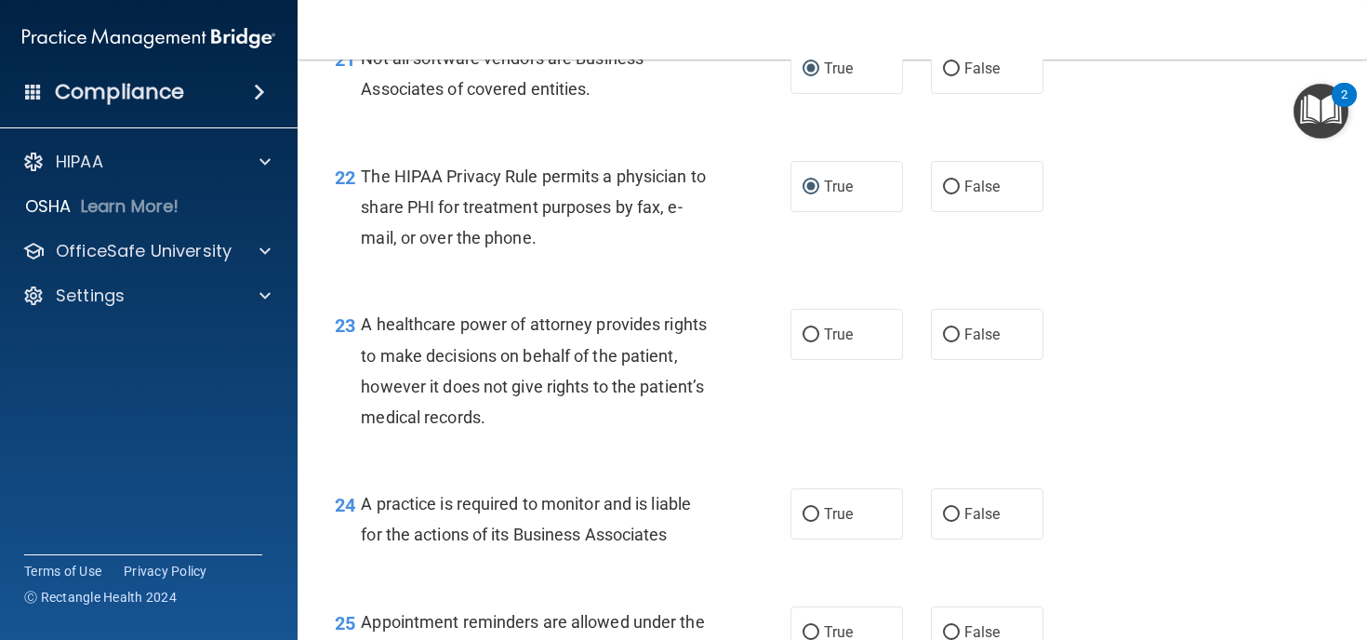
scroll to position [3604, 0]
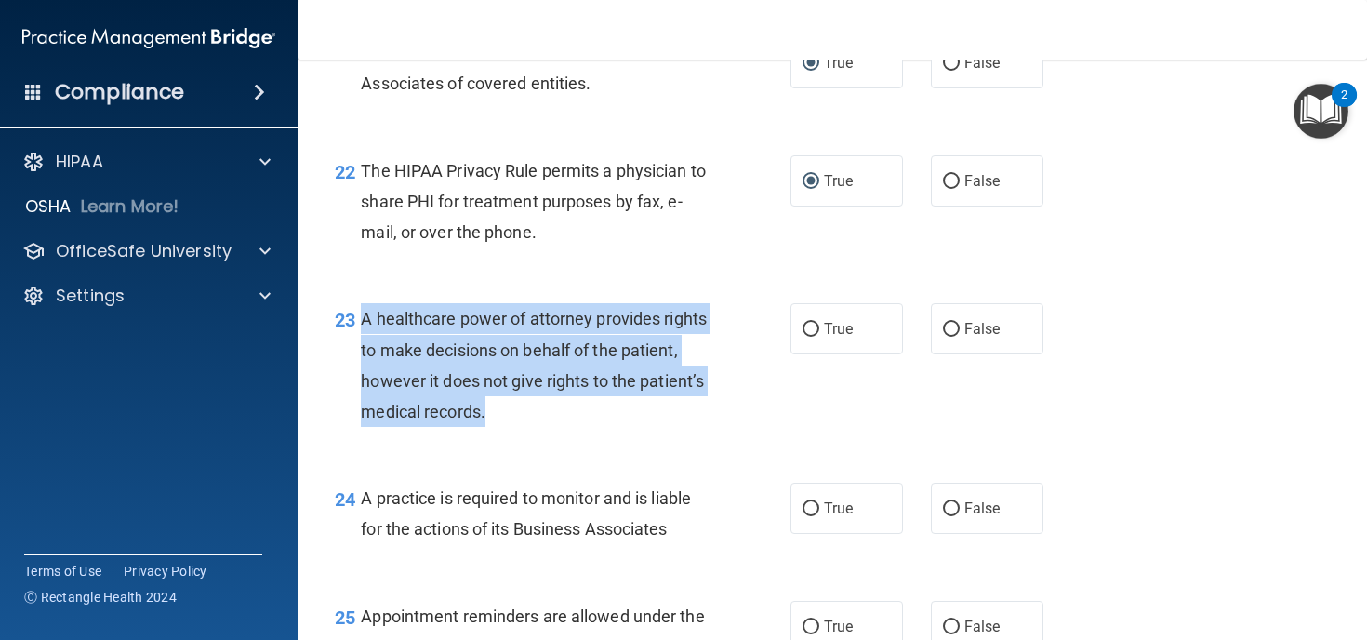
drag, startPoint x: 491, startPoint y: 448, endPoint x: 362, endPoint y: 350, distance: 162.5
click at [362, 350] on div "A healthcare power of attorney provides rights to make decisions on behalf of t…" at bounding box center [542, 365] width 363 height 124
click at [949, 337] on input "False" at bounding box center [951, 330] width 17 height 14
radio input "true"
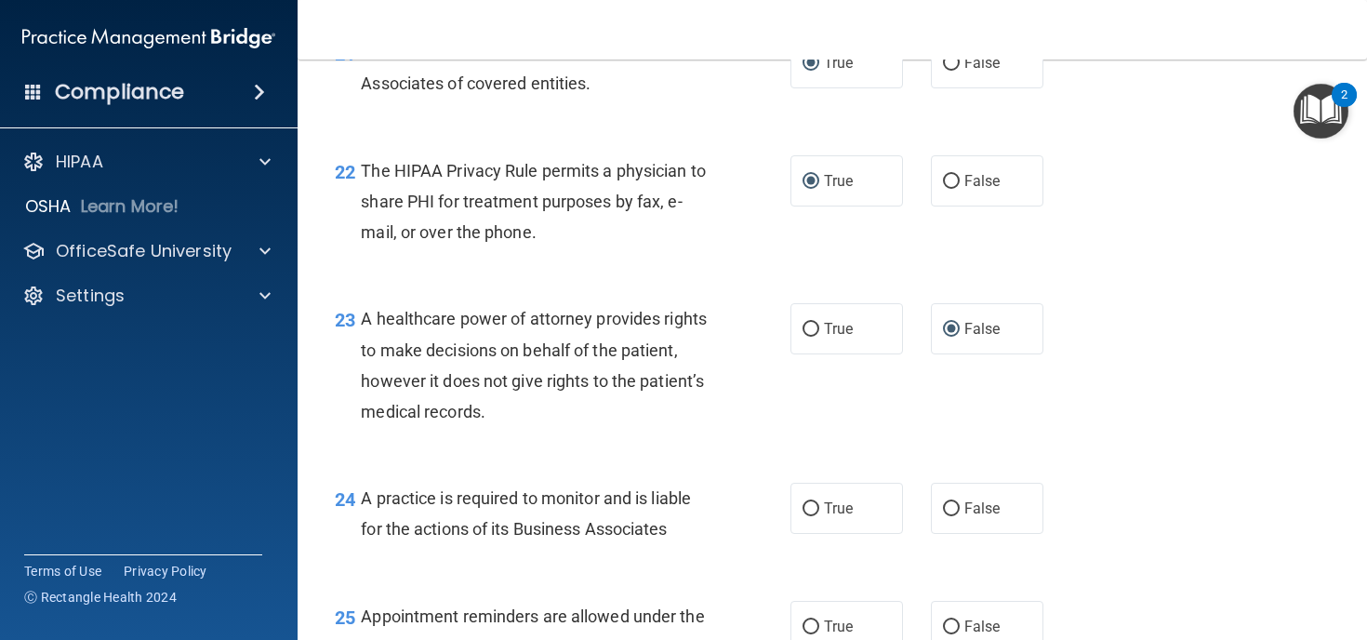
click at [708, 459] on div "23 A healthcare power of attorney provides rights to make decisions on behalf o…" at bounding box center [832, 369] width 1023 height 179
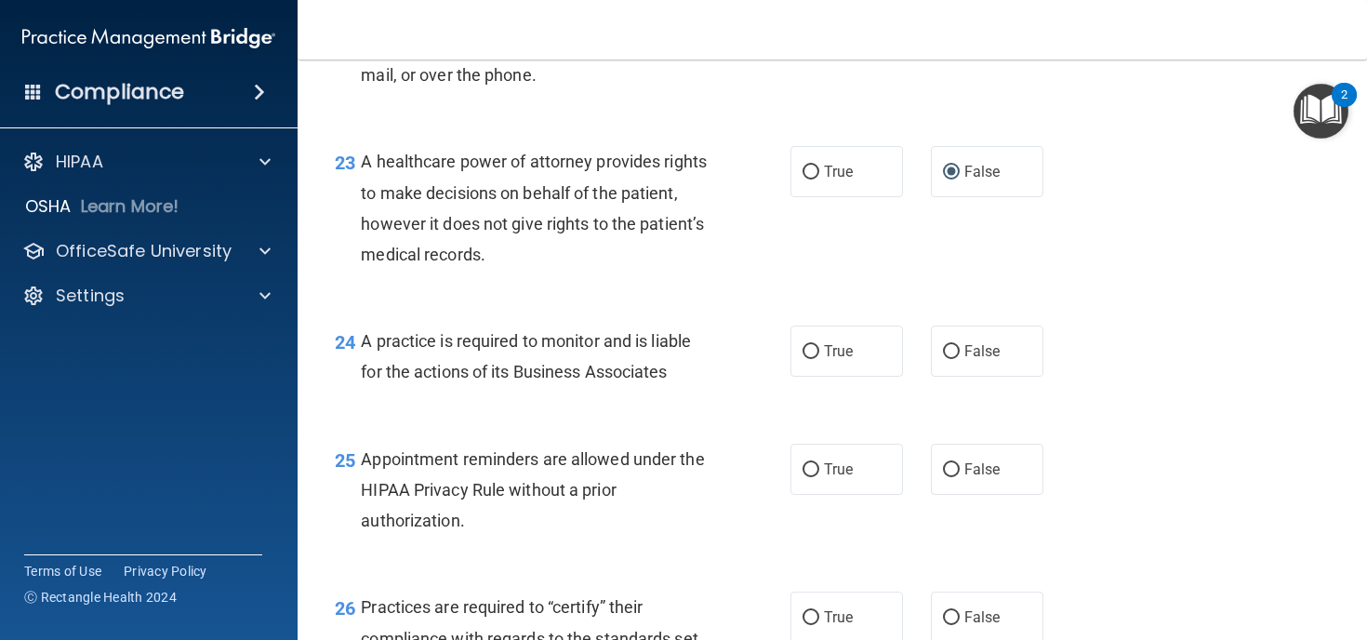
scroll to position [3768, 0]
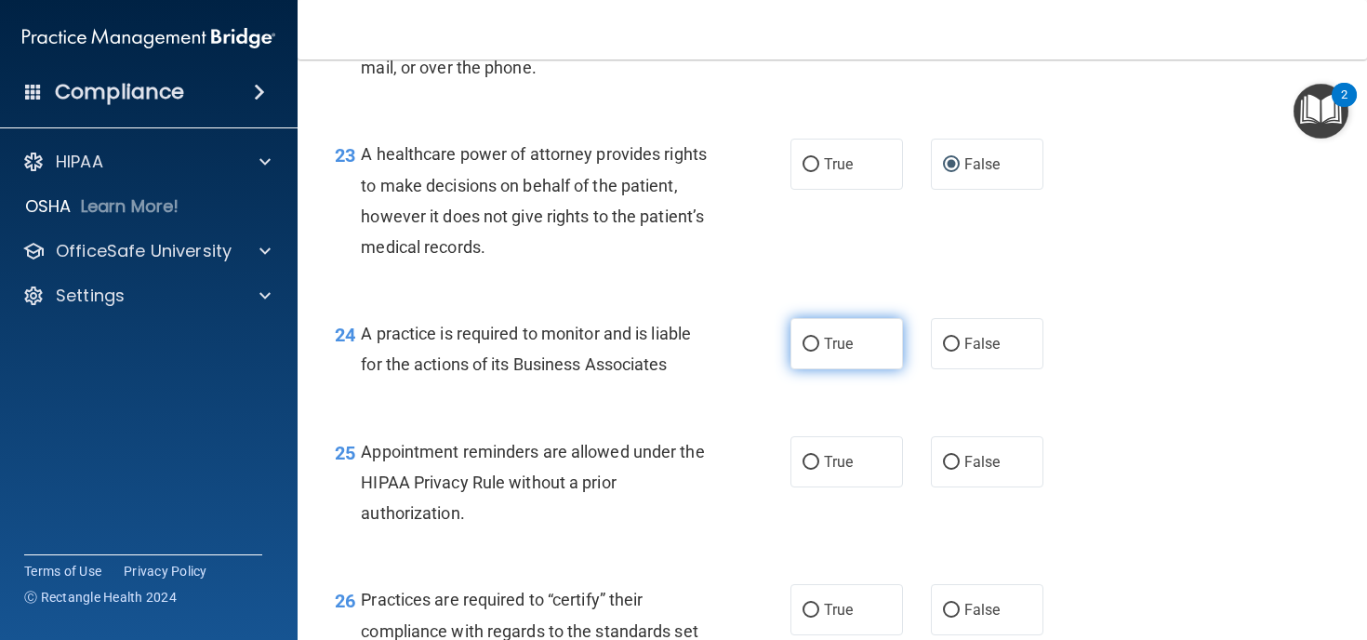
click at [806, 351] on input "True" at bounding box center [810, 344] width 17 height 14
radio input "true"
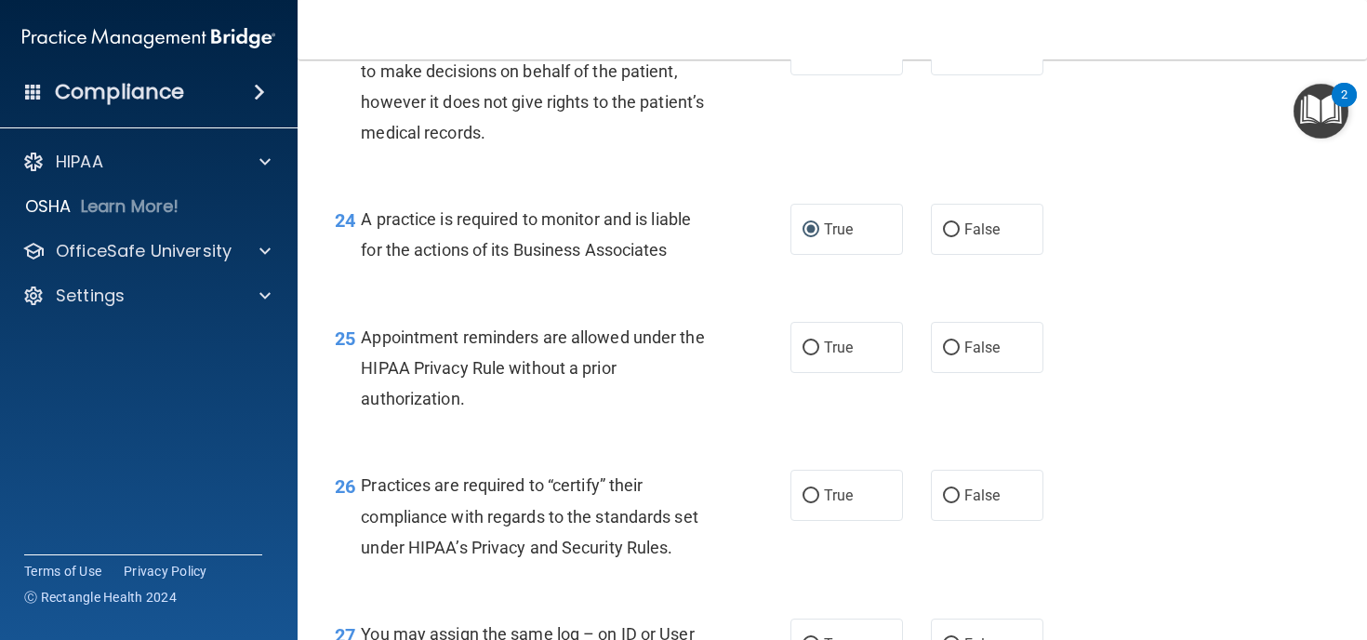
scroll to position [3883, 0]
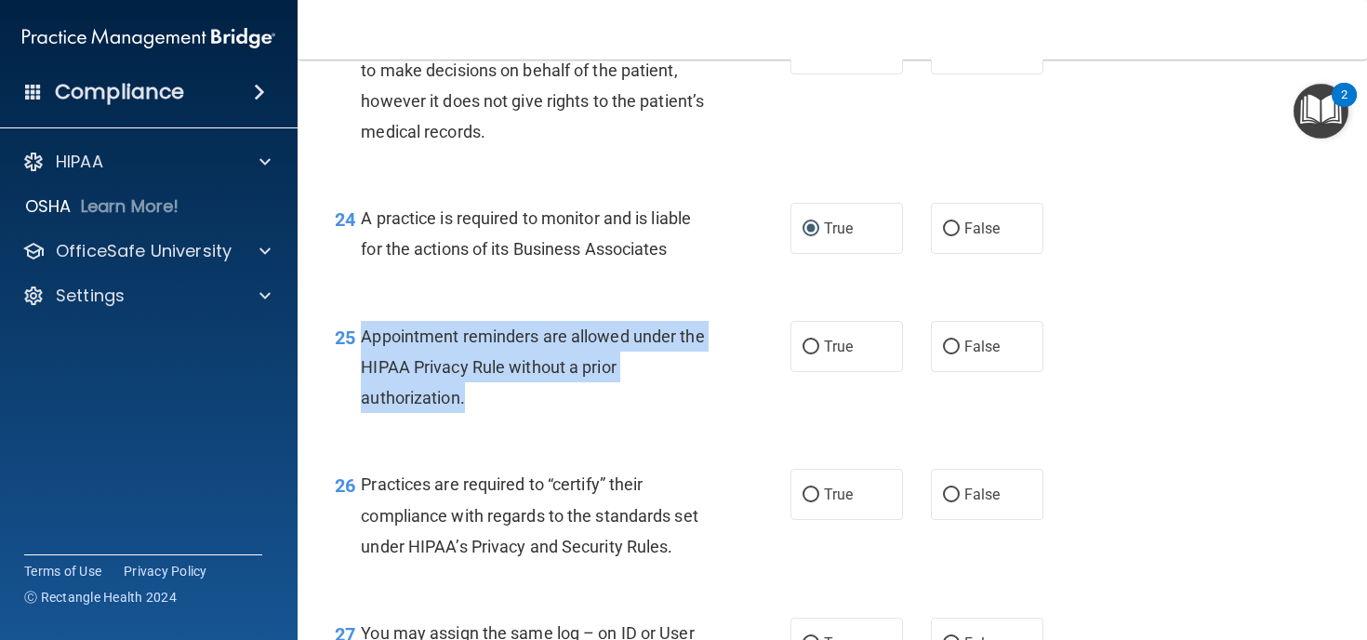
drag, startPoint x: 470, startPoint y: 432, endPoint x: 361, endPoint y: 370, distance: 125.3
click at [361, 370] on div "Appointment reminders are allowed under the HIPAA Privacy Rule without a prior …" at bounding box center [542, 367] width 363 height 93
click at [728, 408] on div "25 Appointment reminders are allowed under the HIPAA Privacy Rule without a pri…" at bounding box center [562, 372] width 511 height 102
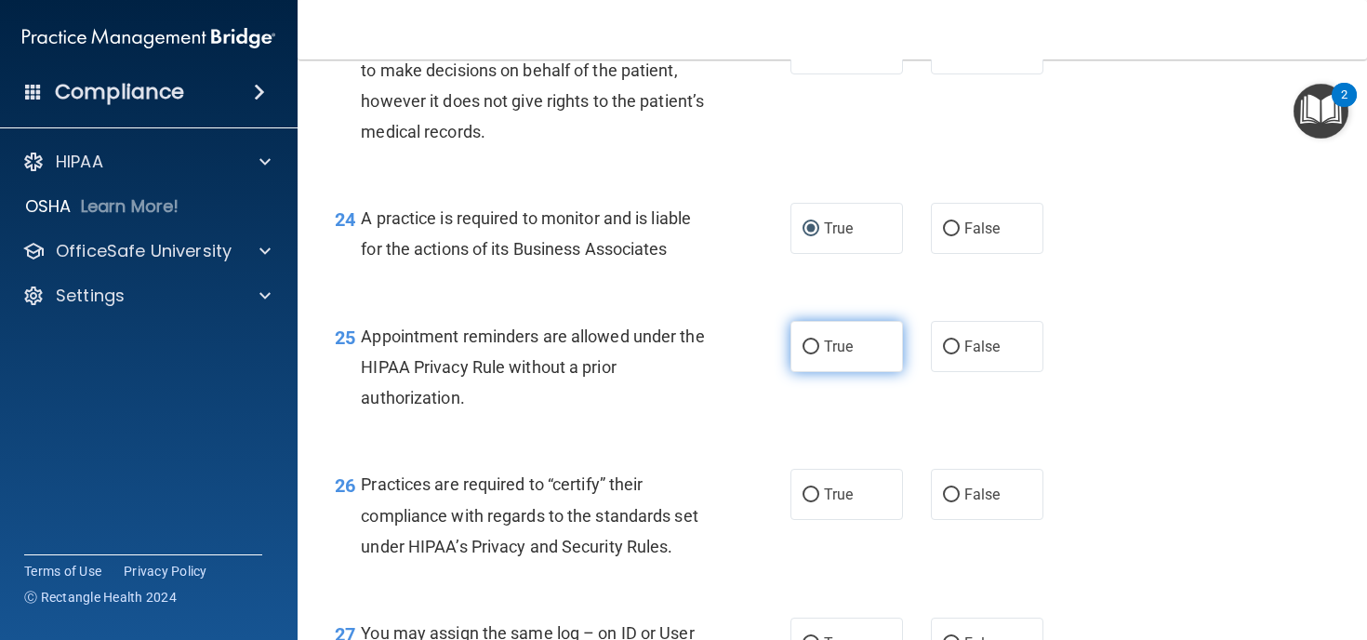
click at [835, 355] on span "True" at bounding box center [838, 346] width 29 height 18
click at [819, 354] on input "True" at bounding box center [810, 347] width 17 height 14
radio input "true"
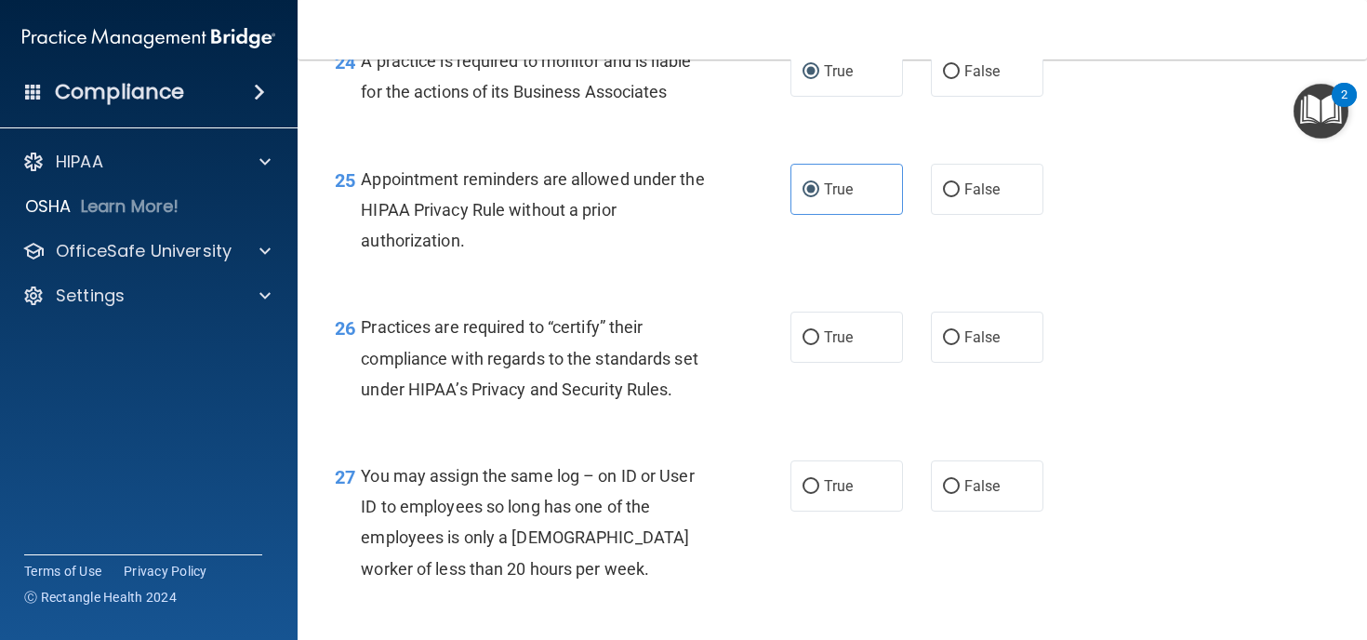
scroll to position [4042, 0]
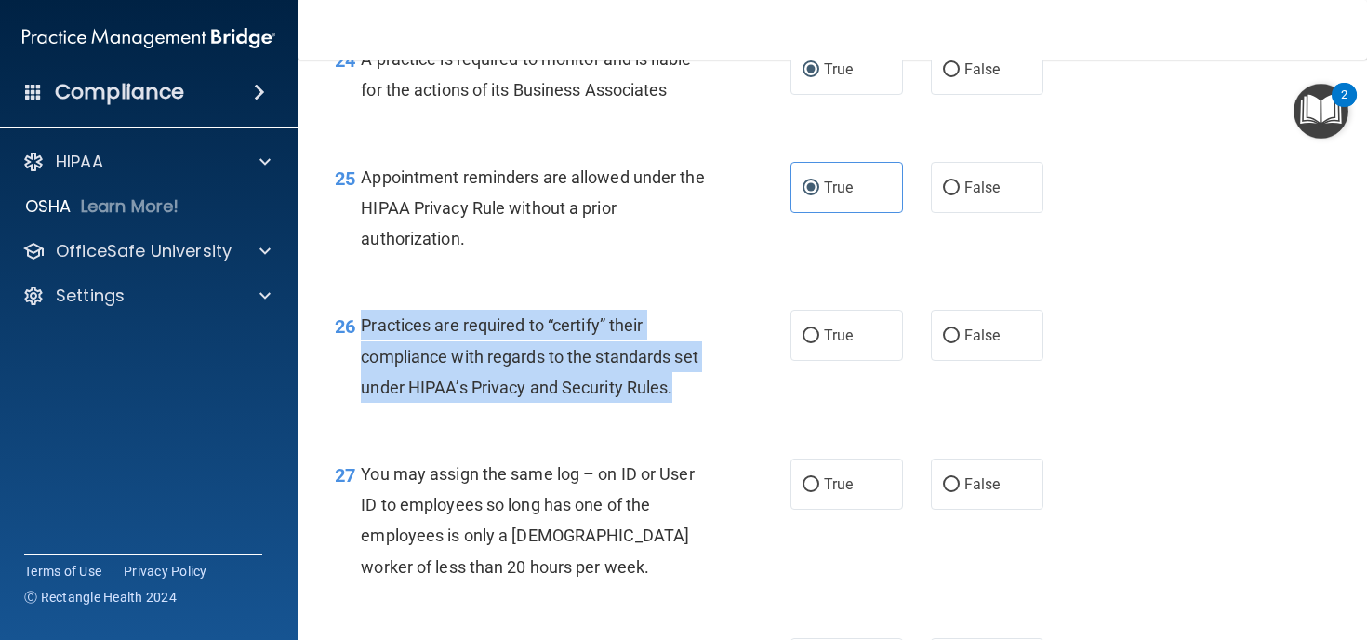
drag, startPoint x: 681, startPoint y: 419, endPoint x: 360, endPoint y: 355, distance: 327.1
click at [360, 355] on div "26 Practices are required to “certify” their compliance with regards to the sta…" at bounding box center [562, 361] width 511 height 102
click at [789, 403] on div "26 Practices are required to “certify” their compliance with regards to the sta…" at bounding box center [562, 361] width 511 height 102
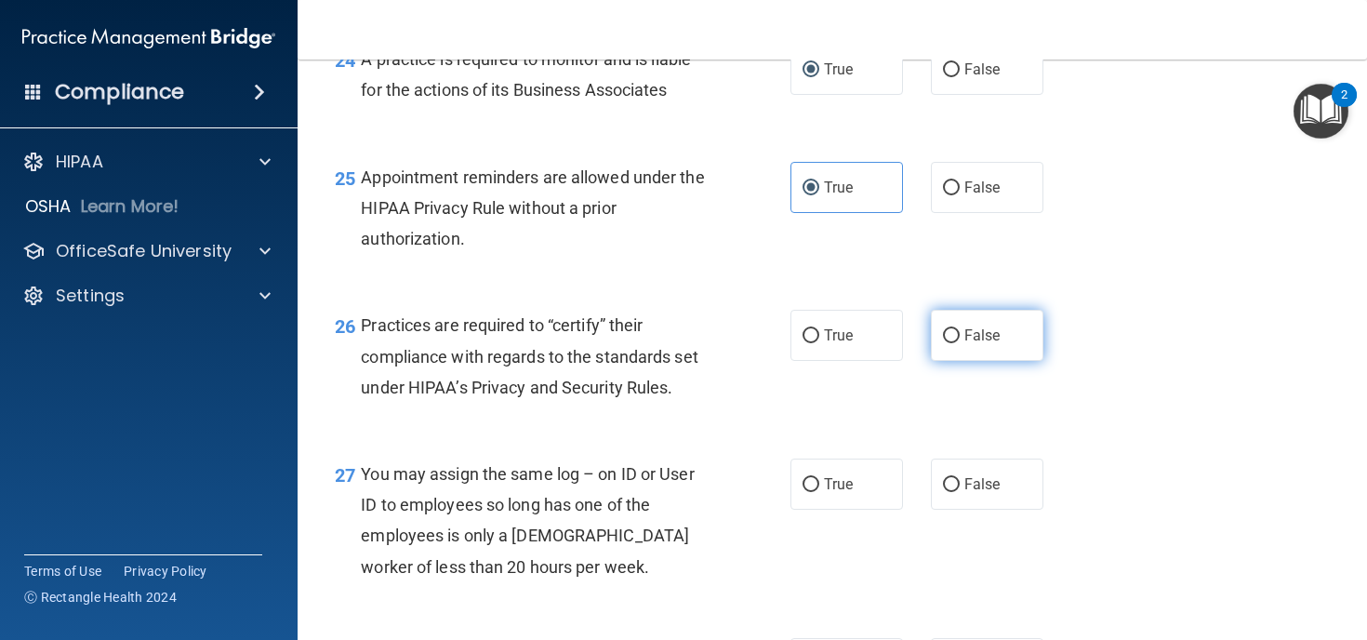
click at [946, 343] on input "False" at bounding box center [951, 336] width 17 height 14
radio input "true"
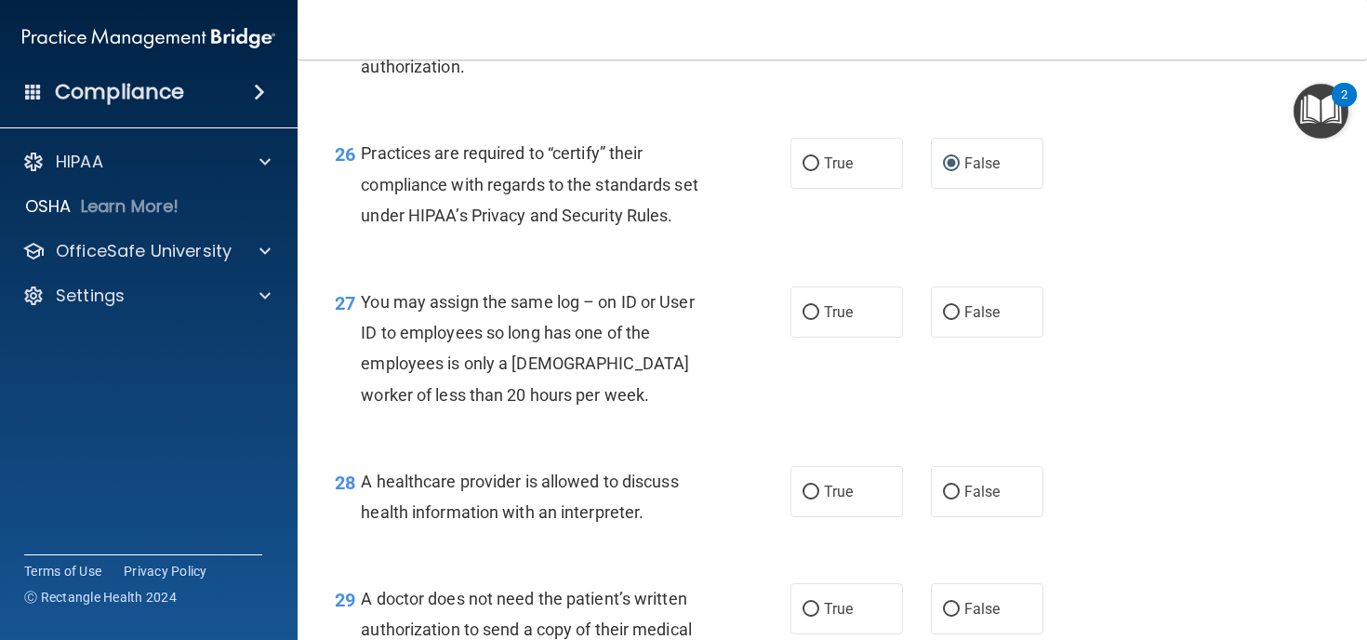
scroll to position [4215, 0]
click at [952, 324] on label "False" at bounding box center [987, 310] width 112 height 51
click at [952, 319] on input "False" at bounding box center [951, 312] width 17 height 14
radio input "true"
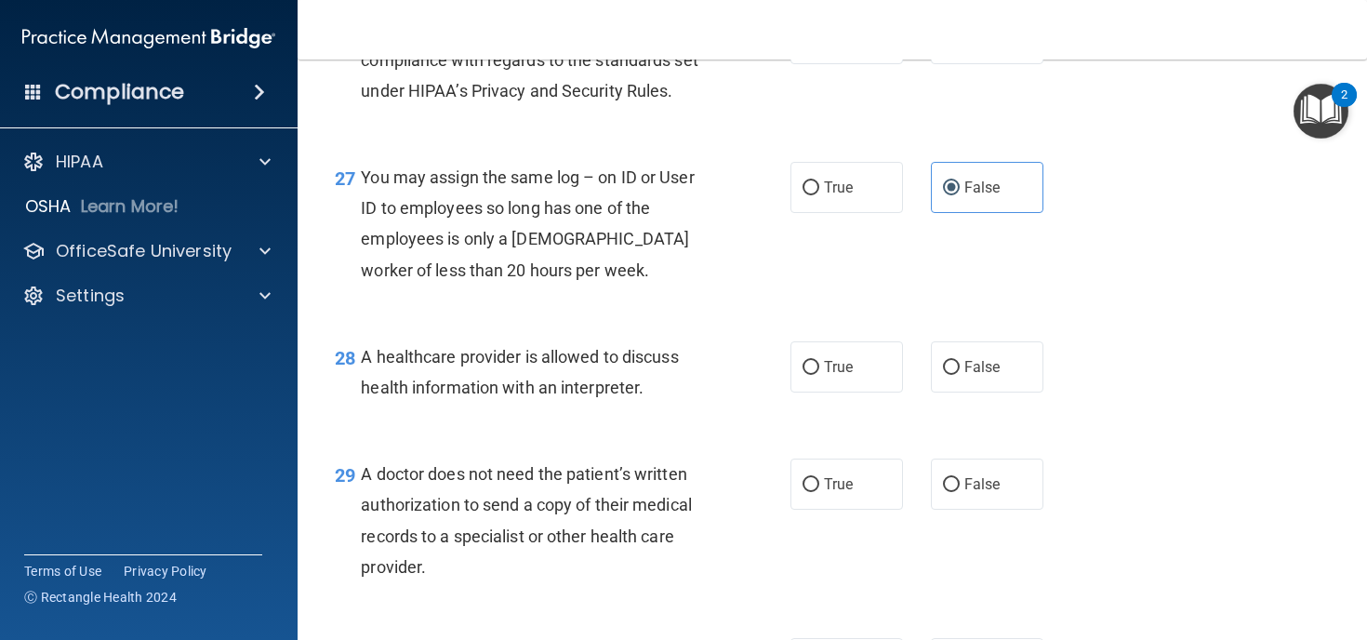
scroll to position [4344, 0]
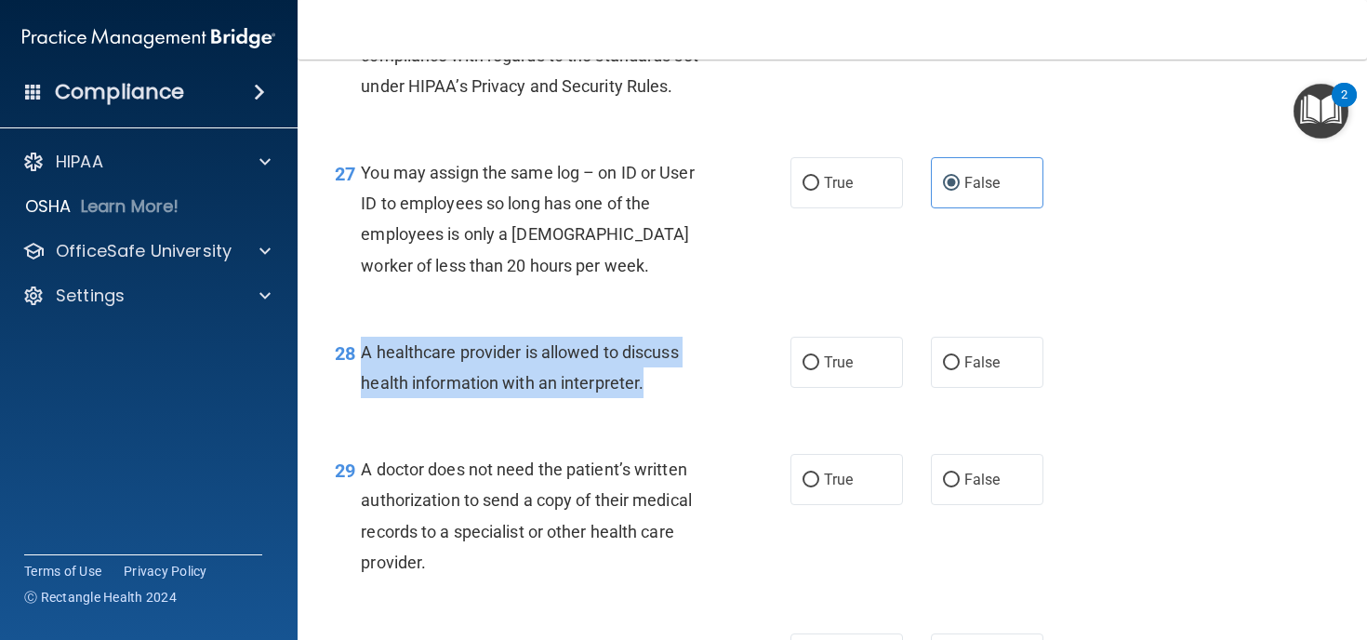
drag, startPoint x: 649, startPoint y: 413, endPoint x: 358, endPoint y: 379, distance: 292.9
click at [358, 379] on div "28 A healthcare provider is allowed to discuss health information with an inter…" at bounding box center [562, 372] width 511 height 71
click at [744, 407] on div "28 A healthcare provider is allowed to discuss health information with an inter…" at bounding box center [562, 372] width 511 height 71
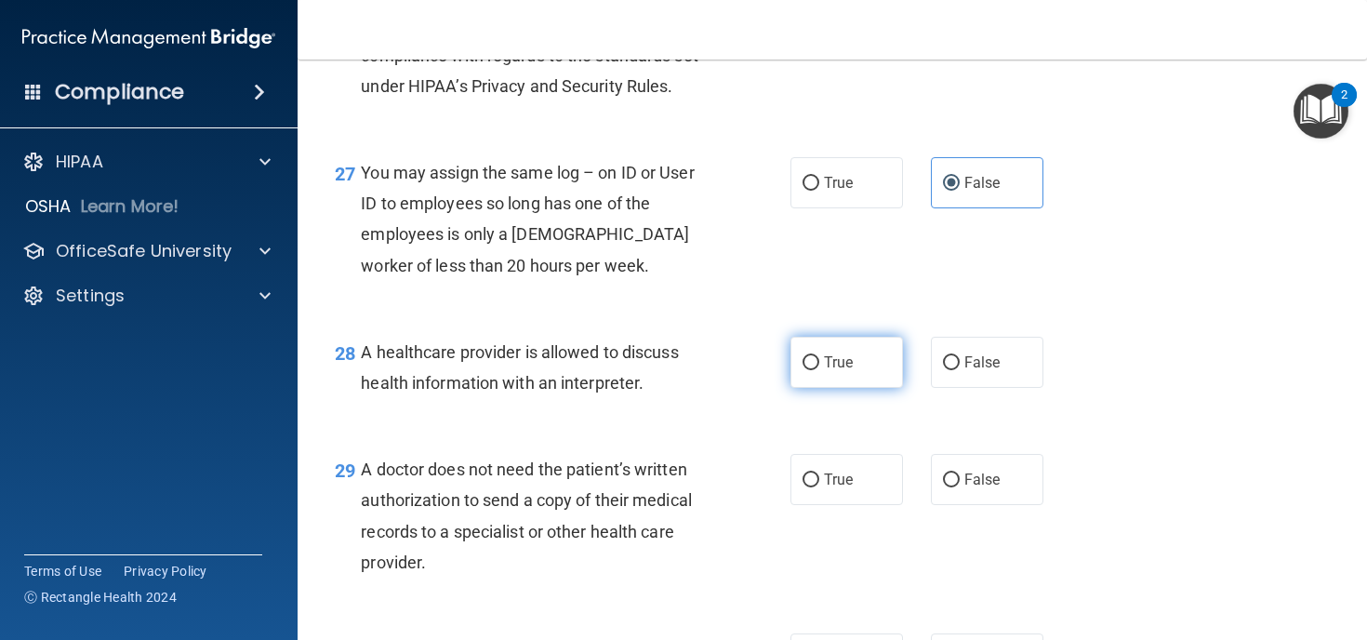
click at [806, 370] on input "True" at bounding box center [810, 363] width 17 height 14
radio input "true"
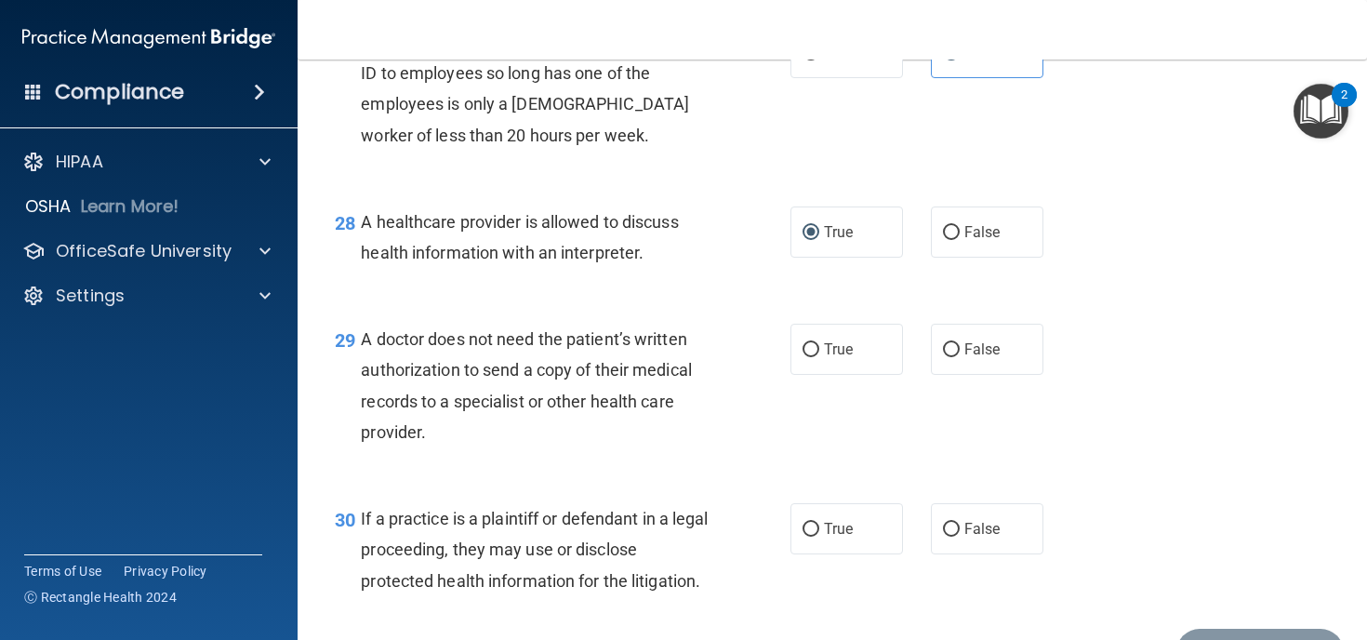
scroll to position [4472, 0]
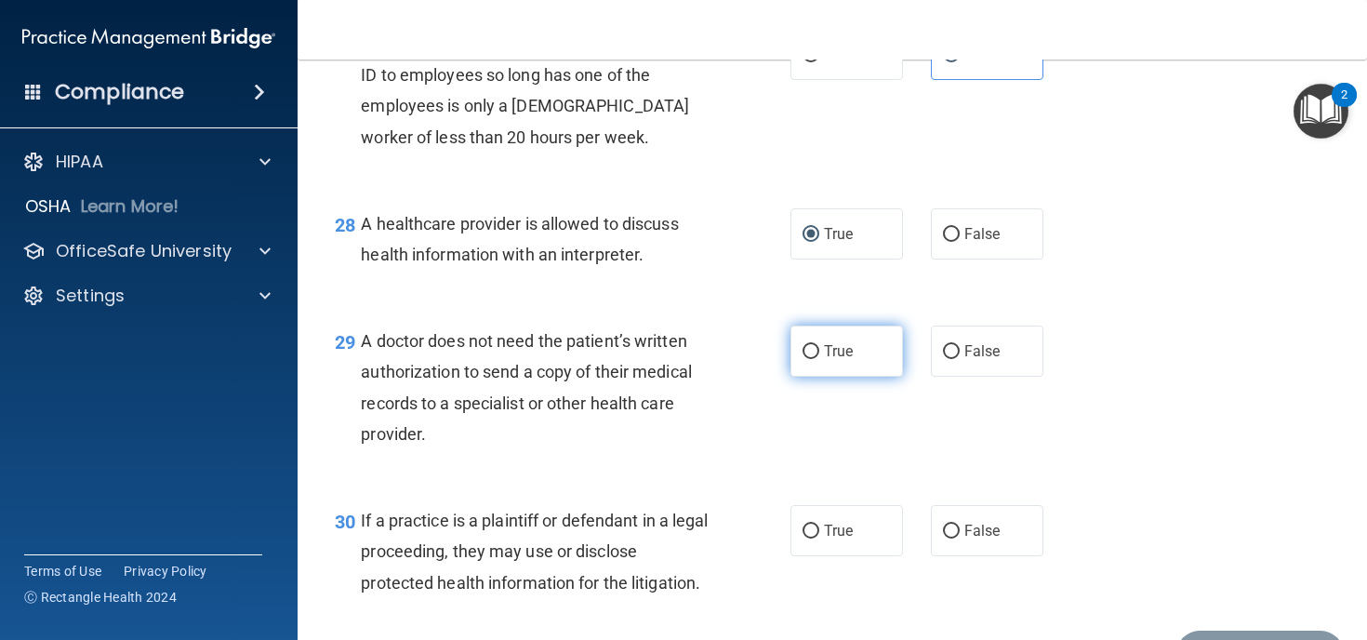
click at [818, 359] on input "True" at bounding box center [810, 352] width 17 height 14
radio input "true"
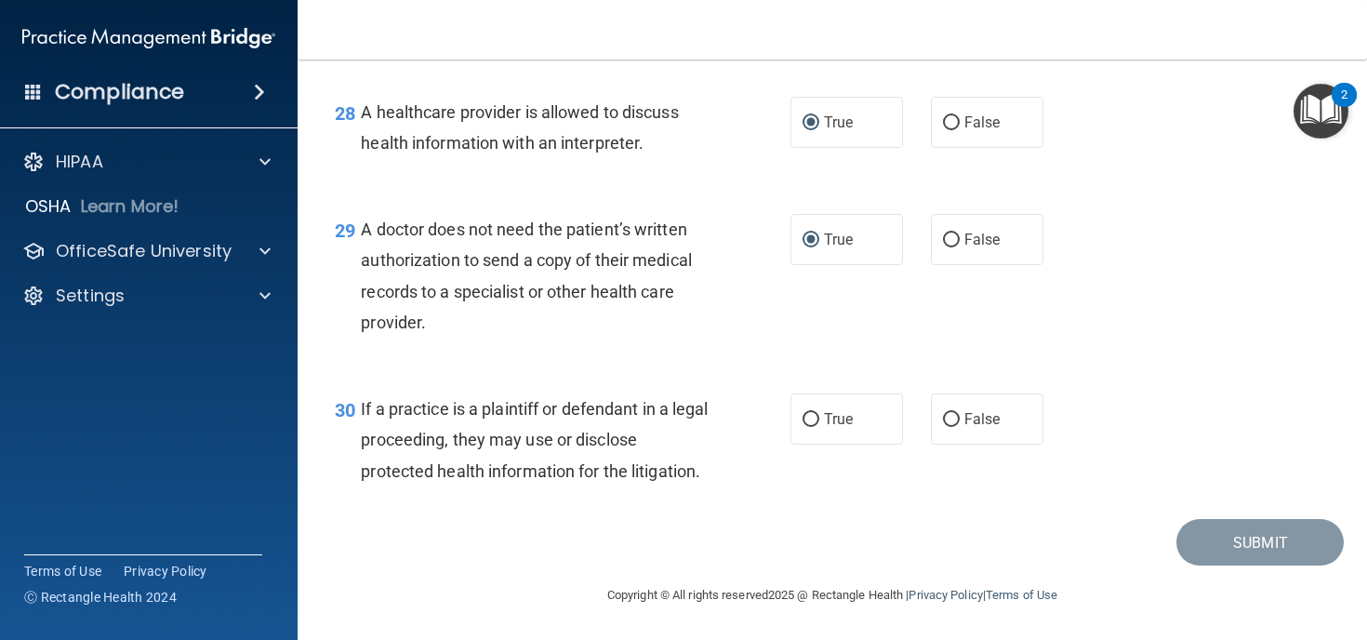
scroll to position [4610, 0]
click at [824, 422] on span "True" at bounding box center [838, 419] width 29 height 18
click at [819, 422] on input "True" at bounding box center [810, 420] width 17 height 14
radio input "true"
click at [1265, 561] on button "Submit" at bounding box center [1259, 542] width 167 height 47
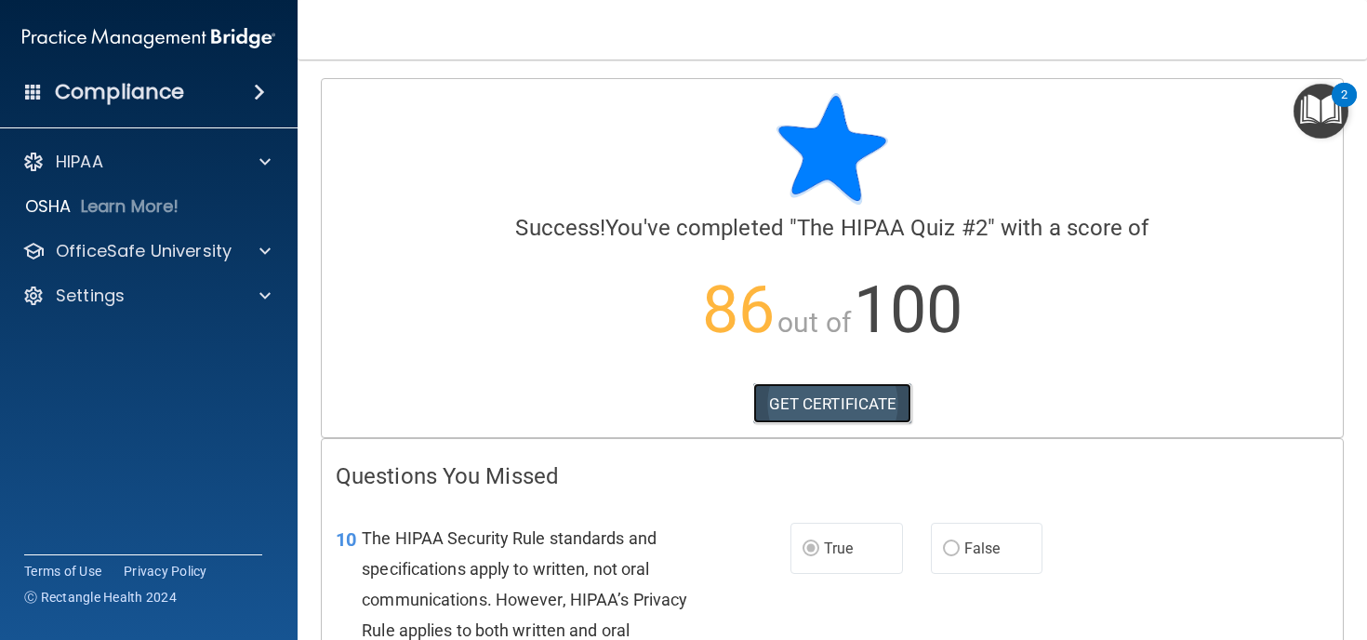
click at [840, 397] on link "GET CERTIFICATE" at bounding box center [832, 403] width 159 height 41
